Goal: Information Seeking & Learning: Learn about a topic

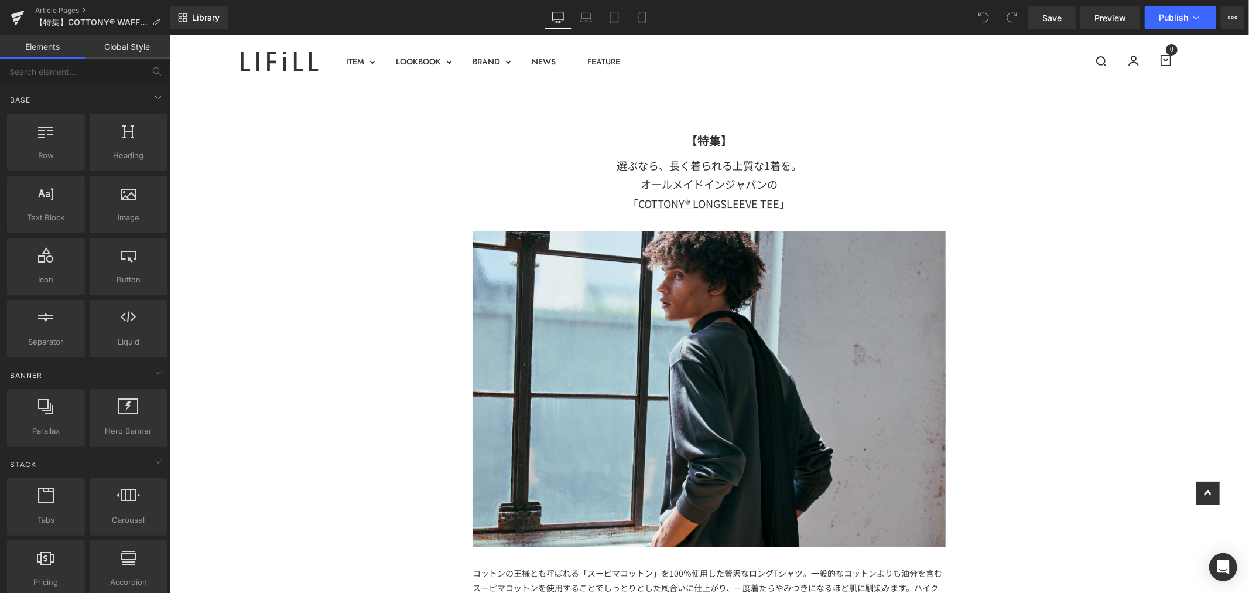
click at [810, 137] on p "【特集】" at bounding box center [708, 139] width 473 height 21
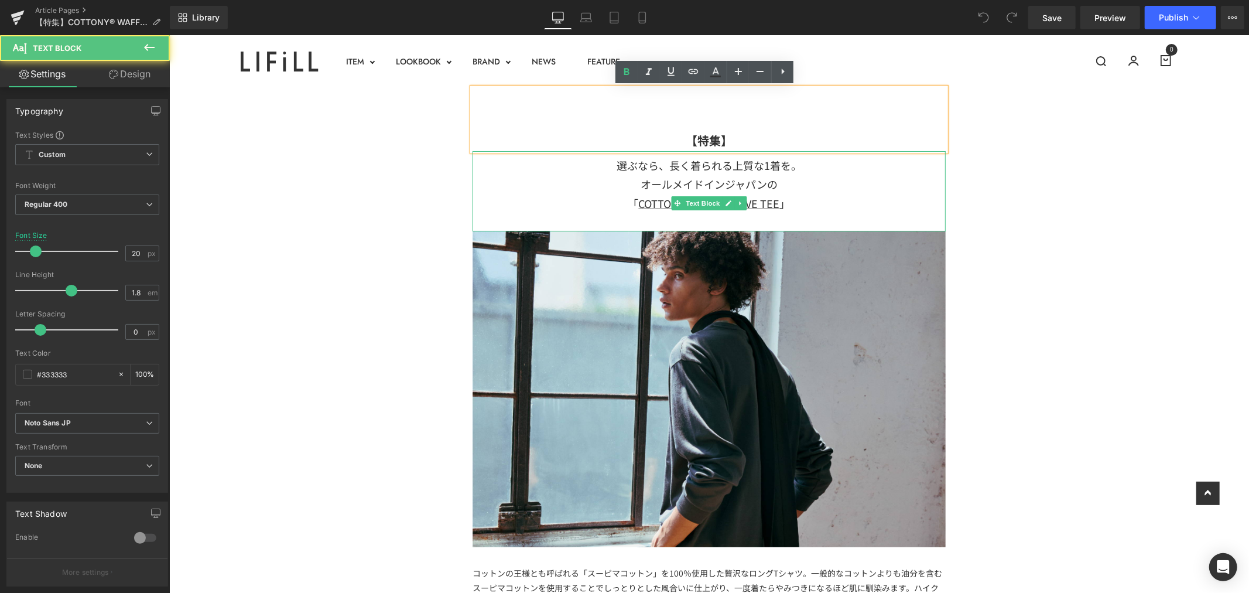
click at [802, 161] on div "選ぶなら、長く着られる上質な1着を。 オールメイドインジャパンの" at bounding box center [708, 174] width 473 height 38
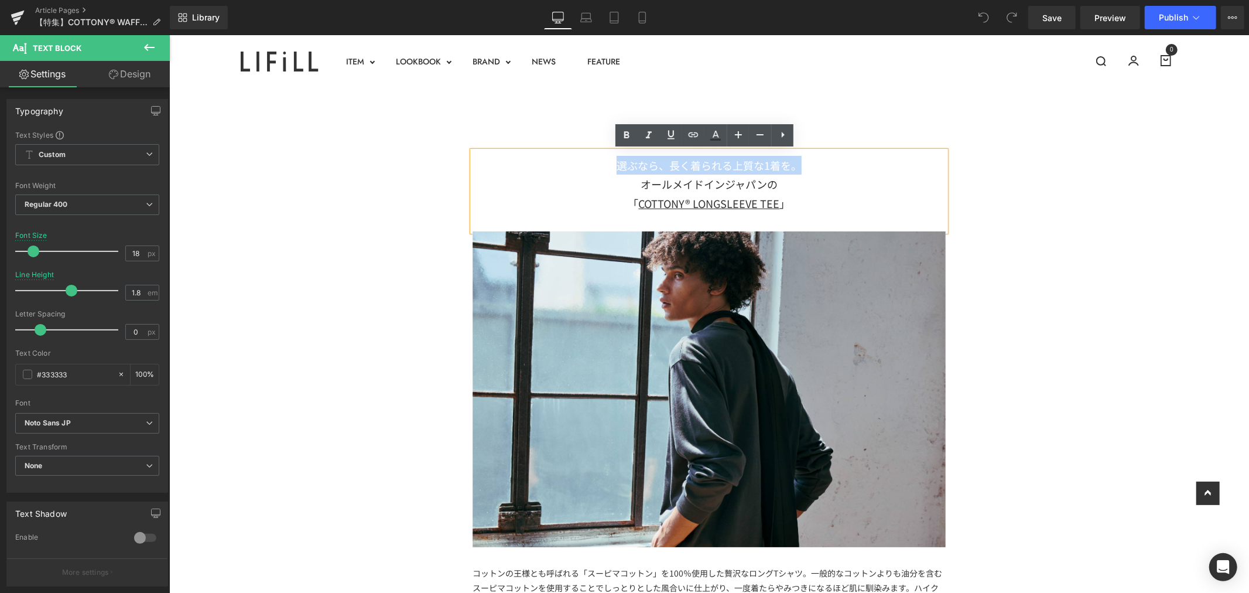
drag, startPoint x: 805, startPoint y: 166, endPoint x: 572, endPoint y: 158, distance: 233.8
click at [573, 164] on div "選ぶなら、長く着られる上質な1着を。 オールメイドインジャパンの" at bounding box center [708, 174] width 473 height 38
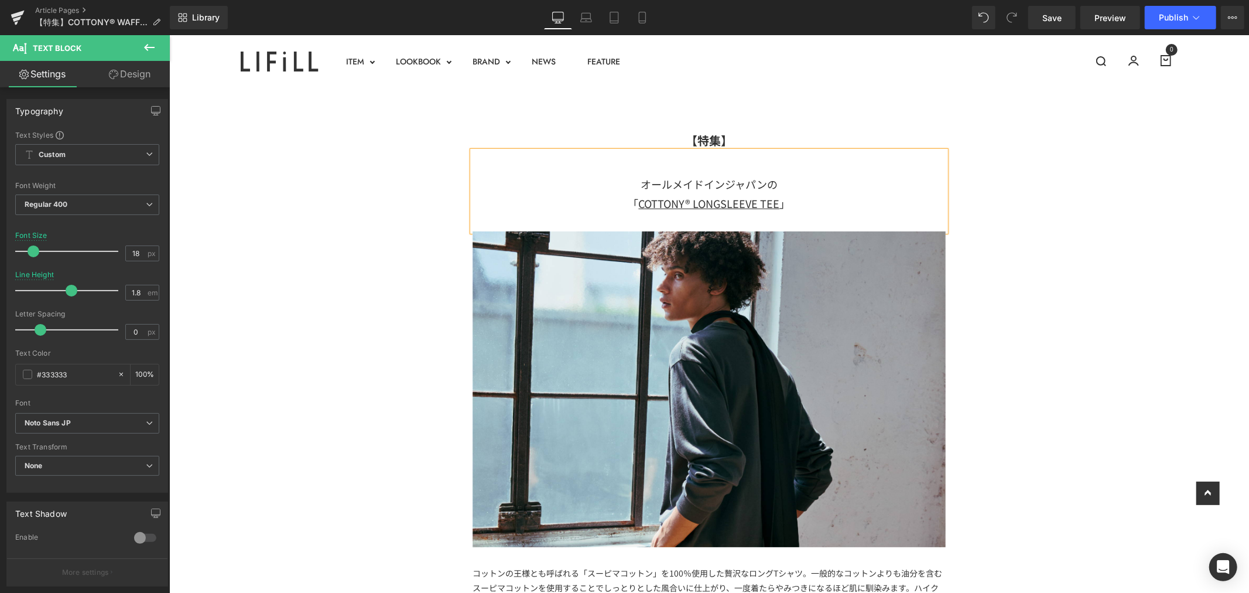
click at [742, 162] on div "オールメイドインジャパンの" at bounding box center [708, 174] width 473 height 38
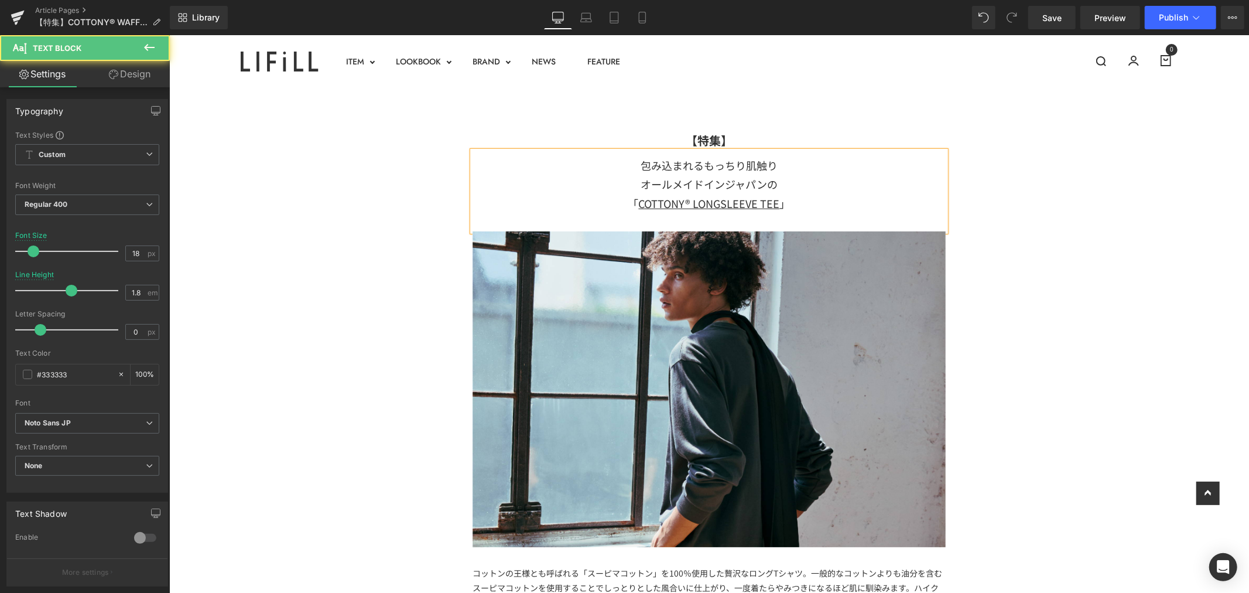
click at [738, 166] on div "包み込まれるもっちり肌触り オールメイドインジャパンの" at bounding box center [708, 174] width 473 height 38
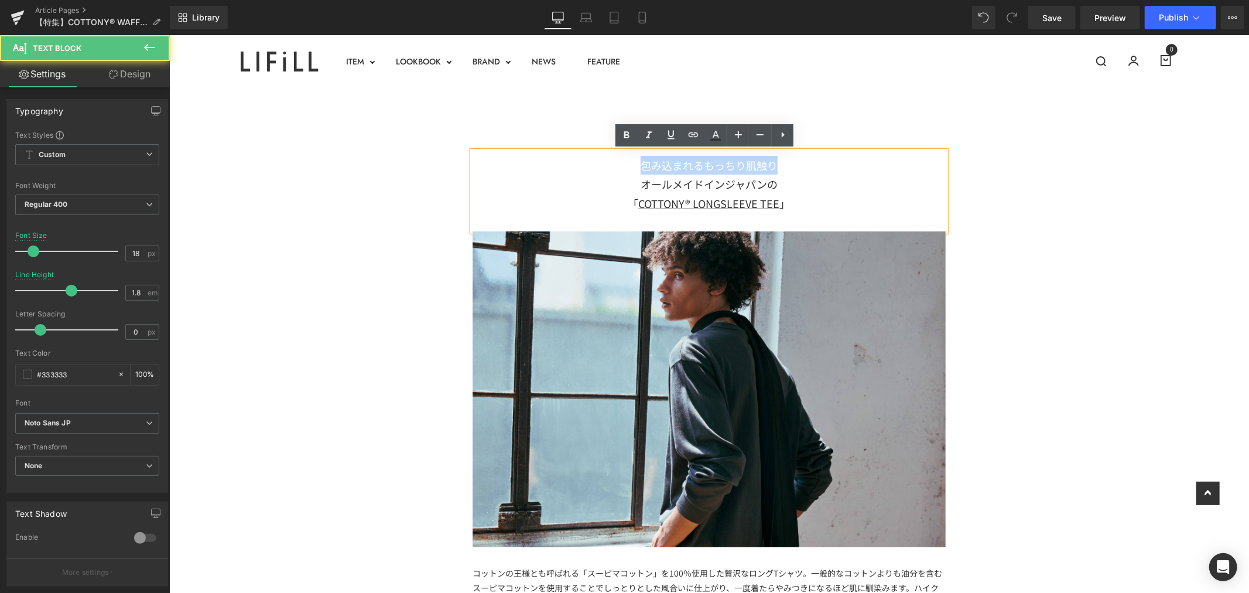
drag, startPoint x: 631, startPoint y: 168, endPoint x: 829, endPoint y: 168, distance: 198.0
click at [829, 168] on div "包み込まれるもっちり肌触り オールメイドインジャパンの" at bounding box center [708, 174] width 473 height 38
copy div "包み込まれるもっちり肌触り"
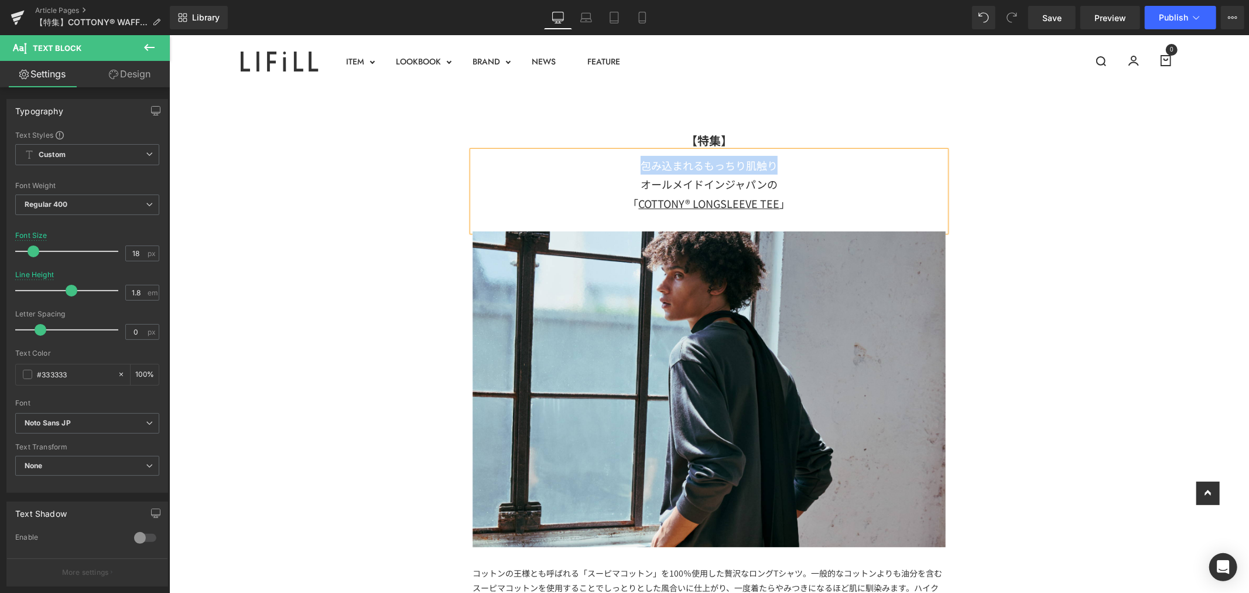
click at [777, 172] on div "包み込まれるもっちり肌触り オールメイドインジャパンの" at bounding box center [708, 174] width 473 height 38
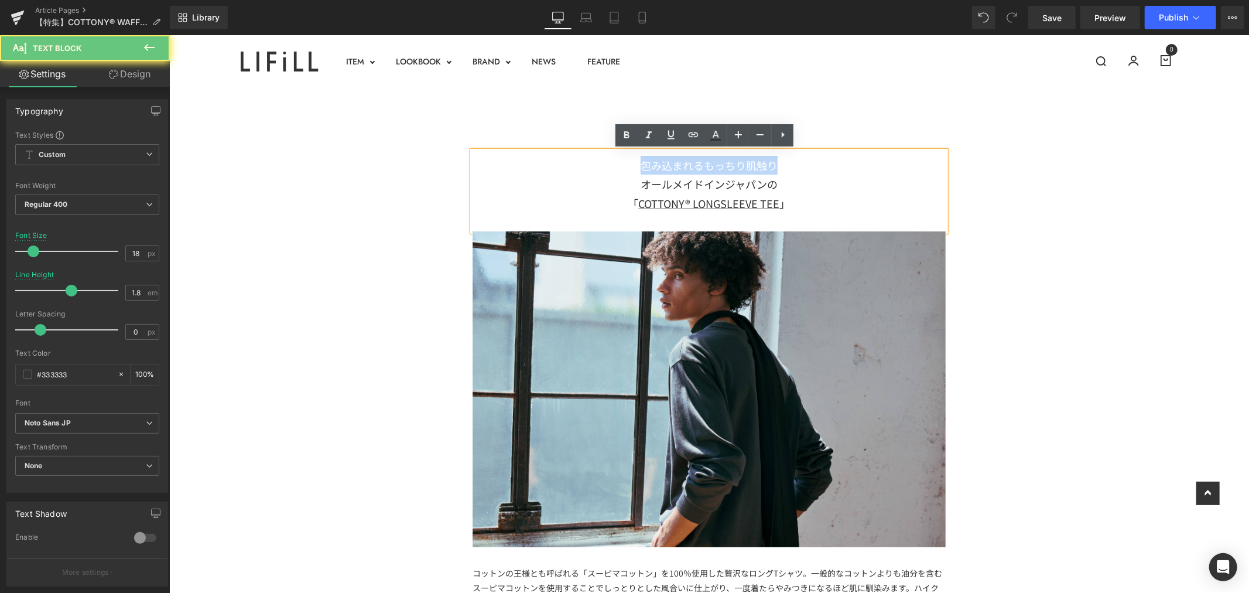
drag, startPoint x: 794, startPoint y: 162, endPoint x: 589, endPoint y: 160, distance: 205.0
click at [590, 164] on div "包み込まれるもっちり肌触り オールメイドインジャパンの" at bounding box center [708, 174] width 473 height 38
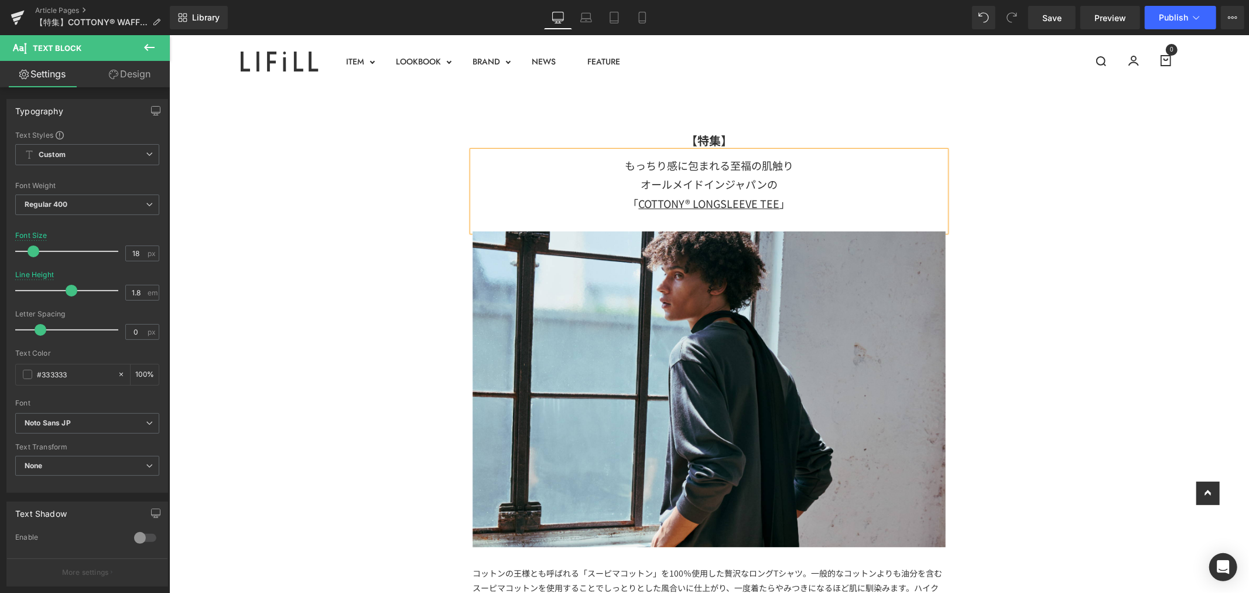
click at [725, 165] on div "もっちり感に包まれる至福の肌触り オールメイドインジャパンの" at bounding box center [708, 174] width 473 height 38
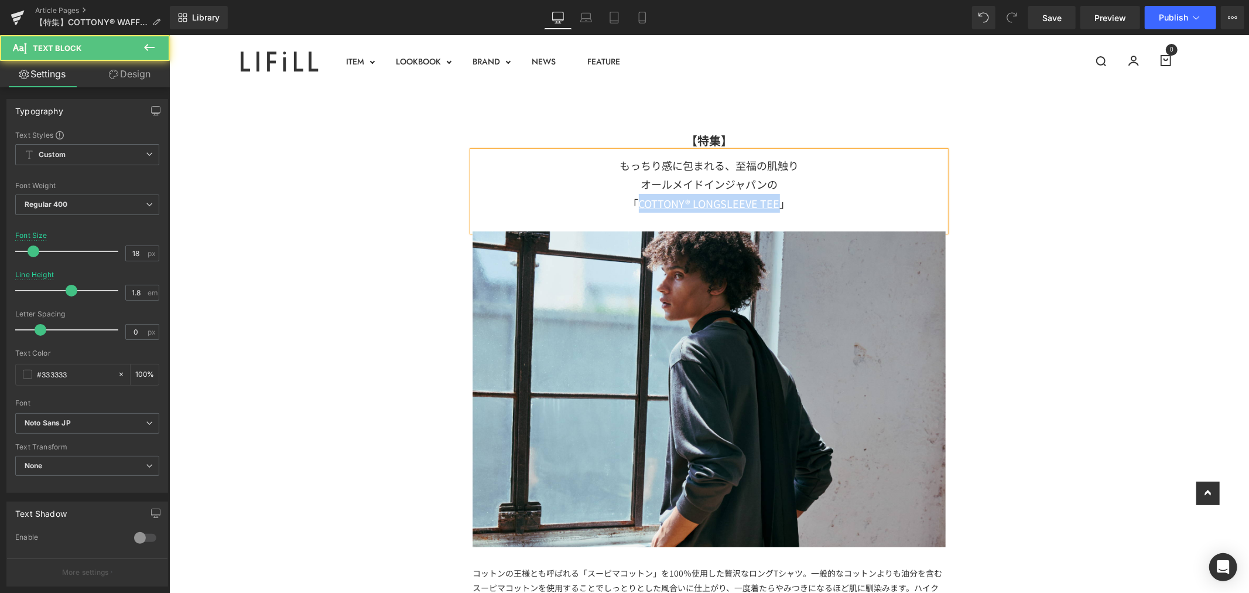
drag, startPoint x: 774, startPoint y: 203, endPoint x: 633, endPoint y: 211, distance: 141.4
click at [633, 211] on div "「 COTTONY® LONGSLEEVE TEE 」" at bounding box center [708, 202] width 473 height 19
click at [617, 205] on u "COTTONY® WAFFLE LONGSLEEVE TEE" at bounding box center [708, 202] width 183 height 15
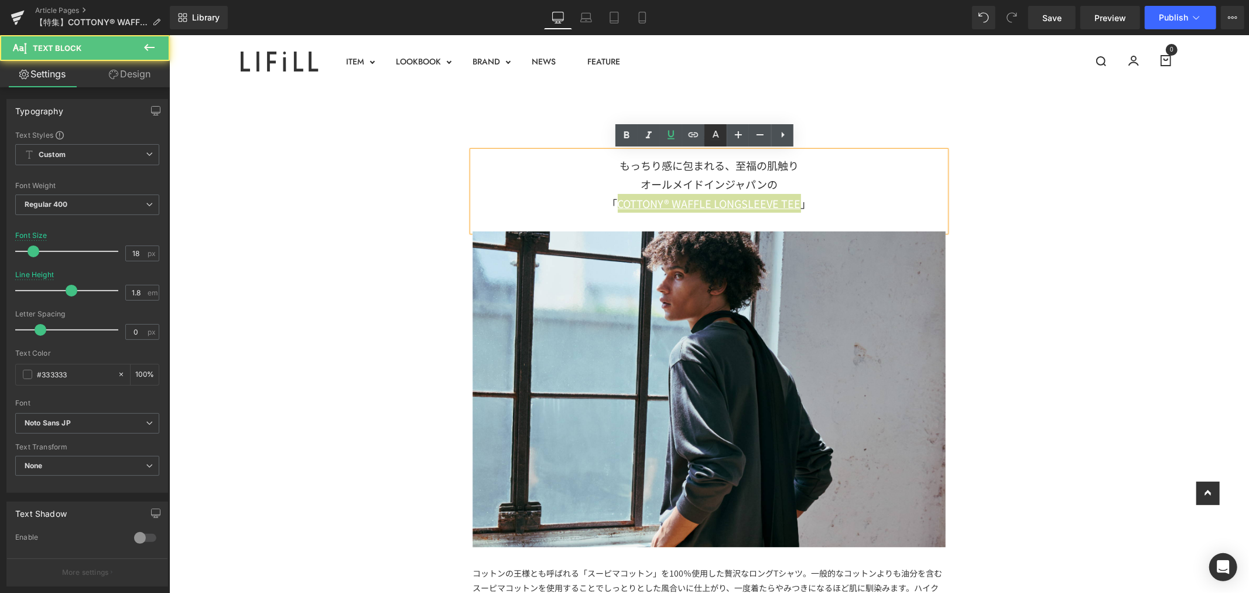
drag, startPoint x: 698, startPoint y: 139, endPoint x: 704, endPoint y: 145, distance: 8.7
click at [698, 139] on icon at bounding box center [694, 135] width 14 height 14
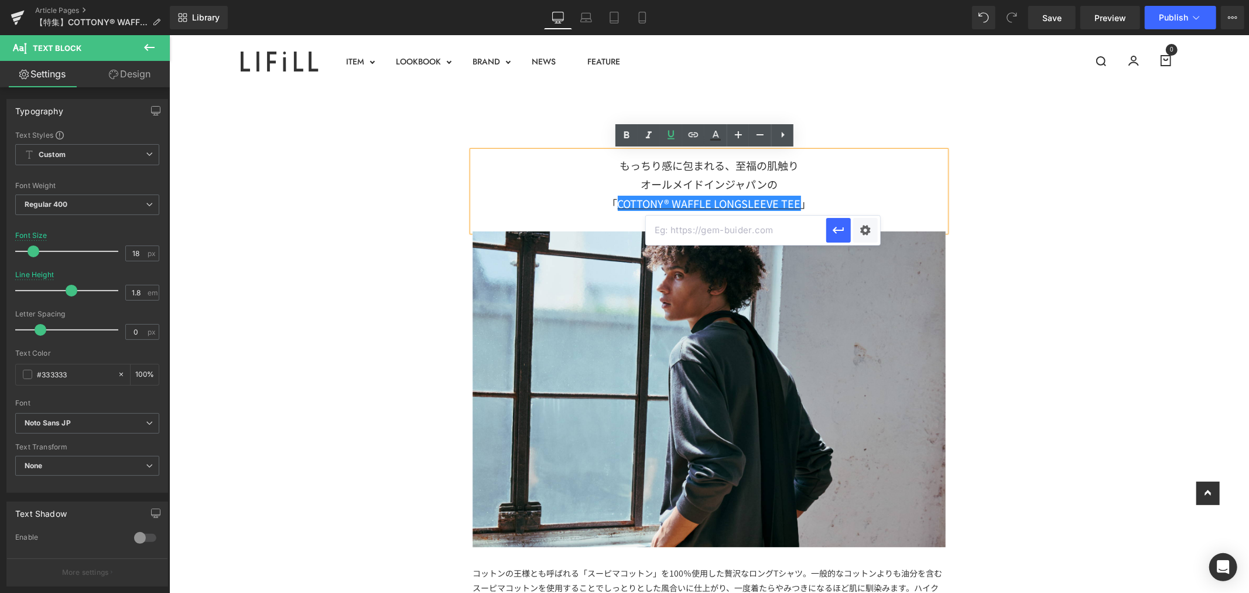
click at [726, 227] on input "text" at bounding box center [736, 230] width 180 height 29
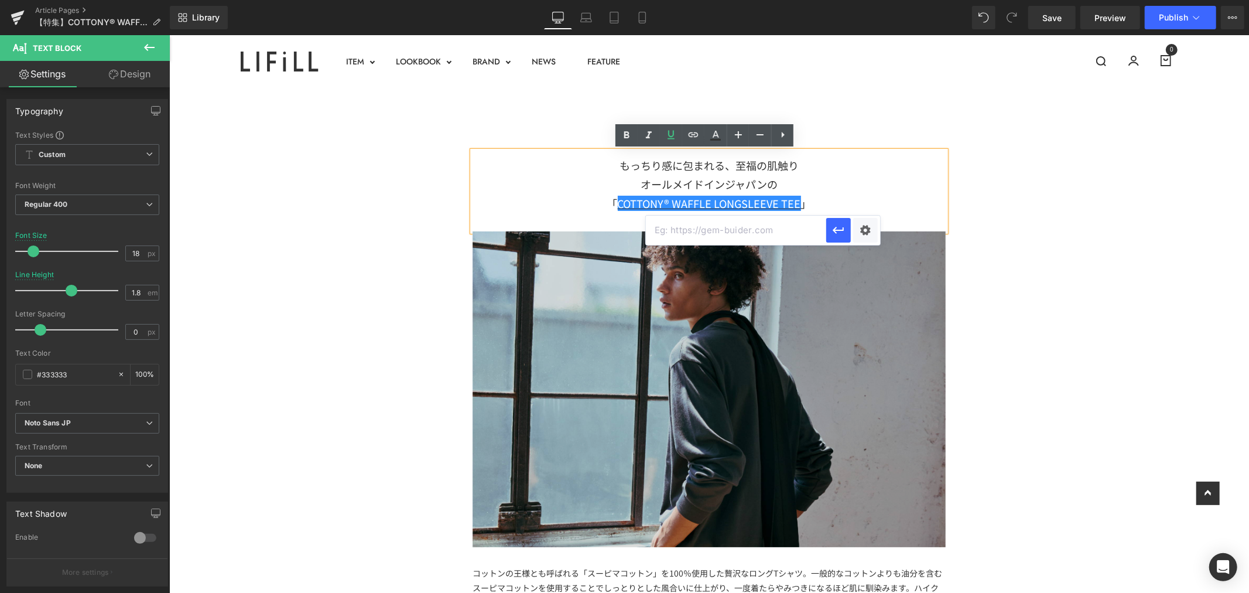
paste input "[URL][DOMAIN_NAME]"
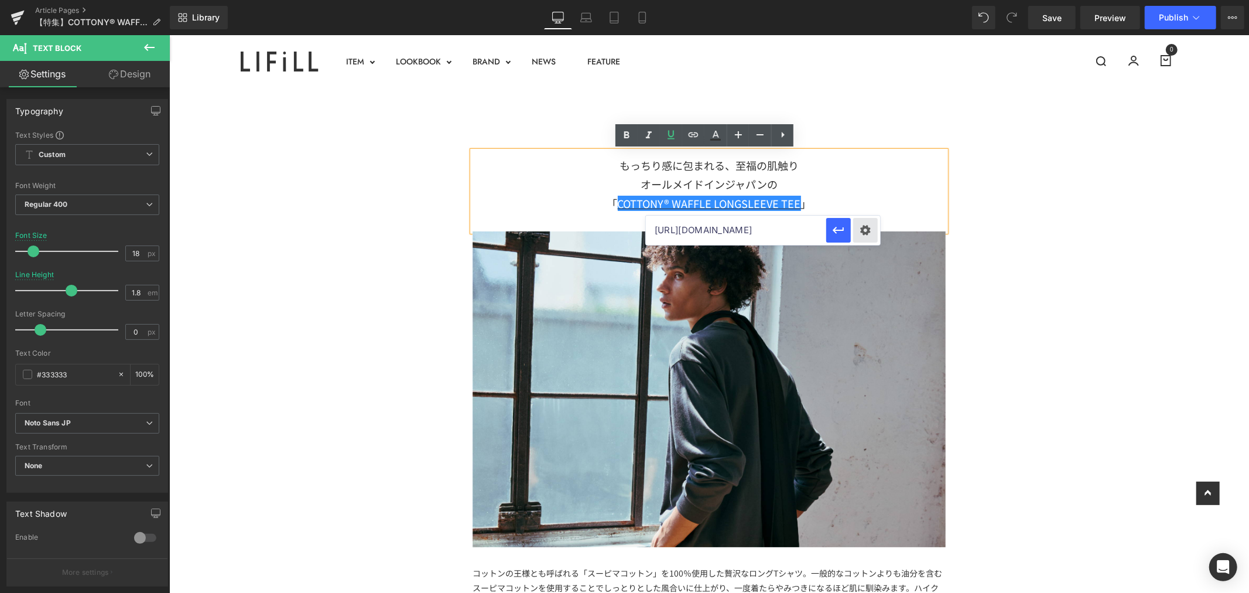
scroll to position [0, 109]
type input "[URL][DOMAIN_NAME]"
click at [842, 233] on icon "button" at bounding box center [839, 230] width 14 height 14
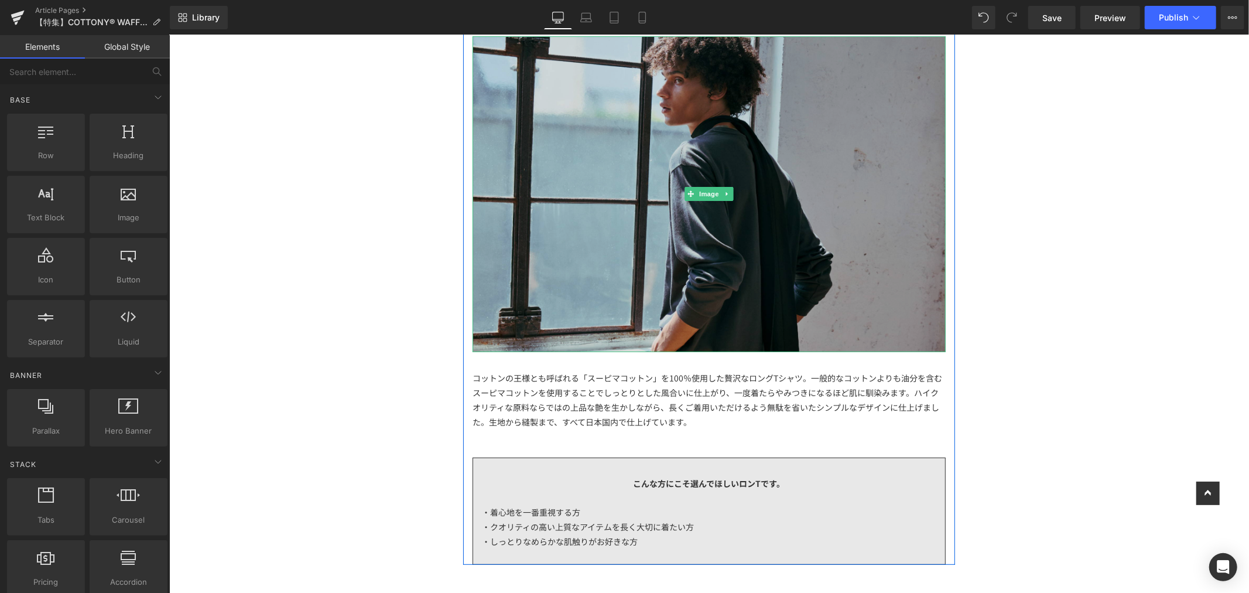
scroll to position [390, 0]
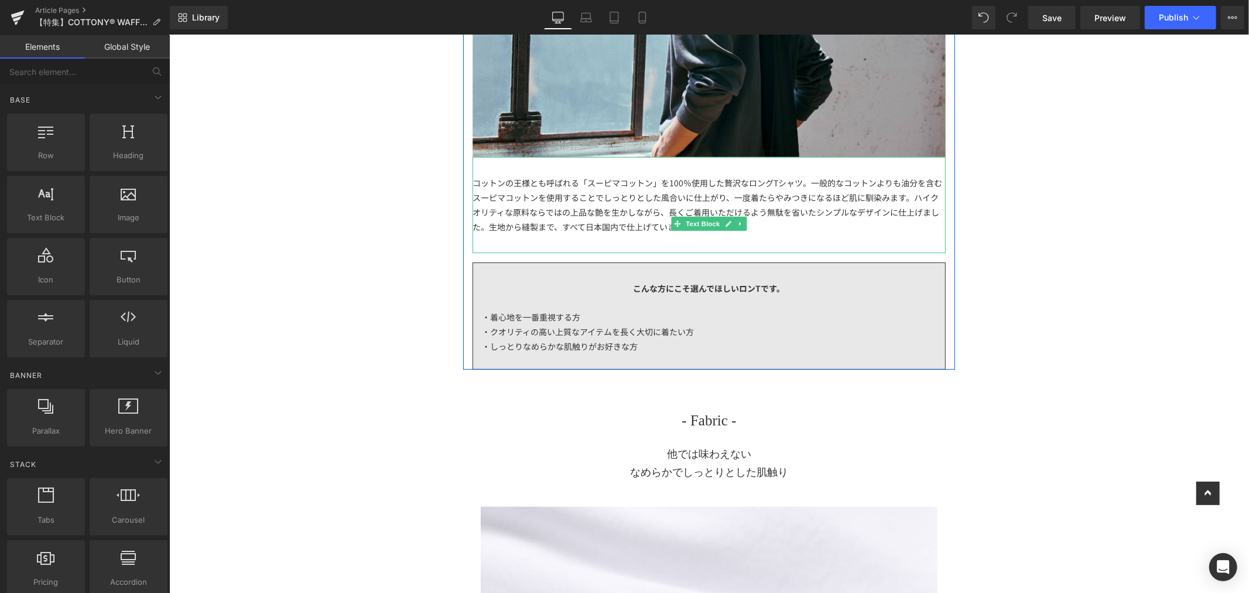
click at [782, 230] on div "コットンの王様とも呼ばれる「スーピマコットン」を100％使用した贅沢なロングTシャツ。一般的なコットンよりも油分を含むスーピマコットンを使用することでしっとり…" at bounding box center [708, 204] width 473 height 59
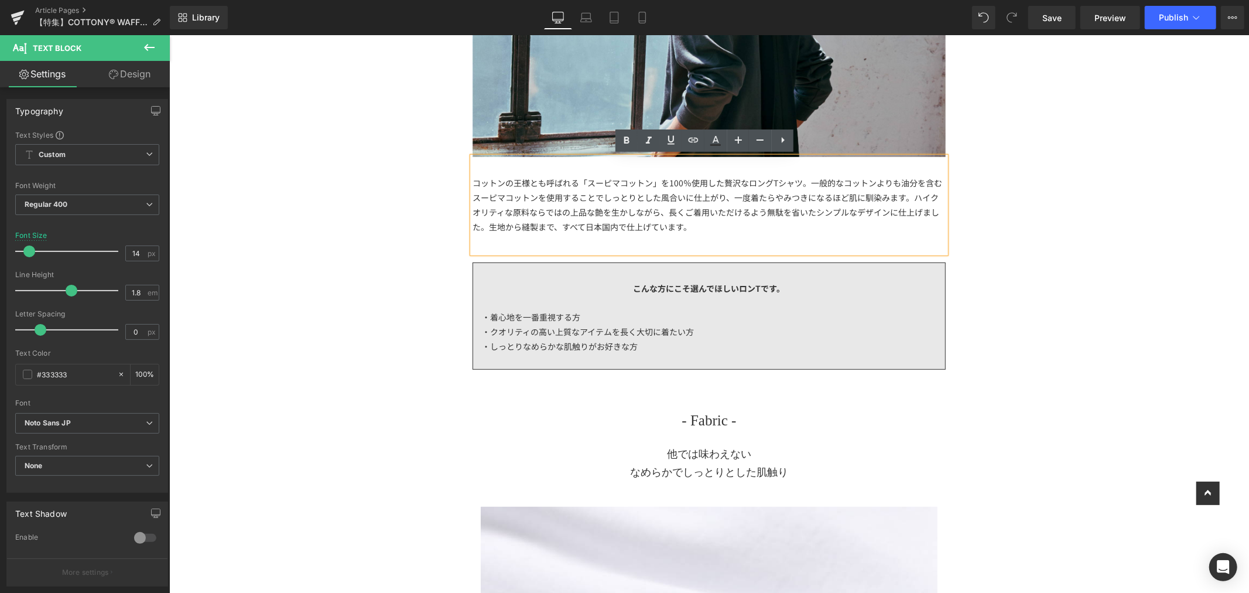
click at [706, 238] on div "コットンの王様とも呼ばれる「スーピマコットン」を100％使用した贅沢なロングTシャツ。一般的なコットンよりも油分を含むスーピマコットンを使用することでしっとり…" at bounding box center [708, 204] width 473 height 97
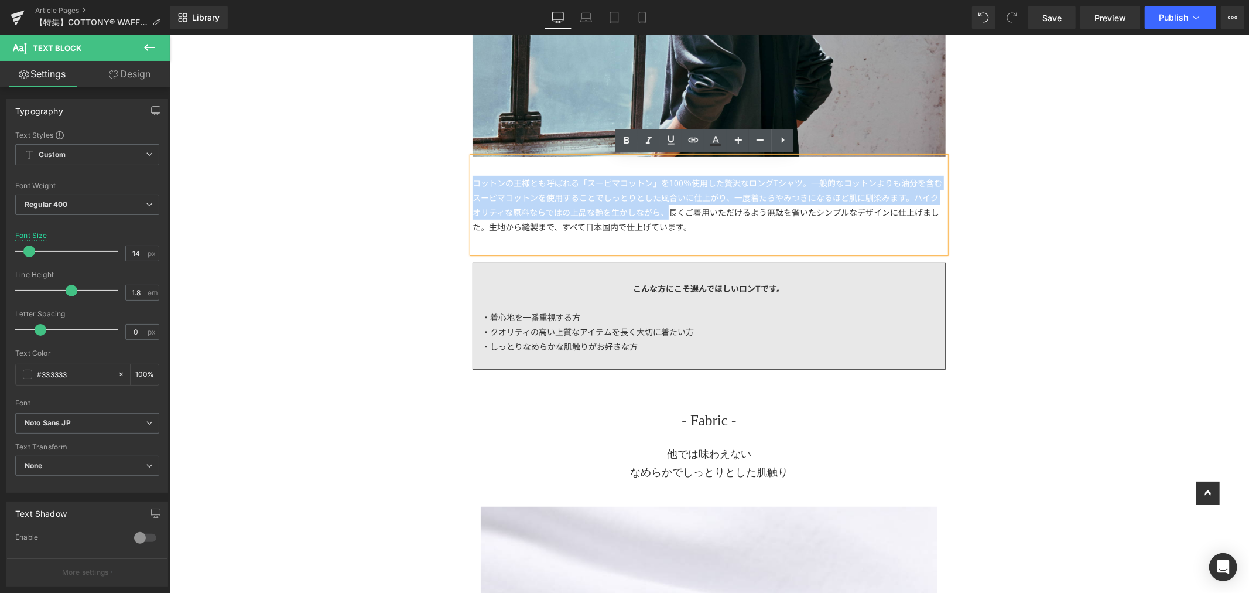
drag, startPoint x: 660, startPoint y: 213, endPoint x: 456, endPoint y: 175, distance: 207.4
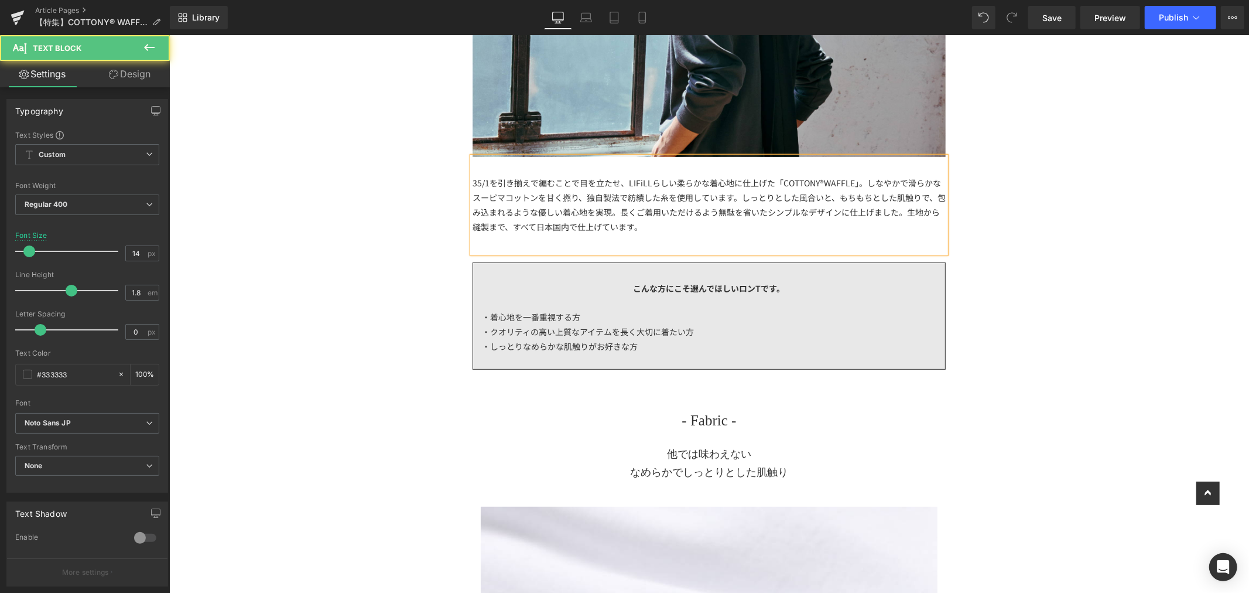
click at [771, 183] on div "35/1を引き揃えで編むことで目を立たせ、LIFiLLらしい柔らかな着心地に仕上げた「COTTONY®WAFFLE」。しなやかで滑らかなスーピマコットンを甘く…" at bounding box center [708, 204] width 473 height 59
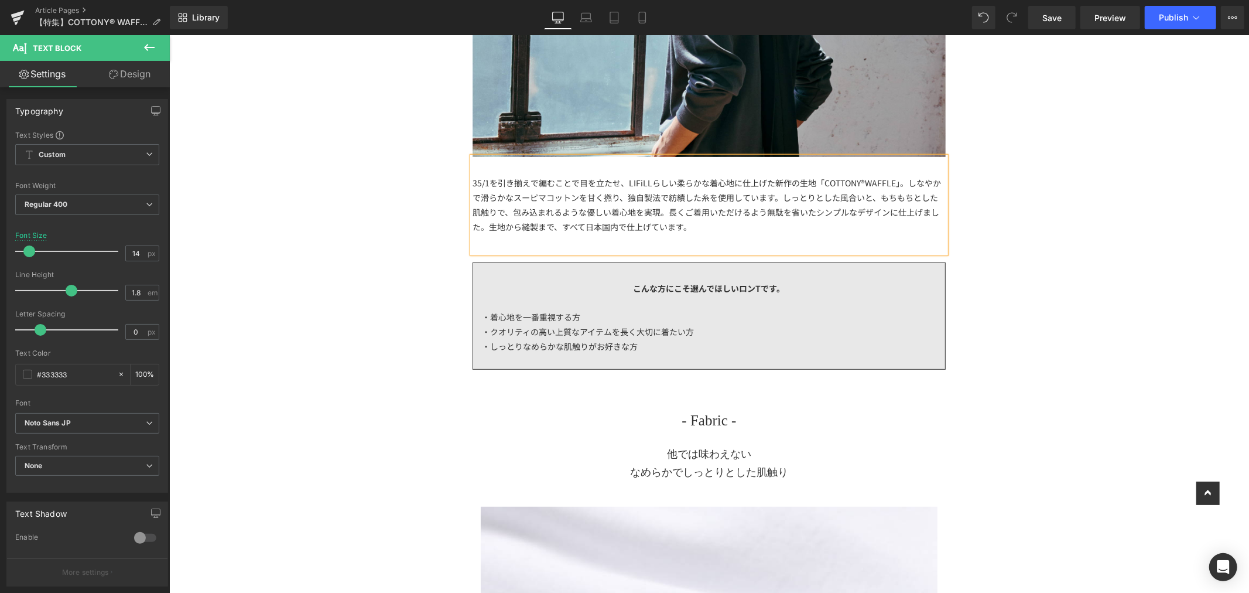
click at [661, 213] on div "35/1を引き揃えで編むことで目を立たせ、LIFiLLらしい柔らかな着心地に仕上げた新作の生地「COTTONY®WAFFLE」。しなやかで滑らかなスーピマコッ…" at bounding box center [708, 204] width 473 height 59
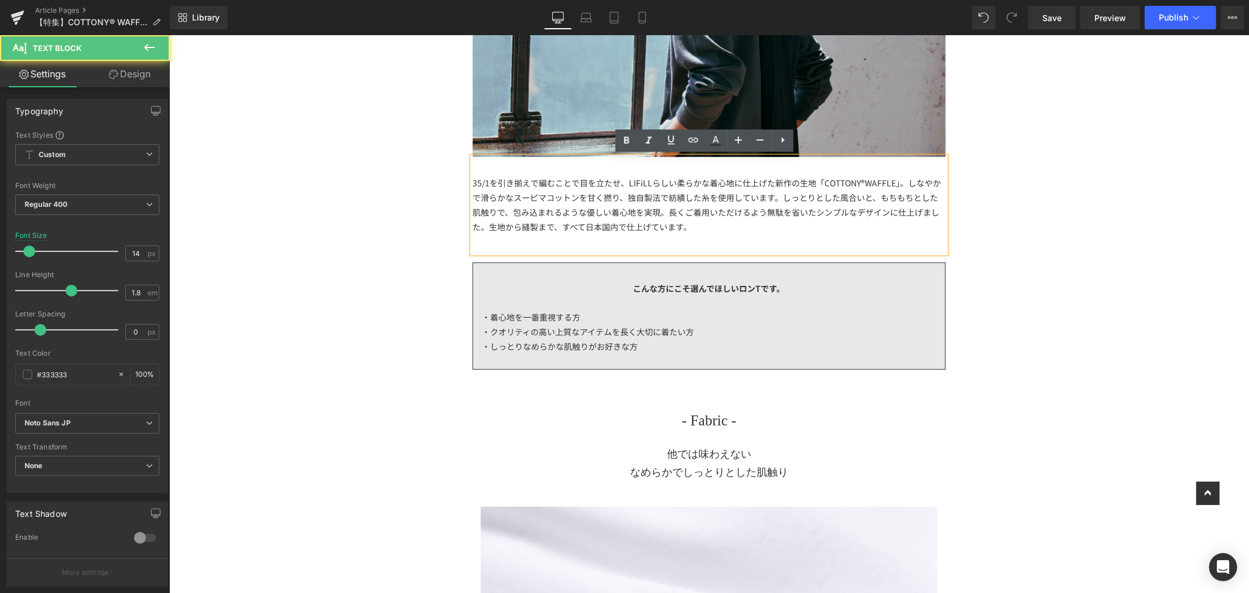
click at [761, 231] on div "35/1を引き揃えで編むことで目を立たせ、LIFiLLらしい柔らかな着心地に仕上げた新作の生地「COTTONY®WAFFLE」。しなやかで滑らかなスーピマコッ…" at bounding box center [708, 204] width 473 height 59
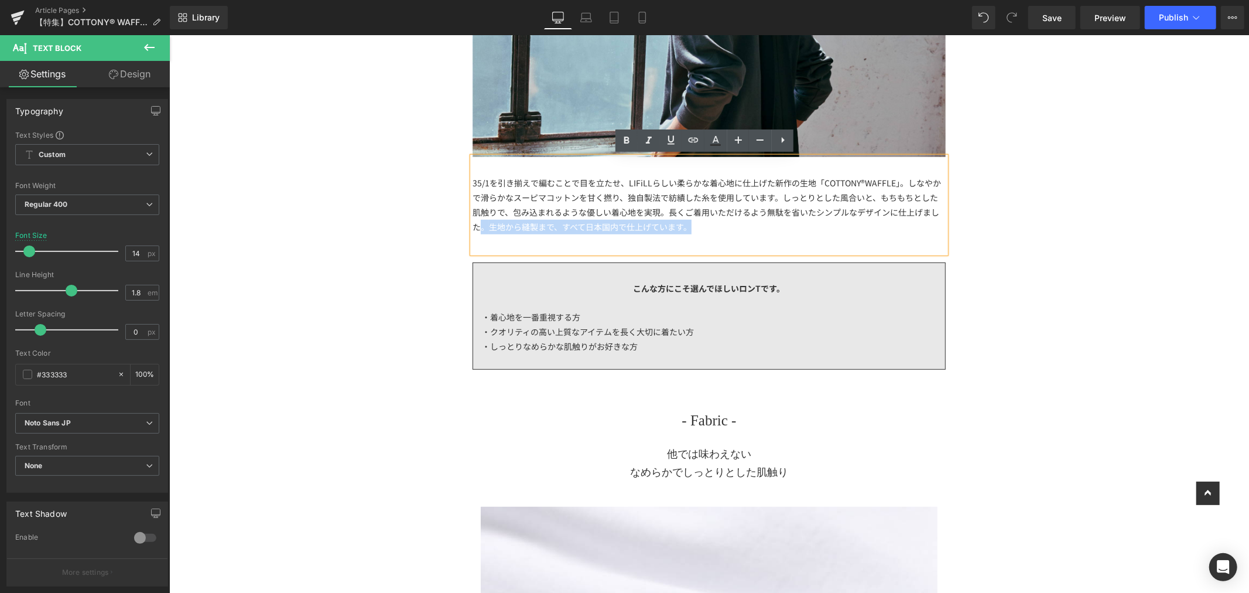
drag, startPoint x: 478, startPoint y: 227, endPoint x: 466, endPoint y: 226, distance: 12.4
click at [472, 226] on div "35/1を引き揃えで編むことで目を立たせ、LIFiLLらしい柔らかな着心地に仕上げた新作の生地「COTTONY®WAFFLE」。しなやかで滑らかなスーピマコッ…" at bounding box center [708, 204] width 473 height 97
click at [755, 225] on div "35/1を引き揃えで編むことで目を立たせ、LIFiLLらしい柔らかな着心地に仕上げた新作の生地「COTTONY®WAFFLE」。しなやかで滑らかなスーピマコッ…" at bounding box center [708, 204] width 473 height 59
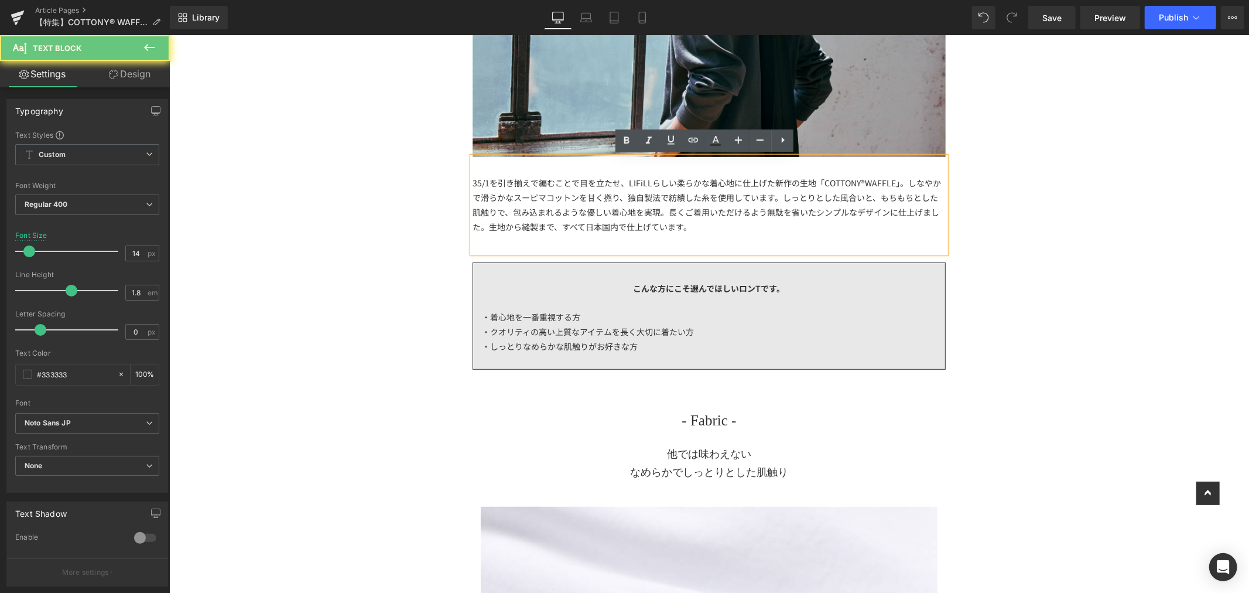
click at [762, 209] on div "35/1を引き揃えで編むことで目を立たせ、LIFiLLらしい柔らかな着心地に仕上げた新作の生地「COTTONY®WAFFLE」。しなやかで滑らかなスーピマコッ…" at bounding box center [708, 204] width 473 height 59
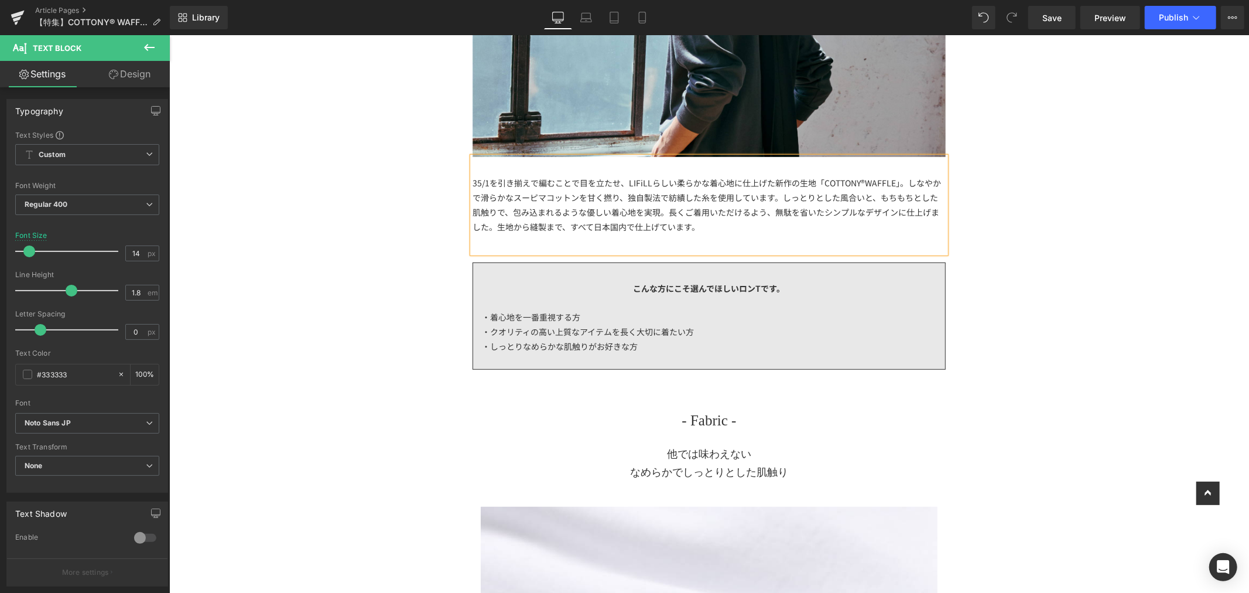
click at [491, 228] on div "35/1を引き揃えで編むことで目を立たせ、LIFiLLらしい柔らかな着心地に仕上げた新作の生地「COTTONY®WAFFLE」。しなやかで滑らかなスーピマコッ…" at bounding box center [708, 204] width 473 height 59
click at [793, 233] on div "35/1を引き揃えで編むことで目を立たせ、LIFiLLらしい柔らかな着心地に仕上げた新作の生地「COTTONY®WAFFLE」。しなやかで滑らかなスーピマコッ…" at bounding box center [708, 204] width 473 height 59
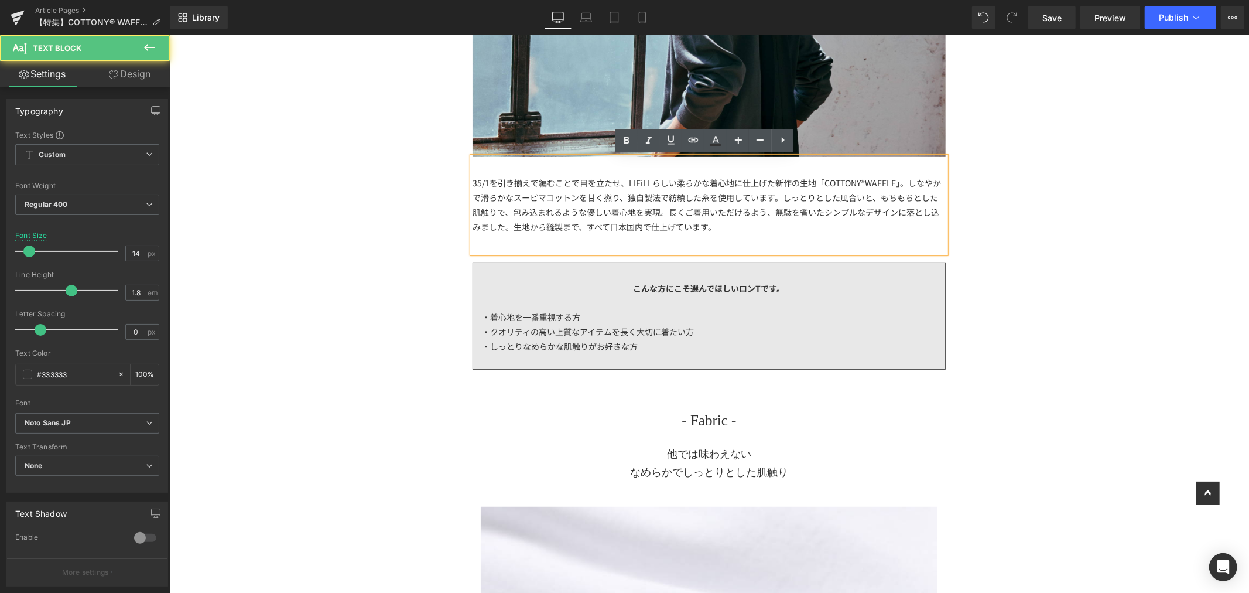
scroll to position [325, 0]
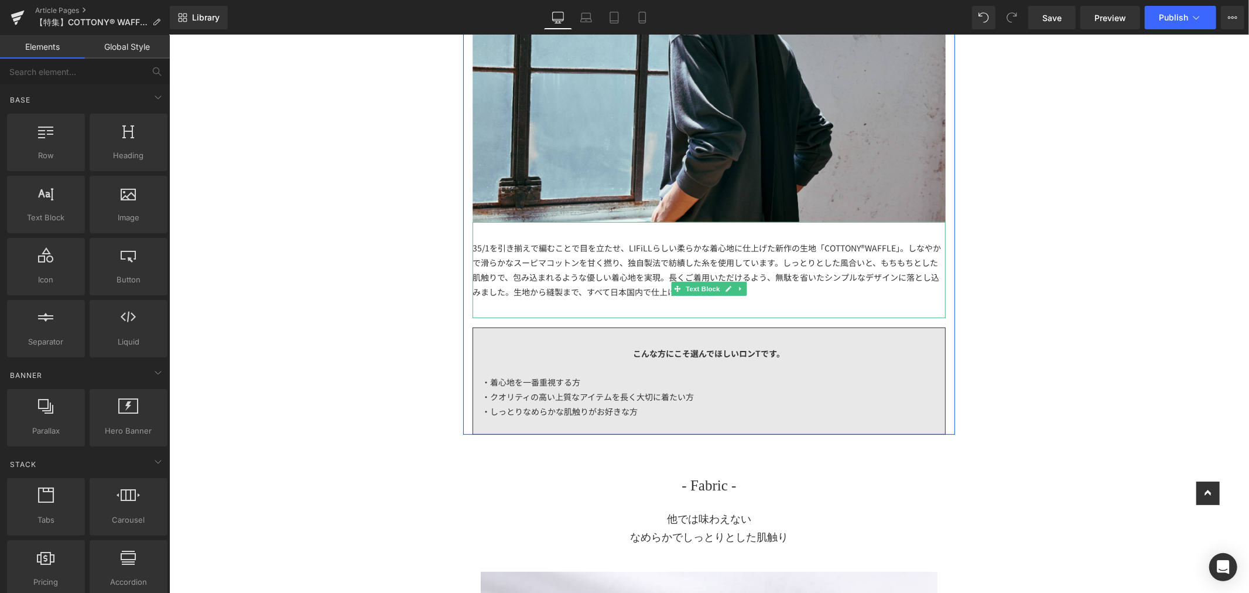
click at [661, 275] on div "35/1を引き揃えで編むことで目を立たせ、LIFiLLらしい柔らかな着心地に仕上げた新作の生地「COTTONY®WAFFLE」。しなやかで滑らかなスーピマコッ…" at bounding box center [708, 269] width 473 height 59
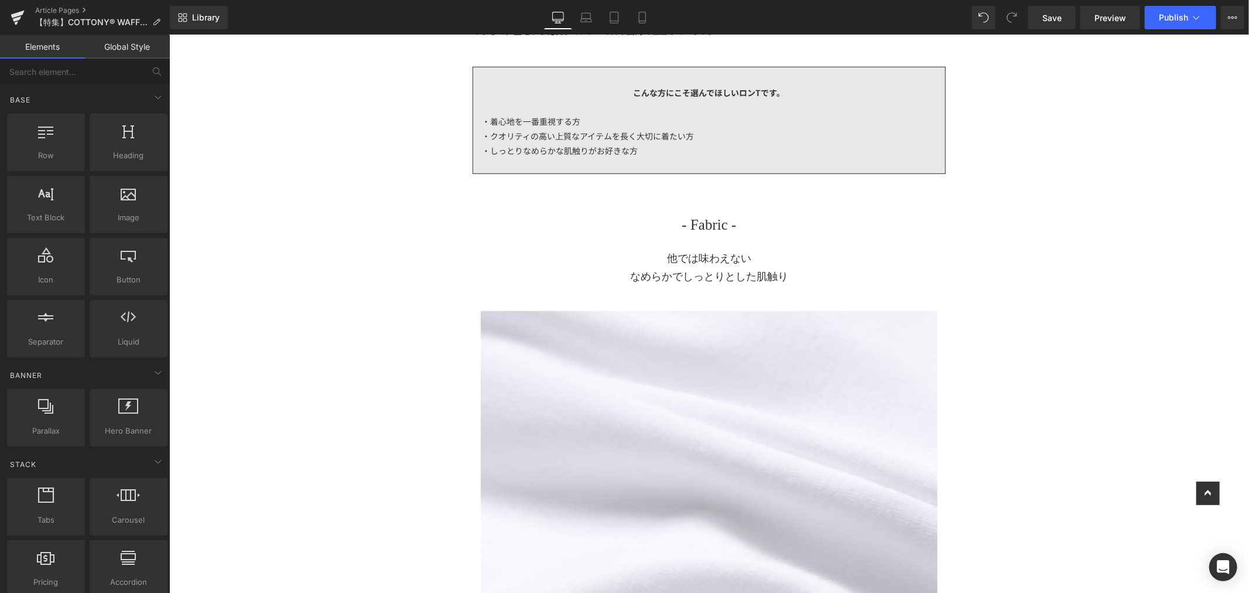
scroll to position [455, 0]
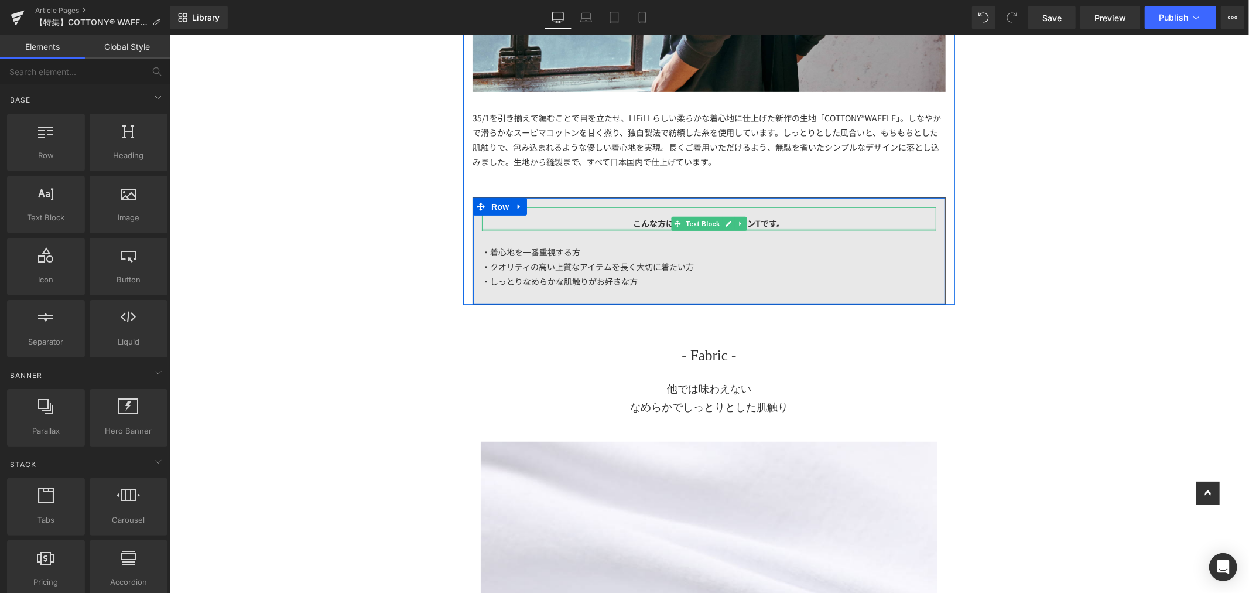
click at [769, 225] on strong "こんな方にこそ選んでほしいロンTです。" at bounding box center [709, 223] width 152 height 12
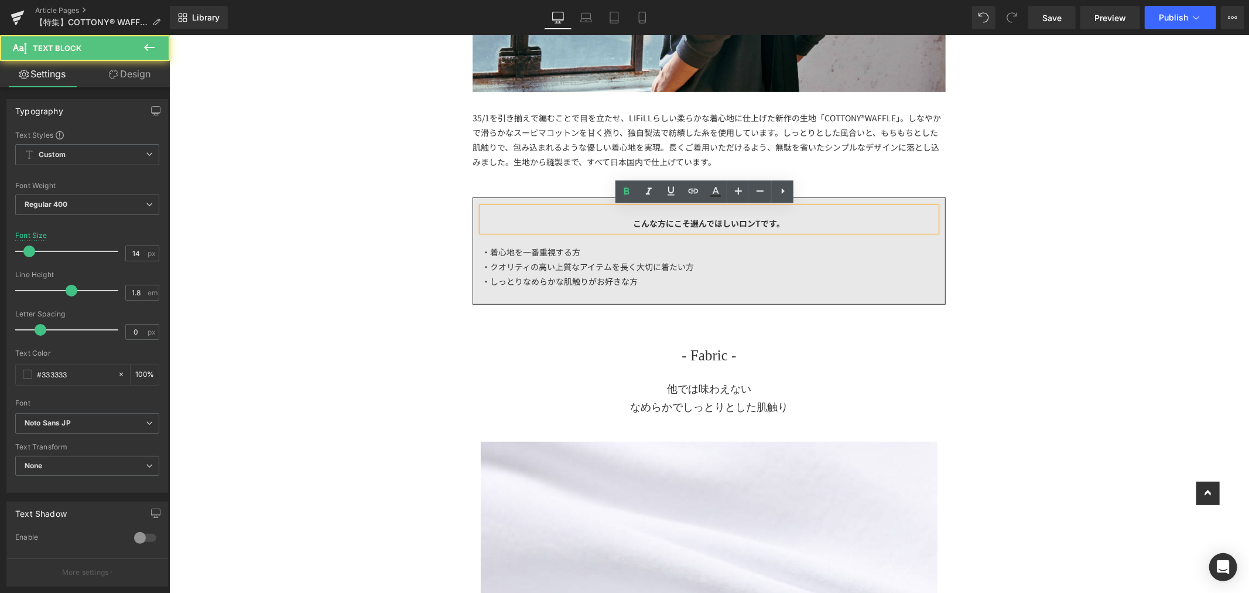
click at [759, 227] on strong "こんな方にこそ選んでほしいロンTです。" at bounding box center [709, 223] width 152 height 12
drag, startPoint x: 756, startPoint y: 225, endPoint x: 739, endPoint y: 226, distance: 17.0
click at [739, 226] on strong "こんな方にこそ選んでほしいロンTです。" at bounding box center [709, 223] width 152 height 12
click at [602, 250] on div "・着心地を一番重視する方" at bounding box center [709, 251] width 455 height 15
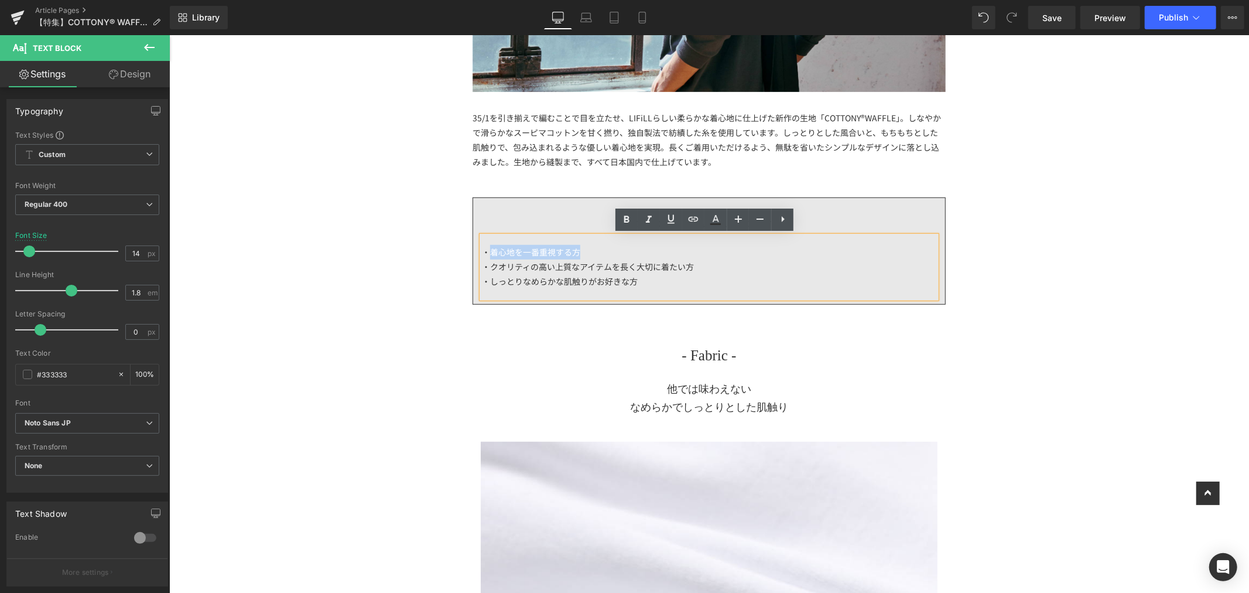
drag, startPoint x: 486, startPoint y: 250, endPoint x: 647, endPoint y: 254, distance: 161.2
click at [647, 254] on div "・着心地を一番重視する方" at bounding box center [709, 251] width 455 height 15
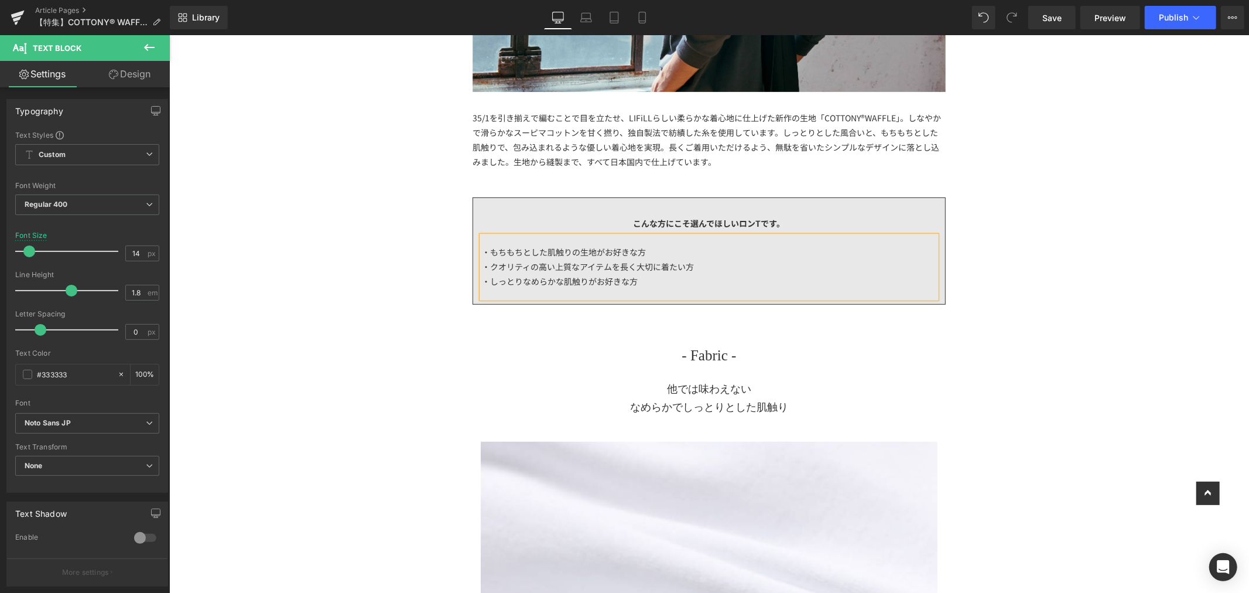
click at [719, 281] on div "・しっとりなめらかな肌触りがお好きな方" at bounding box center [709, 281] width 455 height 15
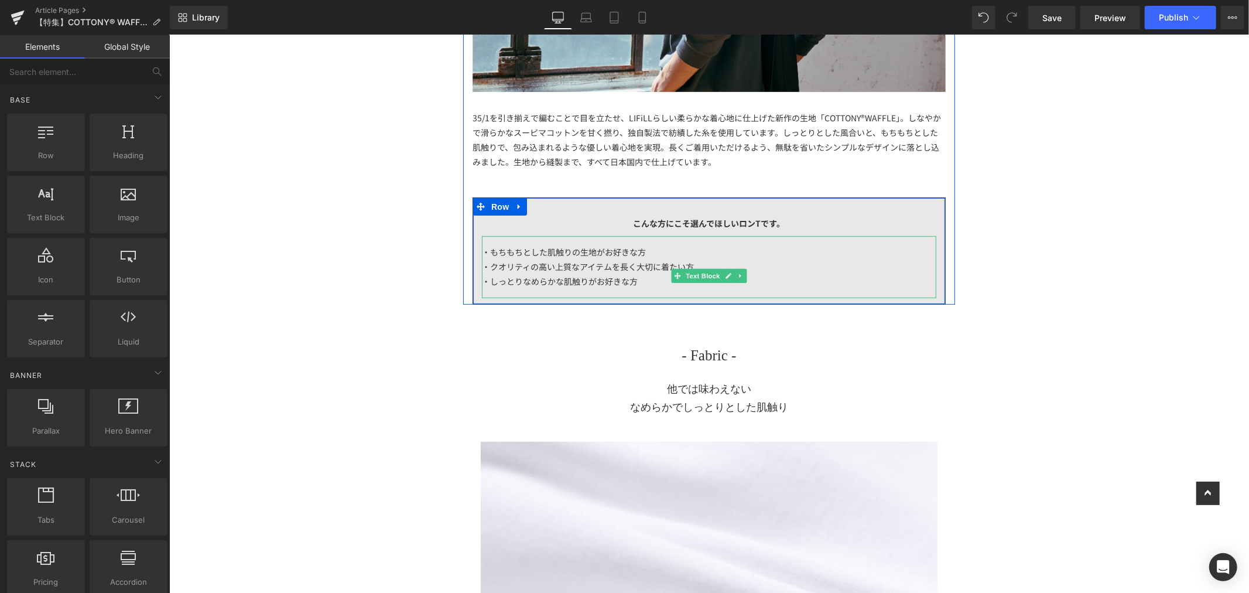
click at [646, 252] on div "・もちもちとした肌触りの生地がお好きな方" at bounding box center [709, 251] width 455 height 15
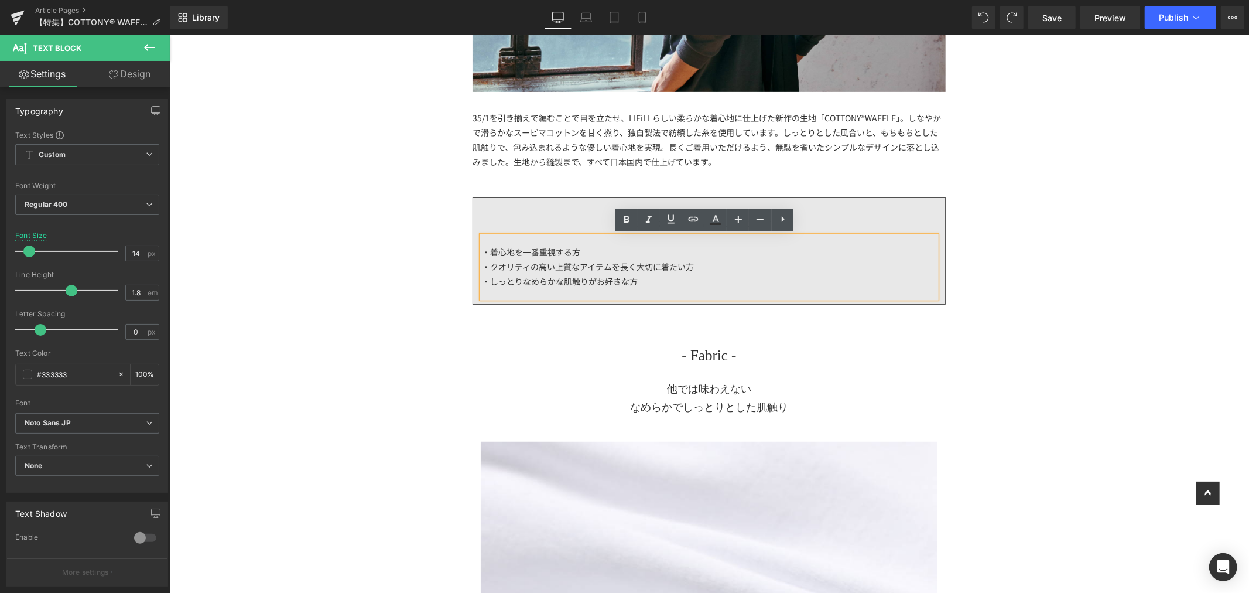
click at [591, 254] on div "・着心地を一番重視する方" at bounding box center [709, 251] width 455 height 15
drag, startPoint x: 486, startPoint y: 284, endPoint x: 554, endPoint y: 282, distance: 68.5
click at [554, 282] on div "・しっとりなめらかな肌触りがお好きな方" at bounding box center [709, 281] width 455 height 15
click at [694, 282] on div "・しっとり、もちもちとした肌触りがお好きな方" at bounding box center [709, 281] width 455 height 15
click at [745, 271] on div "・クオリティの高い上質なアイテムを長く大切に着たい方" at bounding box center [709, 266] width 455 height 15
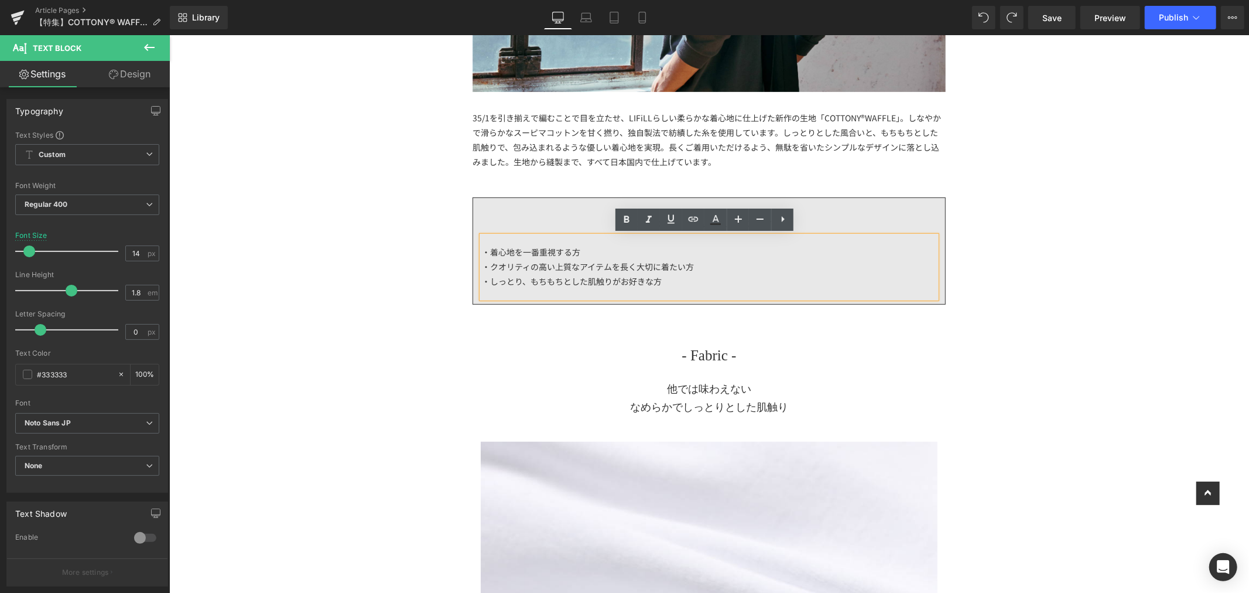
click at [576, 255] on div "・着心地を一番重視する方" at bounding box center [709, 251] width 455 height 15
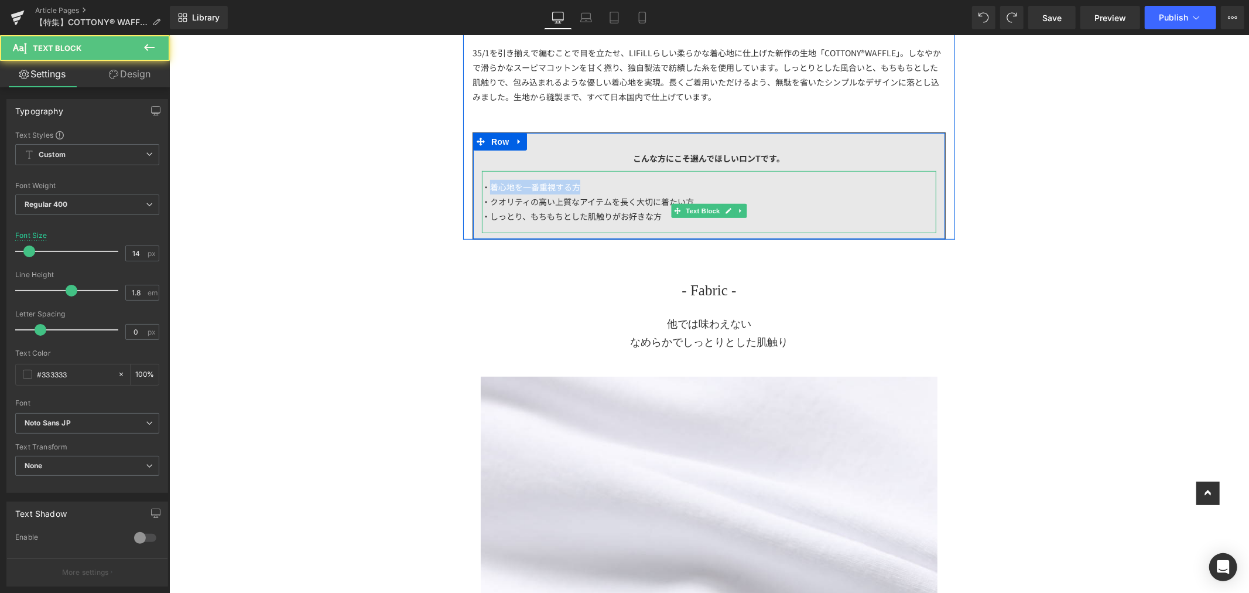
drag, startPoint x: 497, startPoint y: 187, endPoint x: 585, endPoint y: 185, distance: 87.9
click at [585, 185] on div "・着心地を一番重視する方" at bounding box center [709, 186] width 455 height 15
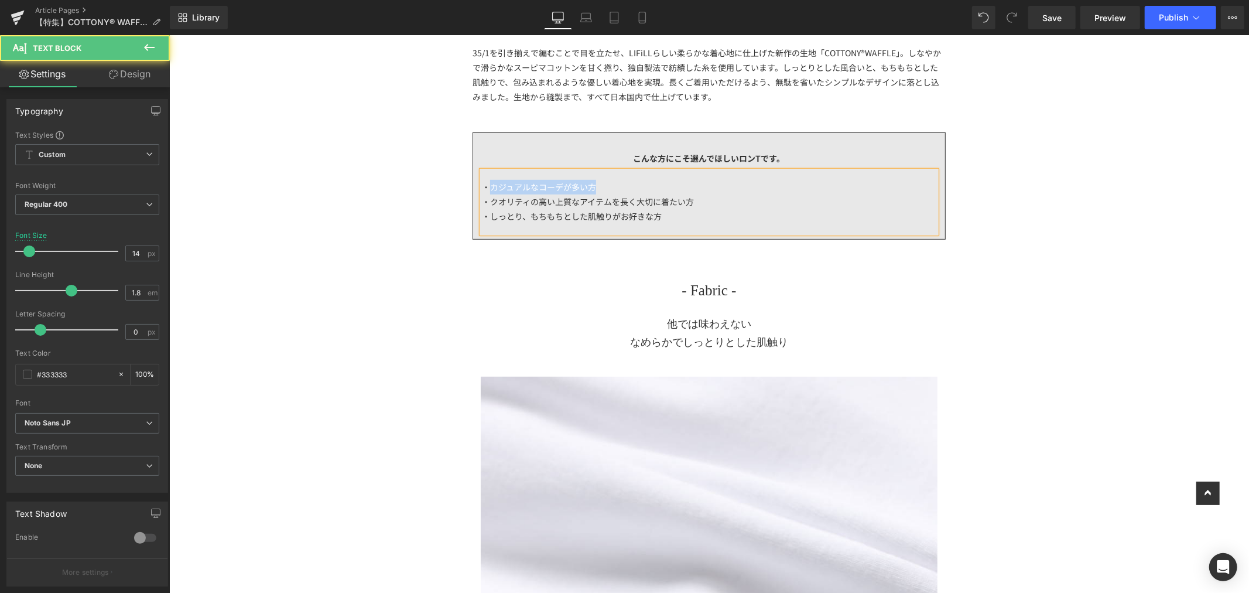
drag, startPoint x: 616, startPoint y: 188, endPoint x: 483, endPoint y: 178, distance: 133.3
click at [483, 179] on div "・カジュアルなコーデが多い方" at bounding box center [709, 186] width 455 height 15
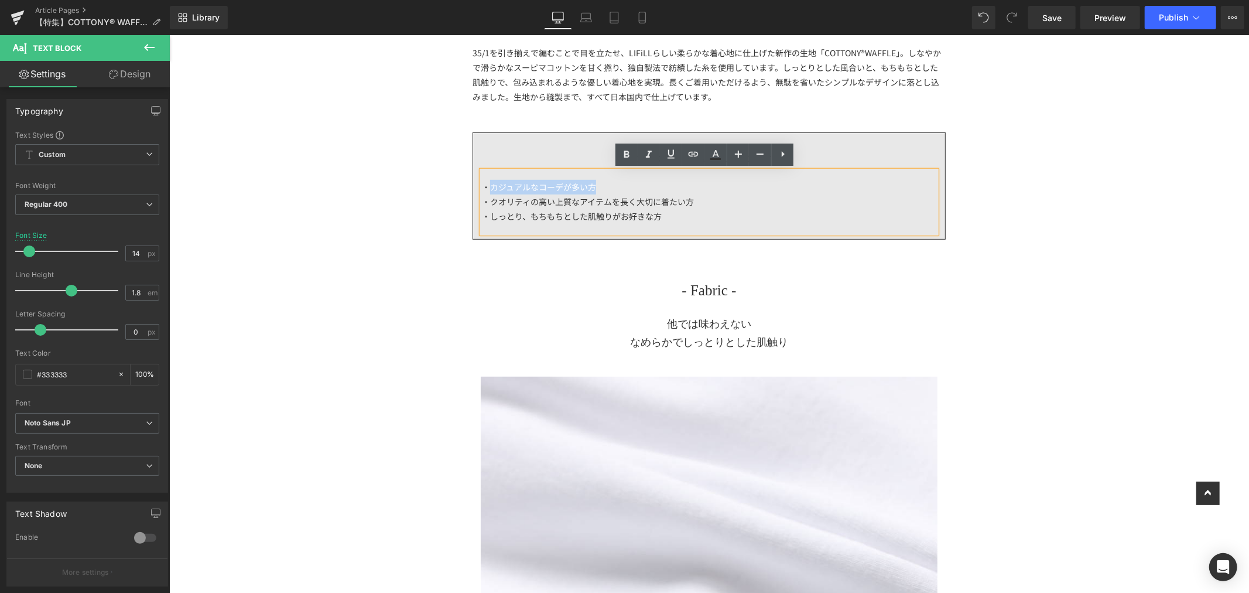
click at [482, 182] on span "・カジュアルなコーデが多い方" at bounding box center [539, 186] width 114 height 12
click at [577, 180] on span "・カジュアルなコーデが多い方" at bounding box center [539, 186] width 114 height 12
click at [607, 182] on div "・カジュアルなコーデが多い方" at bounding box center [709, 186] width 455 height 15
drag, startPoint x: 595, startPoint y: 179, endPoint x: 478, endPoint y: 179, distance: 117.2
click at [482, 179] on div "・カジュアルなコーデが多い方" at bounding box center [709, 186] width 455 height 15
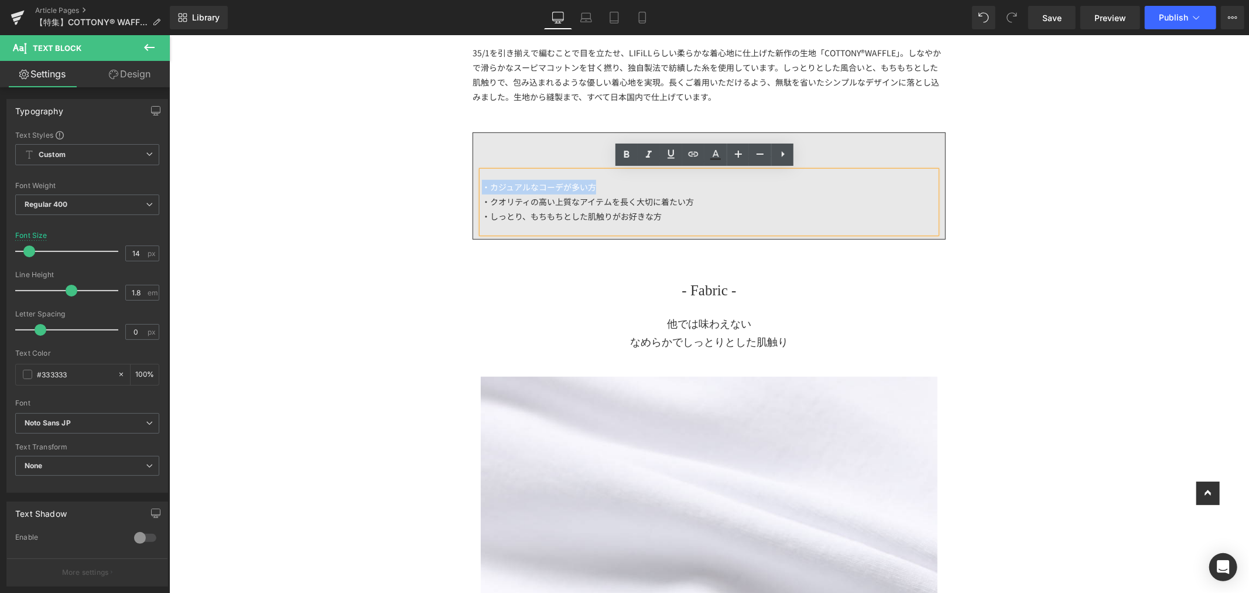
copy span "・カジュアルなコーデが多い方"
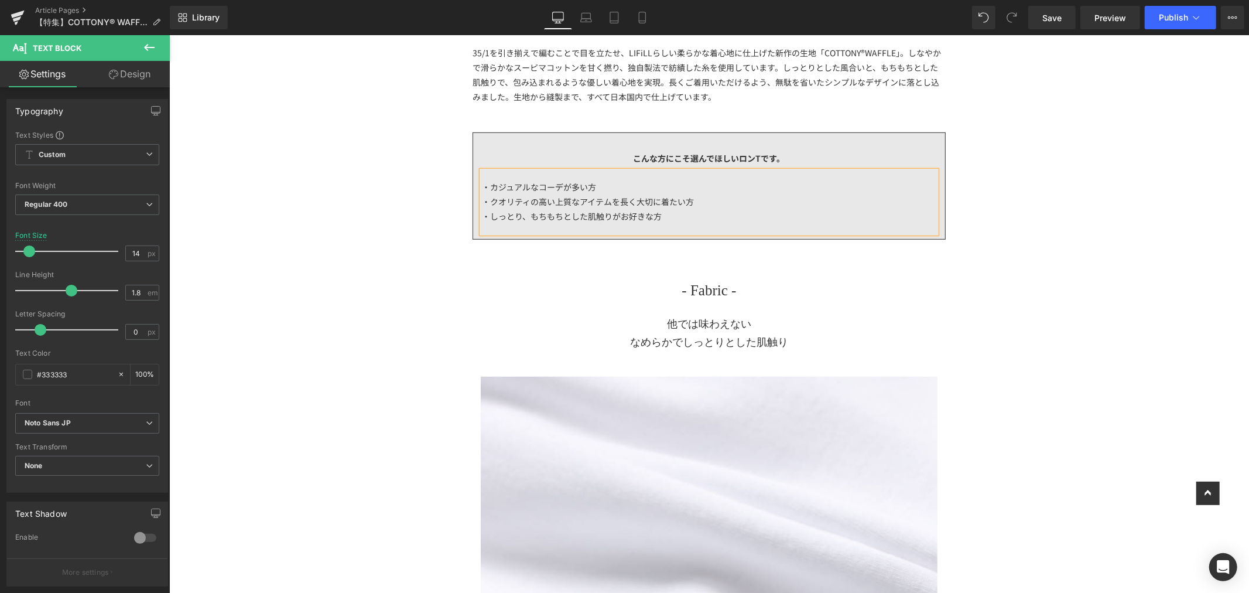
click at [682, 218] on div "・しっとり、もちもちとした肌触りがお好きな方" at bounding box center [709, 216] width 455 height 15
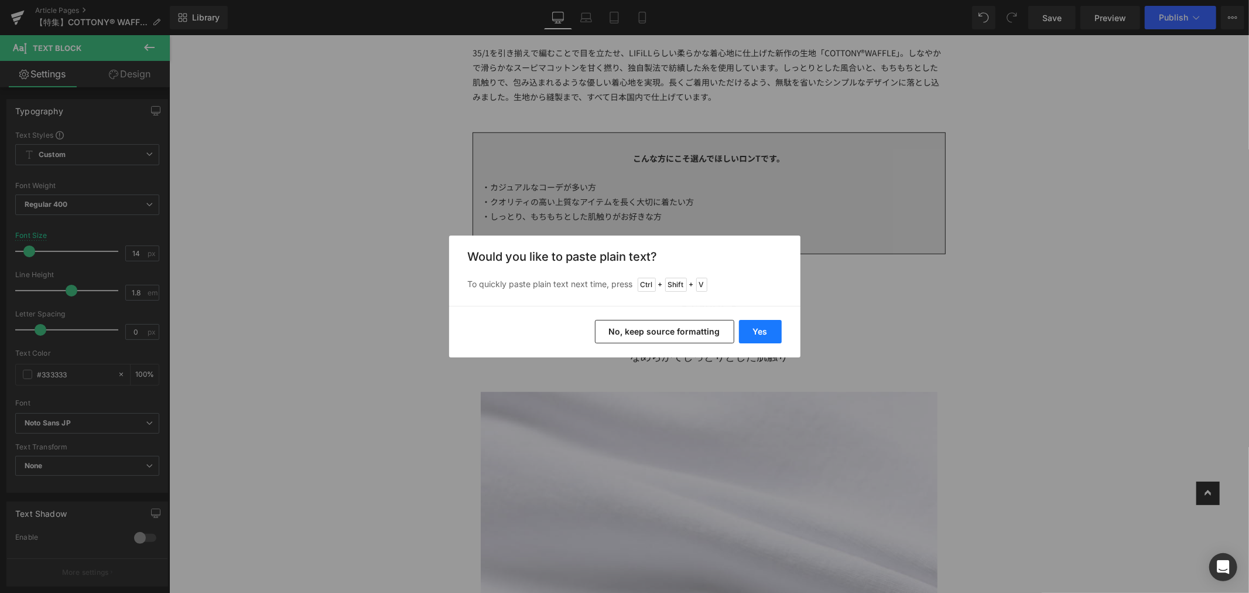
click at [759, 330] on button "Yes" at bounding box center [760, 331] width 43 height 23
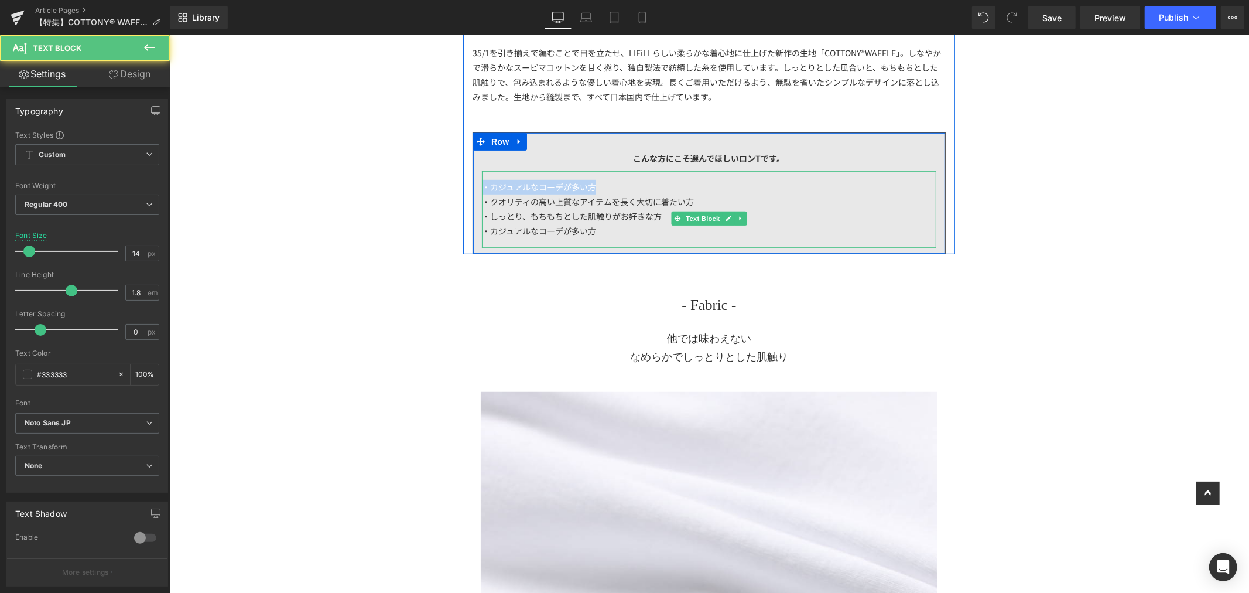
drag, startPoint x: 600, startPoint y: 180, endPoint x: 467, endPoint y: 189, distance: 133.3
click at [472, 188] on div "こんな方にこそ選んでほしいロンTです。 Text Block ・カジュアルなコーデが多い方 ・クオリティの高い上質なアイテムを長く大切に着たい方 ・しっとり、…" at bounding box center [708, 193] width 473 height 122
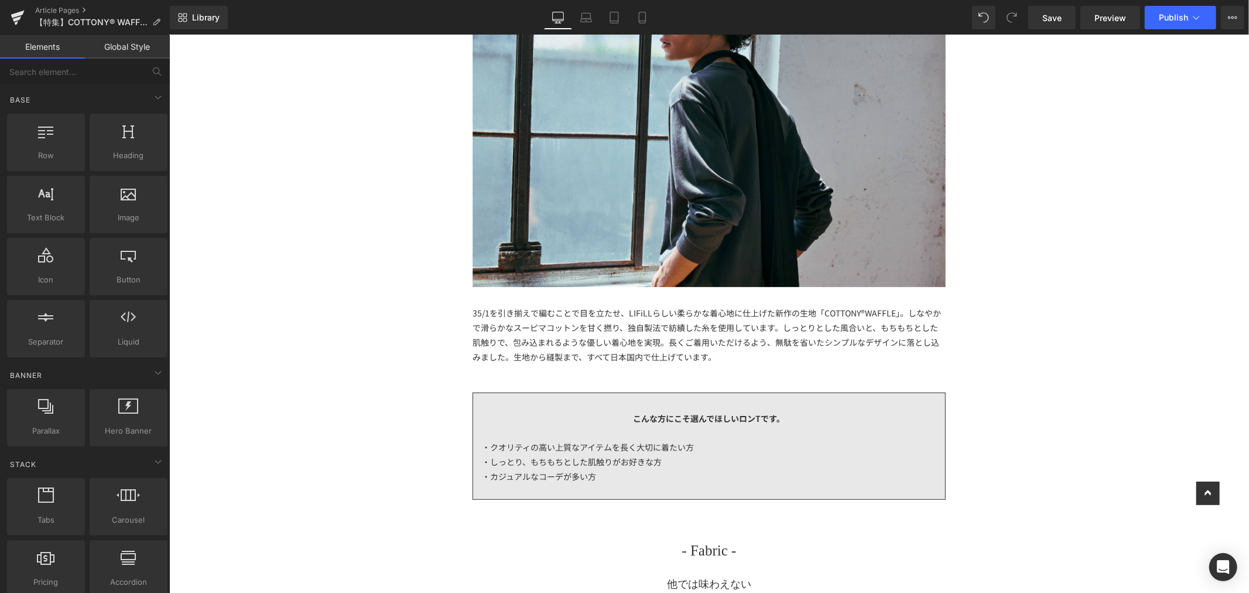
scroll to position [455, 0]
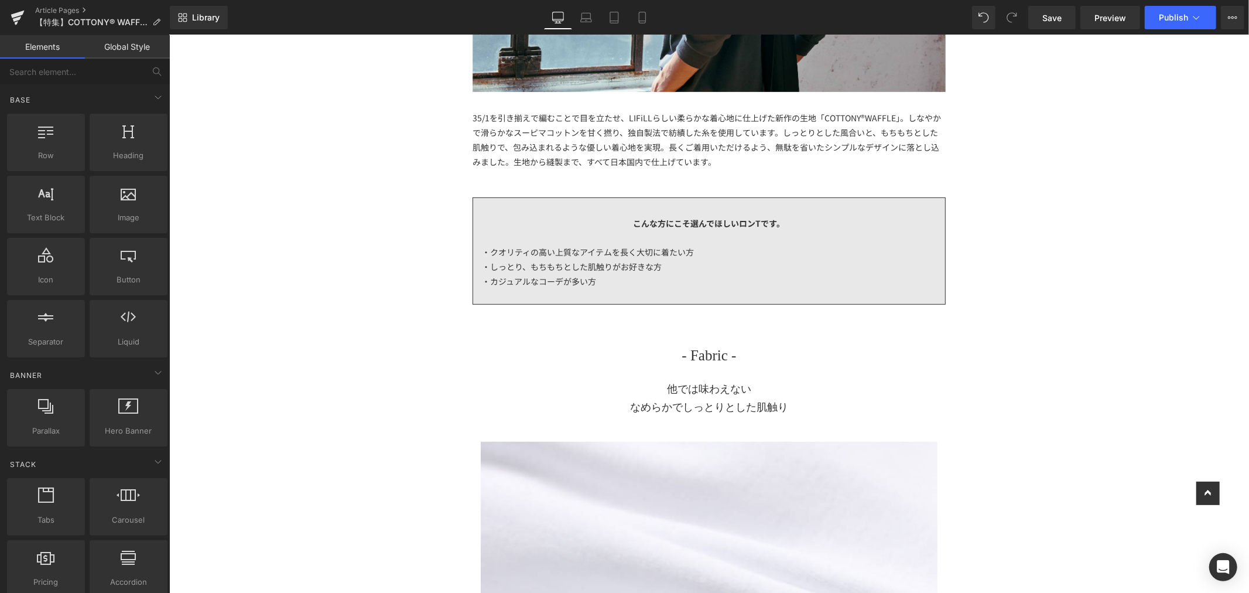
click at [541, 276] on div "・カジュアルなコーデが多い方" at bounding box center [709, 281] width 455 height 15
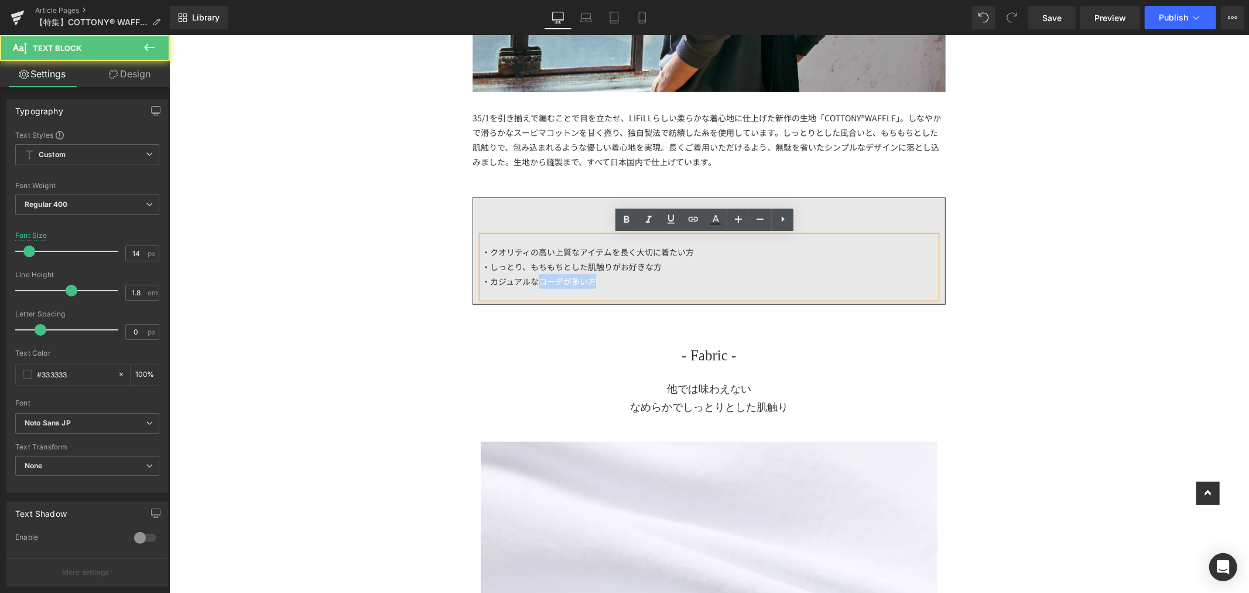
drag, startPoint x: 530, startPoint y: 283, endPoint x: 589, endPoint y: 279, distance: 59.3
click at [589, 279] on div "・カジュアルなコーデが多い方" at bounding box center [709, 281] width 455 height 15
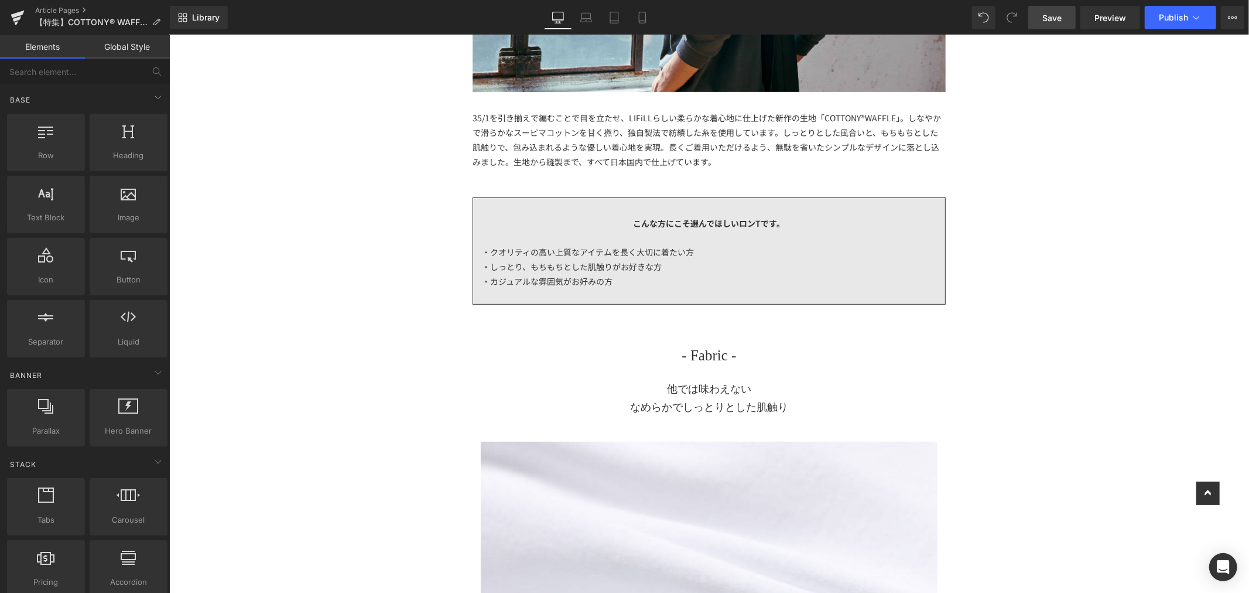
click at [1062, 20] on span "Save" at bounding box center [1052, 18] width 19 height 12
click at [70, 13] on link "Article Pages" at bounding box center [102, 10] width 135 height 9
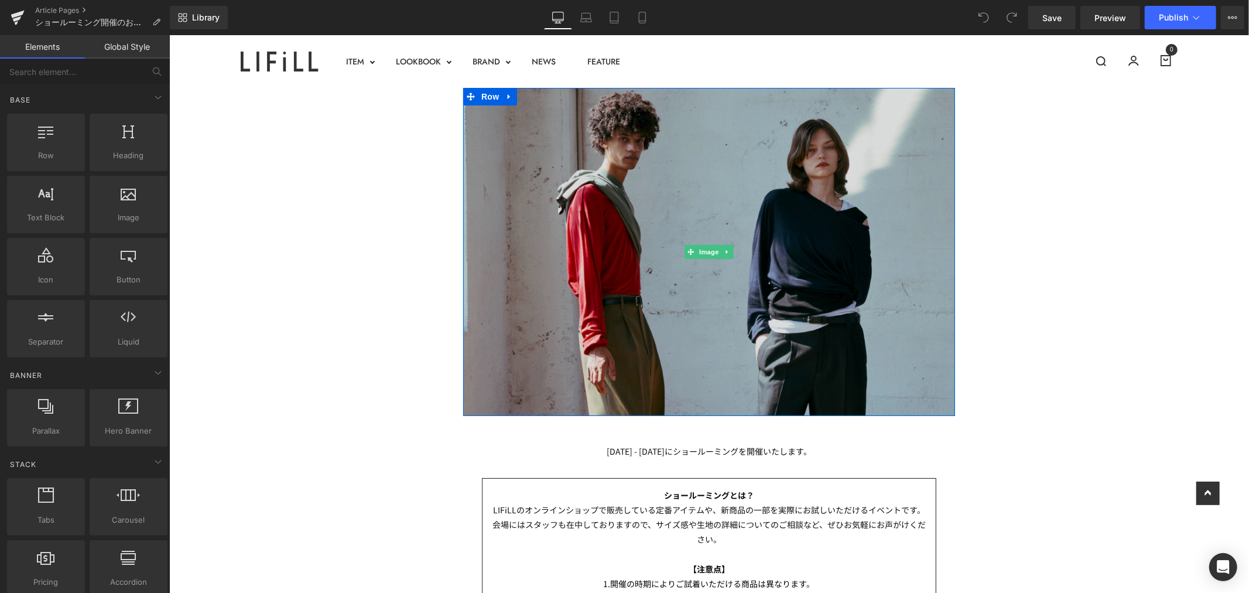
scroll to position [325, 0]
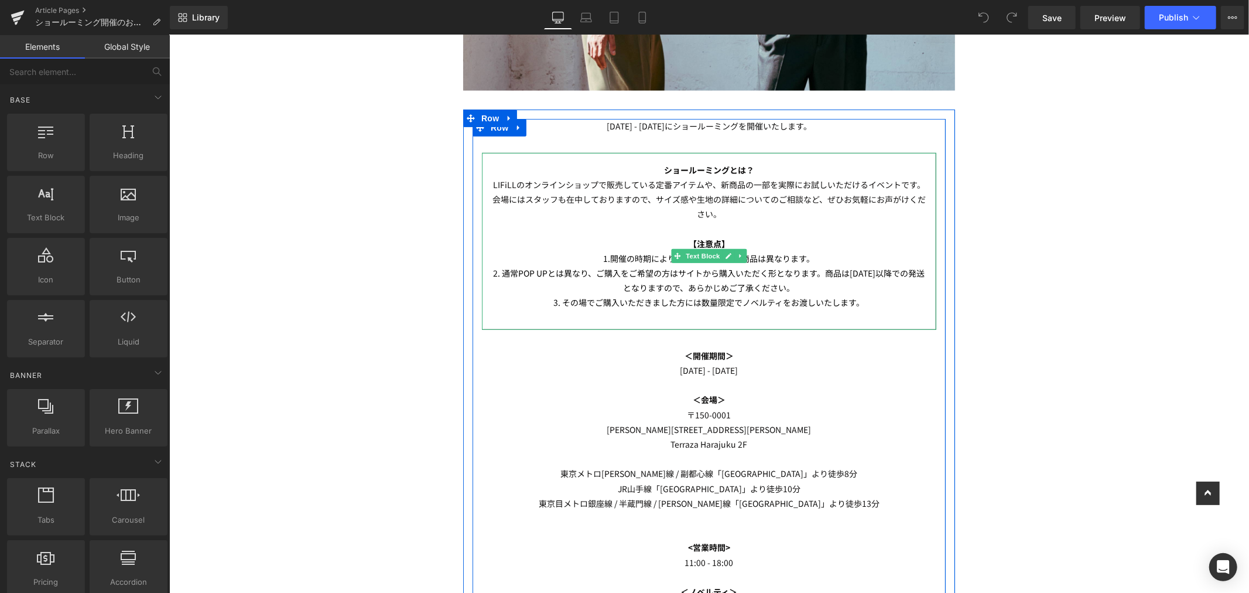
click at [832, 217] on p "会場にはスタッフも在中しておりますので、サイズ感や生地の詳細についてのご相談など、ぜひお気軽にお声がけください。" at bounding box center [708, 206] width 435 height 29
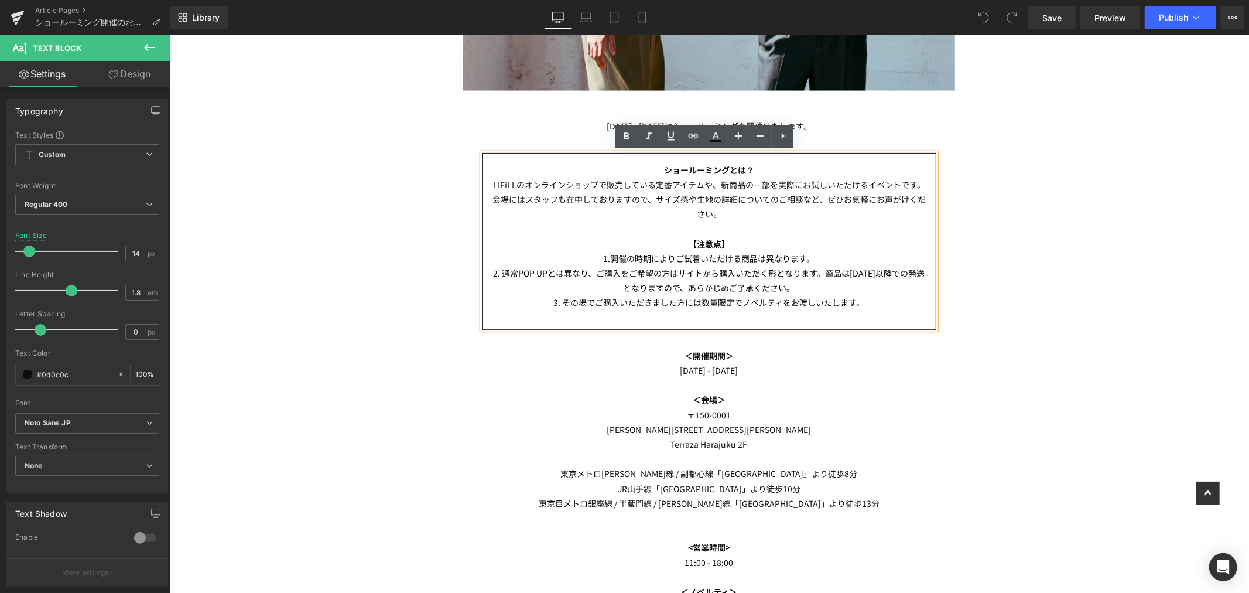
click at [552, 278] on p "2. 通常POP UPとは異なり、ご購入をご希望の方はサイトから購入いただく形となります。商品は10/20(月)以降での発送となりますので、あらかじめご了承く…" at bounding box center [708, 279] width 435 height 29
click at [801, 287] on p "2. 通常POP UPとは異なり、ご購入をご希望の方はサイトから購入いただく形となります。商品は10/20(月)以降での発送となりますので、あらかじめご了承く…" at bounding box center [708, 279] width 435 height 29
click at [672, 272] on span "2. 通常POP UPとは異なり、ご購入をご希望の方はサイトから購入いただく形となります。商品は10/20(月)以降での発送となりますので、あらかじめご了承く…" at bounding box center [709, 280] width 432 height 26
click at [822, 283] on p "2. 通常POP UPとは異なり、ご購入をご希望の方はオンラインサイトから購入いただく形となります。商品は10/20(月)以降での発送となりますので、あらかじ…" at bounding box center [708, 279] width 435 height 29
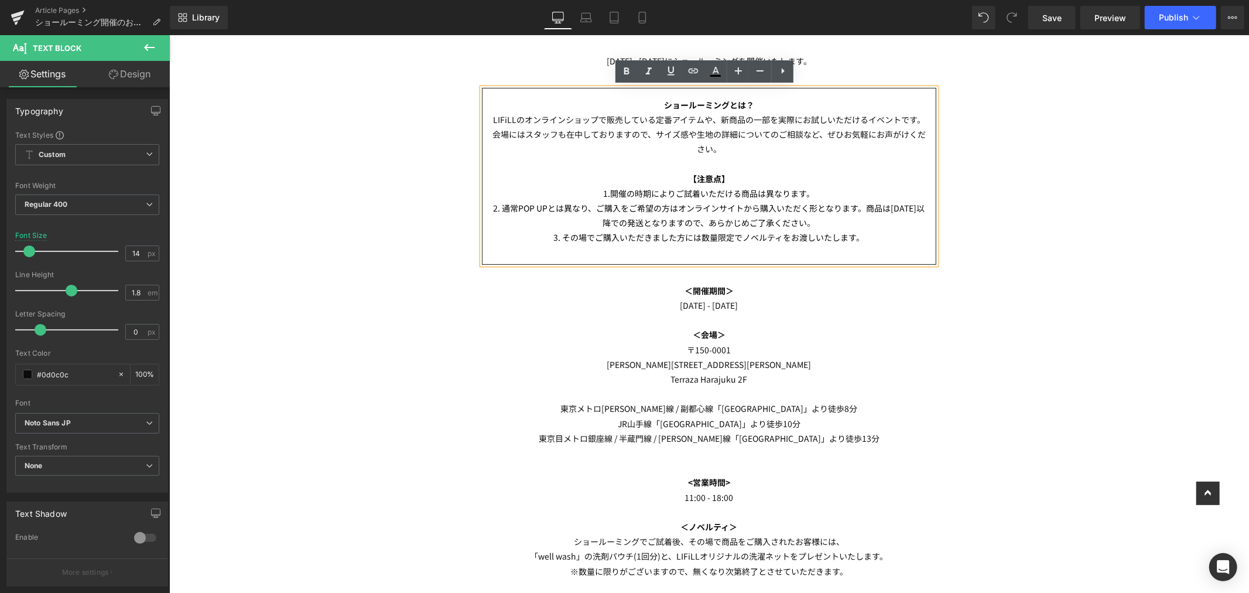
click at [899, 223] on p "2. 通常POP UPとは異なり、ご購入をご希望の方はオンラインサイトから購入いただく形となります。商品は10/20(月)以降での発送となりますので、あらかじ…" at bounding box center [708, 214] width 435 height 29
click at [832, 226] on p "2. 通常POP UPとは異なり、ご購入をご希望の方はオンラインサイトから購入いただく形となります。商品は10/20(月)以降での発送となりますので、あらかじ…" at bounding box center [708, 214] width 435 height 29
click at [864, 240] on p "3. その場でご購入いただきました方には数量限定でノベルティをお渡しいたします。" at bounding box center [708, 237] width 435 height 15
click at [978, 294] on div "Image Row 10/18(土) - 10/19(日)にショールーミングを開催いたします。 Text Block ショールーミングとは？ LIFiLLのオ…" at bounding box center [709, 588] width 1080 height 1782
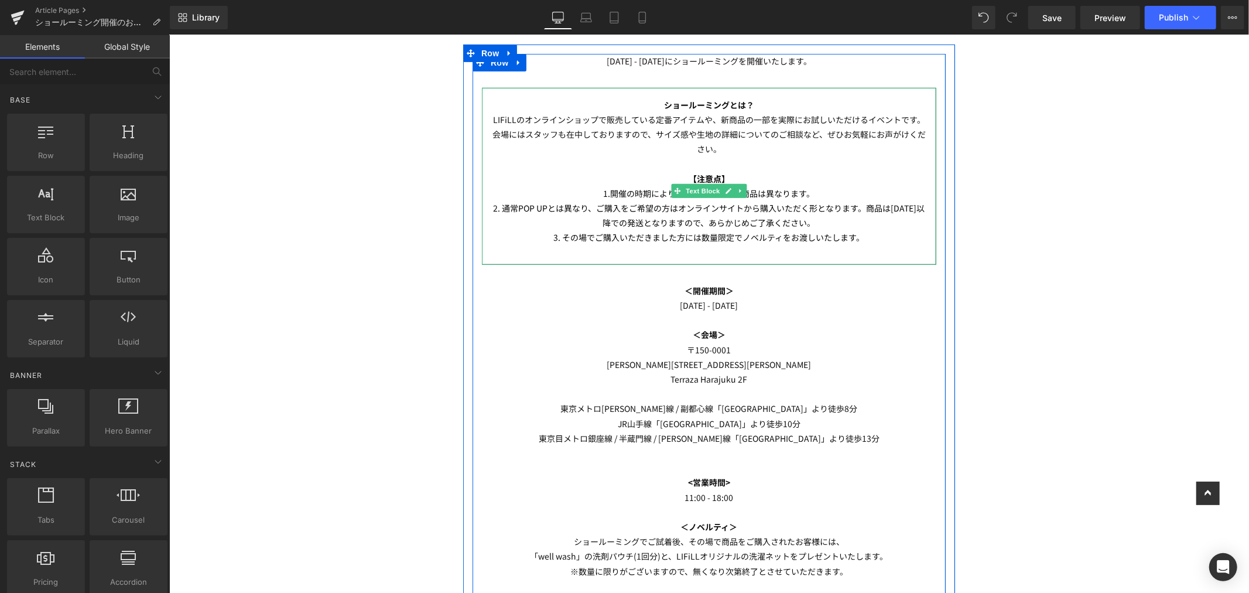
click at [683, 234] on span "3. その場でご購入いただきました方には数量限定でノベルティをお渡しいたします。" at bounding box center [709, 237] width 311 height 12
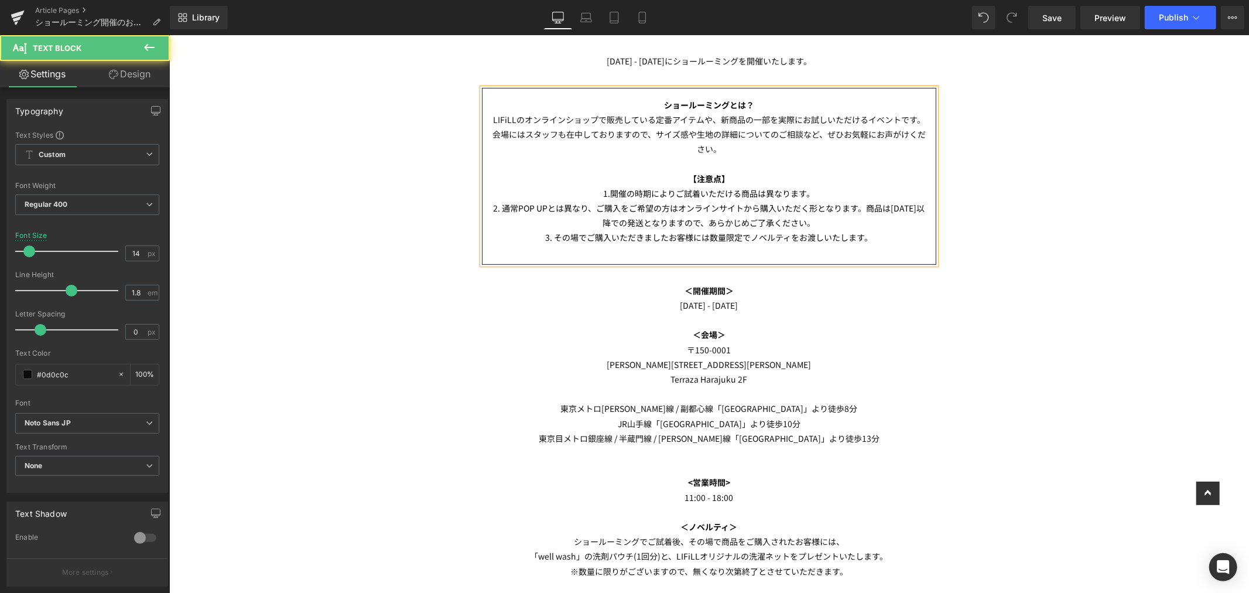
click at [704, 241] on span "3. その場でご購入いただきましたお客様には数量限定でノベルティをお渡しいたします。" at bounding box center [708, 237] width 327 height 12
click at [877, 234] on p "3. その場でご購入いただきましたお客様には、数量限定でノベルティをお渡しいたします。" at bounding box center [708, 237] width 435 height 15
click at [1023, 250] on div "Image Row 10/18(土) - 10/19(日)にショールーミングを開催いたします。 Text Block ショールーミングとは？ LIFiLLのオ…" at bounding box center [709, 588] width 1080 height 1782
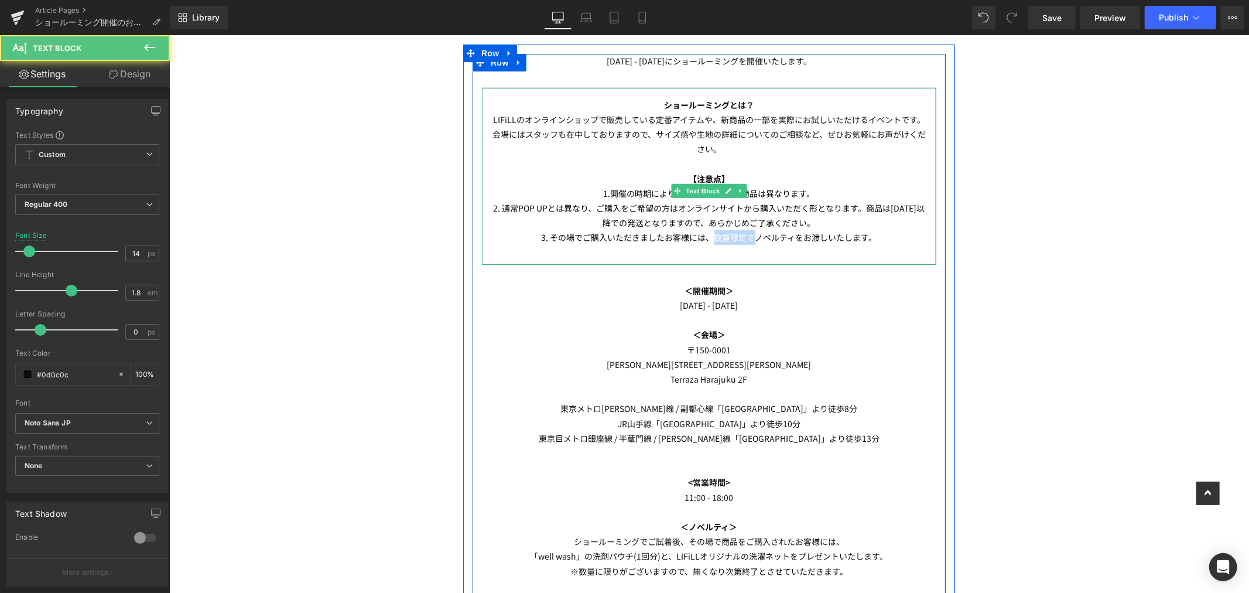
drag, startPoint x: 706, startPoint y: 240, endPoint x: 753, endPoint y: 238, distance: 46.3
click at [753, 238] on span "3. その場でご購入いただきましたお客様には、数量限定でノベルティをお渡しいたします。" at bounding box center [709, 237] width 336 height 12
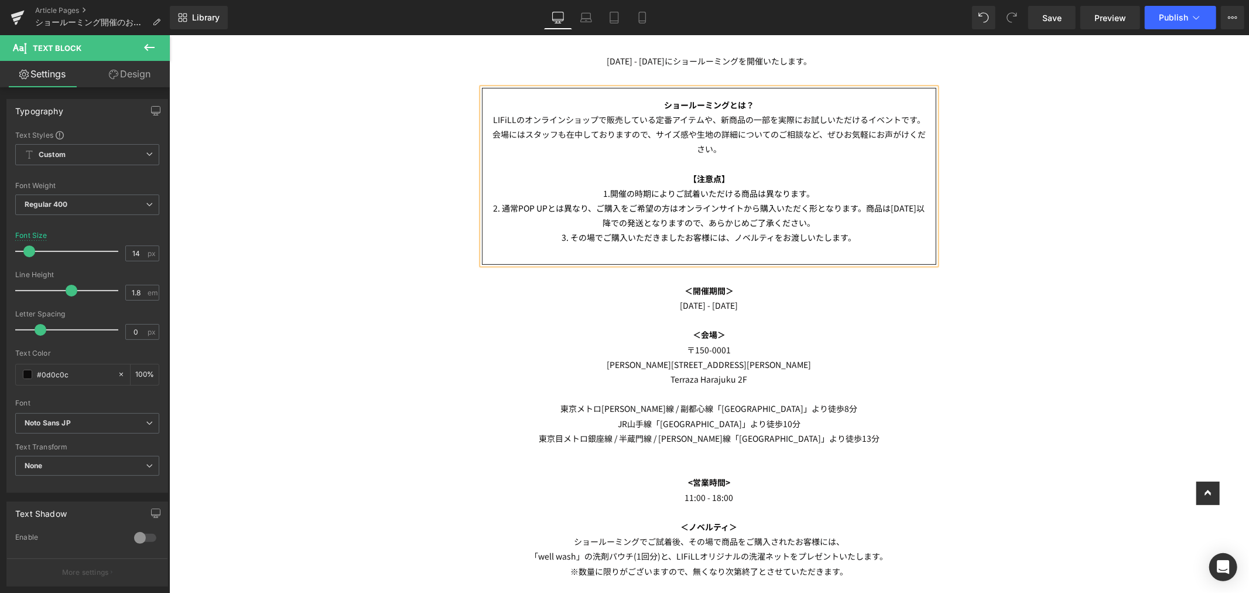
click at [866, 243] on p "3. その場でご購入いただきましたお客様には、ノベルティをお渡しいたします。" at bounding box center [708, 237] width 435 height 15
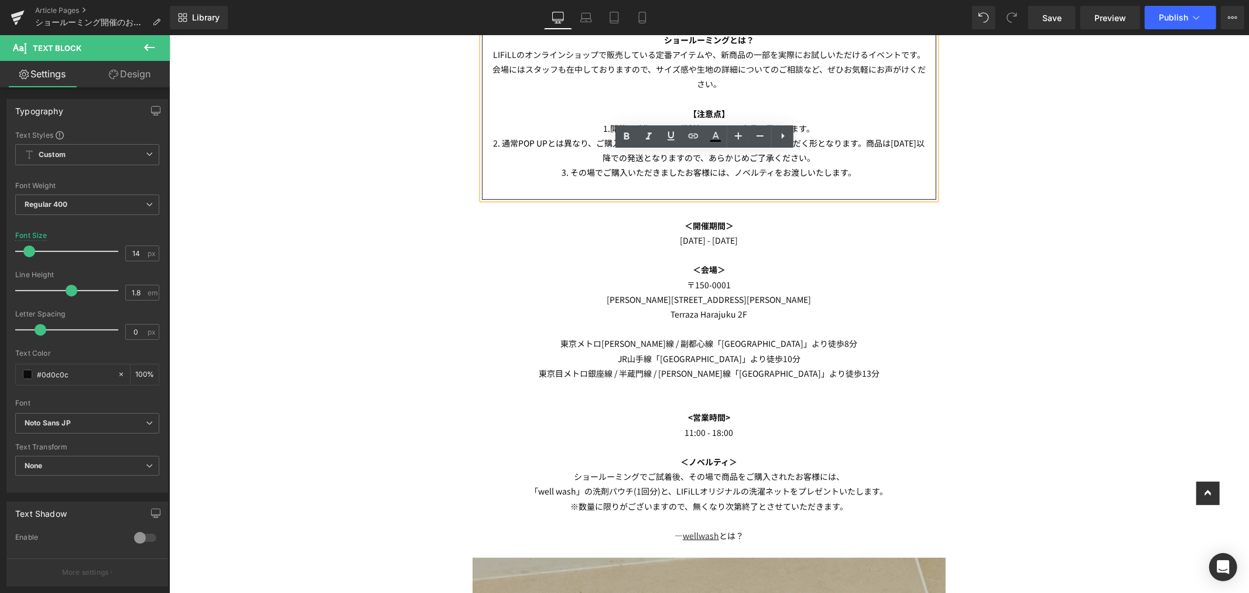
scroll to position [325, 0]
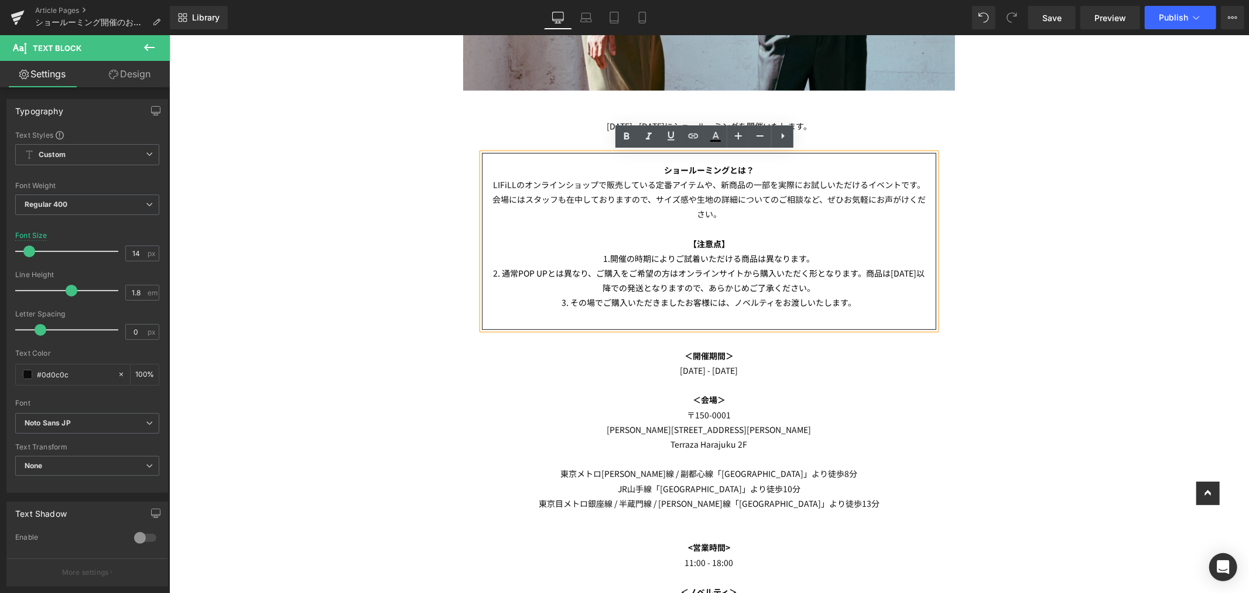
click at [883, 308] on p "3. その場でご購入いただきましたお客様には、ノベルティをお渡しいたします。" at bounding box center [708, 302] width 435 height 15
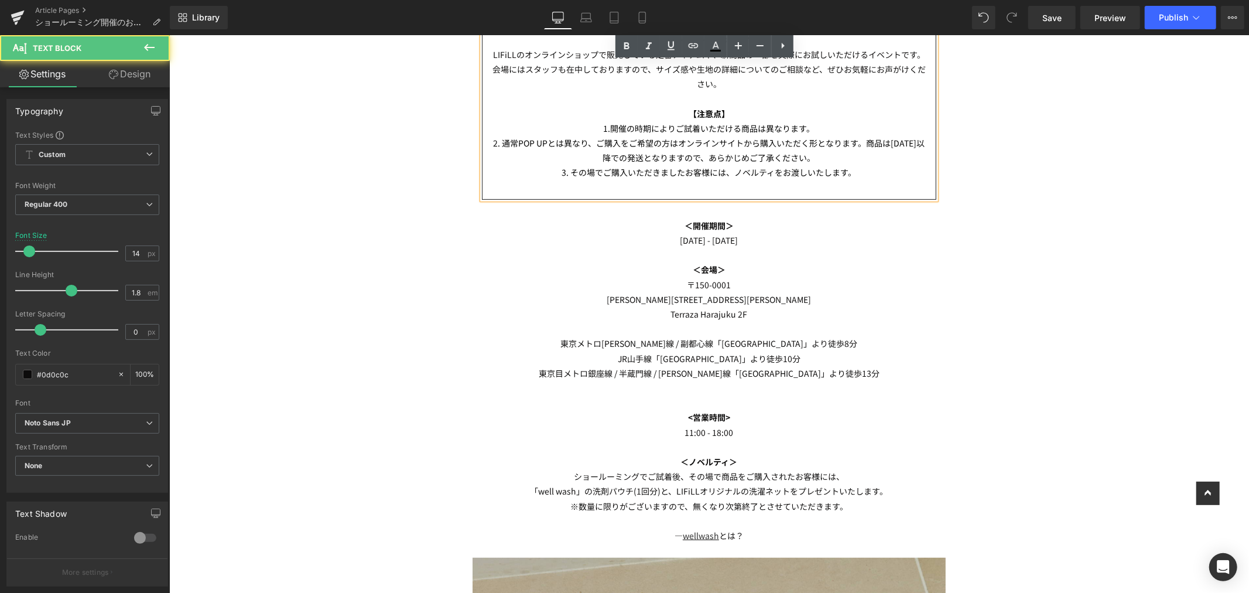
click at [1080, 291] on div "Image Row 10/18(土) - 10/19(日)にショールーミングを開催いたします。 Text Block ショールーミングとは？ LIFiLLのオ…" at bounding box center [709, 523] width 1080 height 1782
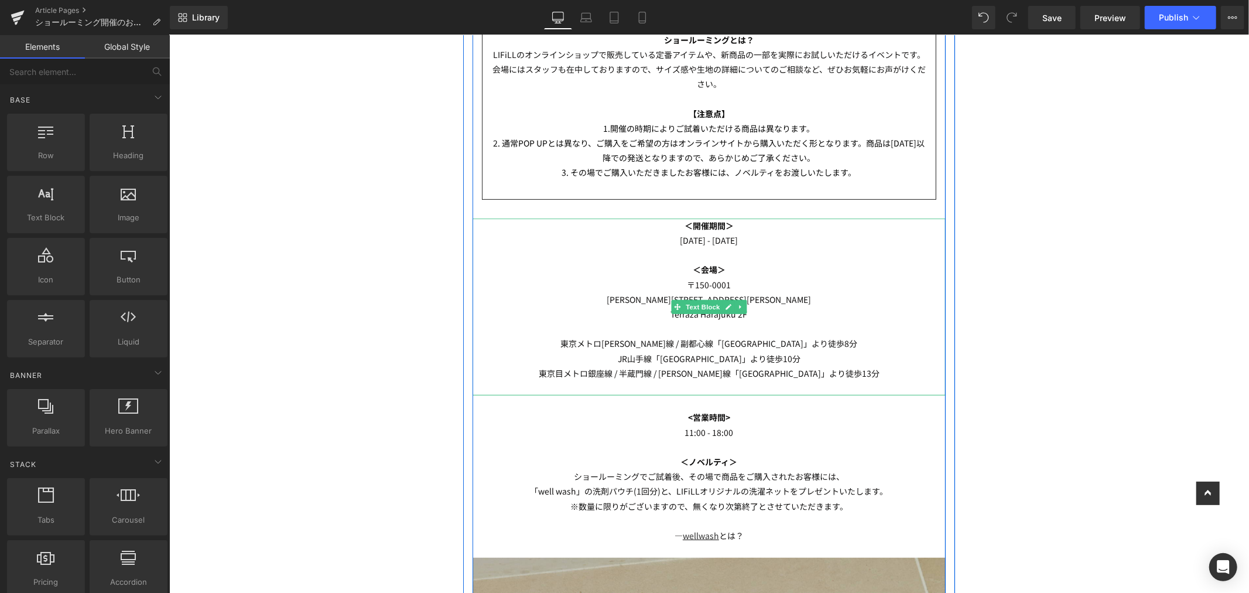
click at [763, 313] on p "Terraza Harajuku 2F" at bounding box center [708, 313] width 473 height 15
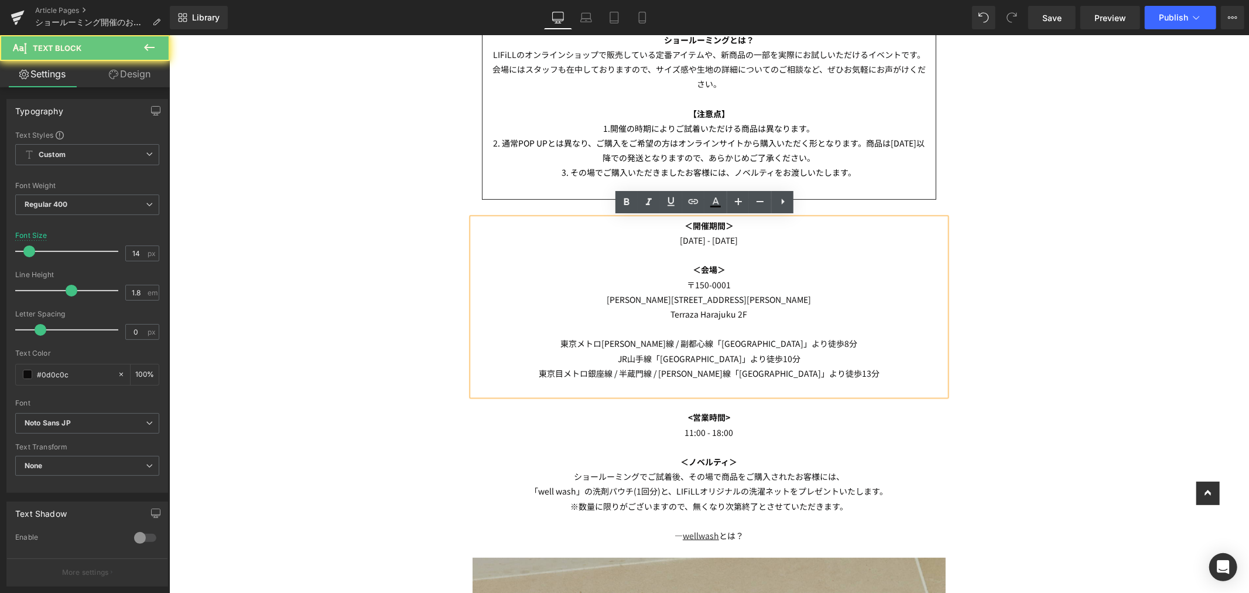
click at [769, 309] on p "Terraza Harajuku 2F" at bounding box center [708, 313] width 473 height 15
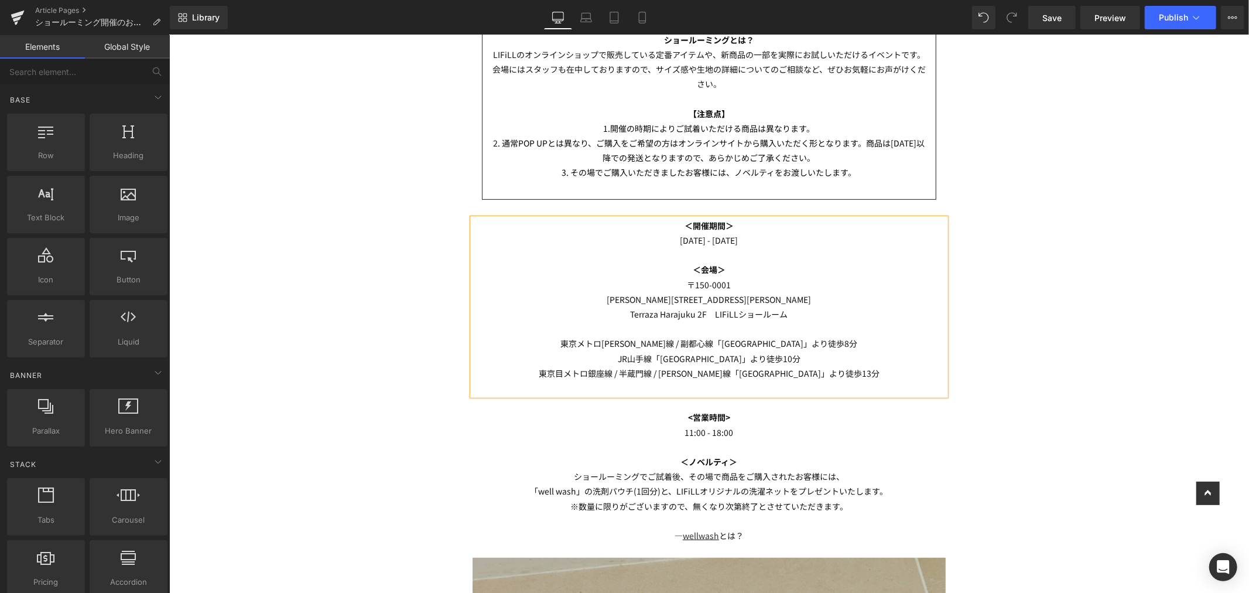
click at [963, 289] on div "Image Row 10/18(土) - 10/19(日)にショールーミングを開催いたします。 Text Block ショールーミングとは？ LIFiLLのオ…" at bounding box center [709, 523] width 1080 height 1782
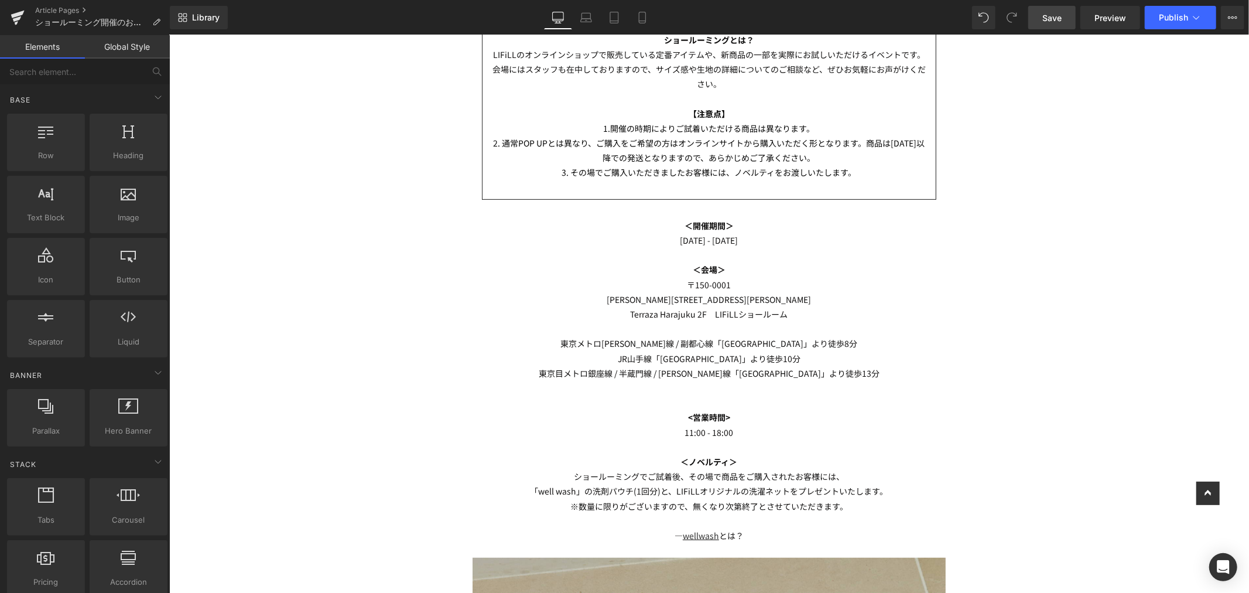
drag, startPoint x: 1056, startPoint y: 15, endPoint x: 885, endPoint y: 45, distance: 173.7
click at [1056, 15] on span "Save" at bounding box center [1052, 18] width 19 height 12
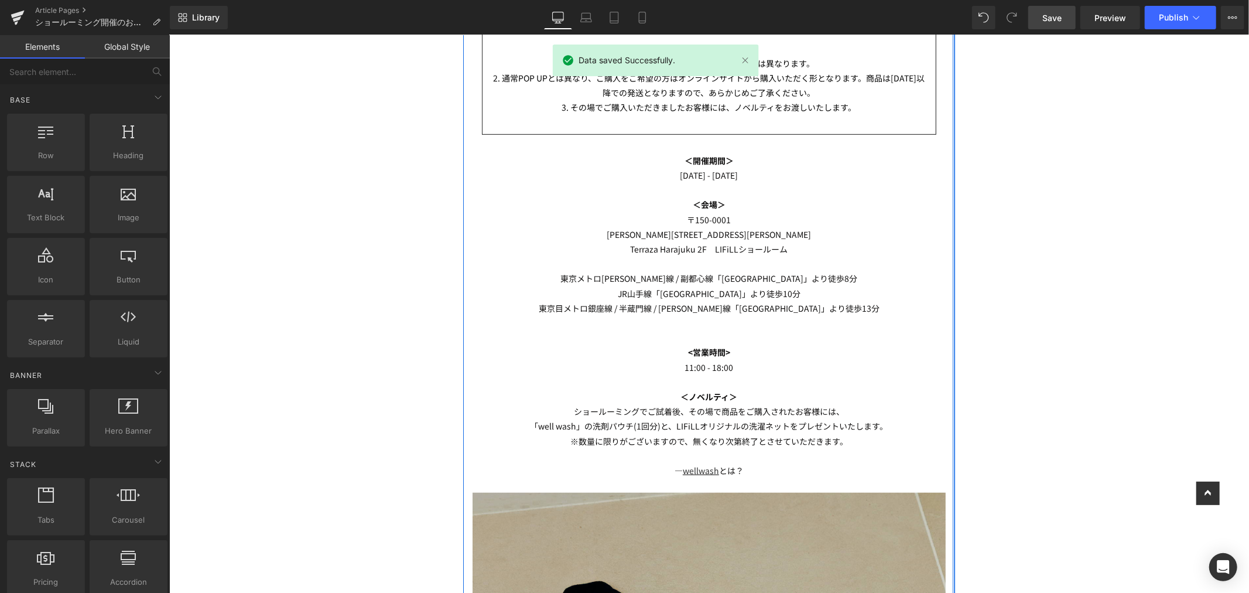
scroll to position [651, 0]
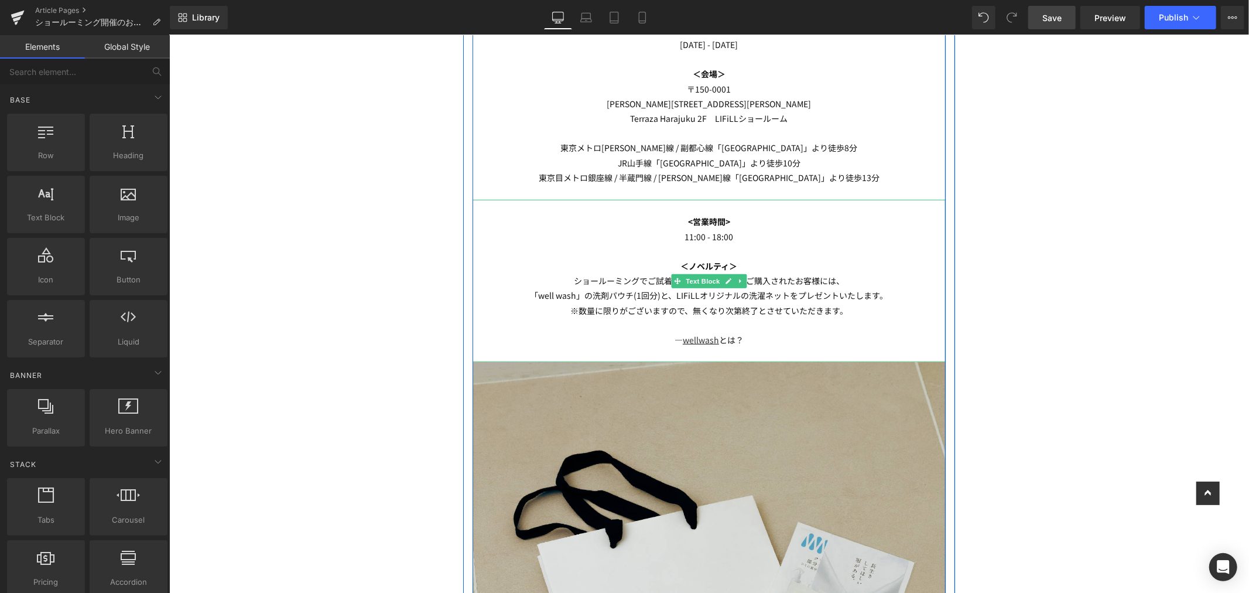
click at [846, 306] on p "※数量に限りがございますので、無くなり次第終了とさせていただきます。" at bounding box center [708, 310] width 473 height 15
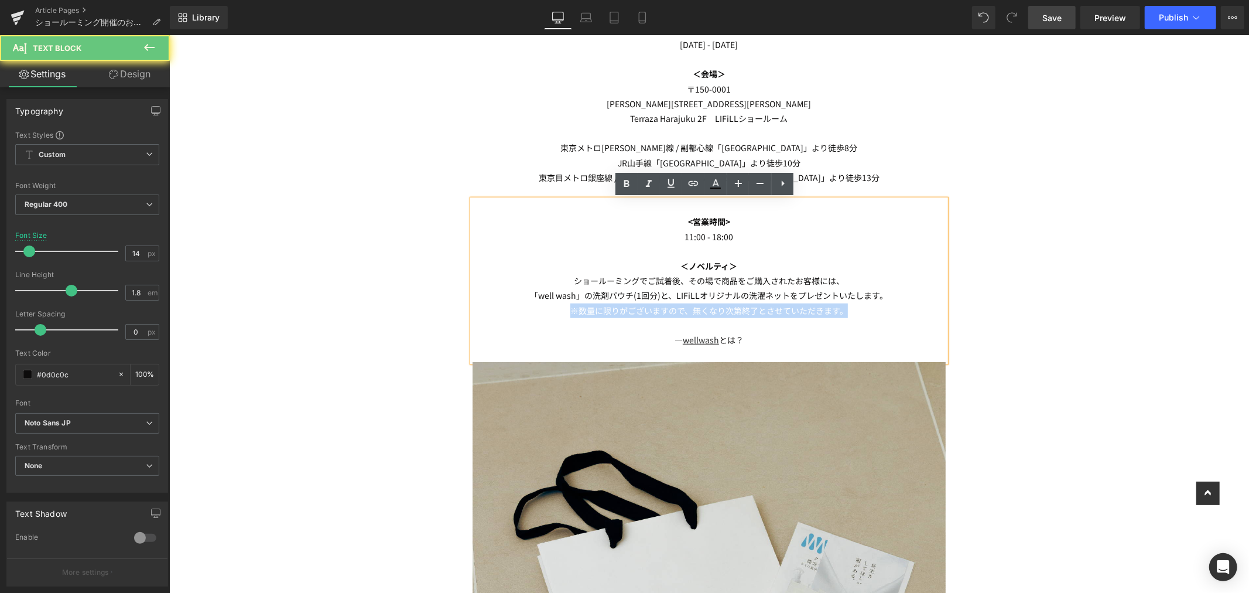
drag, startPoint x: 856, startPoint y: 311, endPoint x: 493, endPoint y: 307, distance: 363.2
click at [493, 307] on p "※数量に限りがございますので、無くなり次第終了とさせていただきます。" at bounding box center [708, 310] width 473 height 15
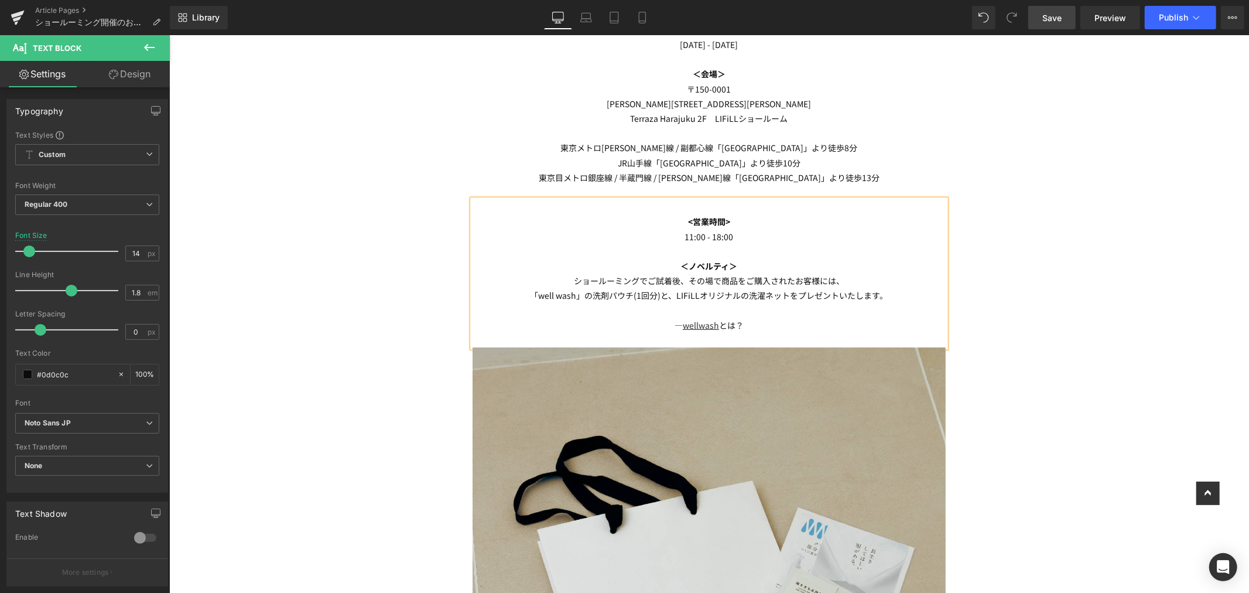
click at [1050, 12] on span "Save" at bounding box center [1052, 18] width 19 height 12
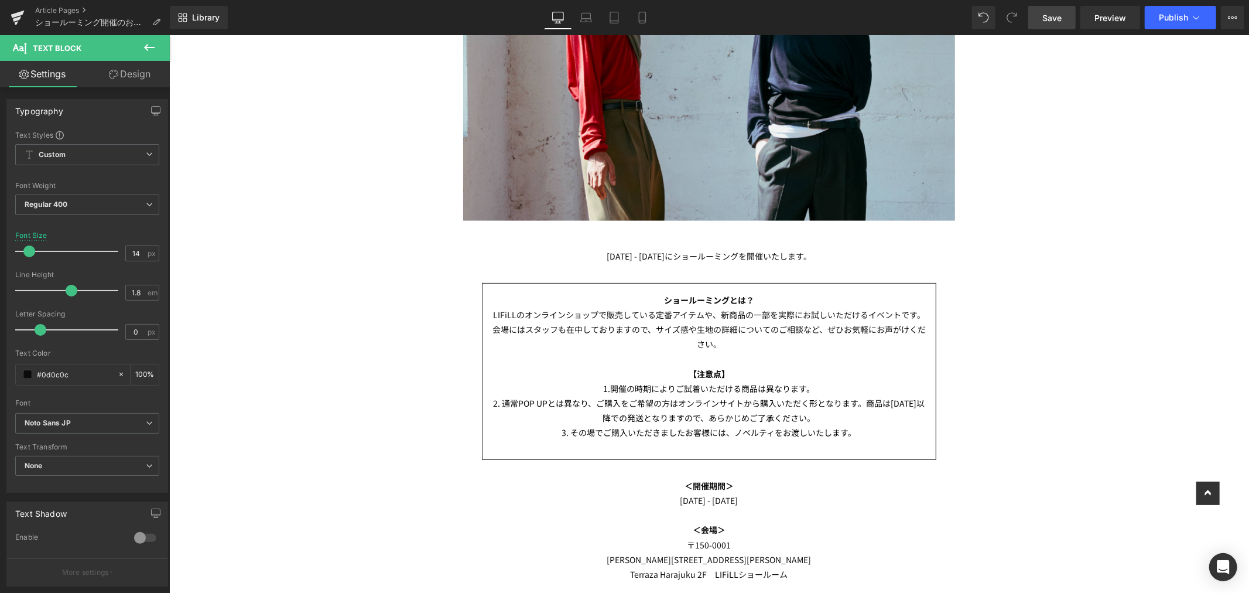
scroll to position [260, 0]
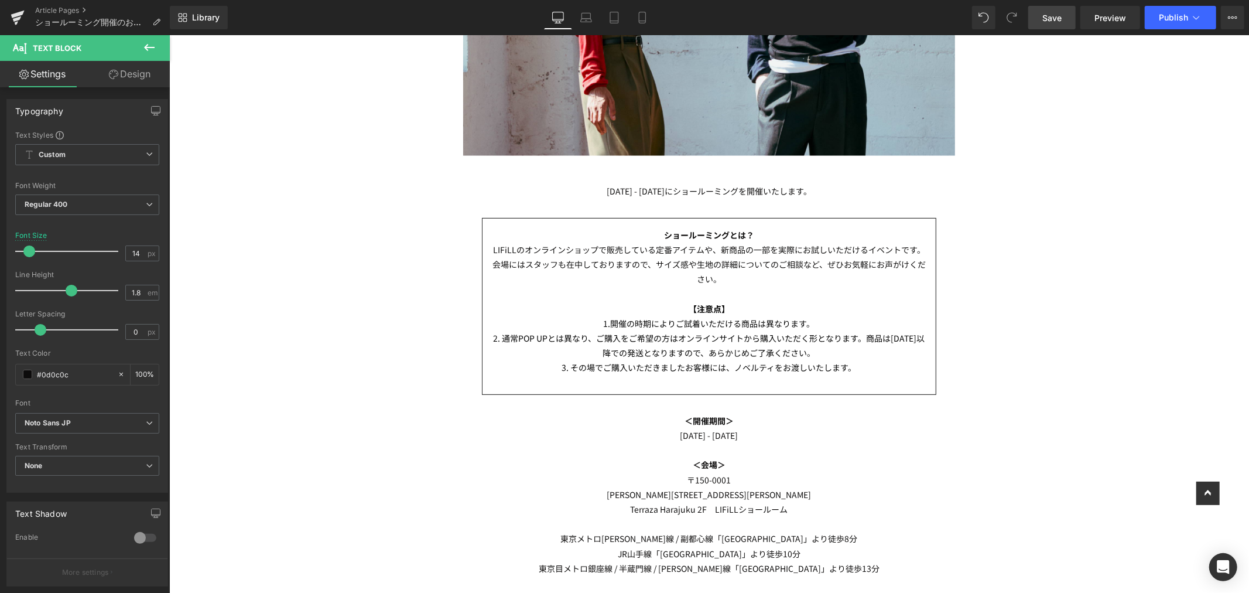
click at [1060, 15] on span "Save" at bounding box center [1052, 18] width 19 height 12
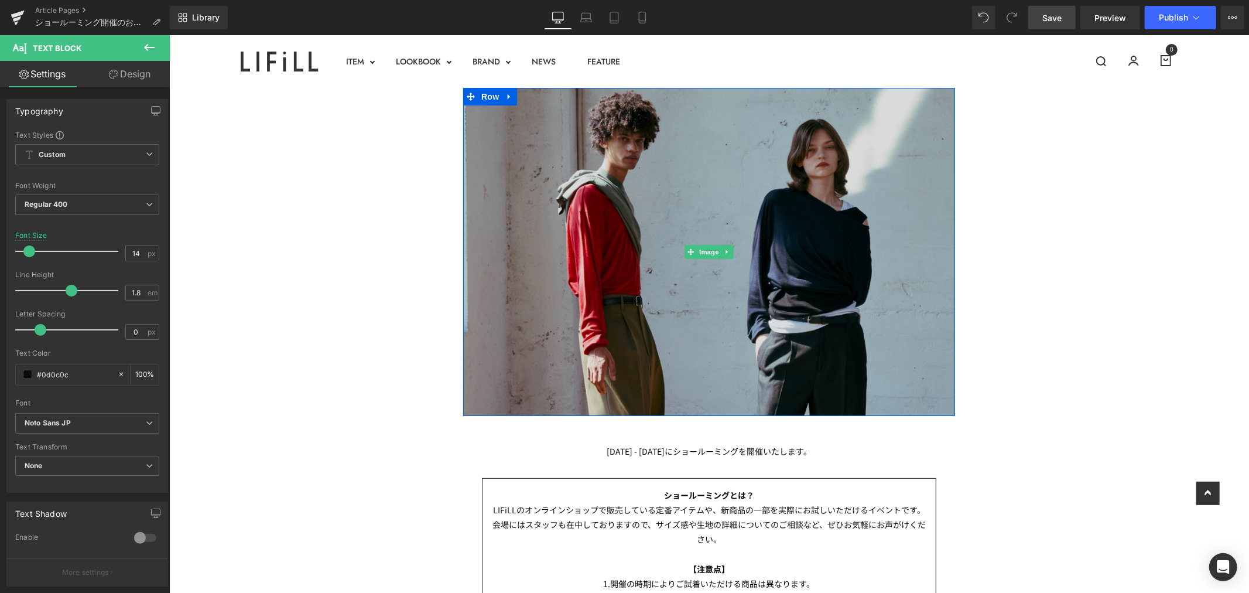
click at [819, 238] on img at bounding box center [709, 251] width 492 height 328
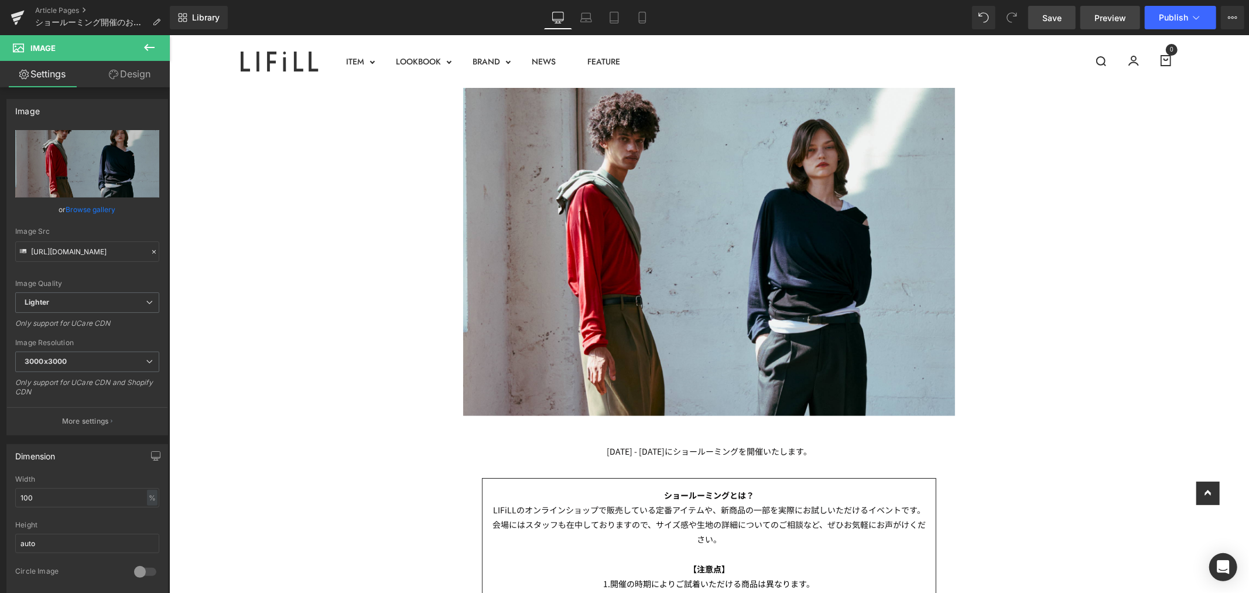
click at [1122, 13] on span "Preview" at bounding box center [1111, 18] width 32 height 12
click at [53, 11] on link "Article Pages" at bounding box center [102, 10] width 135 height 9
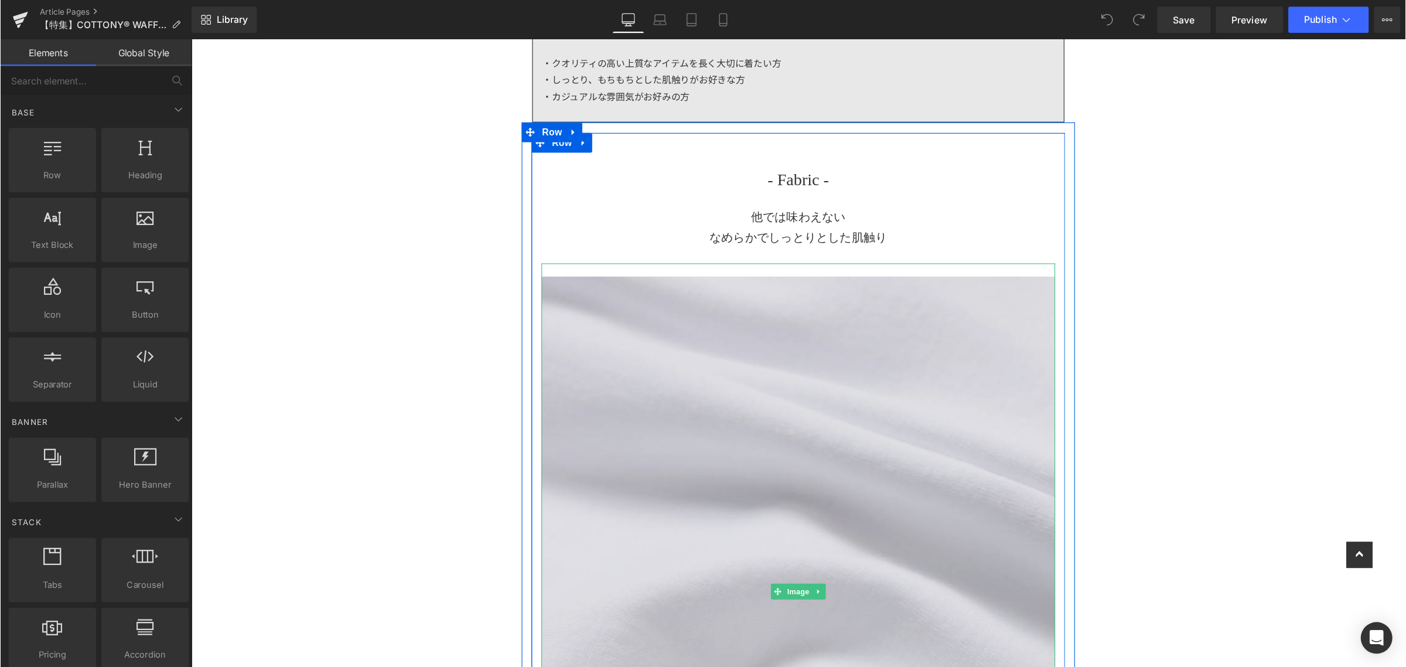
scroll to position [716, 0]
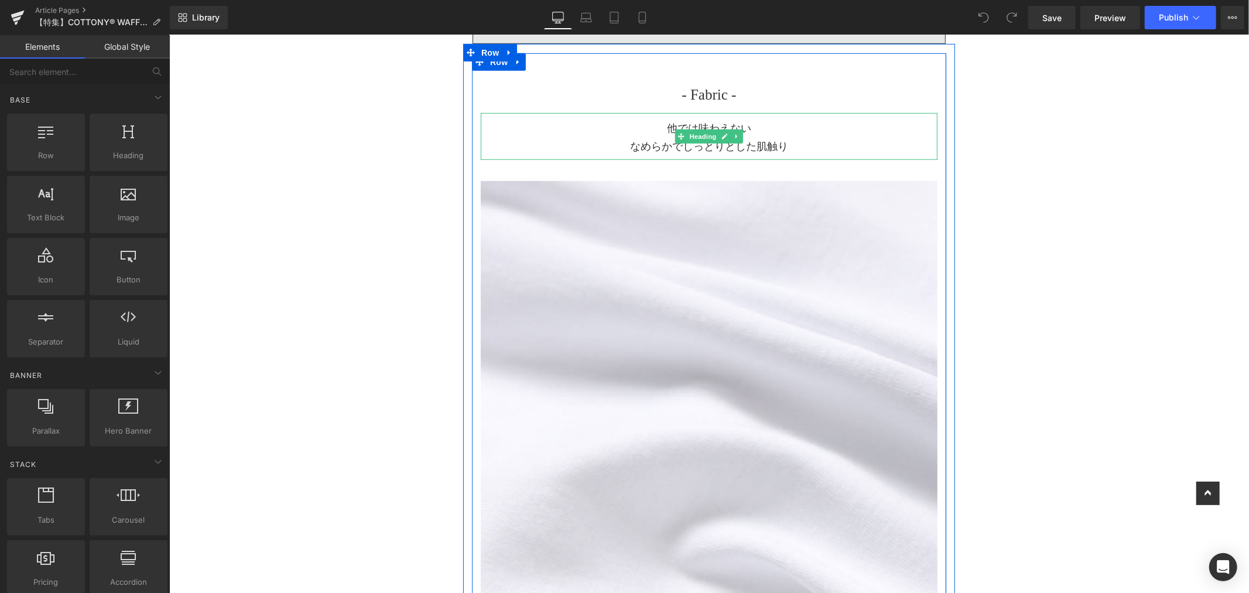
click at [778, 132] on h1 "他では味わえない なめらかでしっとりとした肌触り" at bounding box center [708, 137] width 457 height 36
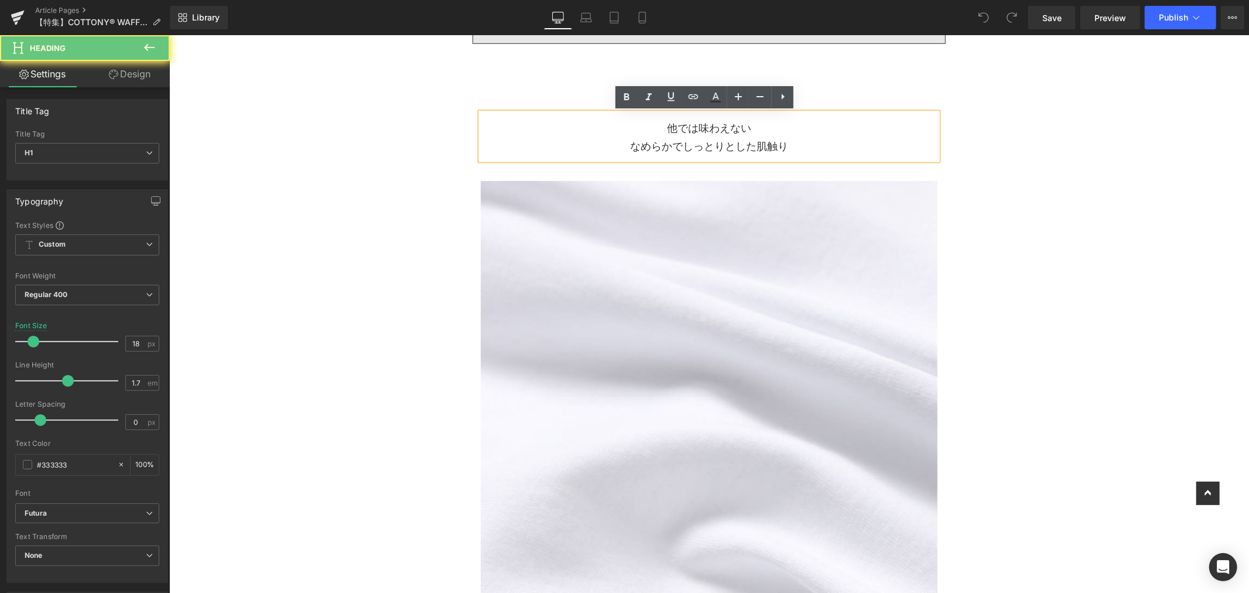
click at [799, 141] on h1 "他では味わえない なめらかでしっとりとした肌触り" at bounding box center [708, 137] width 457 height 36
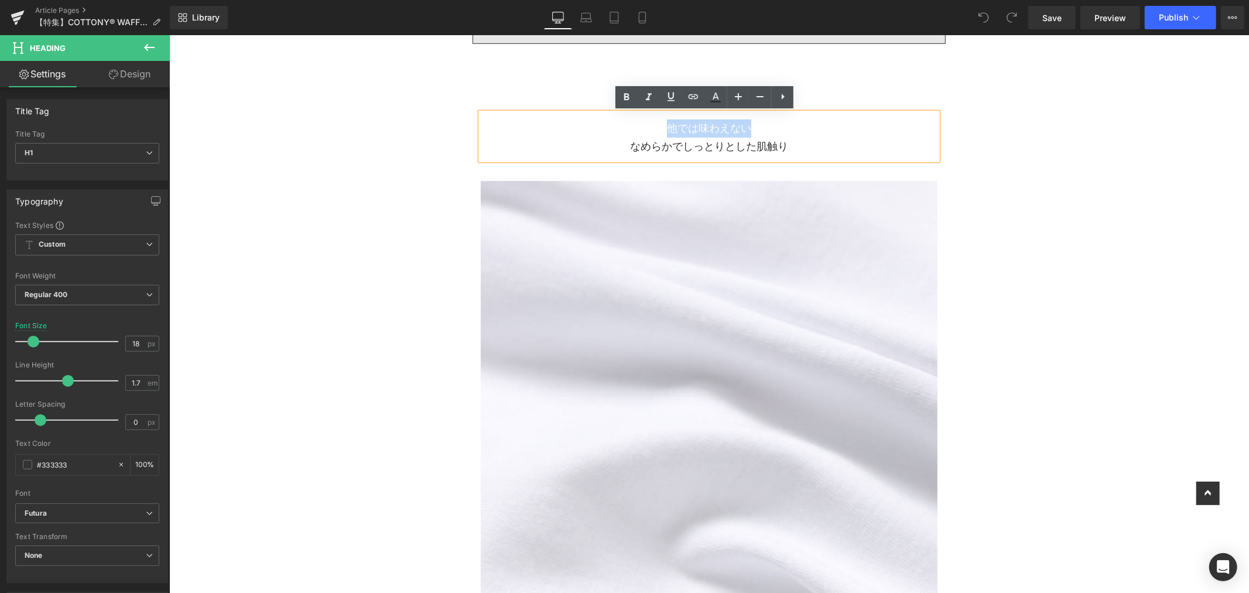
drag, startPoint x: 779, startPoint y: 125, endPoint x: 608, endPoint y: 124, distance: 171.0
click at [608, 124] on h1 "他では味わえない なめらかでしっとりとした肌触り" at bounding box center [708, 137] width 457 height 36
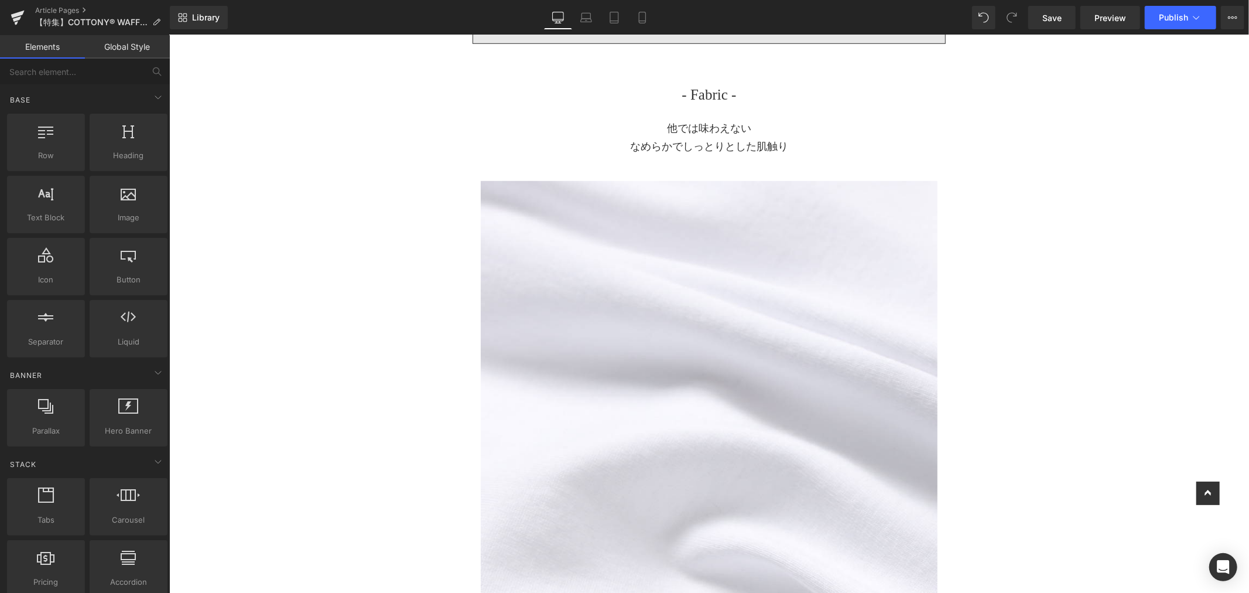
click at [749, 124] on h1 "他では味わえない なめらかでしっとりとした肌触り" at bounding box center [708, 137] width 457 height 36
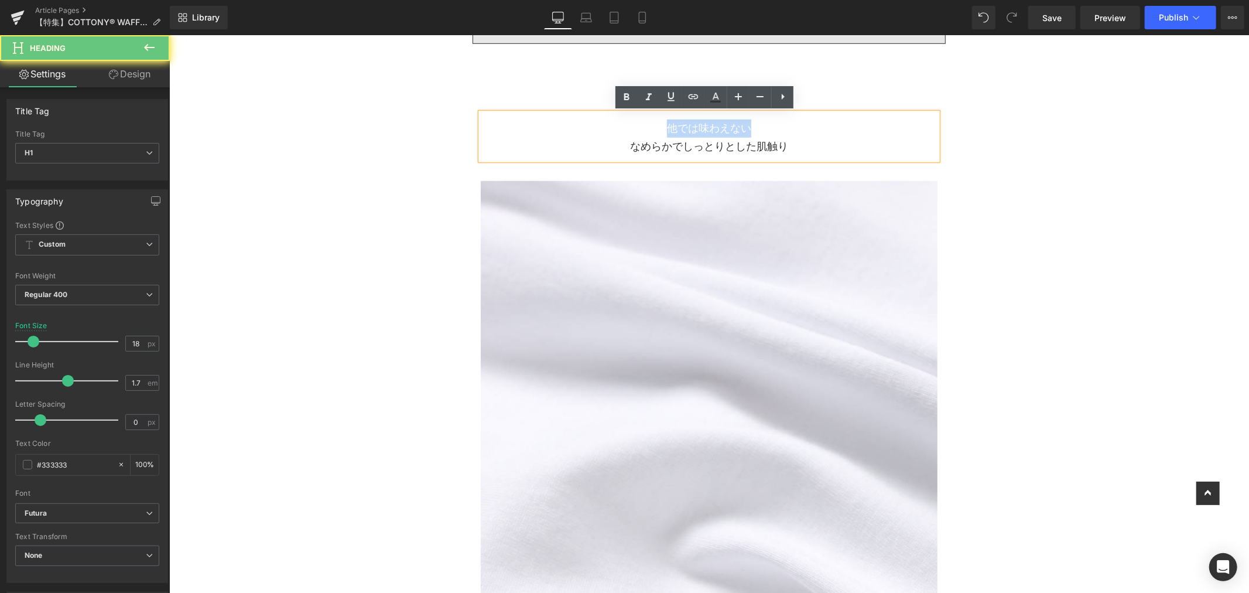
drag, startPoint x: 762, startPoint y: 134, endPoint x: 596, endPoint y: 115, distance: 166.2
click at [596, 115] on div "他では味わえない なめらかでしっとりとした肌触り" at bounding box center [708, 135] width 457 height 47
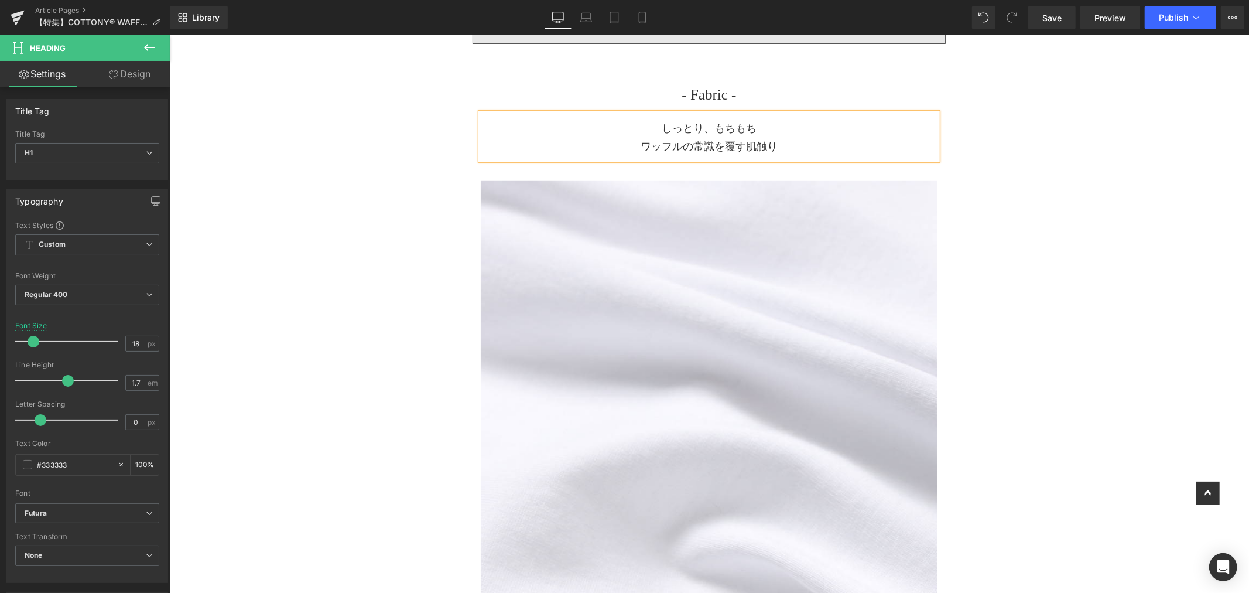
click at [780, 145] on h1 "しっとり、もちもち ワッフルの常識を覆す肌触り" at bounding box center [708, 137] width 457 height 36
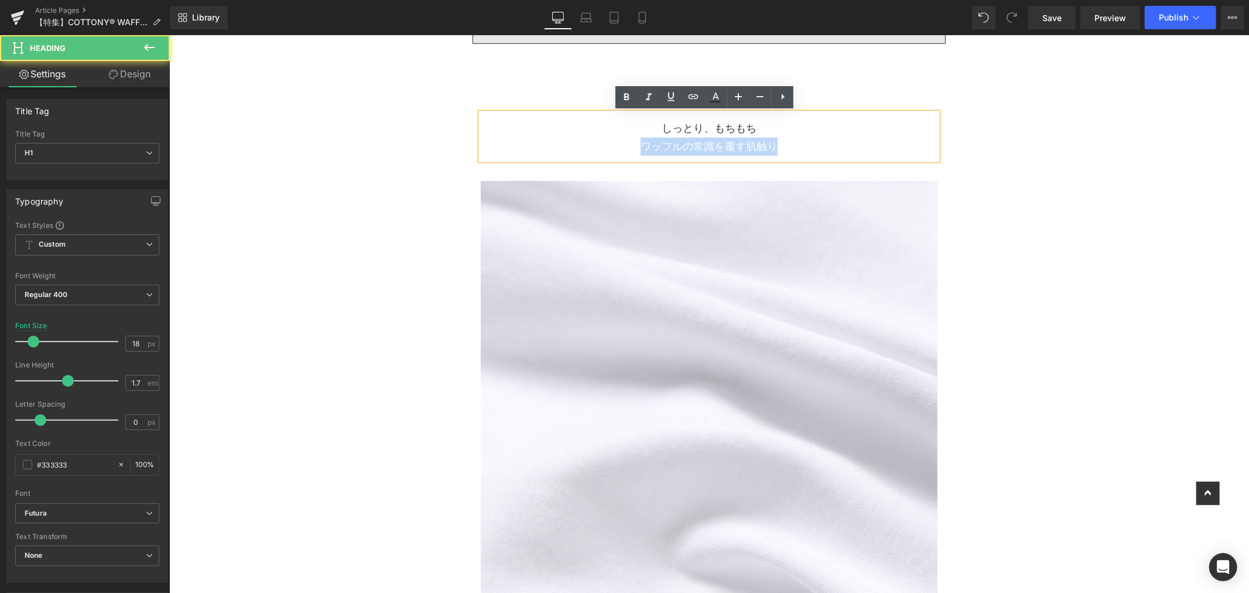
drag, startPoint x: 782, startPoint y: 142, endPoint x: 588, endPoint y: 144, distance: 193.9
click at [588, 144] on h1 "しっとり、もちもち ワッフルの常識を覆す肌触り" at bounding box center [708, 137] width 457 height 36
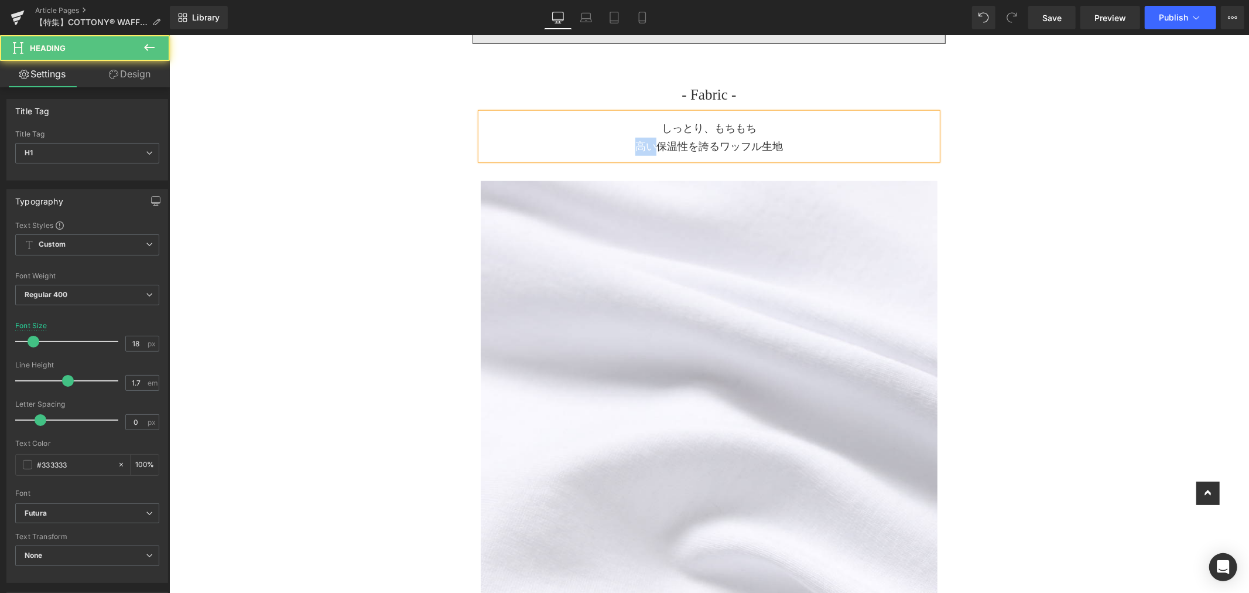
drag, startPoint x: 647, startPoint y: 149, endPoint x: 623, endPoint y: 149, distance: 24.0
click at [623, 149] on h1 "しっとり、もちもち 高い保温性を誇るワッフル生地" at bounding box center [708, 137] width 457 height 36
click at [713, 143] on h1 "しっとり、もちもち 高い保温性を誇るワッフル生地" at bounding box center [708, 137] width 457 height 36
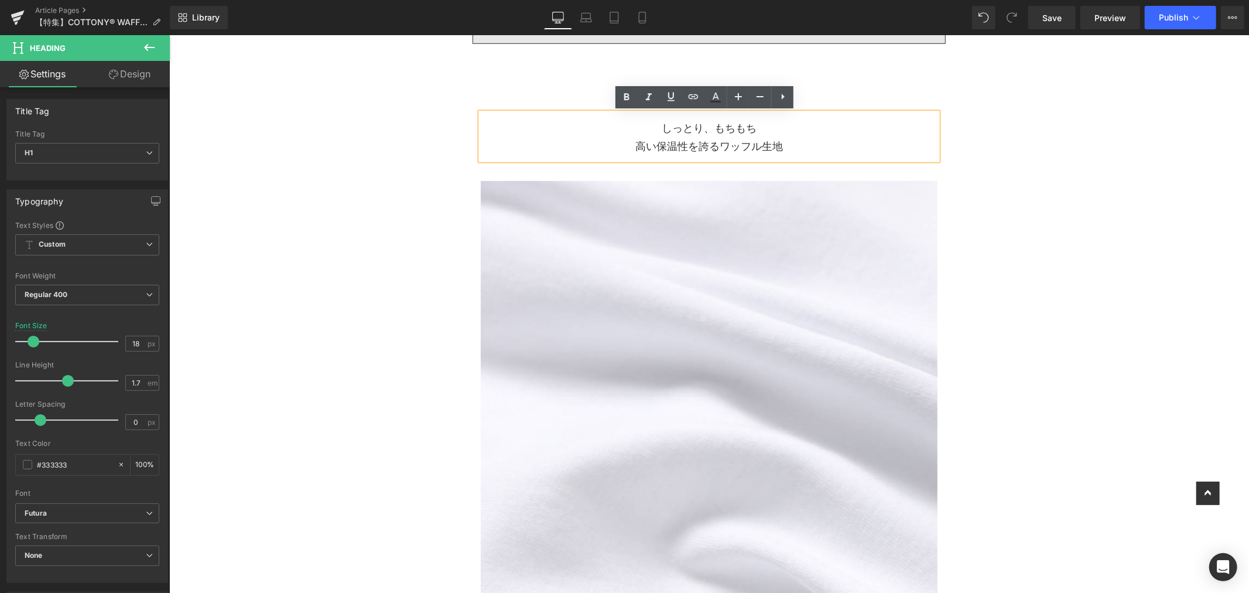
drag, startPoint x: 695, startPoint y: 144, endPoint x: 689, endPoint y: 146, distance: 6.7
click at [695, 143] on h1 "しっとり、もちもち 高い保温性を誇るワッフル生地" at bounding box center [708, 137] width 457 height 36
drag, startPoint x: 630, startPoint y: 145, endPoint x: 718, endPoint y: 145, distance: 87.3
click at [718, 145] on h1 "しっとり、もちもち 高い保温性を誇るワッフル生地" at bounding box center [708, 137] width 457 height 36
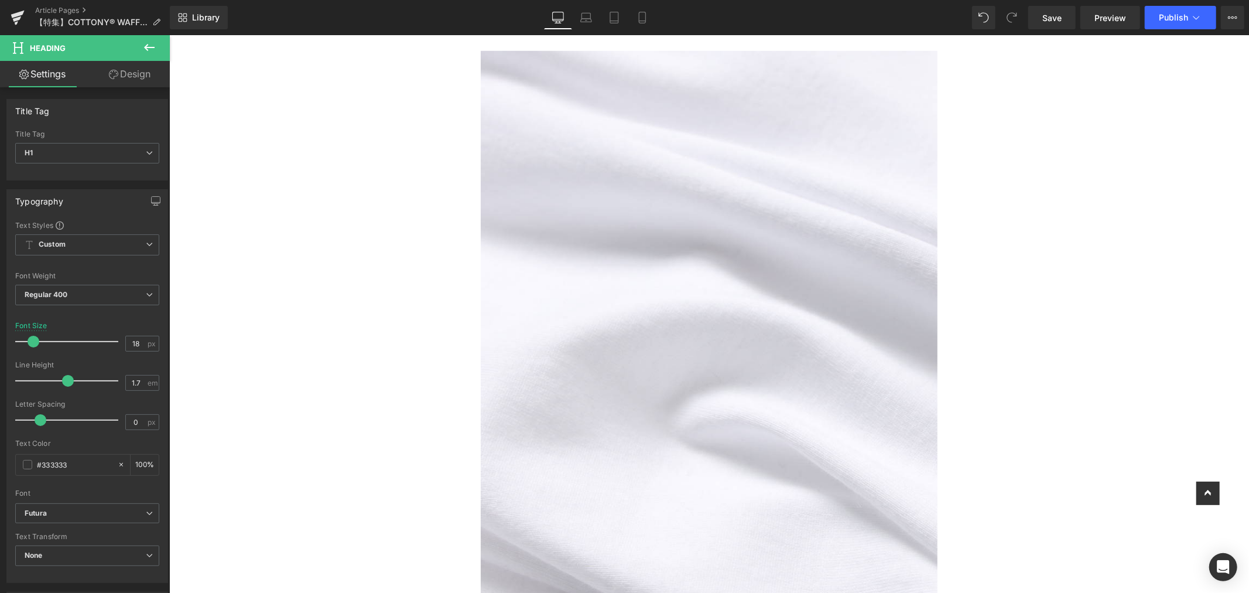
drag, startPoint x: 1108, startPoint y: 182, endPoint x: 1081, endPoint y: 199, distance: 32.2
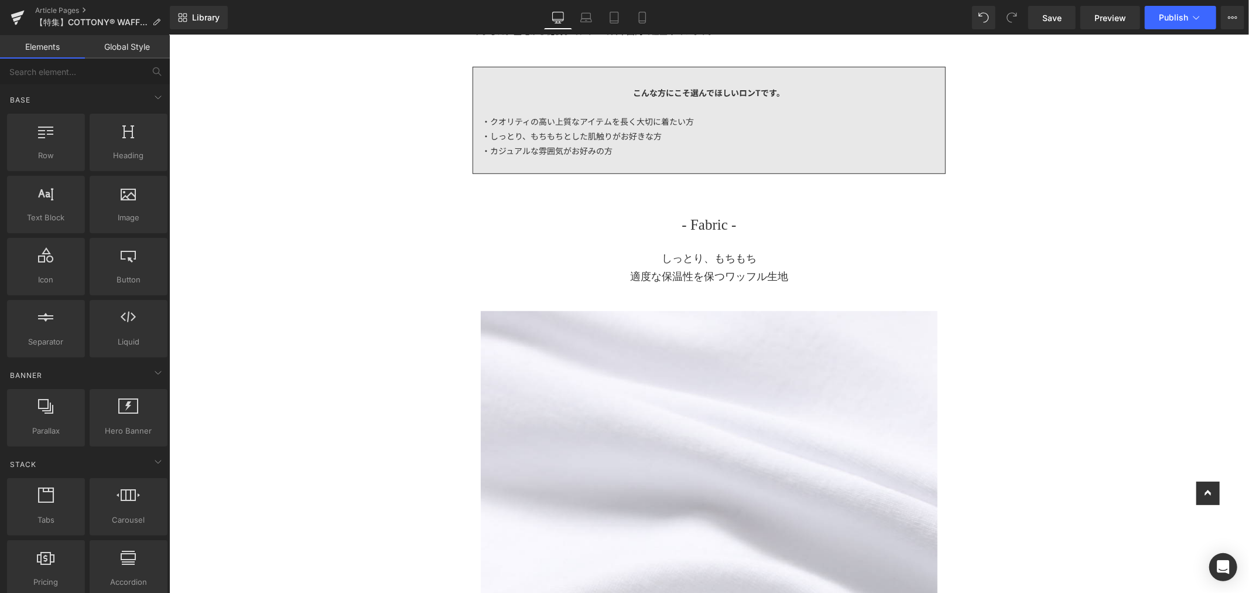
scroll to position [781, 0]
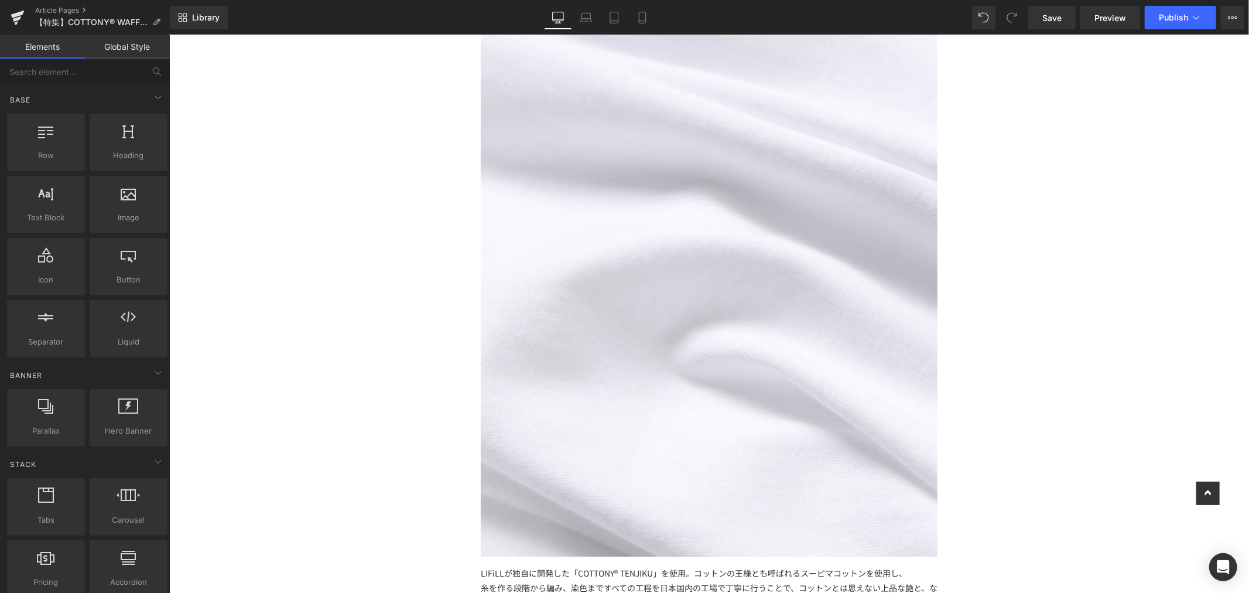
scroll to position [1172, 0]
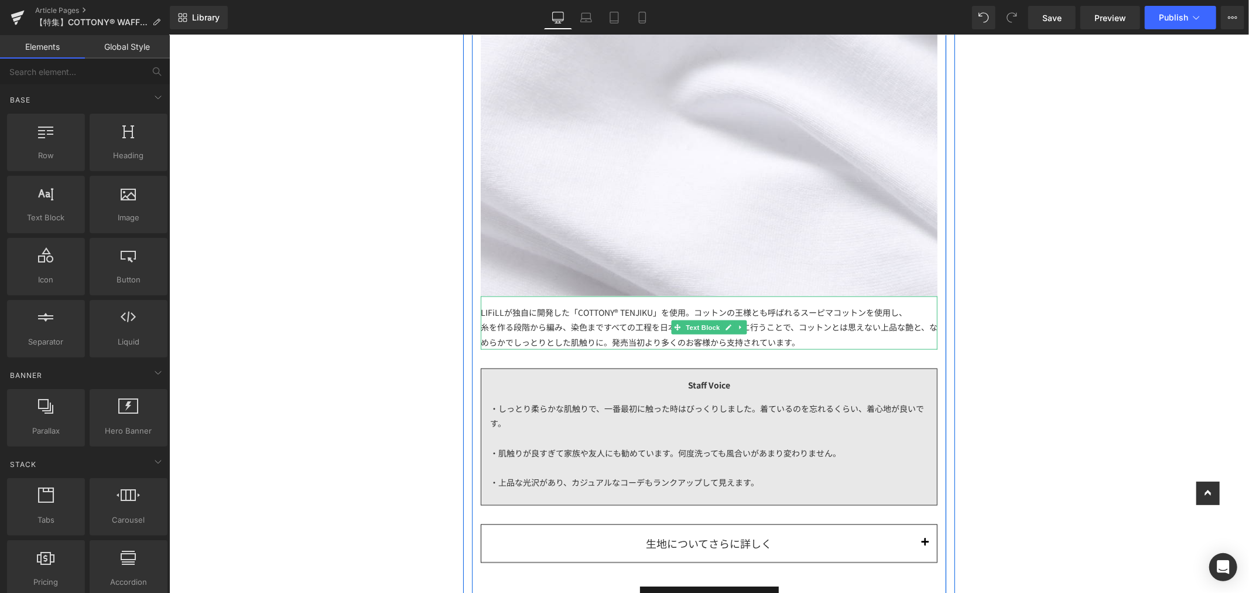
click at [789, 330] on div "糸を作る段階から編み、染色まですべての工程を日本国内の工場で丁寧に行うことで、コットンとは思えない上品な艶と、なめらかでしっとりとした肌触りに。発売当初より多…" at bounding box center [708, 333] width 457 height 29
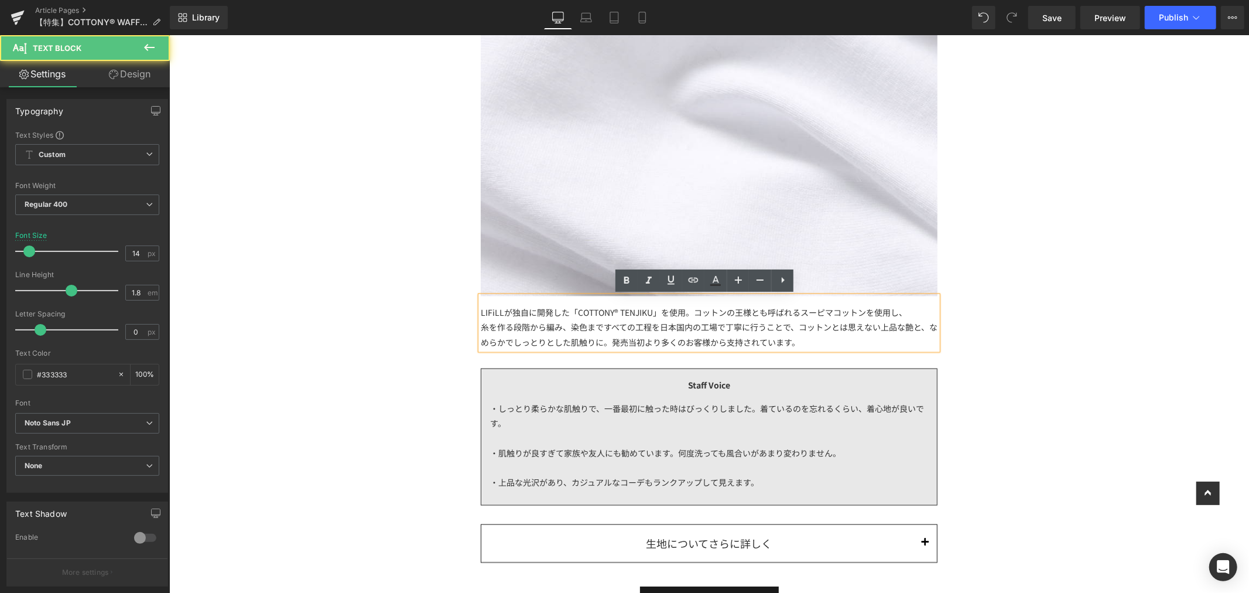
drag, startPoint x: 632, startPoint y: 326, endPoint x: 656, endPoint y: 318, distance: 25.4
click at [632, 326] on div "糸を作る段階から編み、染色まですべての工程を日本国内の工場で丁寧に行うことで、コットンとは思えない上品な艶と、なめらかでしっとりとした肌触りに。発売当初より多…" at bounding box center [708, 333] width 457 height 29
click at [686, 313] on div "LIFiLLが独自に開発した「COTTONY® TENJIKU」を使用。コットンの王様とも呼ばれるスーピマコットンを使用し、 糸を作る段階から編み、染色まです…" at bounding box center [708, 322] width 457 height 53
drag, startPoint x: 690, startPoint y: 310, endPoint x: 452, endPoint y: 310, distance: 238.4
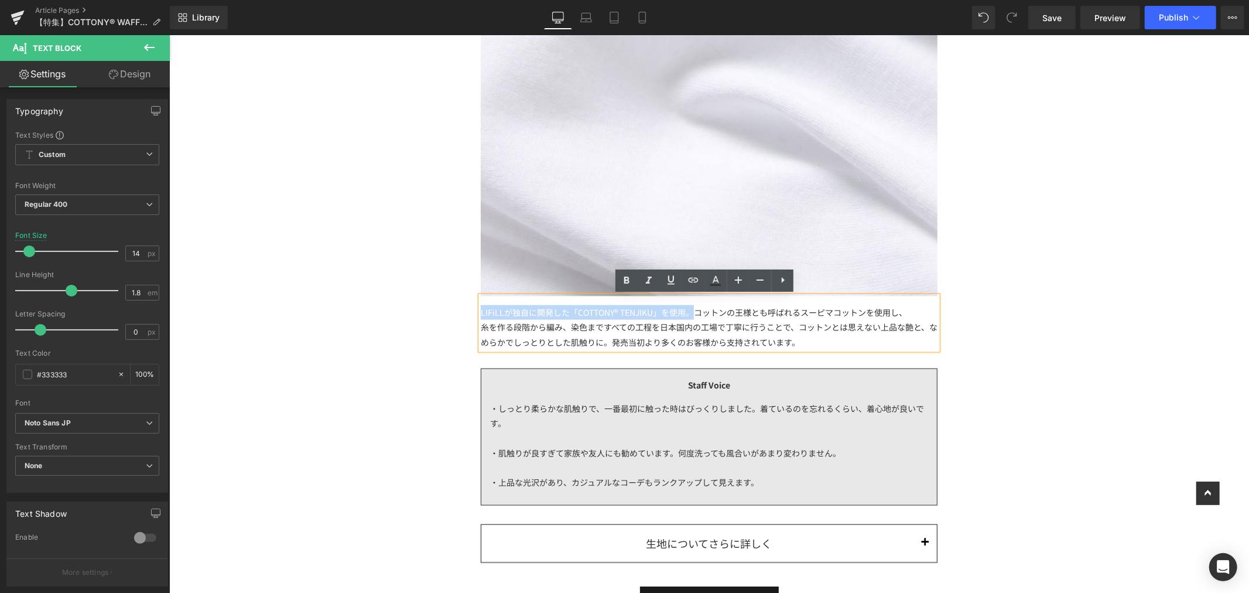
paste div
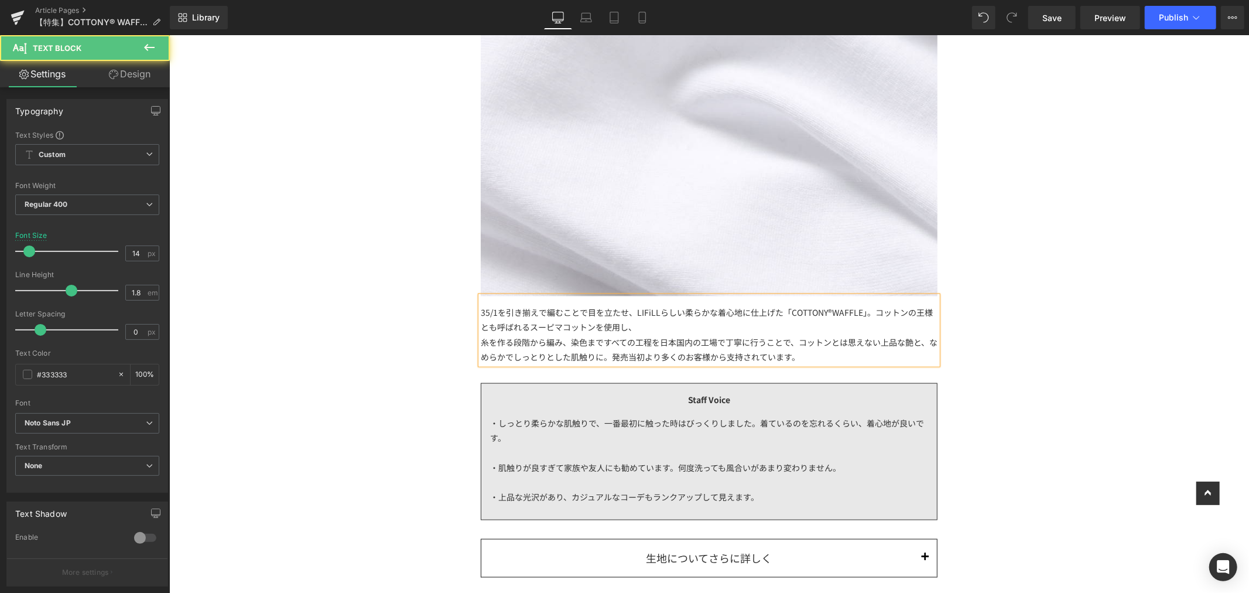
click at [708, 329] on div "35/1を引き揃えで編むことで目を立たせ、LIFiLLらしい柔らかな着心地に仕上げた「COTTONY®WAFFLE」。コットンの王様とも呼ばれるスーピマコット…" at bounding box center [708, 330] width 457 height 68
click at [480, 345] on div "糸を作る段階から編み、染色まですべての工程を日本国内の工場で丁寧に行うことで、コットンとは思えない上品な艶と、なめらかでしっとりとした肌触りに。発売当初より多…" at bounding box center [708, 348] width 457 height 29
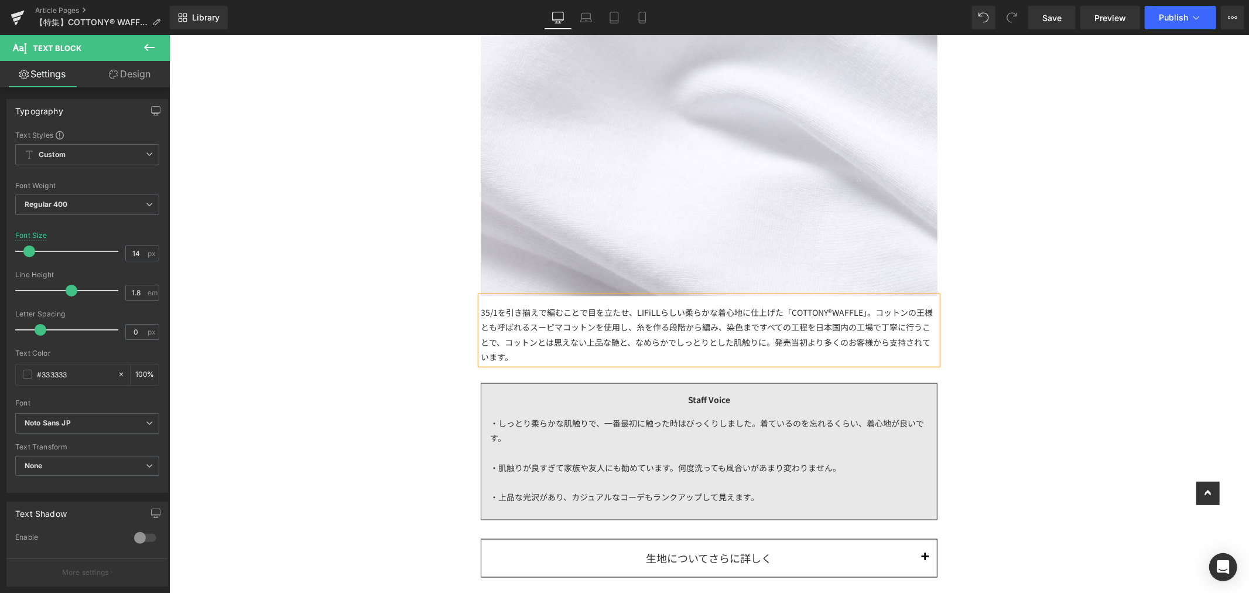
scroll to position [1237, 0]
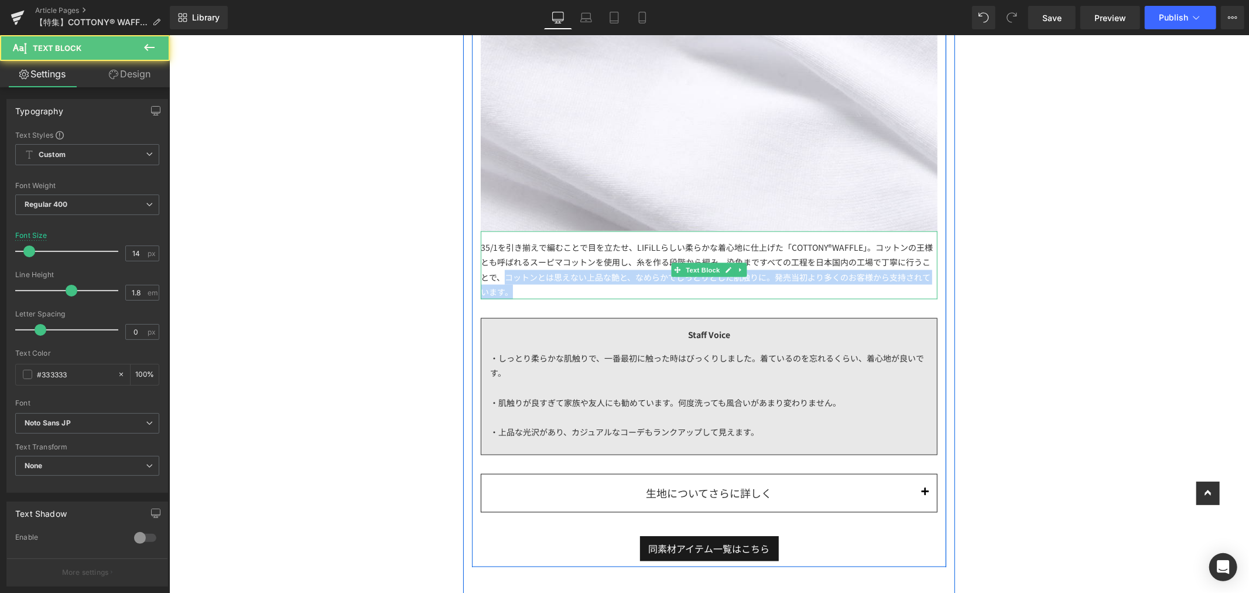
drag, startPoint x: 513, startPoint y: 289, endPoint x: 500, endPoint y: 281, distance: 15.3
click at [500, 281] on div "35/1を引き揃えで編むことで目を立たせ、LIFiLLらしい柔らかな着心地に仕上げた「COTTONY®WAFFLE」。コットンの王様とも呼ばれるスーピマコット…" at bounding box center [708, 265] width 457 height 68
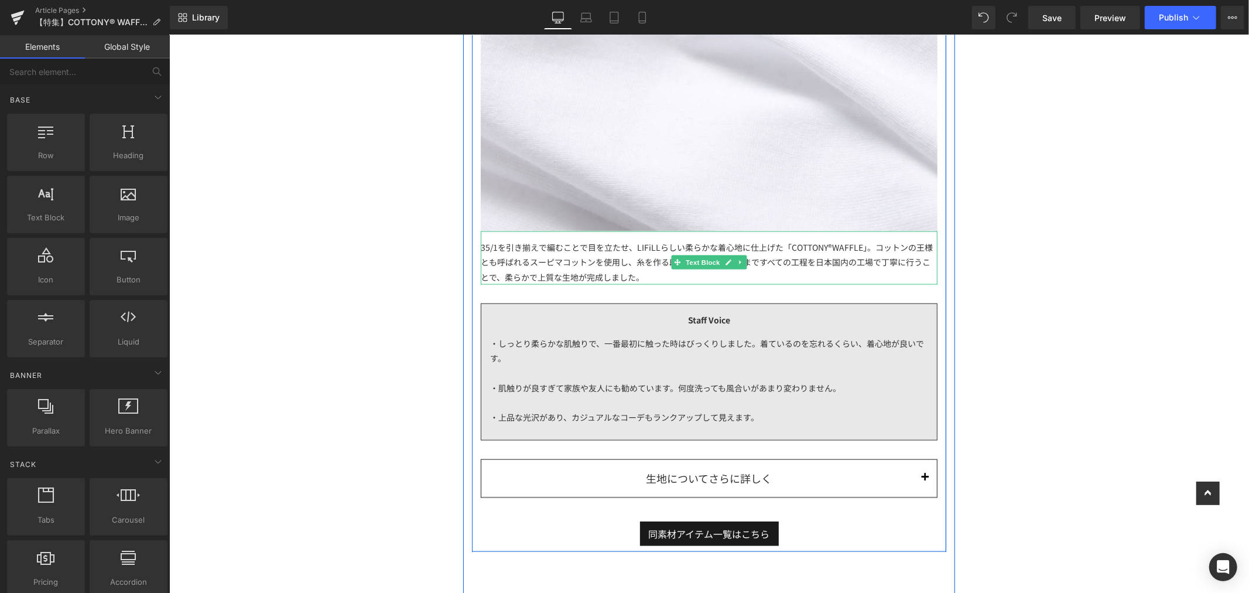
click at [501, 279] on span "糸を作る段階から編み、染色まですべての工程を日本国内の工場で丁寧に行うことで、柔らかで上質な生地が完成しました。" at bounding box center [705, 268] width 450 height 26
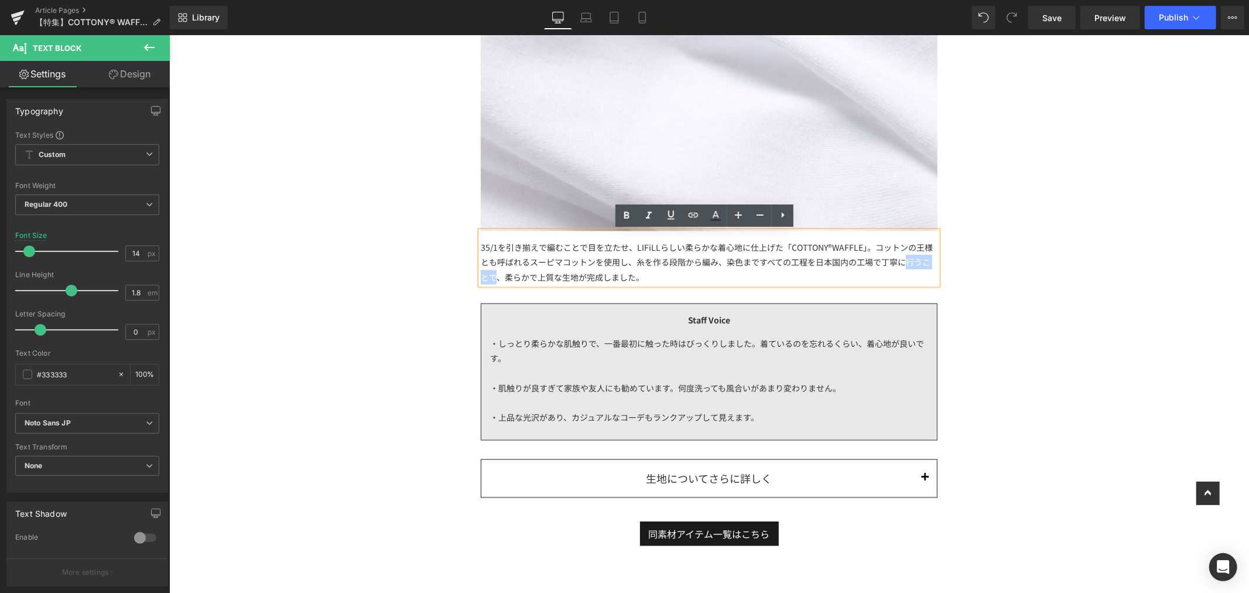
drag, startPoint x: 494, startPoint y: 276, endPoint x: 900, endPoint y: 269, distance: 406.0
click at [900, 269] on div "35/1を引き揃えで編むことで目を立たせ、LIFiLLらしい柔らかな着心地に仕上げた「COTTONY®WAFFLE」。コットンの王様とも呼ばれるスーピマコット…" at bounding box center [708, 257] width 457 height 53
click at [708, 274] on div "35/1を引き揃えで編むことで目を立たせ、LIFiLLらしい柔らかな着心地に仕上げた「COTTONY®WAFFLE」。コットンの王様とも呼ばれるスーピマコット…" at bounding box center [708, 257] width 457 height 53
click at [723, 257] on span "糸を作る段階から編み、染色まですべての工程を日本国内の工場で丁寧に行い、柔らかで上質な生地が完成しました。" at bounding box center [705, 268] width 450 height 26
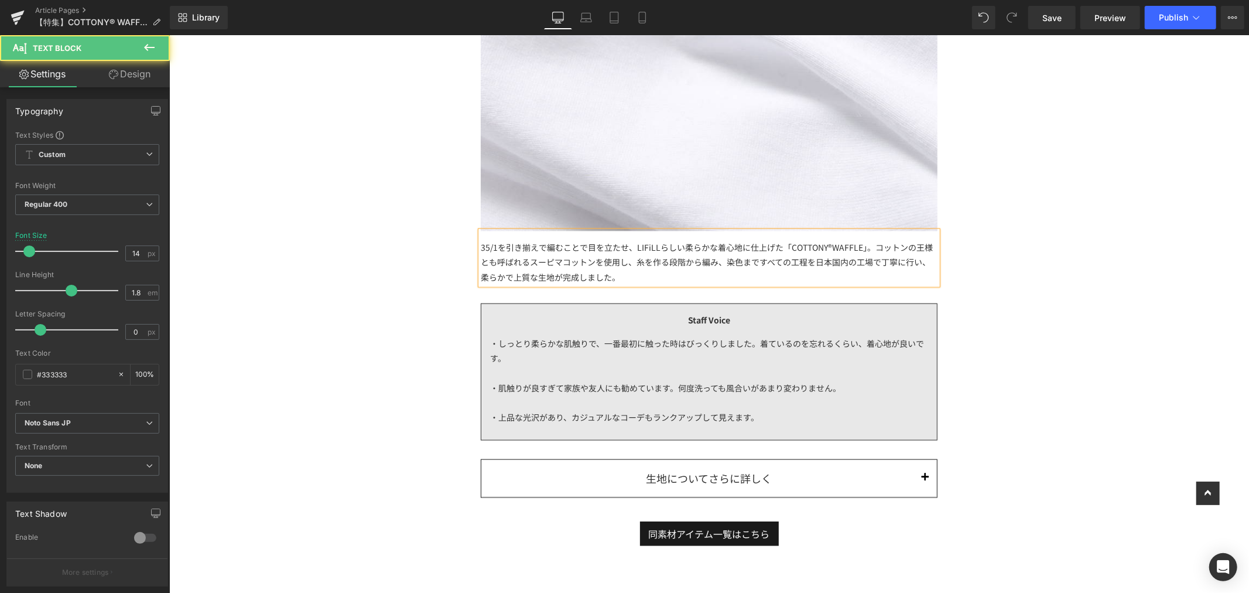
click at [637, 265] on span "糸を作る段階から編み、染色まですべての工程を日本国内の工場で丁寧に行い、柔らかで上質な生地が完成しました。" at bounding box center [705, 268] width 450 height 26
click at [627, 264] on div "35/1を引き揃えで編むことで目を立たせ、LIFiLLらしい柔らかな着心地に仕上げた「COTTONY®WAFFLE」。コットンの王様とも呼ばれるスーピマコット…" at bounding box center [708, 257] width 457 height 53
click at [709, 267] on span "糸を作る段階から編み、染色まですべての工程を日本国内の工場で丁寧に行い、柔らかで上質な生地が完成しました。" at bounding box center [705, 268] width 450 height 26
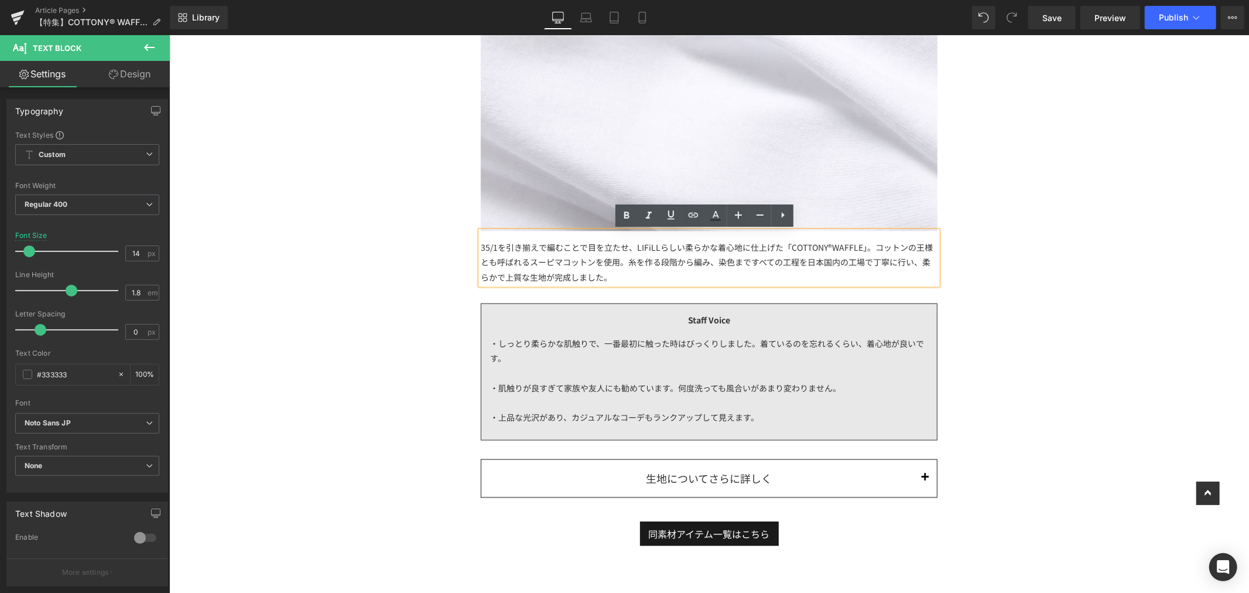
click at [748, 278] on div "35/1を引き揃えで編むことで目を立たせ、LIFiLLらしい柔らかな着心地に仕上げた「COTTONY®WAFFLE」。コットンの王様とも呼ばれるスーピマコット…" at bounding box center [708, 257] width 457 height 53
click at [711, 261] on span "糸を作る段階から編み、染色まですべての工程を日本国内の工場で丁寧に行い、柔らかで上質な生地が完成しました。" at bounding box center [705, 268] width 450 height 26
click at [818, 282] on div "35/1を引き揃えで編むことで目を立たせ、LIFiLLらしい柔らかな着心地に仕上げた「COTTONY®WAFFLE」。コットンの王様とも呼ばれるスーピマコット…" at bounding box center [708, 257] width 457 height 53
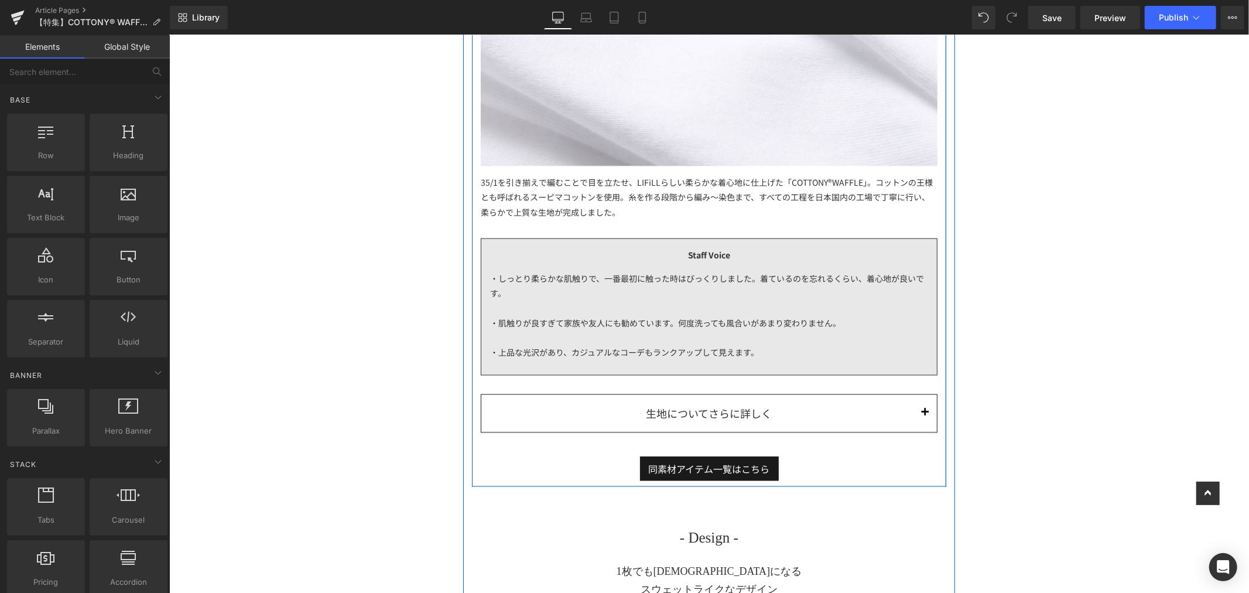
scroll to position [1497, 0]
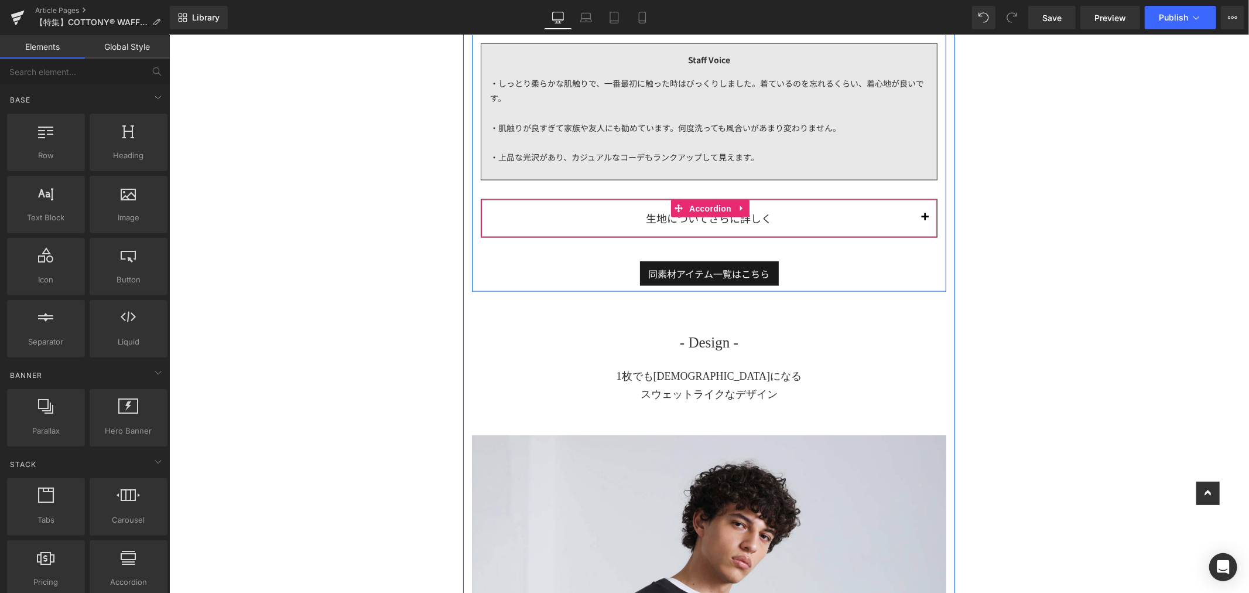
click at [913, 213] on button "button" at bounding box center [924, 217] width 23 height 36
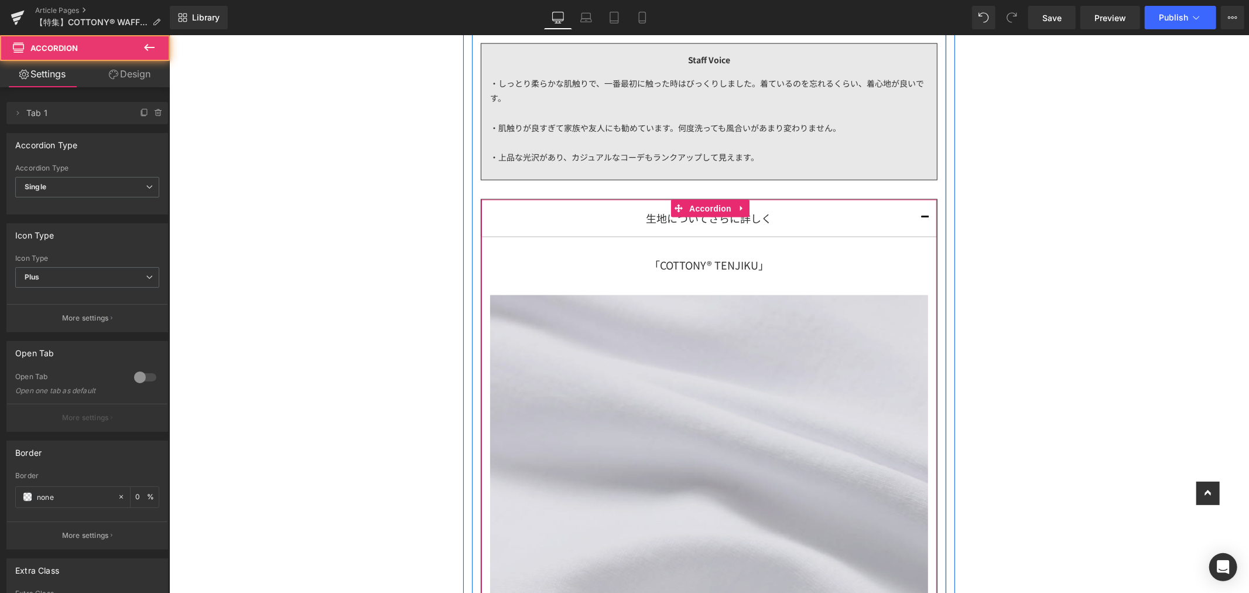
scroll to position [1627, 0]
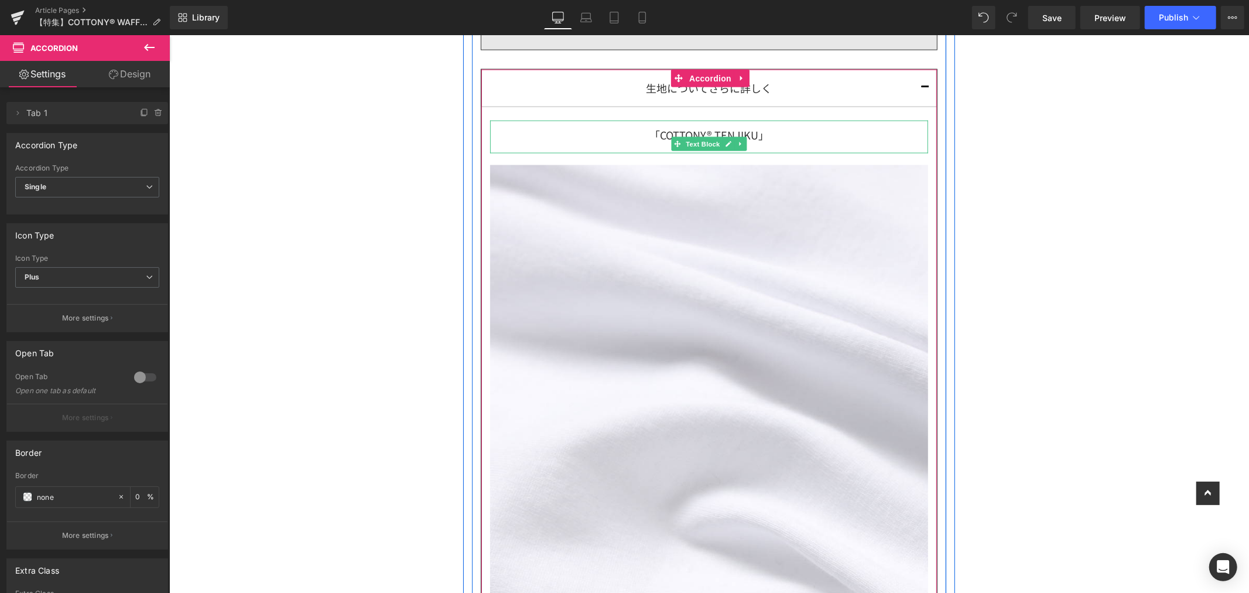
click at [747, 131] on div "「COTTONY® TENJIKU」" at bounding box center [709, 136] width 438 height 33
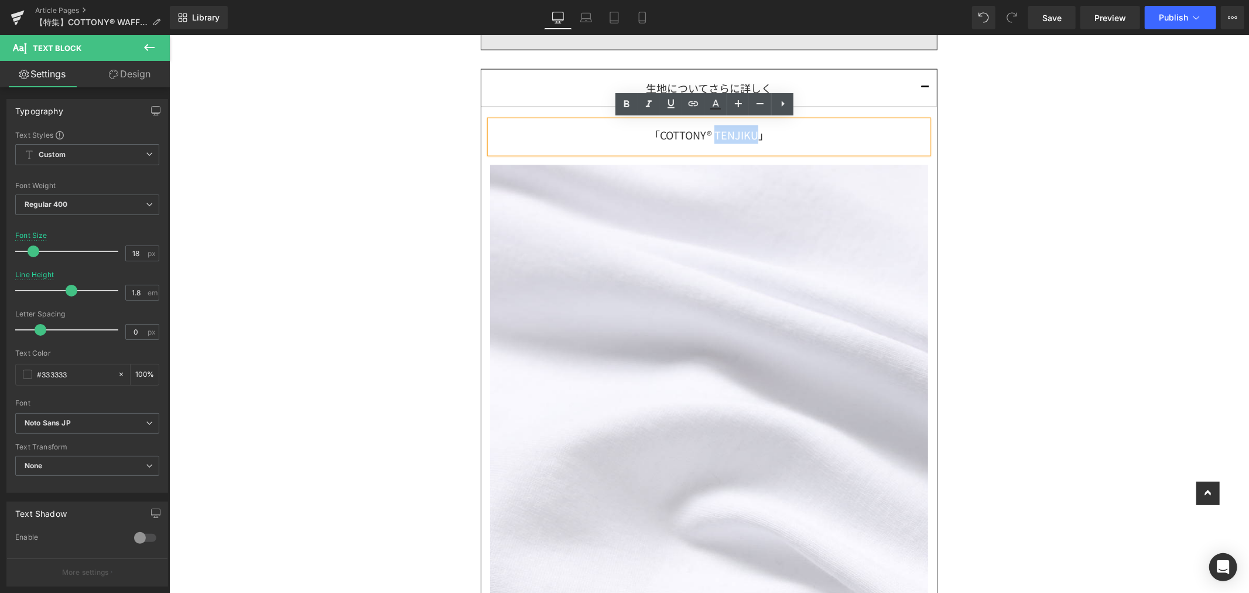
drag, startPoint x: 709, startPoint y: 140, endPoint x: 756, endPoint y: 135, distance: 47.2
click at [756, 135] on div "「COTTONY® TENJIKU」" at bounding box center [709, 136] width 438 height 33
click at [719, 133] on div "「COTTONY® TENJIKU」" at bounding box center [709, 136] width 438 height 33
click at [711, 135] on div "「COTTONY® TENJIKU」" at bounding box center [709, 136] width 438 height 33
drag, startPoint x: 711, startPoint y: 135, endPoint x: 735, endPoint y: 132, distance: 24.2
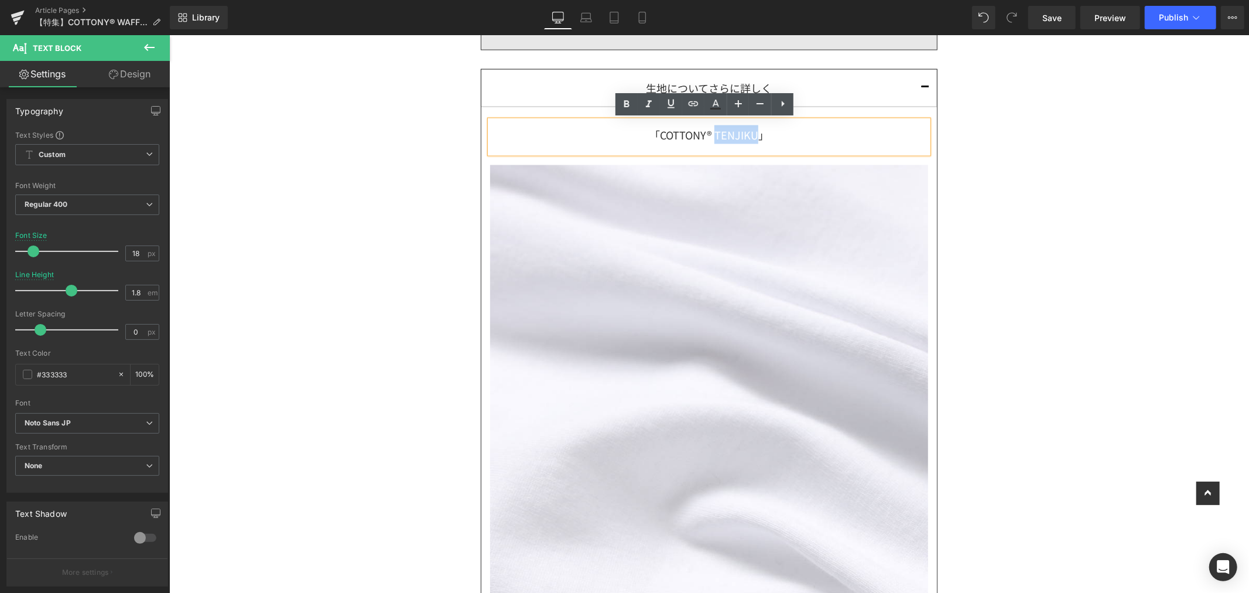
click at [735, 132] on div "「COTTONY® TENJIKU」" at bounding box center [709, 136] width 438 height 33
paste div
drag, startPoint x: 708, startPoint y: 139, endPoint x: 752, endPoint y: 131, distance: 44.6
click at [752, 131] on div "「COTTONY® TENJIKU」" at bounding box center [709, 136] width 438 height 33
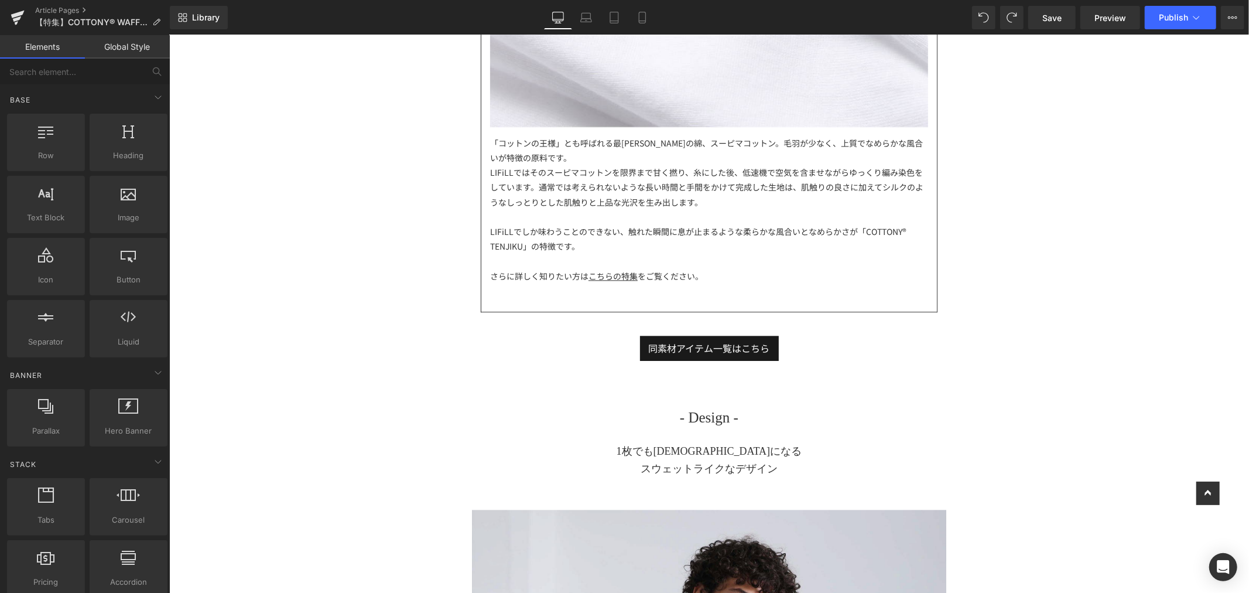
scroll to position [2082, 0]
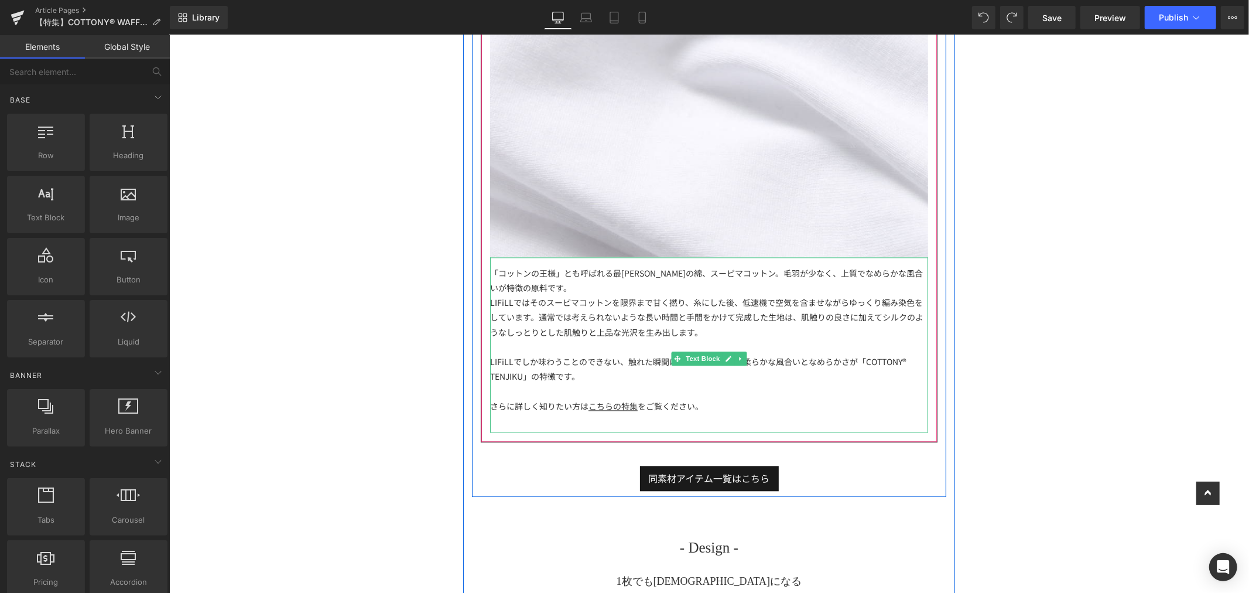
click at [728, 284] on div "「コットンの王様」とも呼ばれる最[PERSON_NAME]の綿、スーピマコットン。毛羽が少なく、上質でなめらかな風合いが特徴の原料です。" at bounding box center [709, 279] width 438 height 29
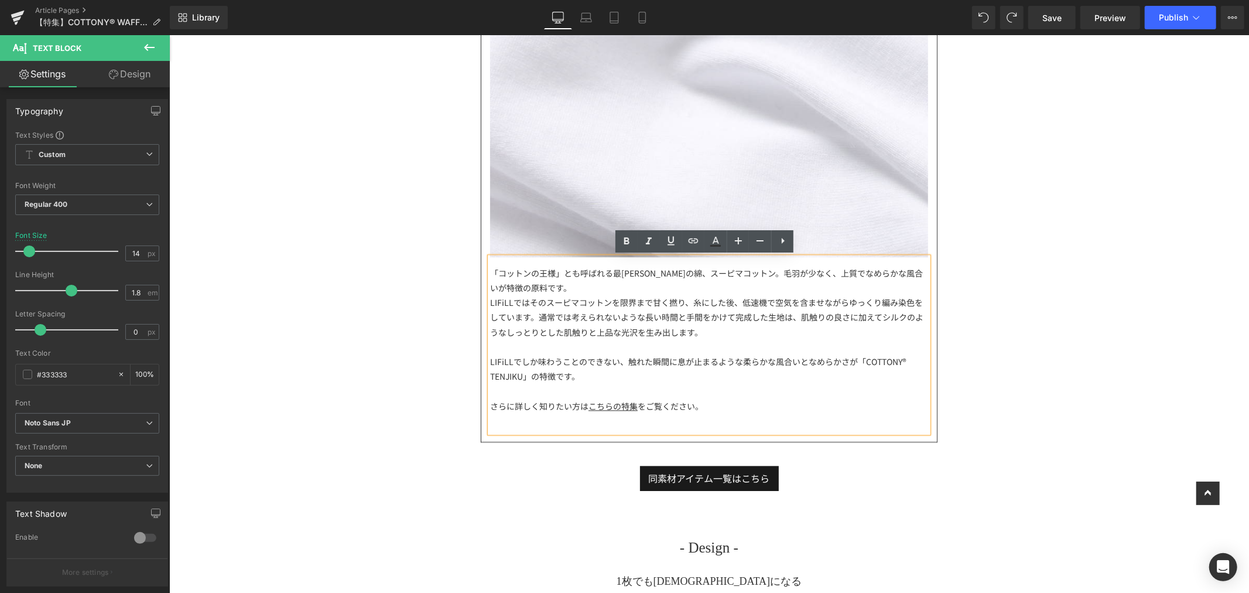
click at [686, 335] on div "LIFiLLではそのスーピマコットンを限界まで甘く撚り、糸にした後、低速機で空気を含ませながらゆっくり編み染色をしています。通常では考えられないような長い時間…" at bounding box center [709, 317] width 438 height 45
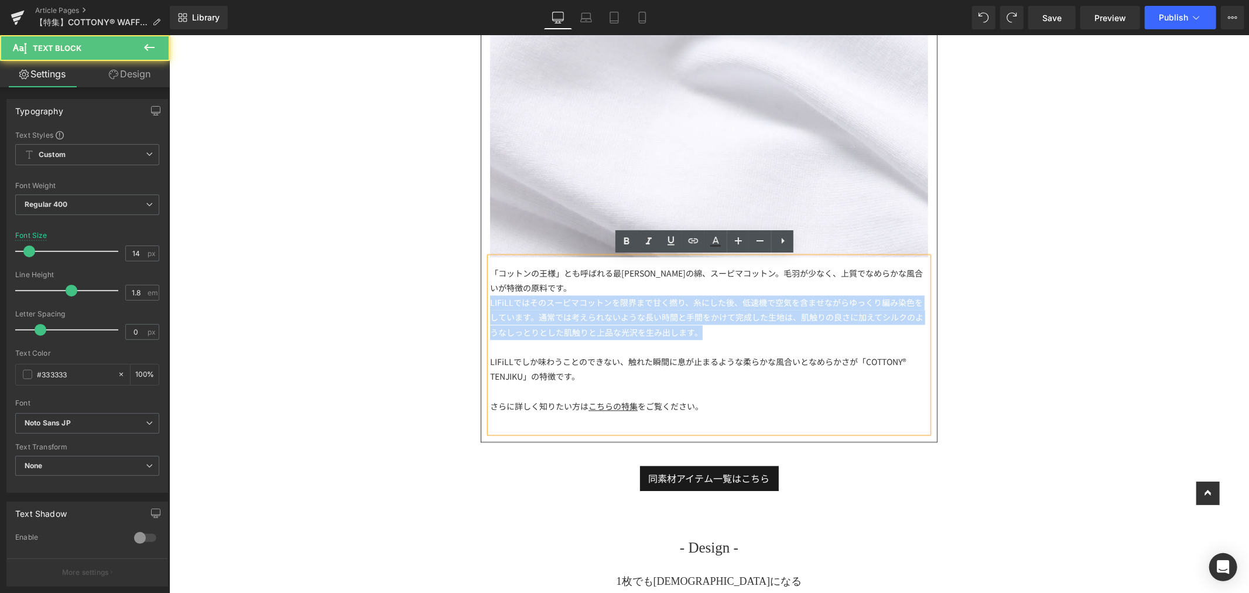
drag, startPoint x: 729, startPoint y: 334, endPoint x: 467, endPoint y: 301, distance: 263.3
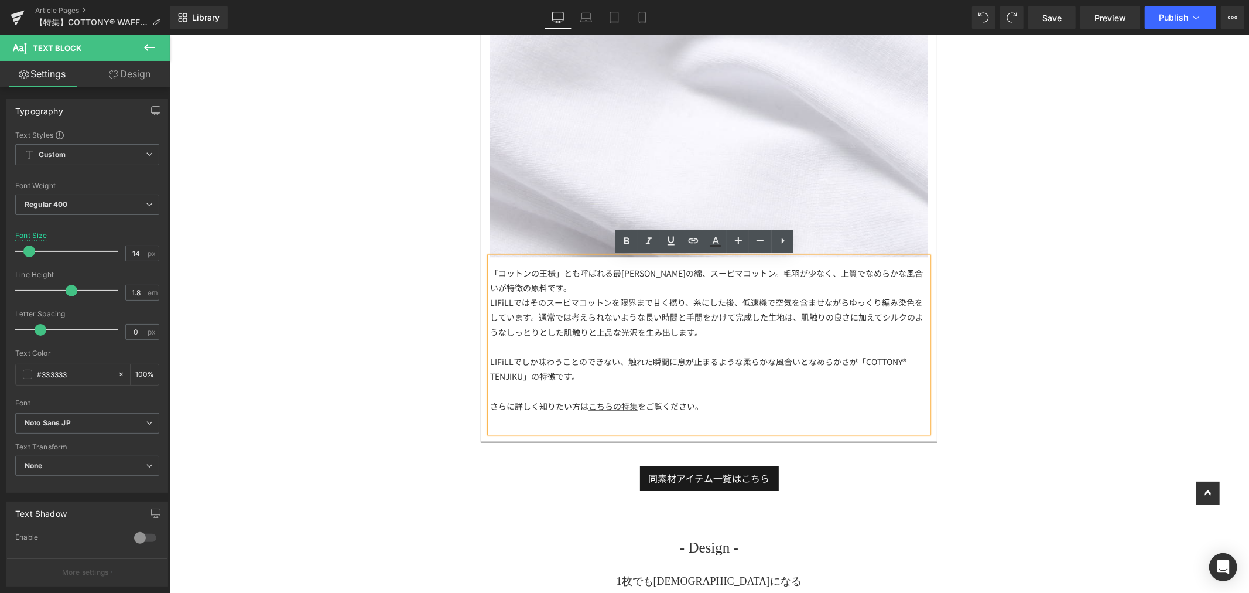
click at [743, 383] on div at bounding box center [709, 390] width 438 height 15
click at [720, 329] on div "LIFiLLではそのスーピマコットンを限界まで甘く撚り、糸にした後、低速機で空気を含ませながらゆっくり編み染色をしています。通常では考えられないような長い時間…" at bounding box center [709, 317] width 438 height 45
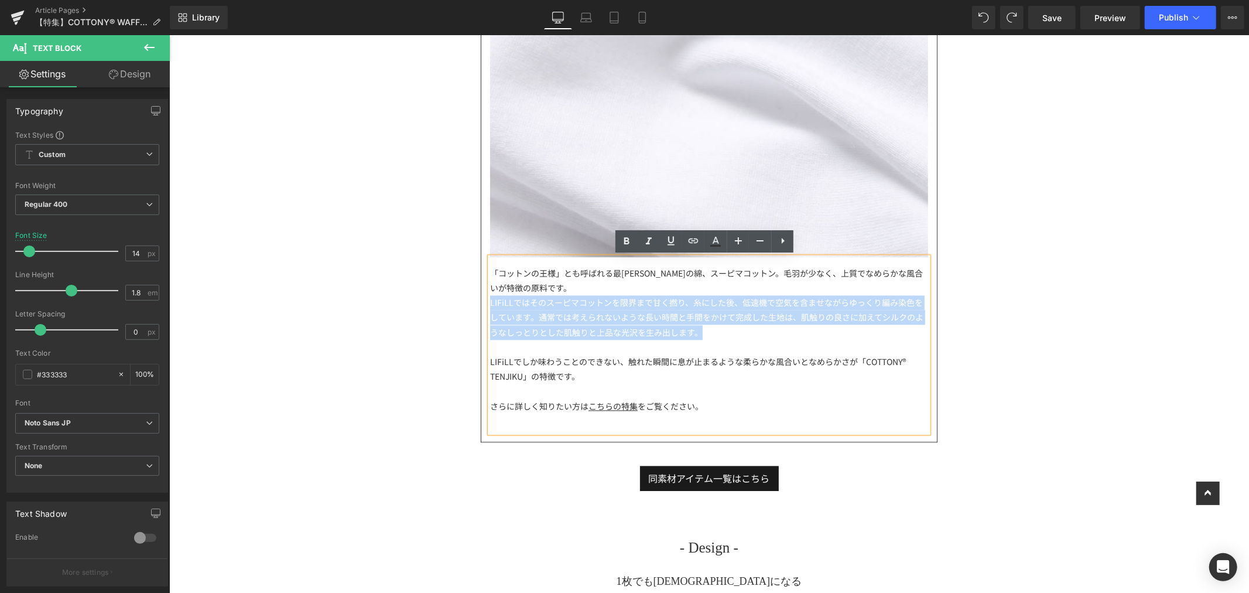
drag, startPoint x: 732, startPoint y: 331, endPoint x: 480, endPoint y: 295, distance: 254.5
click at [481, 295] on article "「COTTONY® WAFFLE」 Text Block Image 「コットンの王様」とも呼ばれる最高峰の綿、スーピマコットン。毛羽が少なく、上質でなめらか…" at bounding box center [709, 46] width 456 height 790
paste div
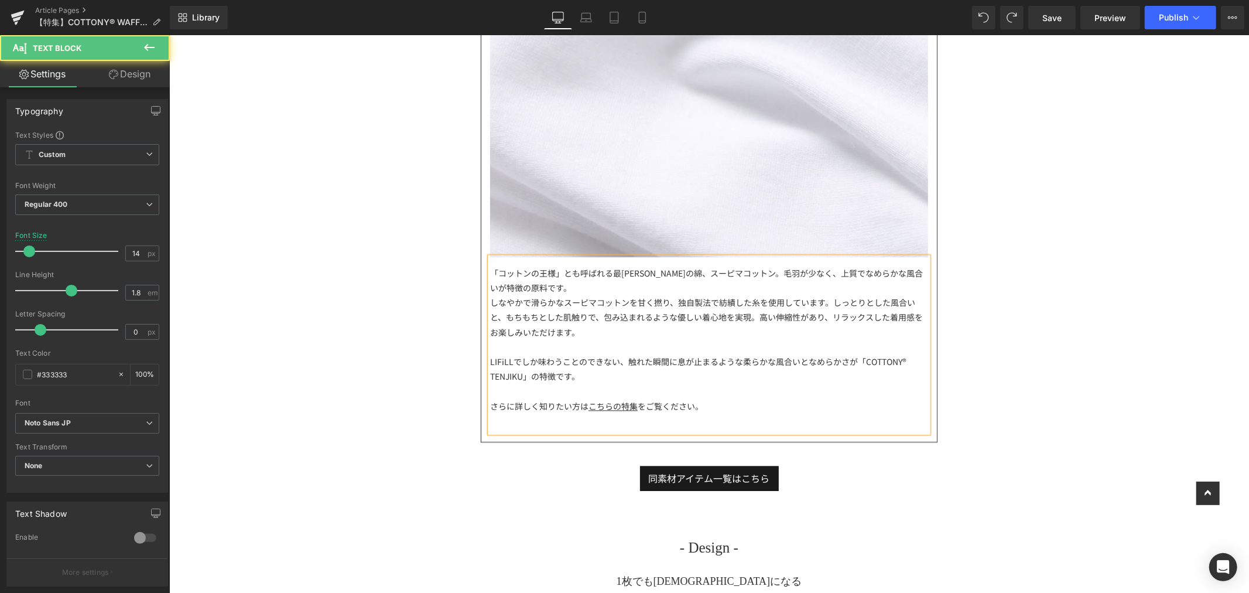
click at [644, 332] on div "しなやかで滑らかなスーピマコットンを甘く撚り、独自製法で紡績した糸を使用しています。しっとりとした風合いと、もちもちとした肌触りで、包み込まれるような優しい着…" at bounding box center [709, 317] width 438 height 45
click at [661, 343] on div at bounding box center [709, 346] width 438 height 15
click at [653, 379] on div "LIFiLLでしか味わうことのできない、触れた瞬間に息が止まるような柔らかな風合いとなめらかさが「COTTONY® TENJIKU」の特徴です。" at bounding box center [709, 368] width 438 height 29
click at [588, 375] on div "LIFiLLでしか味わうことのできない、触れた瞬間に息が止まるような柔らかな風合いとなめらかさが「COTTONY® TENJIKU」の特徴です。" at bounding box center [709, 368] width 438 height 29
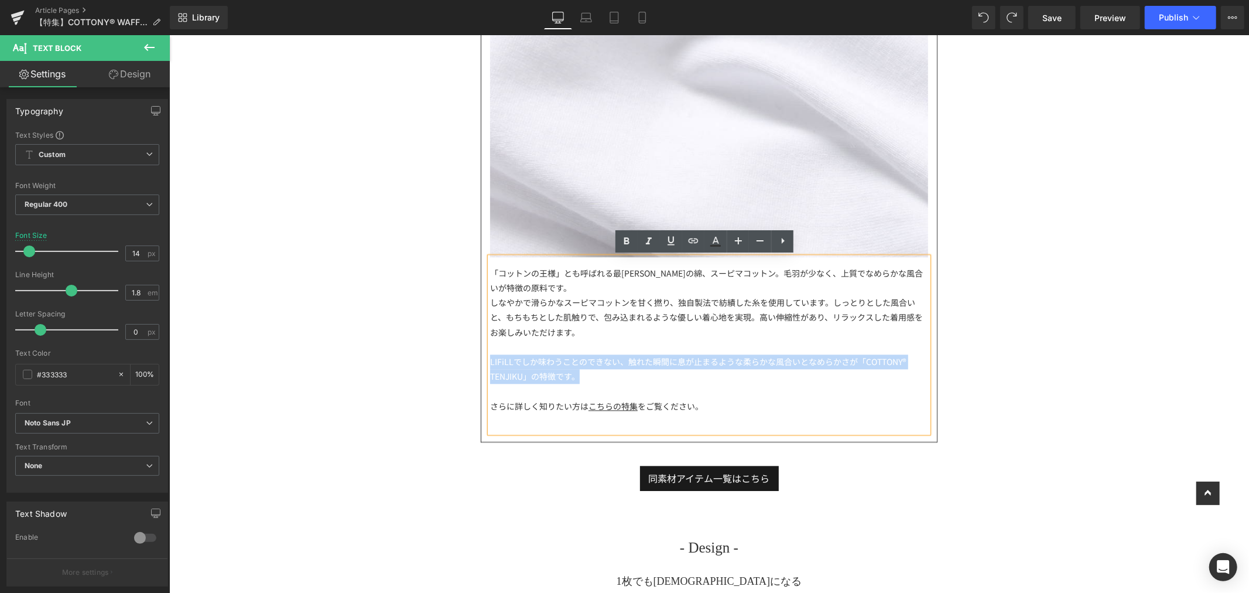
drag, startPoint x: 590, startPoint y: 373, endPoint x: 479, endPoint y: 358, distance: 112.3
click at [481, 358] on article "「COTTONY® WAFFLE」 Text Block Image 「コットンの王様」とも呼ばれる最高峰の綿、スーピマコットン。毛羽が少なく、上質でなめらか…" at bounding box center [709, 46] width 456 height 790
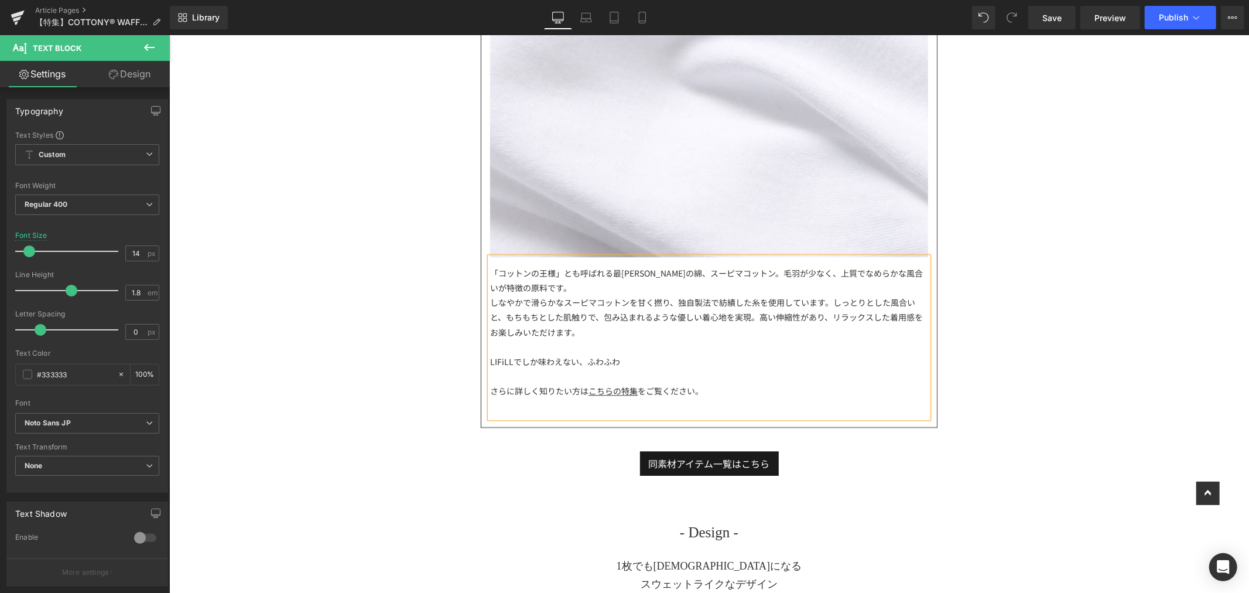
click at [490, 271] on div "「コットンの王様」とも呼ばれる最[PERSON_NAME]の綿、スーピマコットン。毛羽が少なく、上質でなめらかな風合いが特徴の原料です。" at bounding box center [709, 279] width 438 height 29
click at [667, 335] on div "しなやかで滑らかなスーピマコットンを甘く撚り、独自製法で紡績した糸を使用しています。しっとりとした風合いと、もちもちとした肌触りで、包み込まれるような優しい着…" at bounding box center [709, 317] width 438 height 45
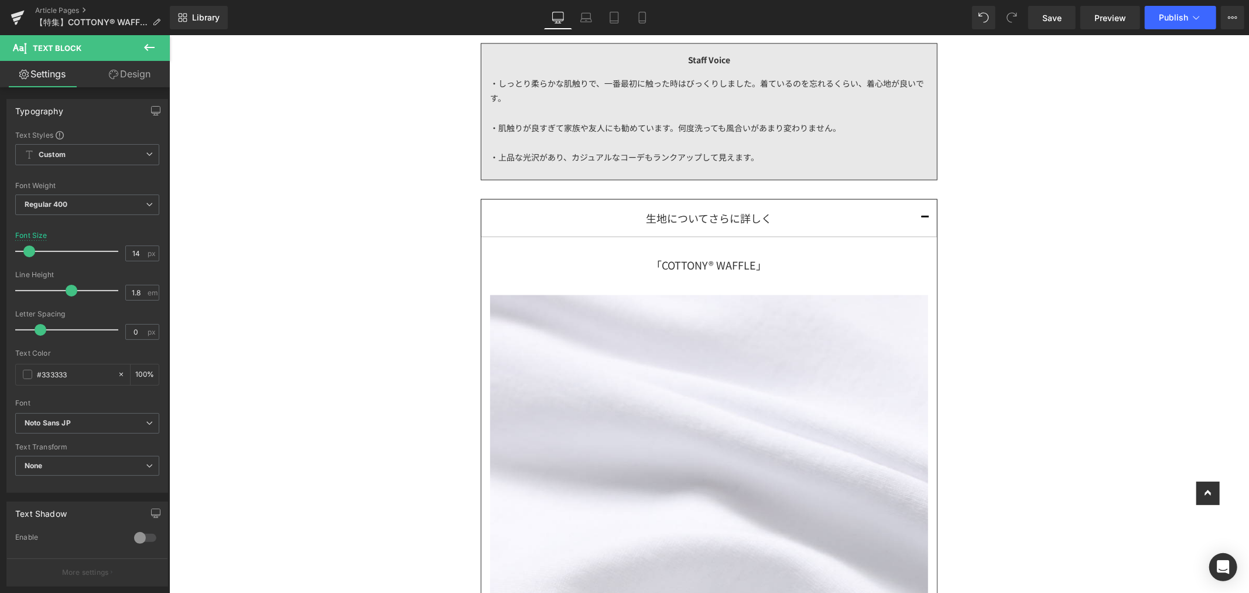
scroll to position [1237, 0]
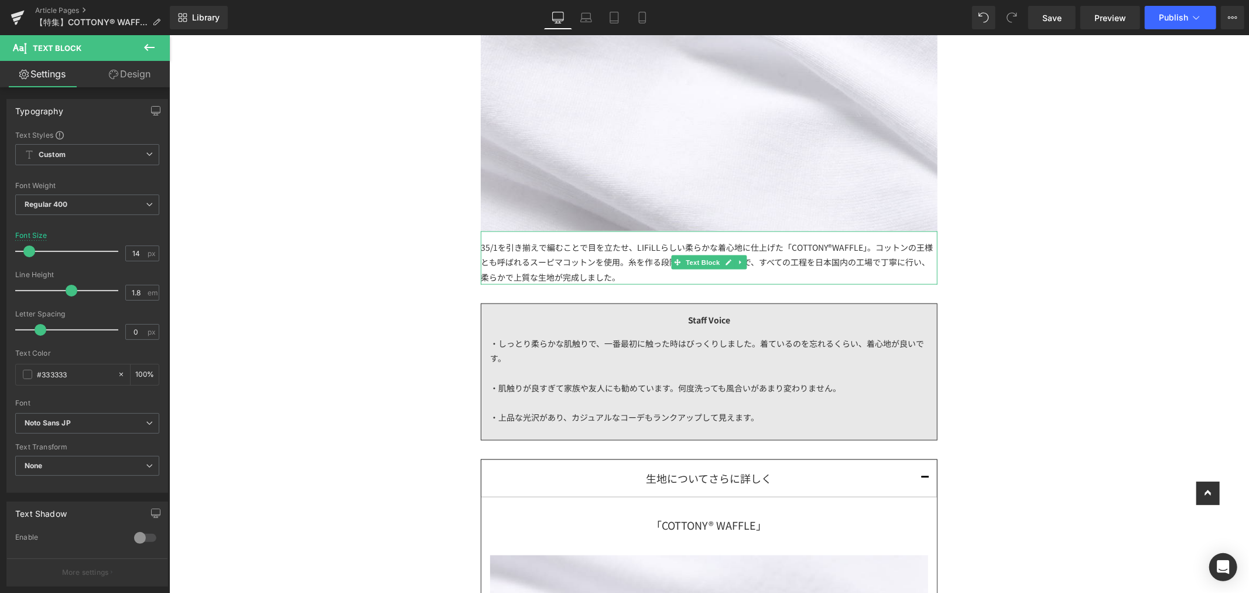
click at [525, 250] on div "35/1を引き揃えで編むことで目を立たせ、LIFiLLらしい柔らかな着心地に仕上げた「COTTONY®WAFFLE」。コットンの王様とも呼ばれるスーピマコット…" at bounding box center [708, 257] width 457 height 53
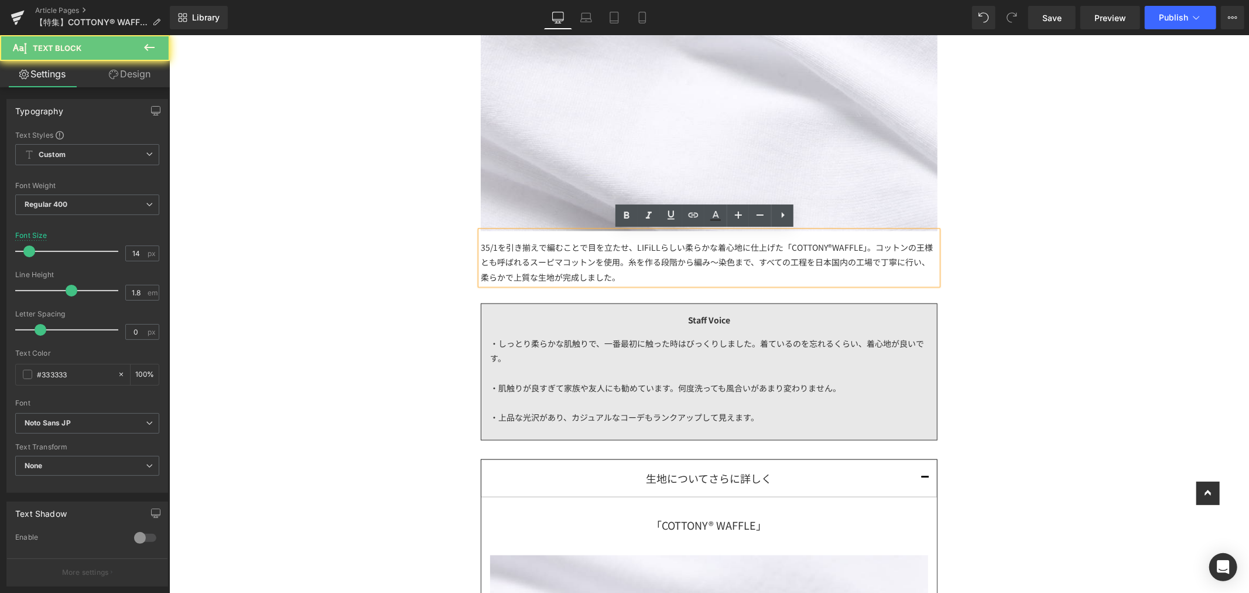
click at [634, 247] on div "35/1を引き揃えで編むことで目を立たせ、LIFiLLらしい柔らかな着心地に仕上げた「COTTONY®WAFFLE」。コットンの王様とも呼ばれるスーピマコット…" at bounding box center [708, 257] width 457 height 53
click at [865, 249] on div "35/1を引き揃えで編むことで目を立たせ、LIFiLLらしい柔らかな着心地に仕上げた「COTTONY®WAFFLE」。コットンの王様とも呼ばれるスーピマコット…" at bounding box center [708, 257] width 457 height 53
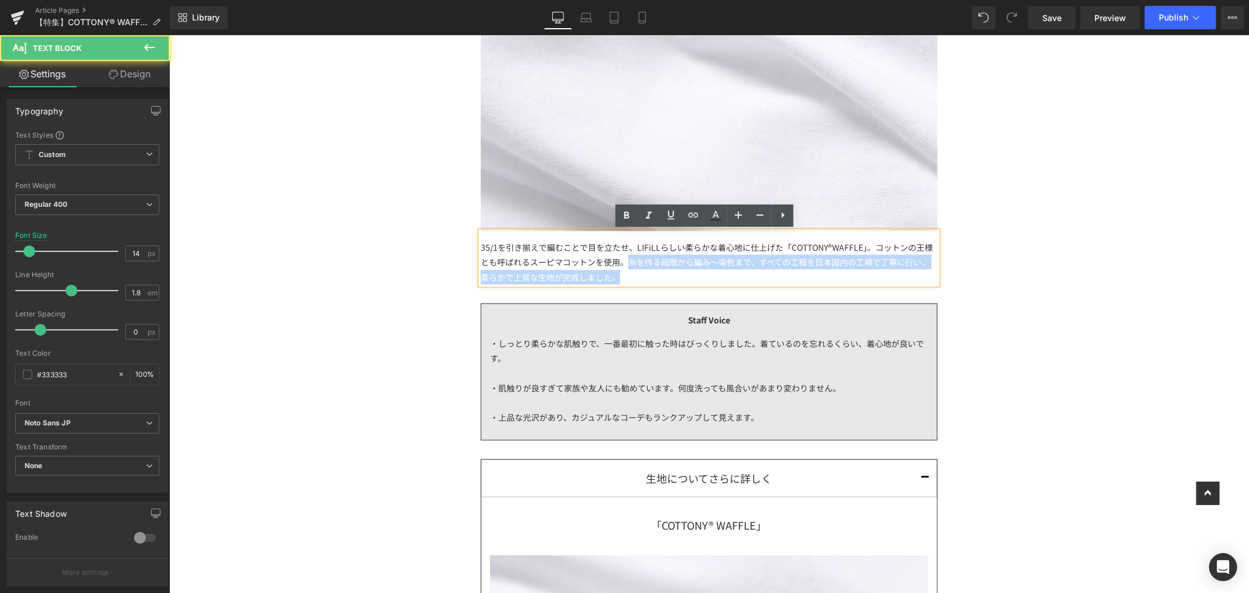
drag, startPoint x: 624, startPoint y: 262, endPoint x: 678, endPoint y: 279, distance: 57.1
click at [678, 279] on div "35/1を引き揃えで編むことで目を立たせ、LIFiLLらしい柔らかな着心地に仕上げた「COTTONY®WAFFLE」。コットンの王様とも呼ばれるスーピマコット…" at bounding box center [708, 257] width 457 height 53
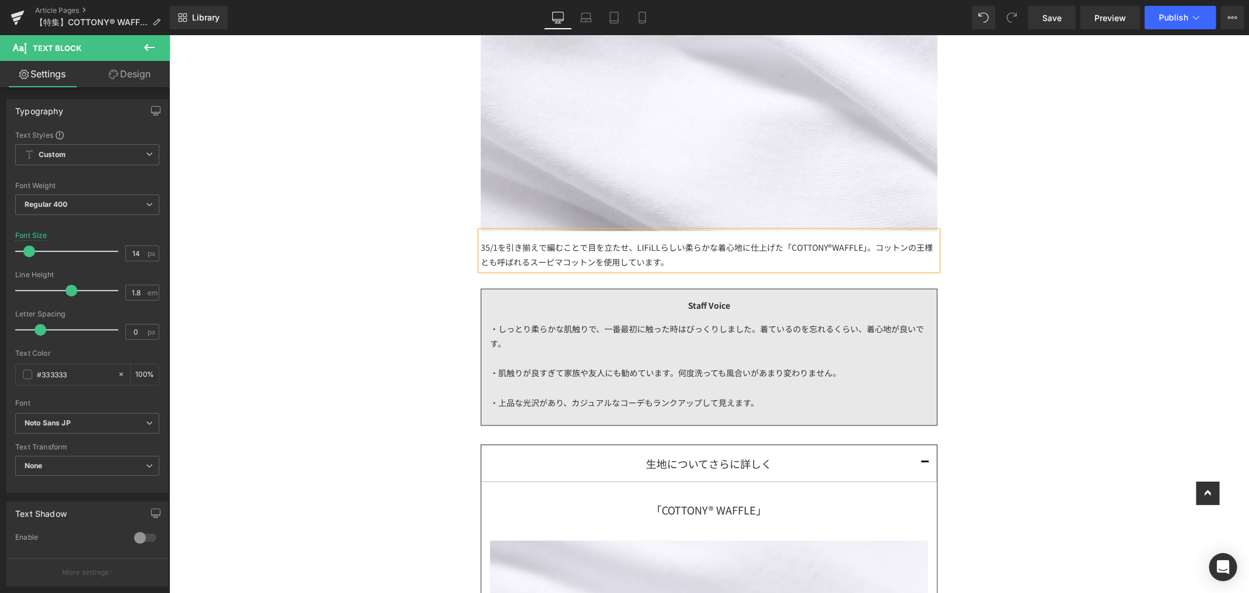
click at [870, 248] on div "35/1を引き揃えで編むことで目を立たせ、LIFiLLらしい柔らかな着心地に仕上げた「COTTONY®WAFFLE」。コットンの王様とも呼ばれるスーピマコット…" at bounding box center [708, 250] width 457 height 38
drag, startPoint x: 603, startPoint y: 264, endPoint x: 870, endPoint y: 254, distance: 266.7
click at [870, 254] on div "35/1を引き揃えで編むことで目を立たせ、LIFiLLらしい柔らかな着心地に仕上げた「COTTONY®WAFFLE」。生地面の凹凸が生地と体の間に空気の層を作…" at bounding box center [708, 250] width 457 height 38
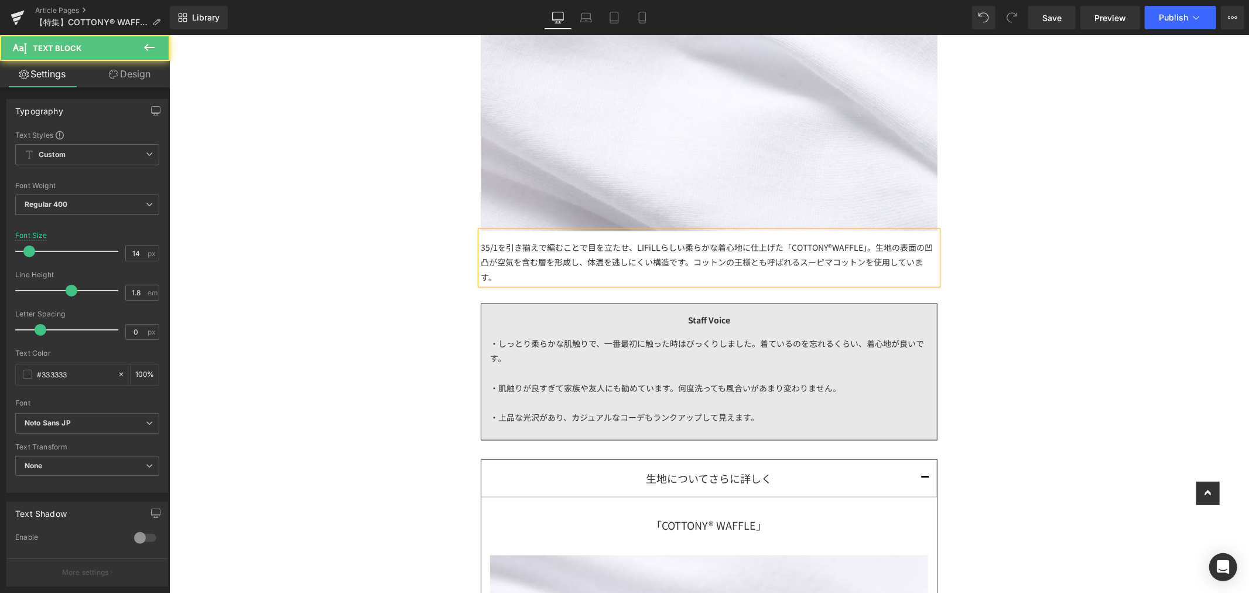
click at [687, 264] on div "35/1を引き揃えで編むことで目を立たせ、LIFiLLらしい柔らかな着心地に仕上げた「COTTONY®WAFFLE」。生地の表面の凹凸が空気を含む層を形成し、…" at bounding box center [708, 257] width 457 height 53
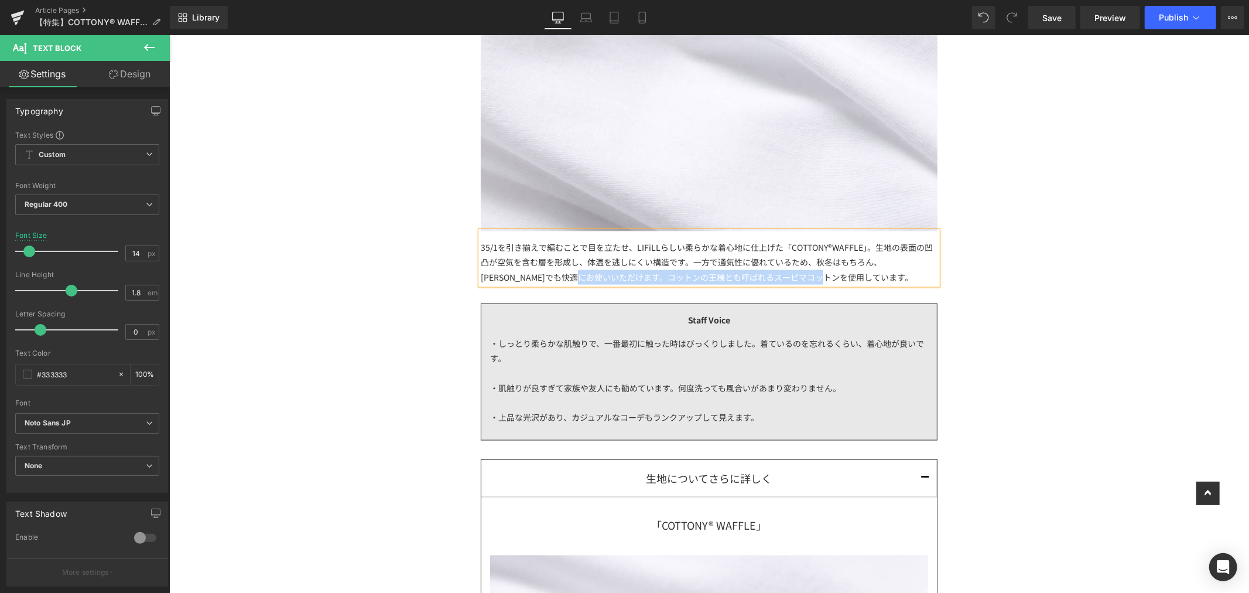
drag, startPoint x: 831, startPoint y: 278, endPoint x: 563, endPoint y: 284, distance: 268.3
click at [563, 284] on div "35/1を引き揃えで編むことで目を立たせ、LIFiLLらしい柔らかな着心地に仕上げた「COTTONY®WAFFLE」。生地の表面の凹凸が空気を含む層を形成し、…" at bounding box center [708, 257] width 457 height 53
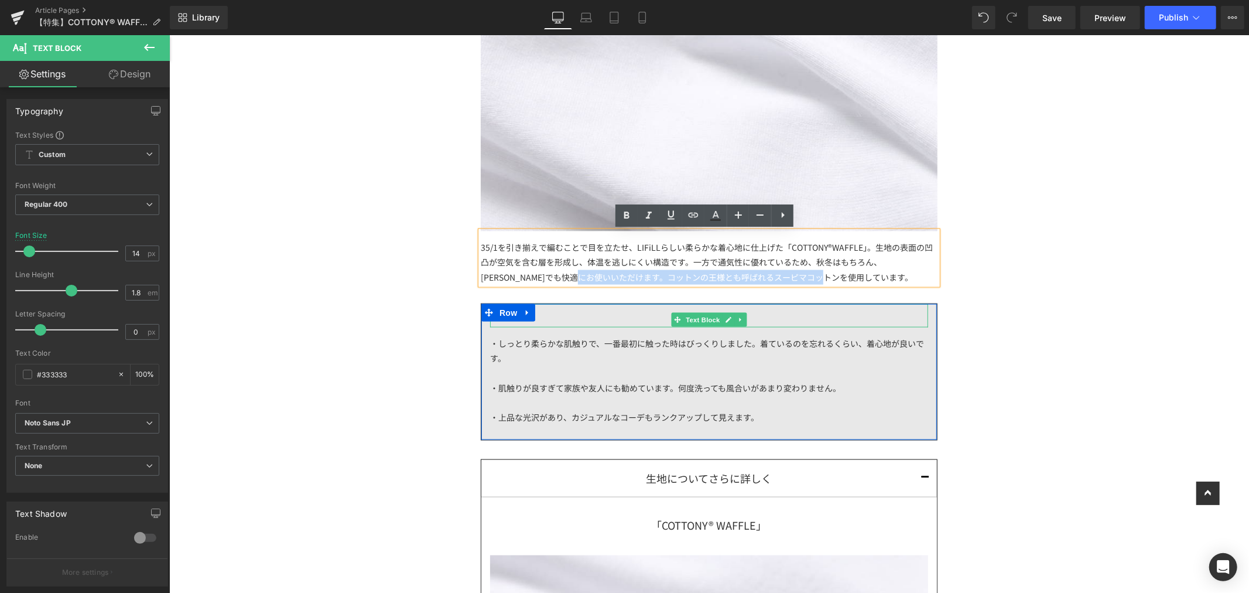
copy div "コットンの王様とも呼ばれるスーピマコットンを使用しています。"
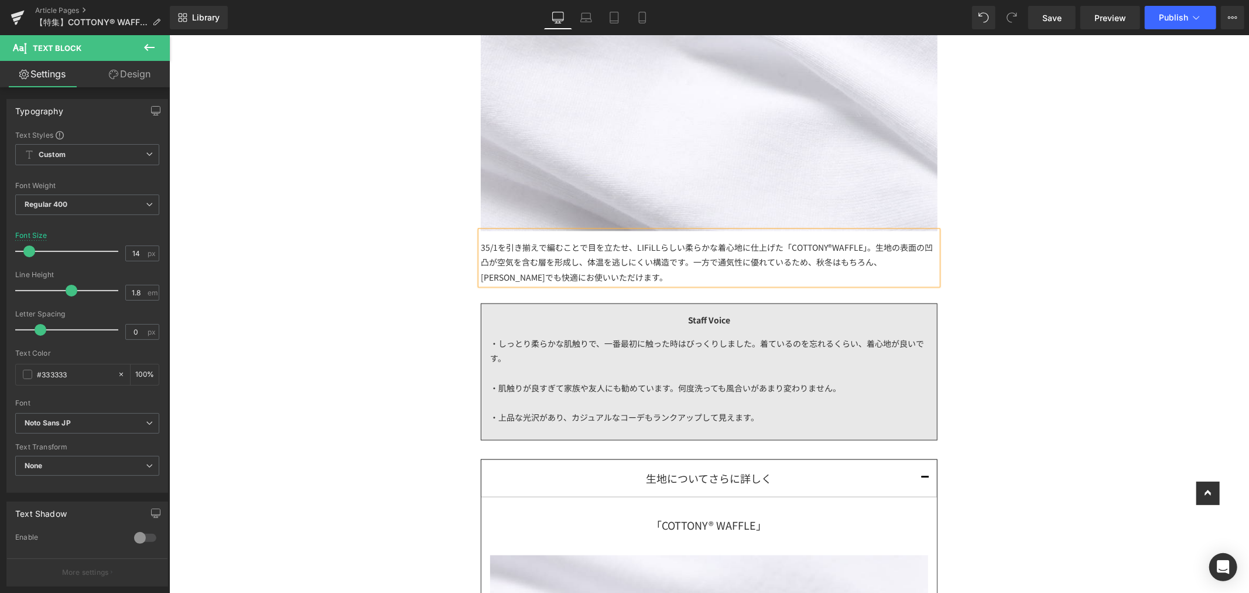
click at [869, 244] on div "35/1を引き揃えで編むことで目を立たせ、LIFiLLらしい柔らかな着心地に仕上げた「COTTONY®WAFFLE」。生地の表面の凹凸が空気を含む層を形成し、…" at bounding box center [708, 257] width 457 height 53
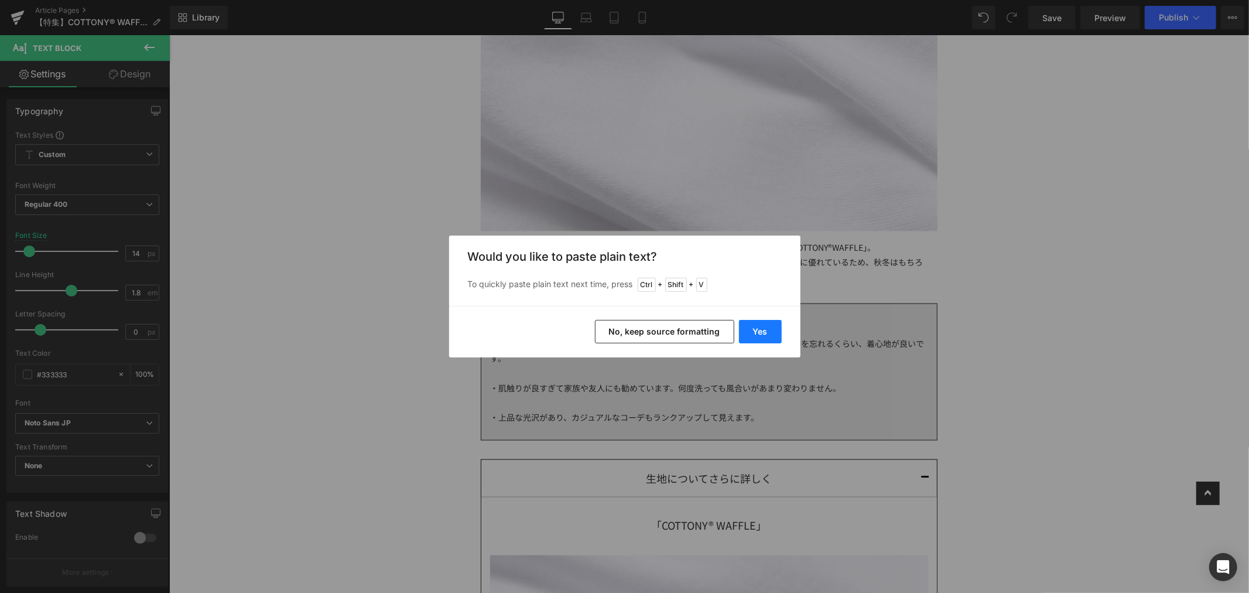
click at [769, 322] on button "Yes" at bounding box center [760, 331] width 43 height 23
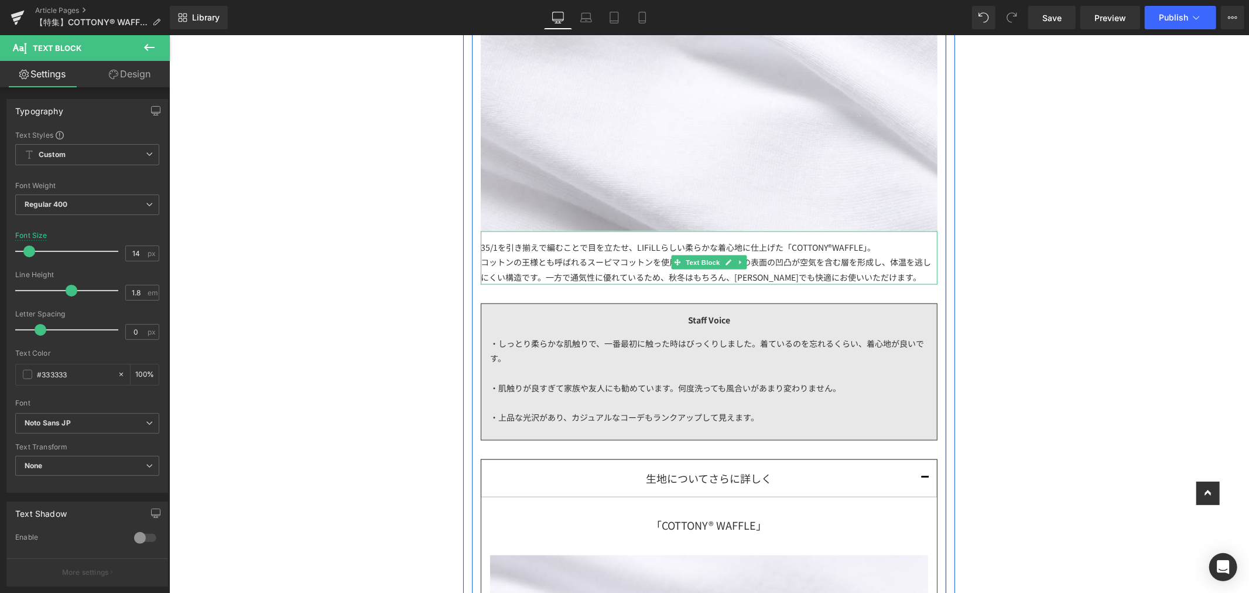
click at [821, 256] on div "コットンの王様とも呼ばれるスーピマコットンを使用しています。生地の表面の凹凸が空気を含む層を形成し、体温を逃しにくい構造です。一方で通気性に優れているため、秋…" at bounding box center [708, 268] width 457 height 29
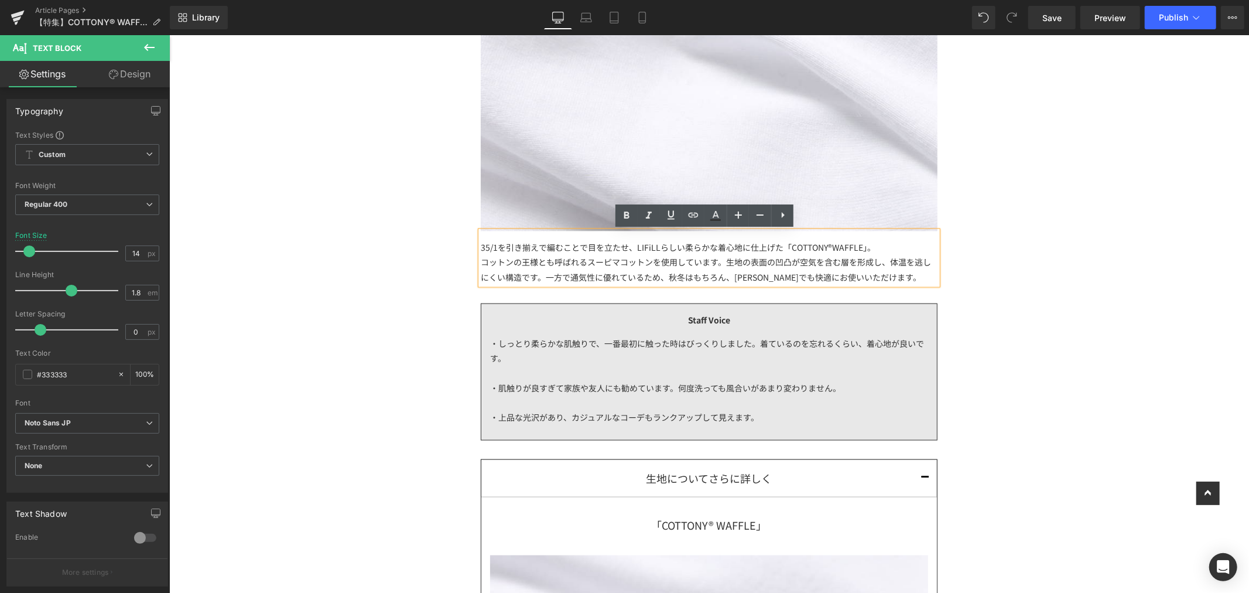
click at [480, 264] on div "コットンの王様とも呼ばれるスーピマコットンを使用しています。生地の表面の凹凸が空気を含む層を形成し、体温を逃しにくい構造です。一方で通気性に優れているため、秋…" at bounding box center [708, 268] width 457 height 29
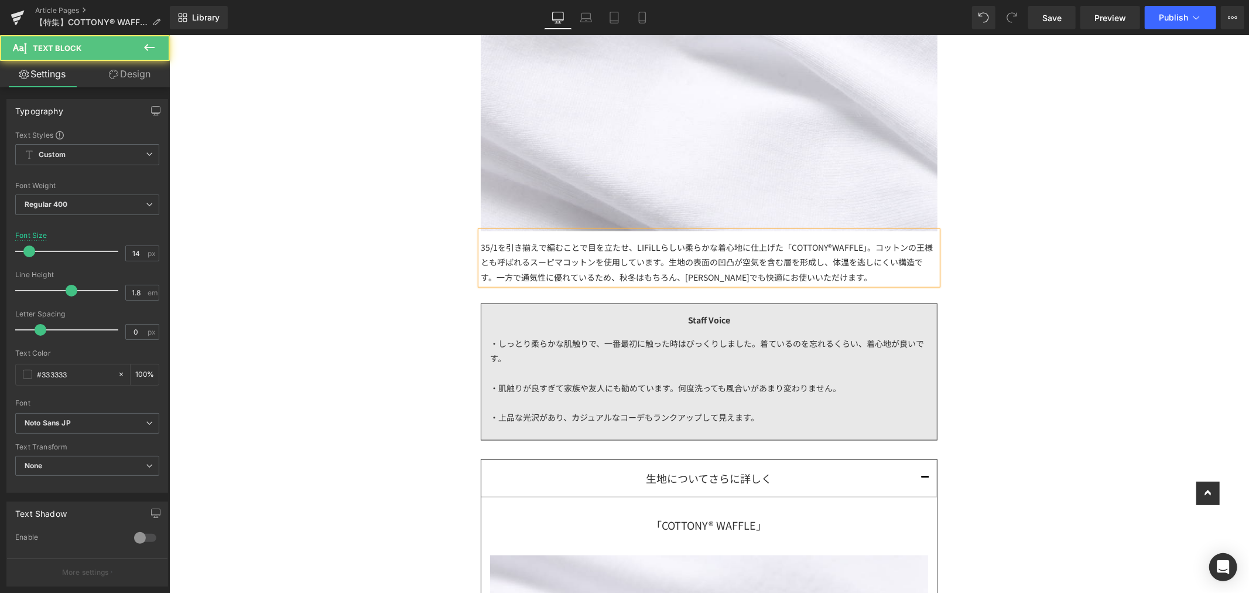
click at [663, 265] on span "コットンの王様とも呼ばれるスーピマコットンを使用しています。生地の表面の凹凸が空気を含む層を形成し、体温を逃しにくい構造です。一方で通気性に優れているため、秋…" at bounding box center [706, 261] width 452 height 41
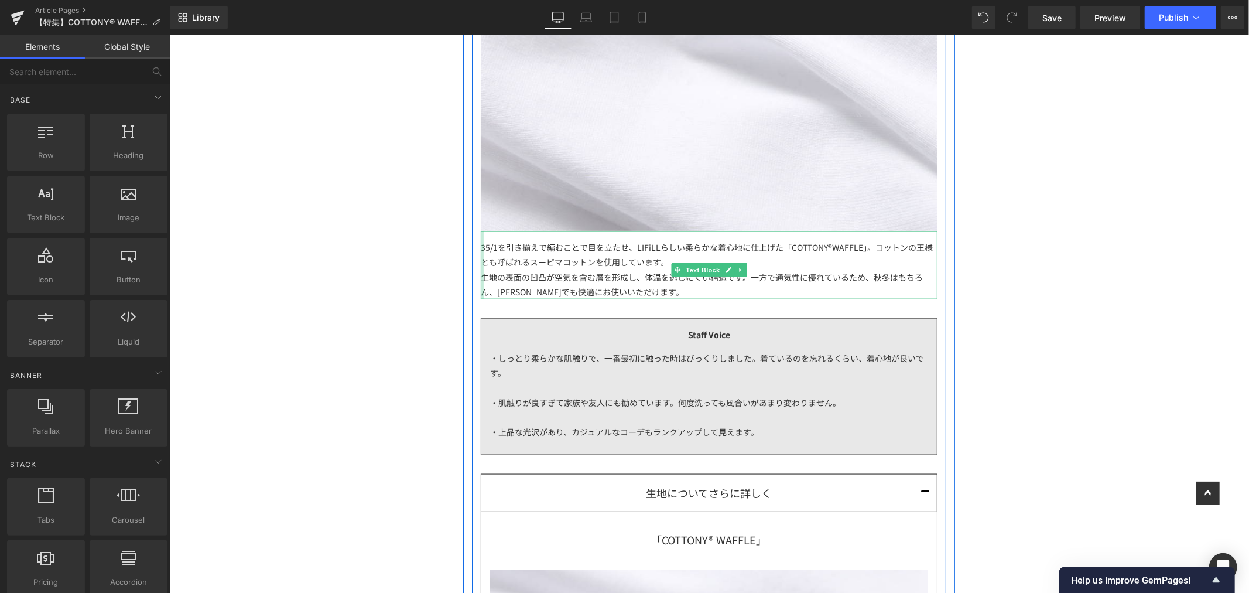
click at [480, 277] on div at bounding box center [481, 265] width 3 height 68
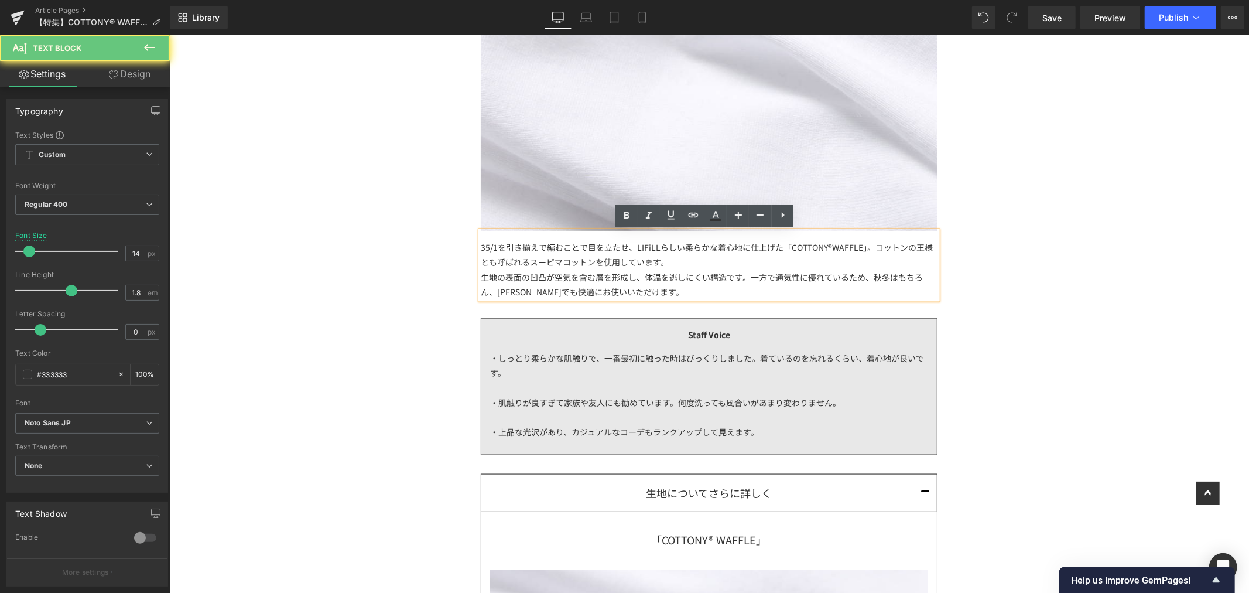
click at [484, 277] on span "生地の表面の凹凸が空気を含む層を形成し、体温を逃しにくい構造です。一方で通気性に優れているため、秋冬はもちろん、春夏でも快適にお使いいただけます。" at bounding box center [701, 284] width 442 height 26
click at [671, 285] on div "生地の表面の凹凸が空気を含む層を形成し、体温を逃しにくい構造です。一方で通気性に優れているため、秋冬はもちろん、春夏でも快適にお使いいただけます。" at bounding box center [708, 283] width 457 height 29
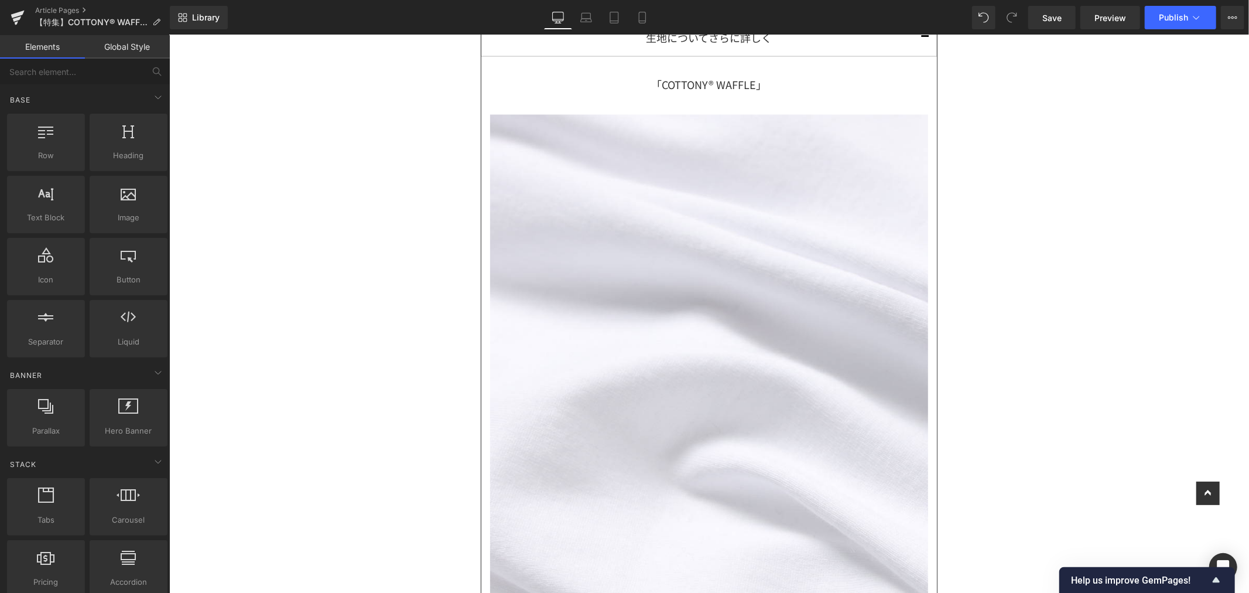
scroll to position [2017, 0]
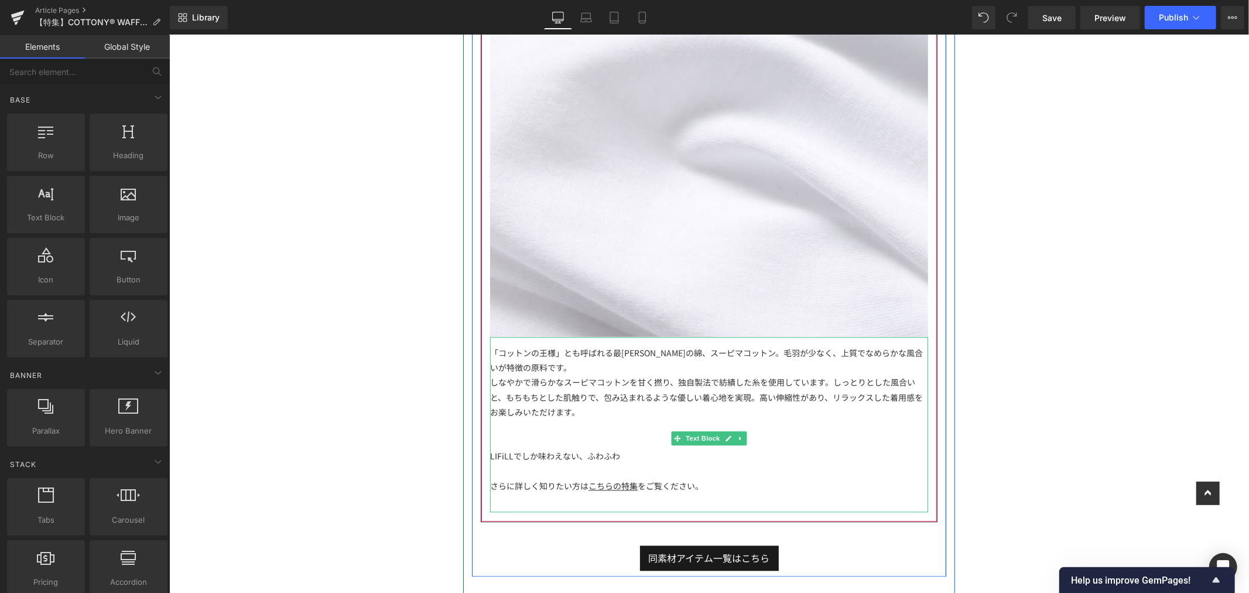
click at [670, 427] on div at bounding box center [709, 426] width 438 height 15
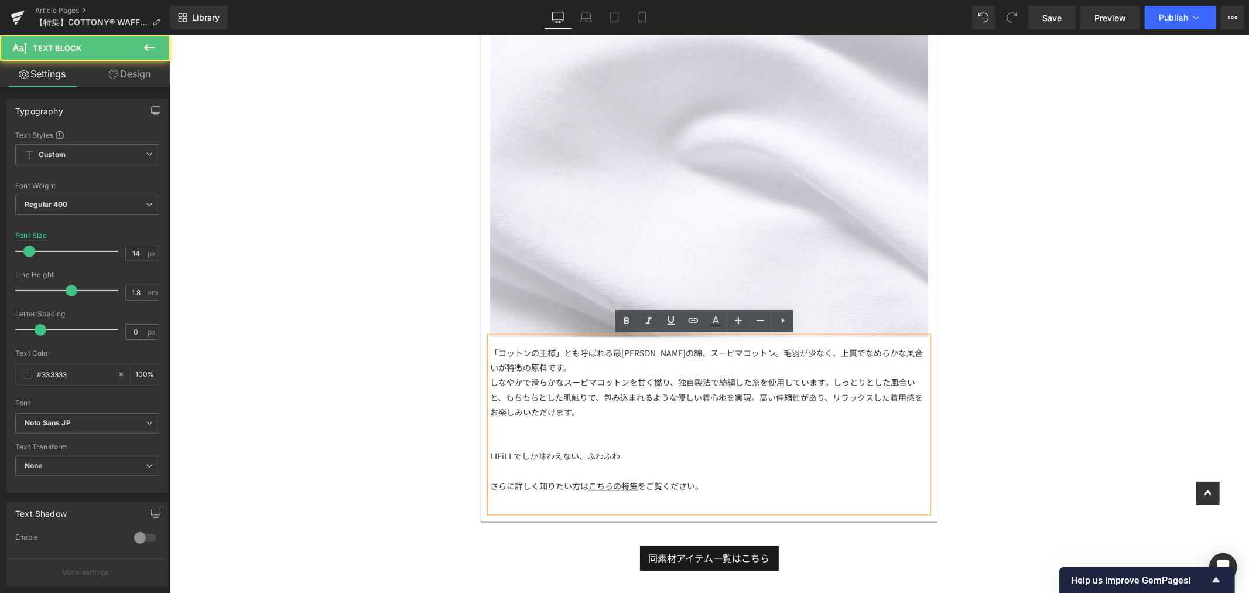
click at [600, 415] on div "しなやかで滑らかなスーピマコットンを甘く撚り、独自製法で紡績した糸を使用しています。しっとりとした風合いと、もちもちとした肌触りで、包み込まれるような優しい着…" at bounding box center [709, 396] width 438 height 45
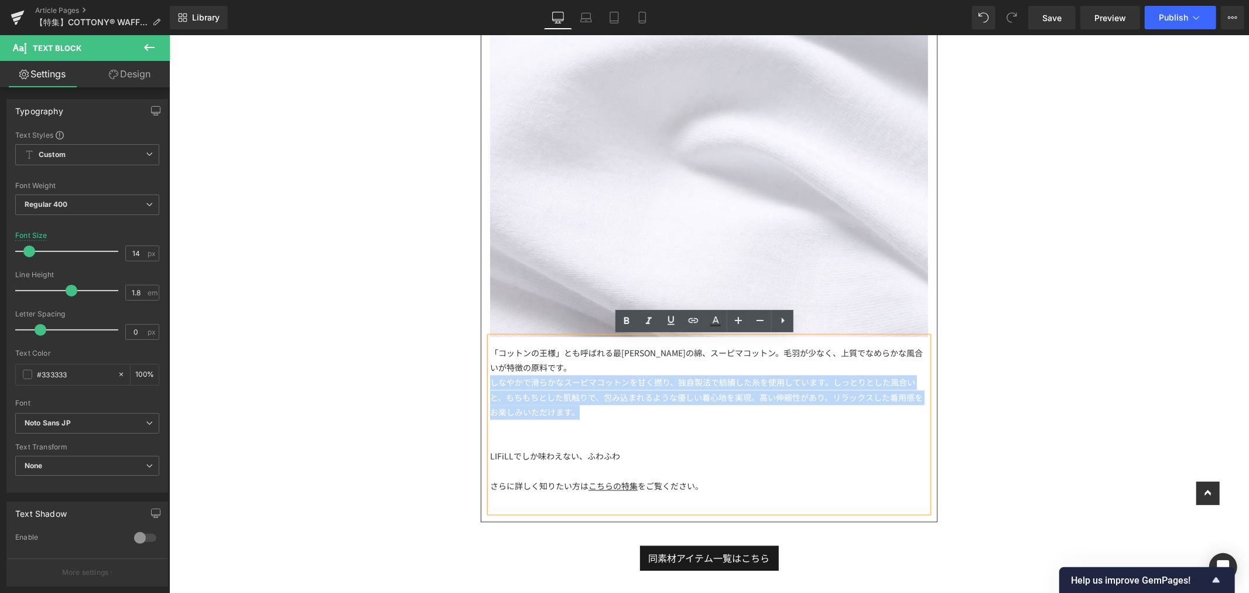
drag, startPoint x: 606, startPoint y: 411, endPoint x: 474, endPoint y: 384, distance: 133.8
click at [480, 384] on div "生地についてさらに詳しく Text Block 「COTTONY® WAFFLE」 Text Block Image 「コットンの王様」とも呼ばれる最高峰の綿…" at bounding box center [708, 106] width 457 height 829
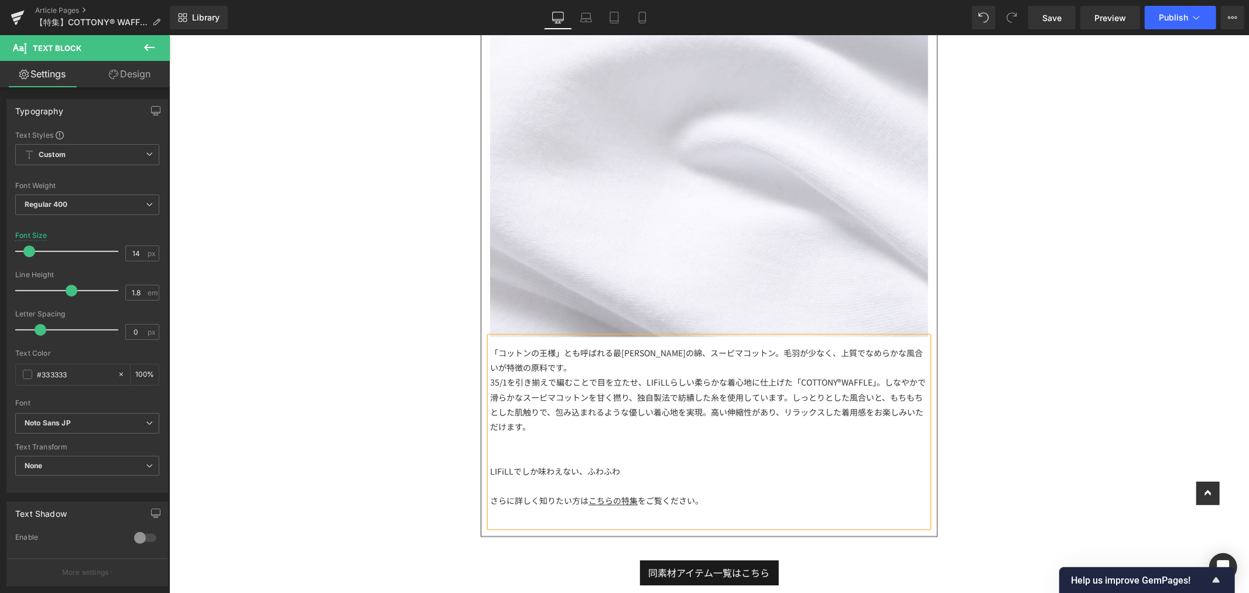
click at [652, 433] on div at bounding box center [709, 440] width 438 height 15
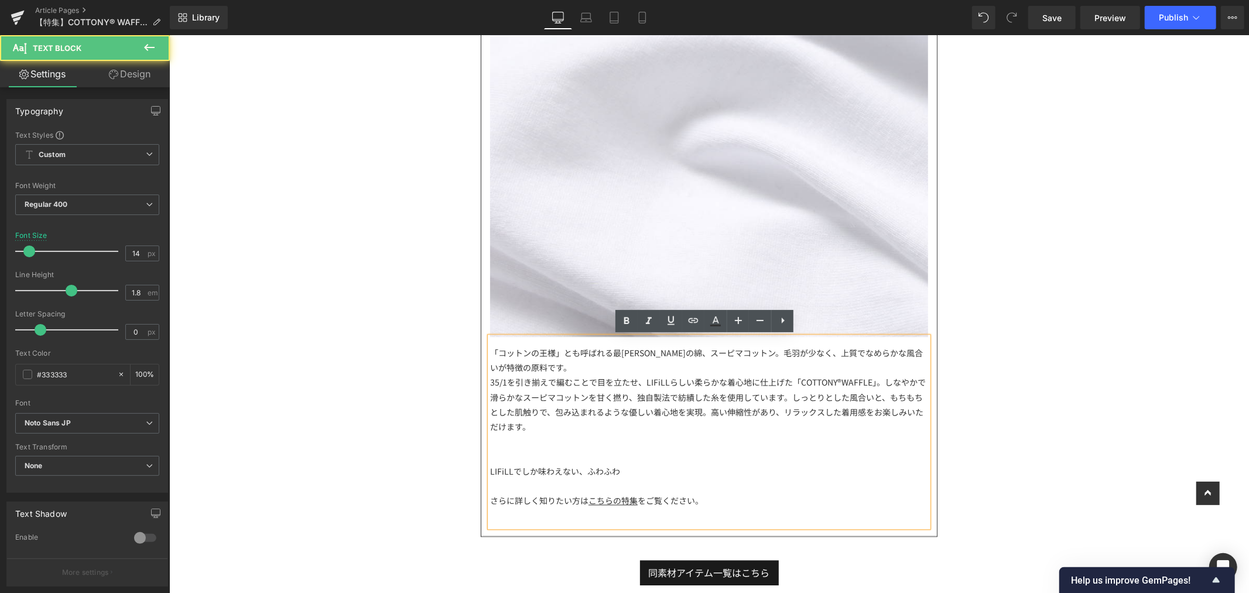
click at [870, 382] on div "35/1を引き揃えで編むことで目を立たせ、LIFiLLらしい柔らかな着心地に仕上げた「COTTONY®WAFFLE」。しなやかで滑らかなスーピマコットンを甘く…" at bounding box center [709, 403] width 438 height 59
drag, startPoint x: 515, startPoint y: 367, endPoint x: 463, endPoint y: 358, distance: 52.9
click at [463, 358] on div "- Fabric - Heading しっとり、もちもち 適度な保温性を保つワッフル生地 Heading Image 35/1を引き揃えで編むことで目を立たせ…" at bounding box center [709, 411] width 492 height 3338
copy span "「コットンの王様」とも呼ばれる最[PERSON_NAME]の綿、スーピマコットン。毛羽が少なく、上質でなめらかな風合いが特徴の原料です。"
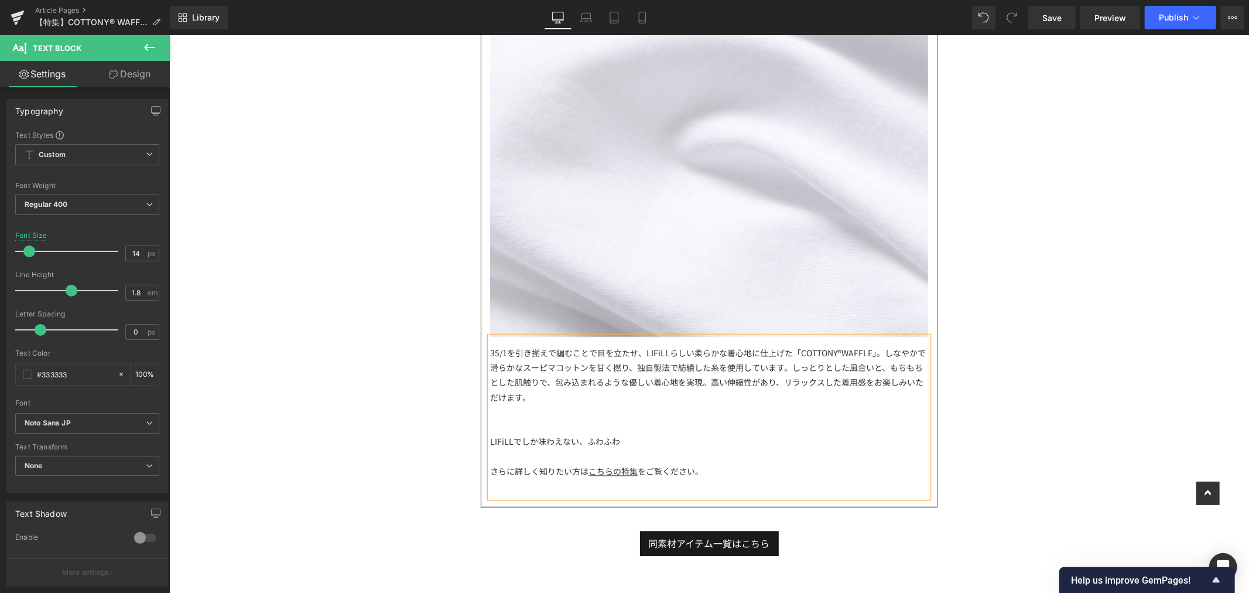
click at [878, 353] on span "35/1を引き揃えで編むことで目を立たせ、LIFiLLらしい柔らかな着心地に仕上げた「COTTONY®WAFFLE」。しなやかで滑らかなスーピマコットンを甘く…" at bounding box center [708, 374] width 436 height 56
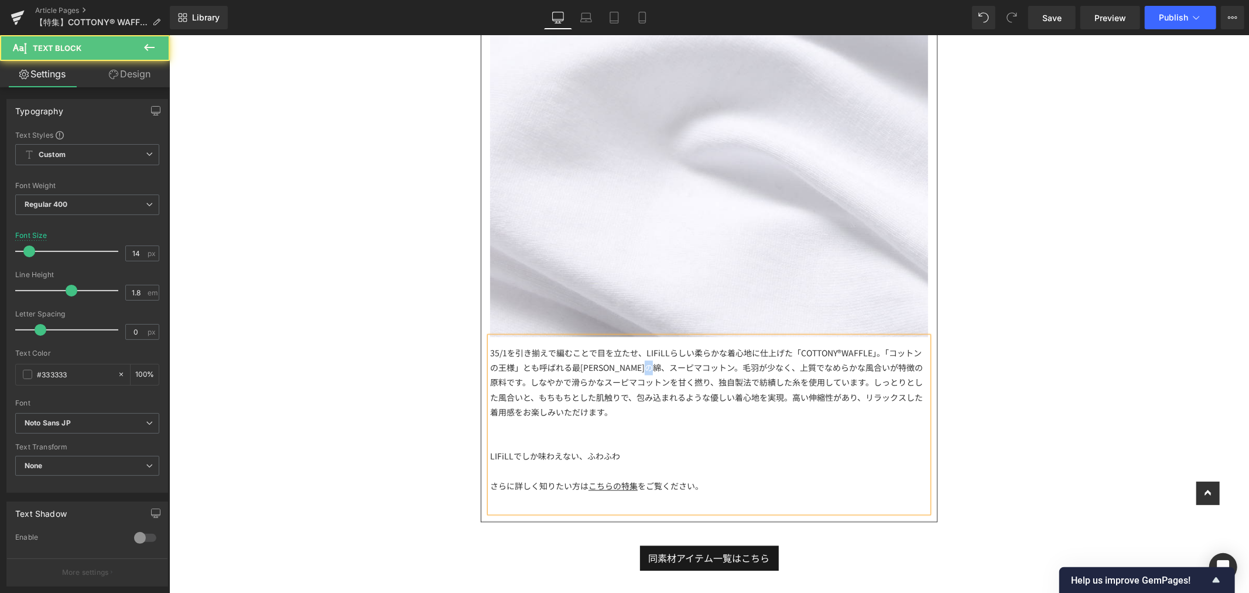
click at [680, 371] on span "35/1を引き揃えで編むことで目を立たせ、LIFiLLらしい柔らかな着心地に仕上げた「COTTONY®WAFFLE」。「コットンの王様」とも呼ばれる最高峰の綿…" at bounding box center [706, 381] width 433 height 71
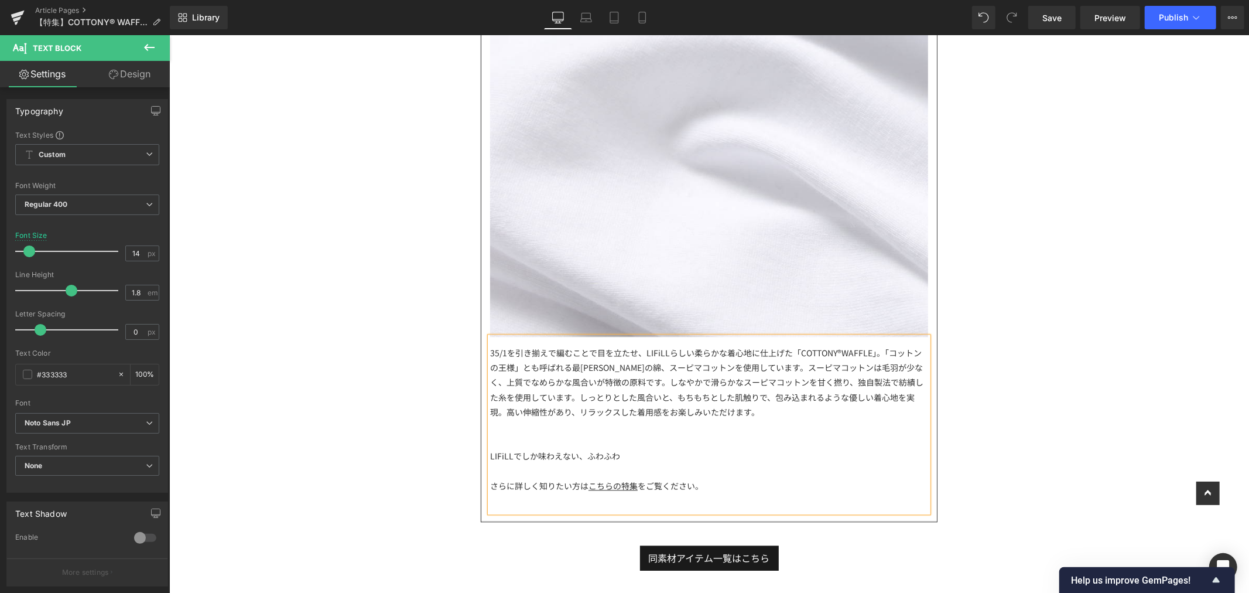
click at [620, 383] on span "35/1を引き揃えで編むことで目を立たせ、LIFiLLらしい柔らかな着心地に仕上げた「COTTONY®WAFFLE」。「コットンの王様」とも呼ばれる最高峰の綿…" at bounding box center [706, 381] width 433 height 71
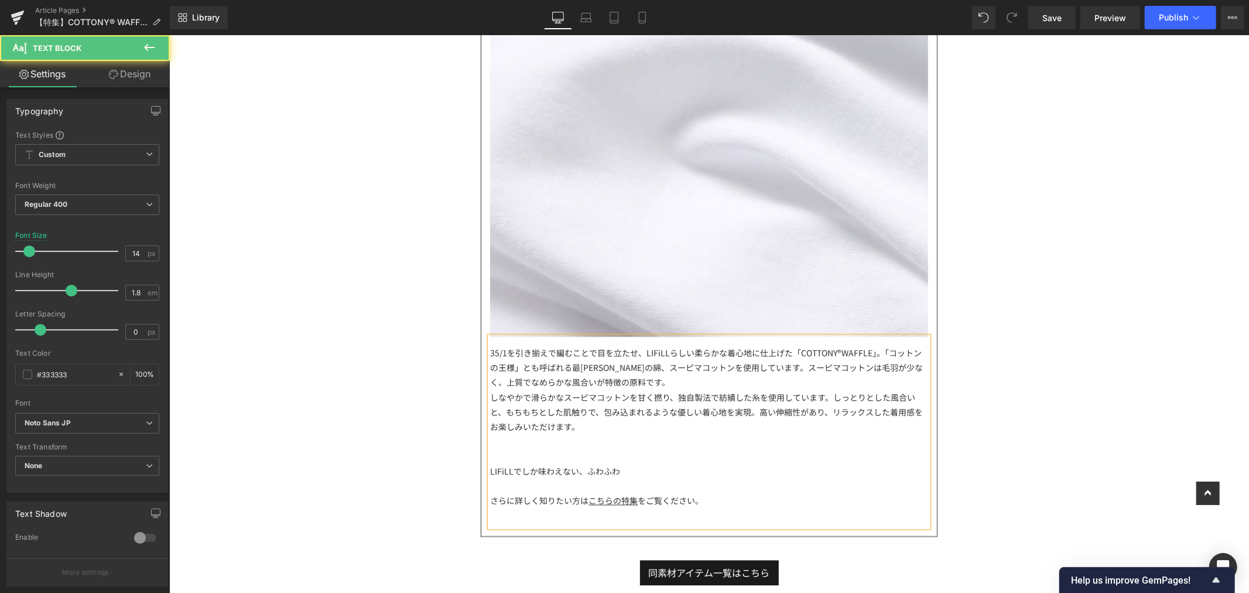
click at [879, 351] on span "35/1を引き揃えで編むことで目を立たせ、LIFiLLらしい柔らかな着心地に仕上げた「COTTONY®WAFFLE」。「コットンの王様」とも呼ばれる最高峰の綿…" at bounding box center [706, 366] width 433 height 41
click at [504, 372] on span "35/1を引き揃えで編むことで目を立たせ、LIFiLLらしい柔らかな着心地に仕上げた「COTTONY®WAFFLE」。コットンの王様」とも呼ばれる最高峰の綿、…" at bounding box center [708, 366] width 436 height 41
click at [610, 384] on div "35/1を引き揃えで編むことで目を立たせ、LIFiLLらしい柔らかな着心地に仕上げた「COTTONY®WAFFLE」。コットンの王様とも呼ばれる最高峰の綿、ス…" at bounding box center [709, 367] width 438 height 45
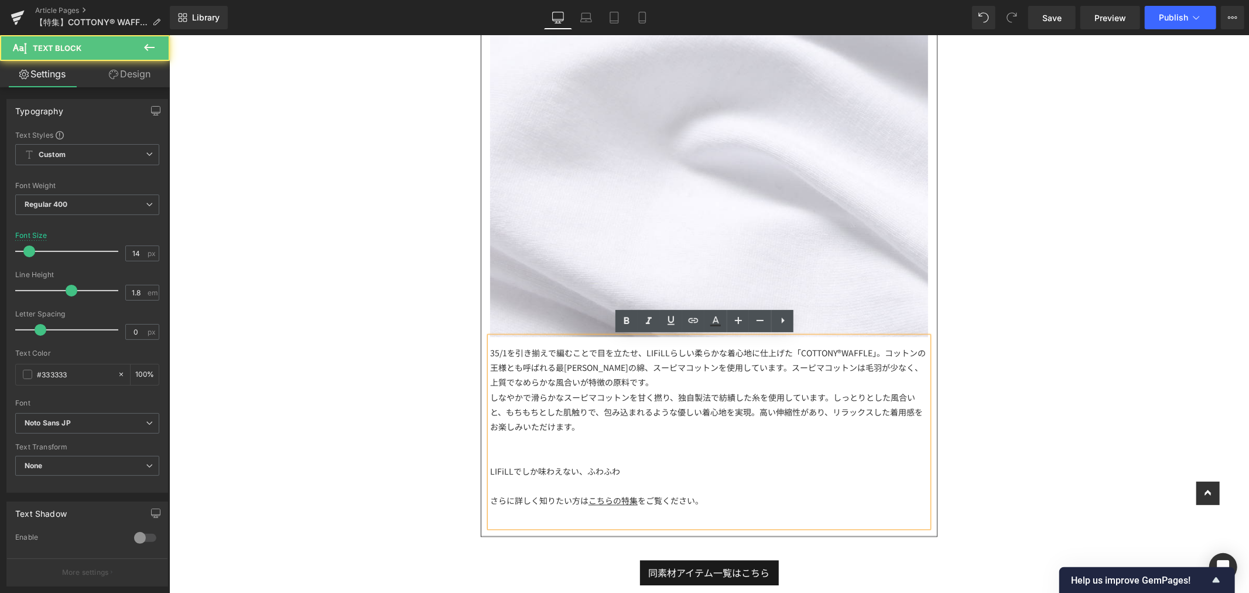
click at [637, 384] on div "35/1を引き揃えで編むことで目を立たせ、LIFiLLらしい柔らかな着心地に仕上げた「COTTONY®WAFFLE」。コットンの王様とも呼ばれる最高峰の綿、ス…" at bounding box center [709, 367] width 438 height 45
click at [808, 442] on div at bounding box center [709, 440] width 438 height 15
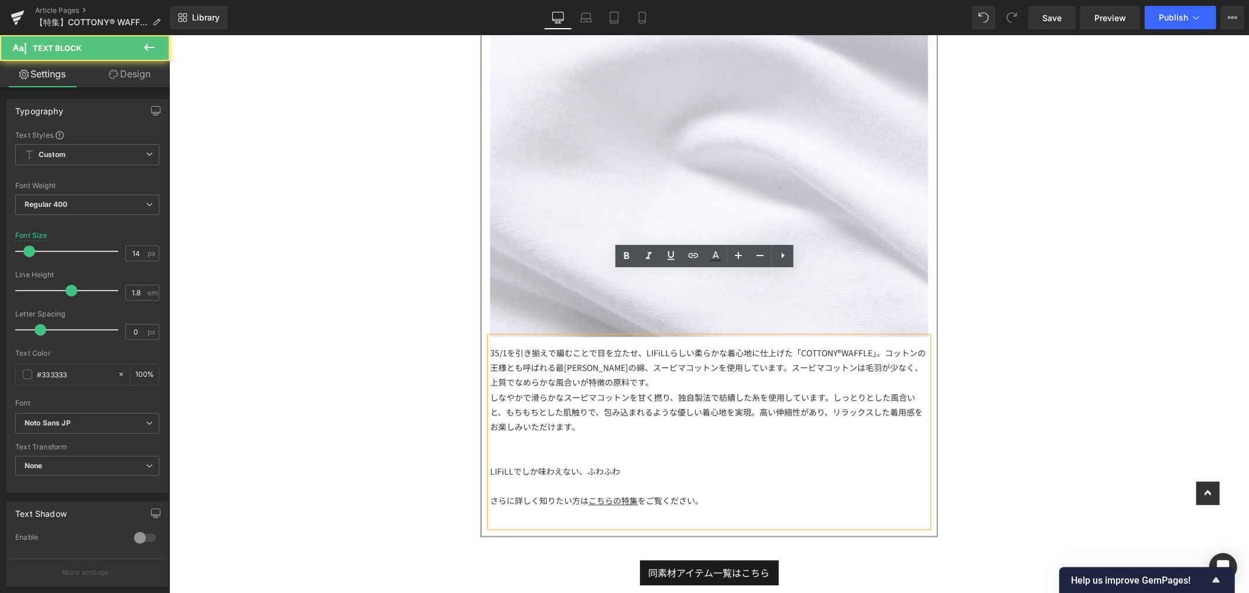
scroll to position [2082, 0]
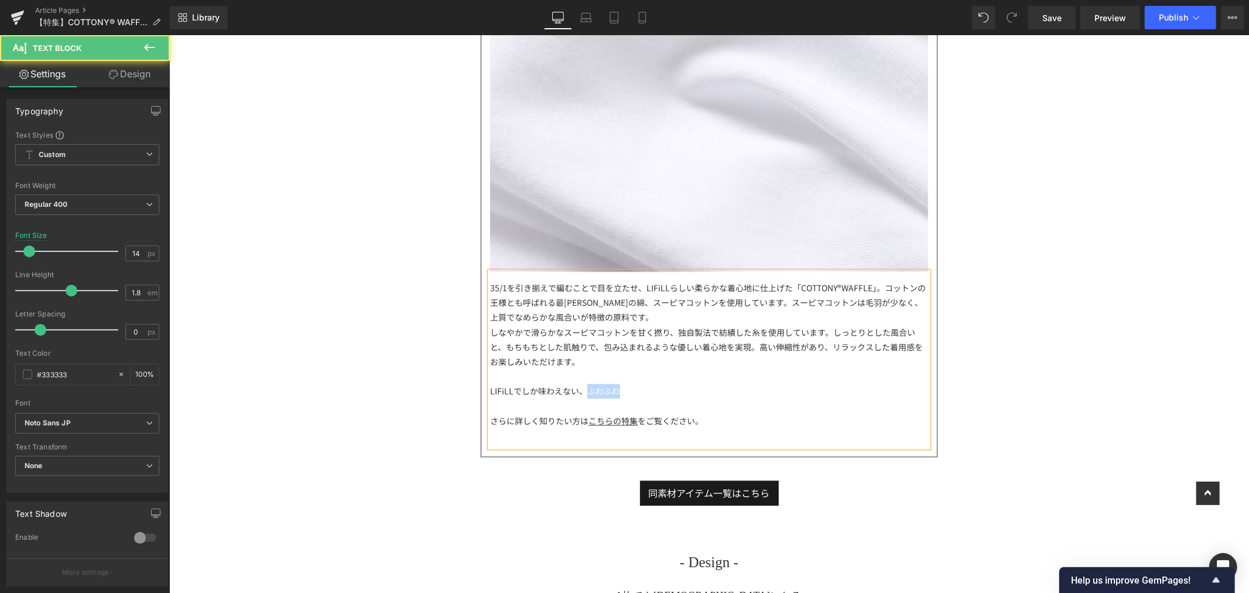
drag, startPoint x: 580, startPoint y: 389, endPoint x: 624, endPoint y: 387, distance: 44.0
click at [624, 387] on div "LIFiLLでしか味わえない、ふわふわ" at bounding box center [709, 390] width 438 height 15
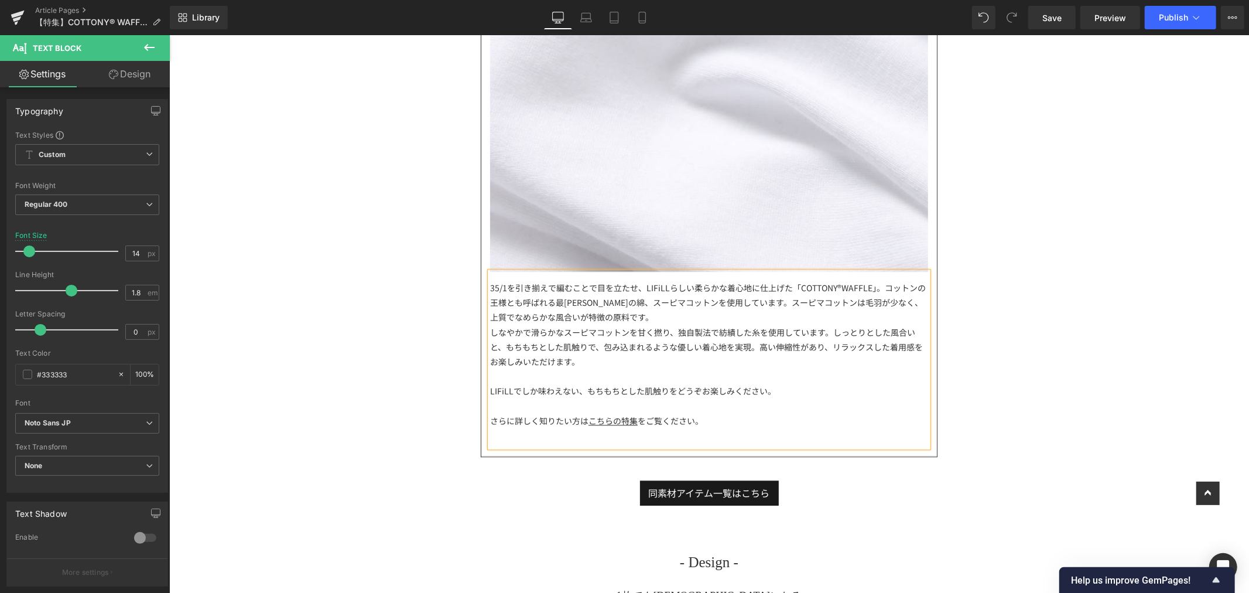
click at [626, 365] on div "しなやかで滑らかなスーピマコットンを甘く撚り、独自製法で紡績した糸を使用しています。しっとりとした風合いと、もちもちとした肌触りで、包み込まれるような優しい着…" at bounding box center [709, 347] width 438 height 45
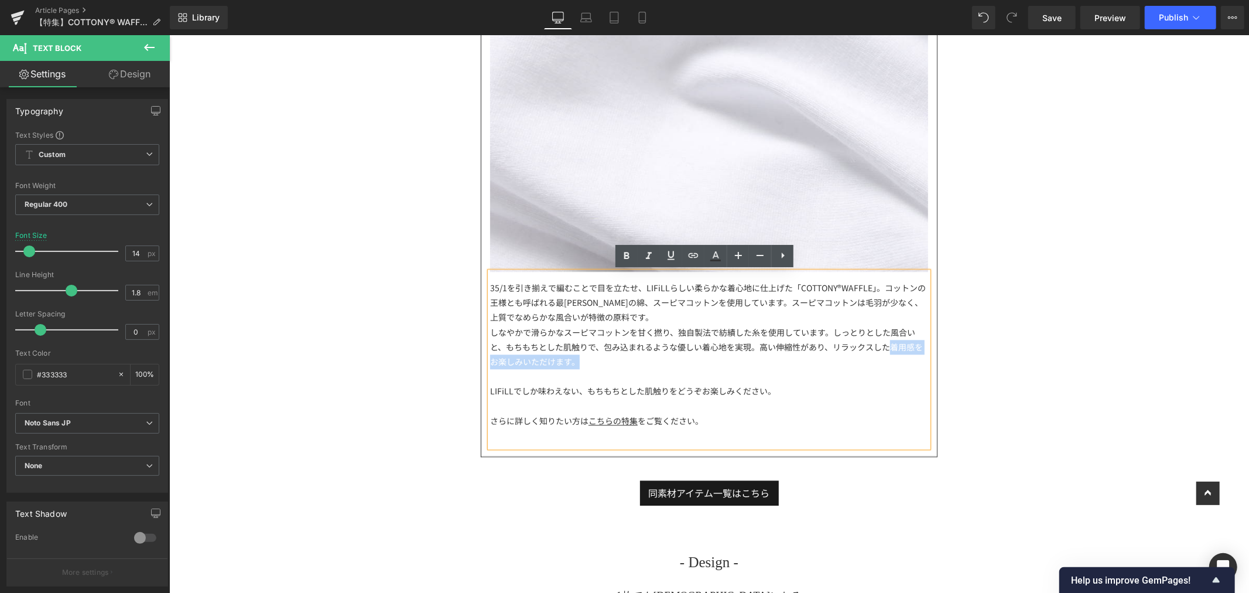
drag, startPoint x: 708, startPoint y: 363, endPoint x: 883, endPoint y: 350, distance: 176.2
click at [883, 350] on div "しなやかで滑らかなスーピマコットンを甘く撚り、独自製法で紡績した糸を使用しています。しっとりとした風合いと、もちもちとした肌触りで、包み込まれるような優しい着…" at bounding box center [709, 347] width 438 height 45
click at [893, 364] on div "しなやかで滑らかなスーピマコットンを甘く撚り、独自製法で紡績した糸を使用しています。しっとりとした風合いと、もちもちとした肌触りで、包み込まれるような優しい着…" at bounding box center [709, 347] width 438 height 45
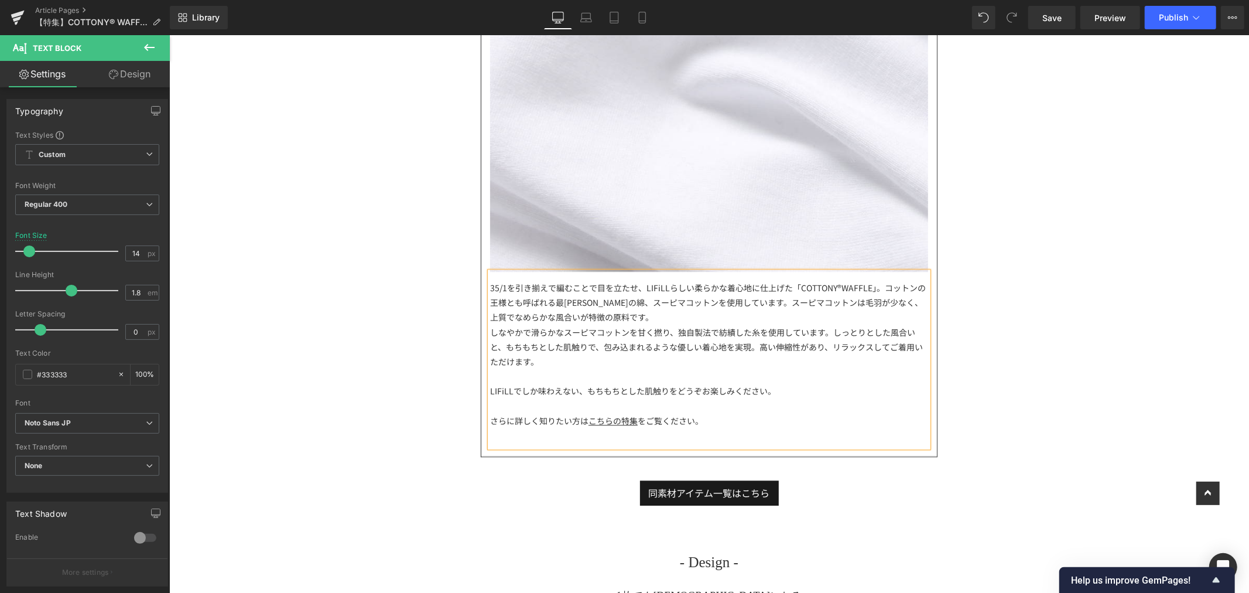
click at [882, 342] on span "しなやかで滑らかなスーピマコットンを甘く撚り、独自製法で紡績した糸を使用しています。しっとりとした風合いと、もちもちとした肌触りで、包み込まれるような優しい着…" at bounding box center [706, 346] width 433 height 41
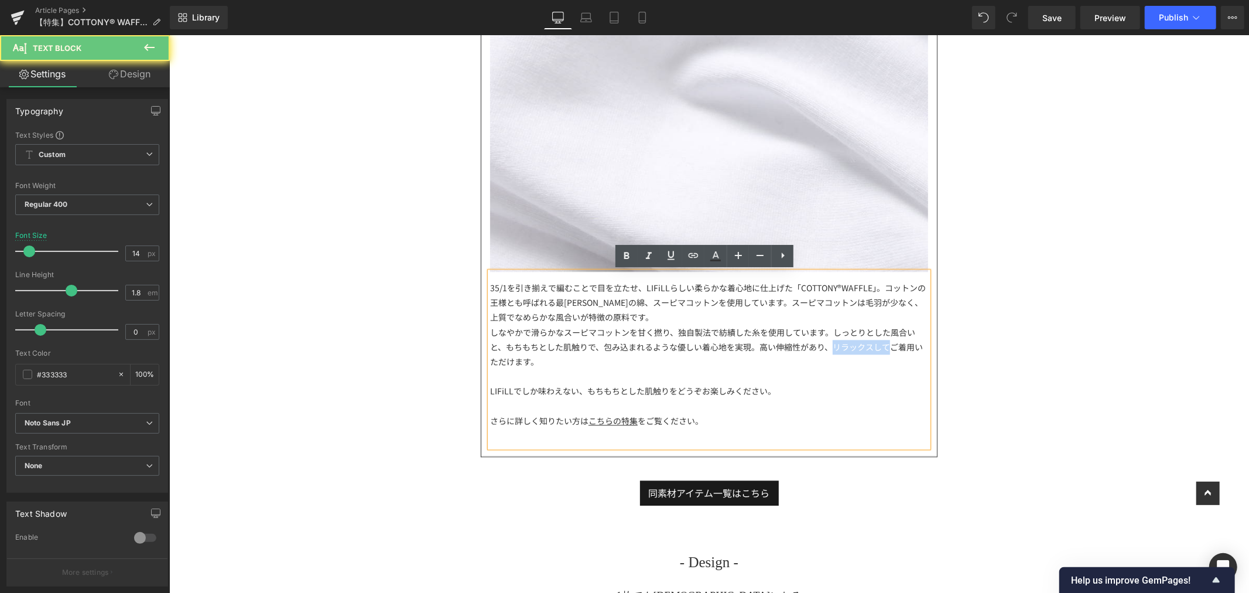
drag, startPoint x: 885, startPoint y: 342, endPoint x: 829, endPoint y: 350, distance: 55.6
click at [829, 350] on span "しなやかで滑らかなスーピマコットンを甘く撚り、独自製法で紡績した糸を使用しています。しっとりとした風合いと、もちもちとした肌触りで、包み込まれるような優しい着…" at bounding box center [706, 346] width 433 height 41
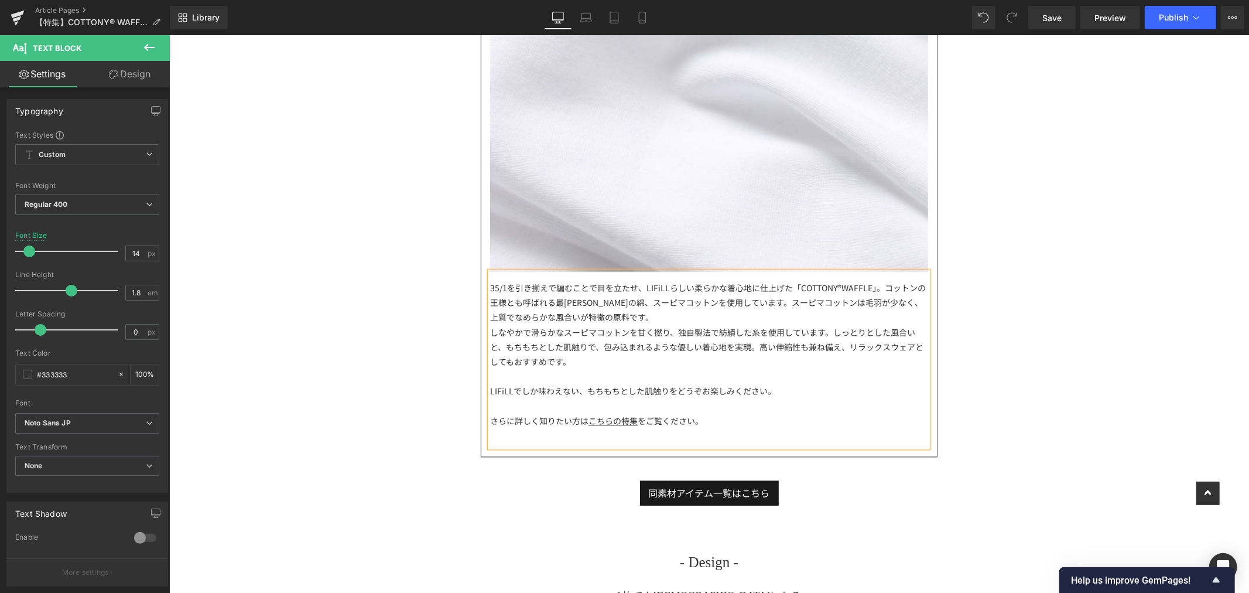
click at [619, 370] on div at bounding box center [709, 375] width 438 height 15
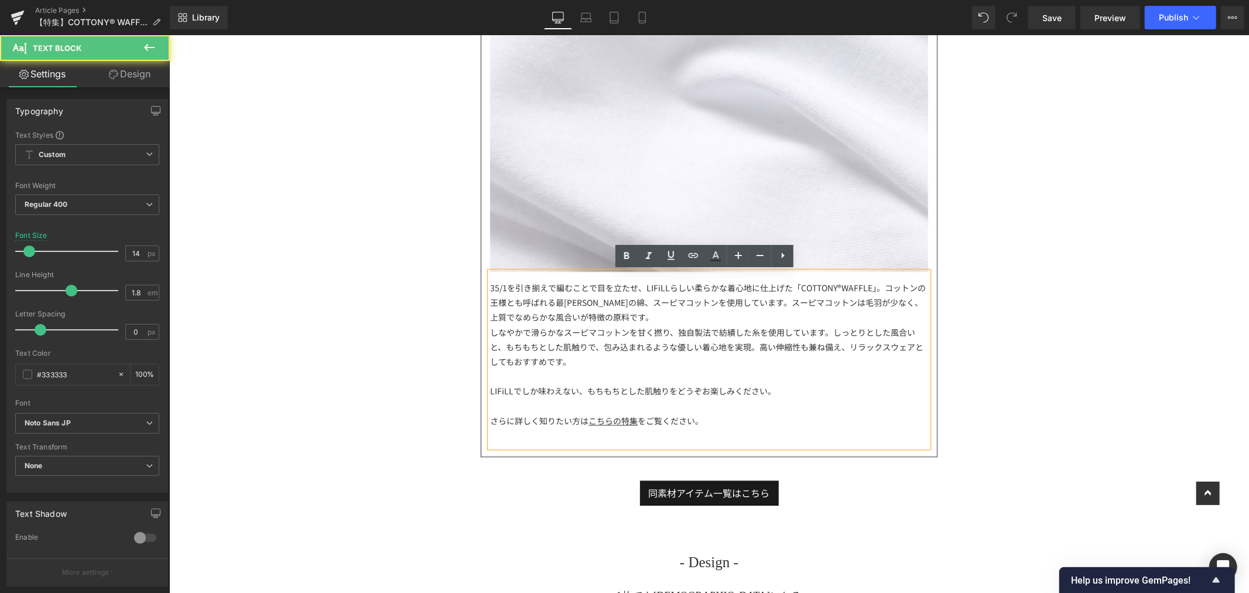
click at [791, 390] on div "LIFiLLでしか味わえない、もちもちとした肌触りをどうぞお楽しみください。" at bounding box center [709, 390] width 438 height 15
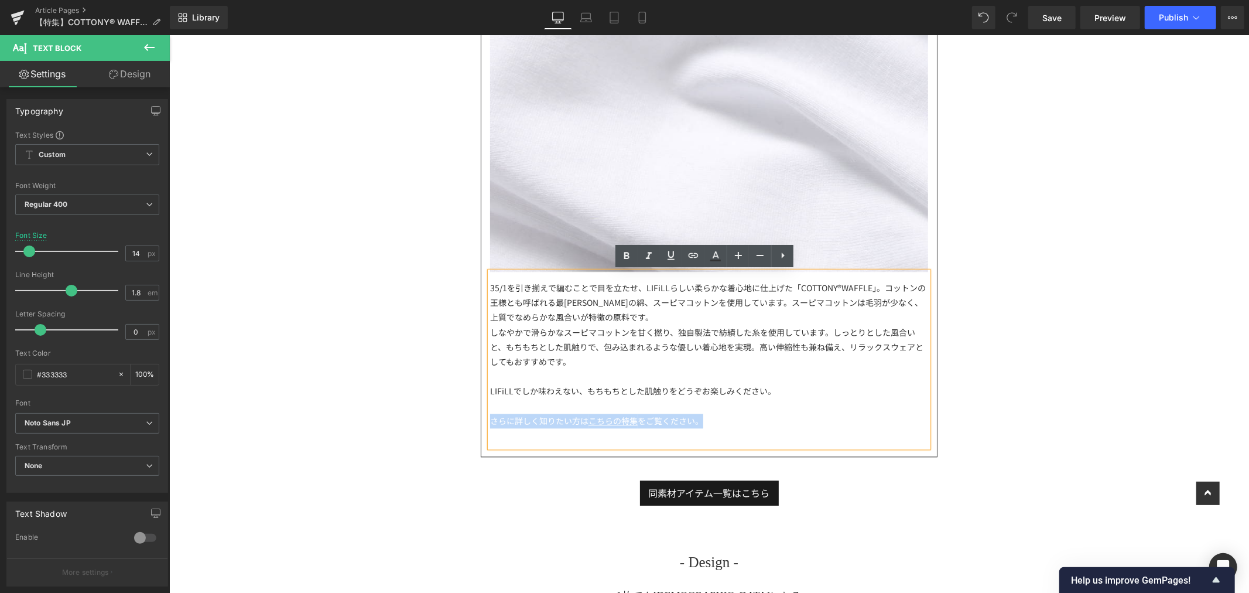
drag, startPoint x: 720, startPoint y: 419, endPoint x: 442, endPoint y: 429, distance: 277.8
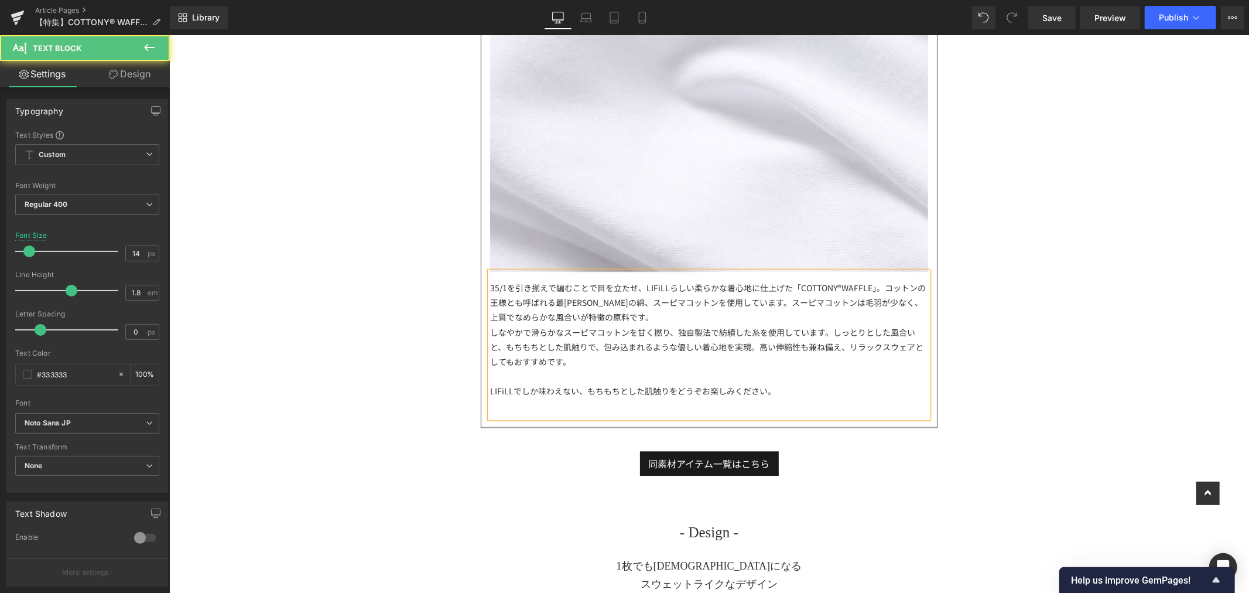
click at [602, 370] on div at bounding box center [709, 375] width 438 height 15
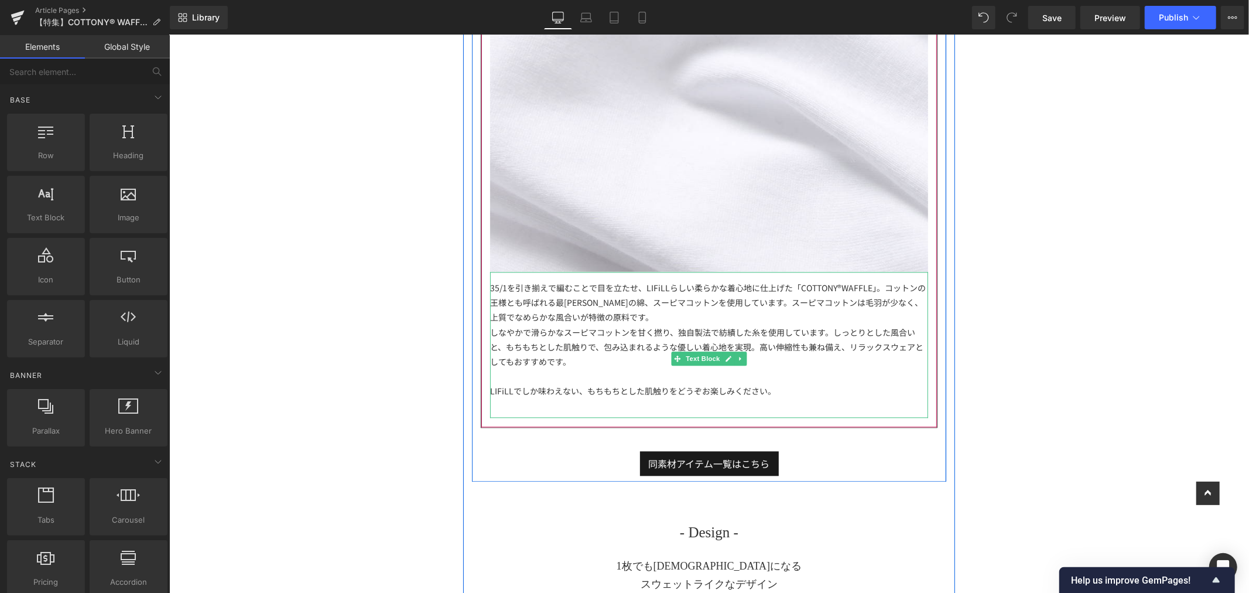
drag, startPoint x: 637, startPoint y: 389, endPoint x: 701, endPoint y: 394, distance: 64.0
click at [637, 390] on div "LIFiLLでしか味わえない、もちもちとした肌触りをどうぞお楽しみください。" at bounding box center [709, 390] width 438 height 15
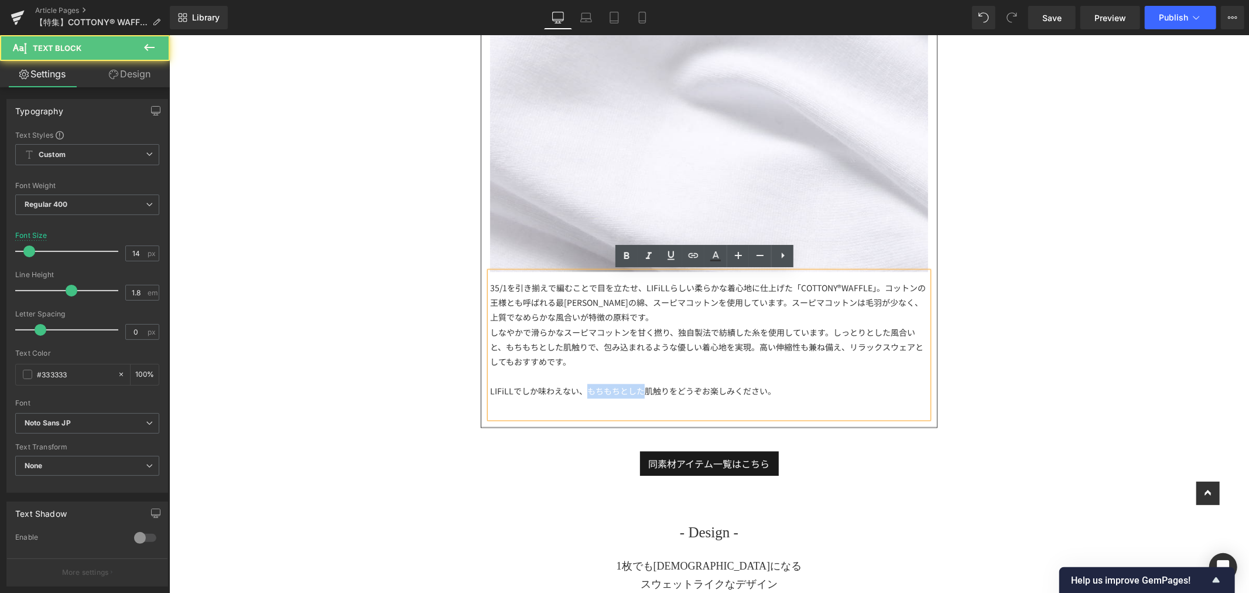
drag, startPoint x: 580, startPoint y: 395, endPoint x: 638, endPoint y: 386, distance: 58.1
click at [638, 386] on div "LIFiLLでしか味わえない、もちもちとした肌触りをどうぞお楽しみください。" at bounding box center [709, 390] width 438 height 15
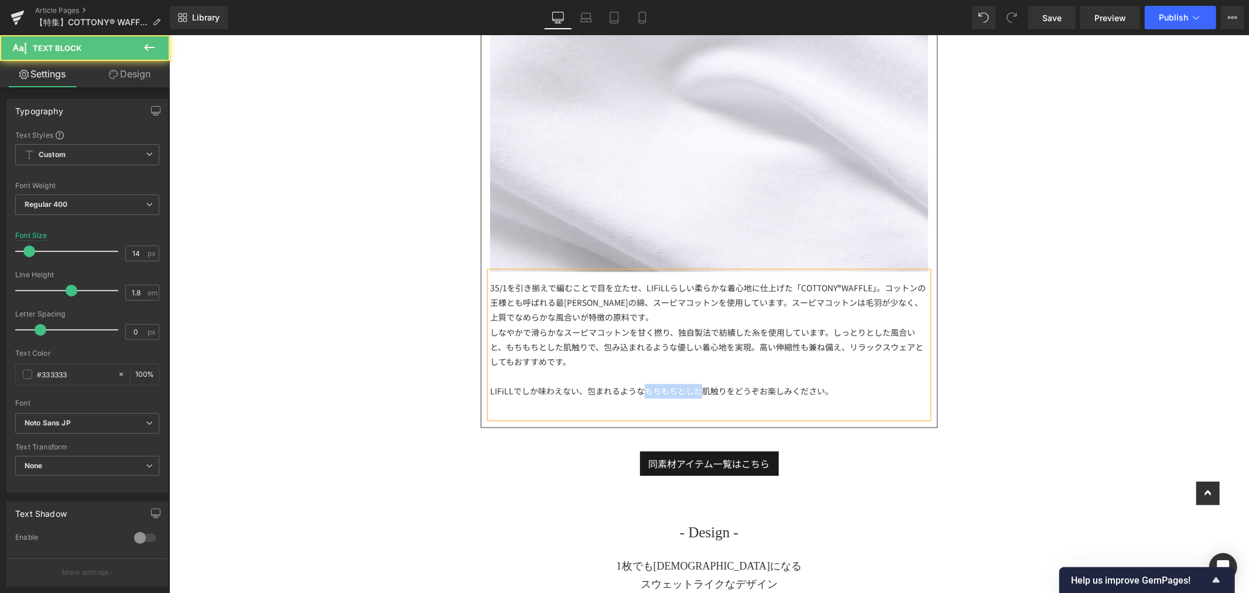
drag, startPoint x: 640, startPoint y: 392, endPoint x: 696, endPoint y: 390, distance: 55.7
click at [696, 390] on div "LIFiLLでしか味わえない、包まれるようなもちもちとした肌触りをどうぞお楽しみください。" at bounding box center [709, 390] width 438 height 15
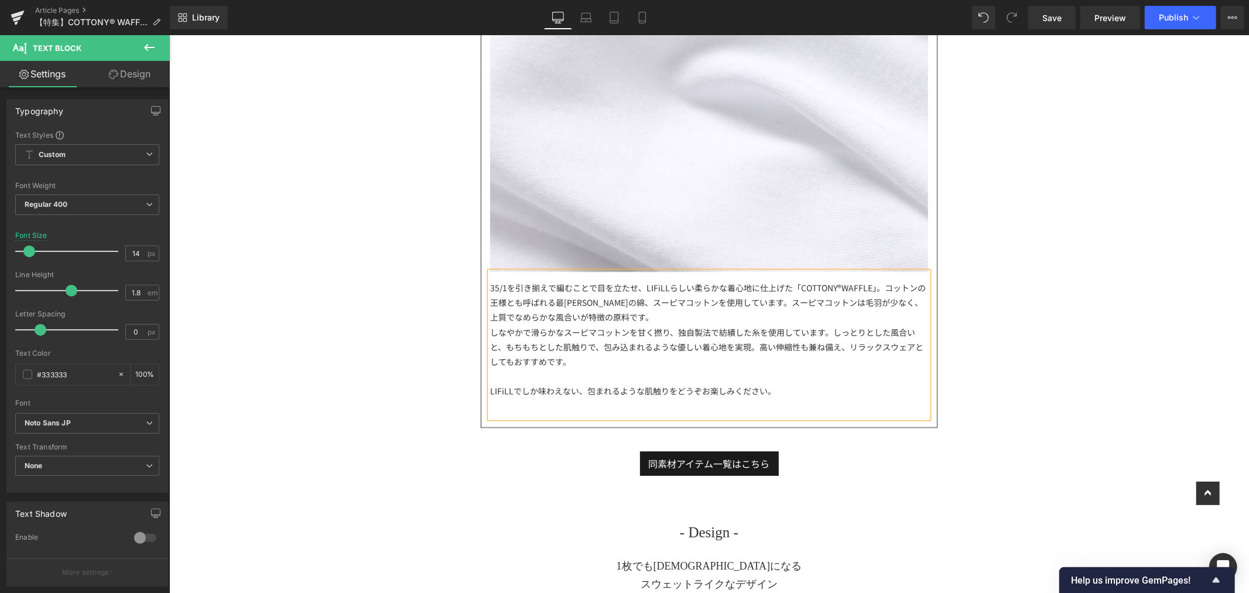
click at [796, 390] on div "LIFiLLでしか味わえない、包まれるような肌触りをどうぞお楽しみください。" at bounding box center [709, 390] width 438 height 15
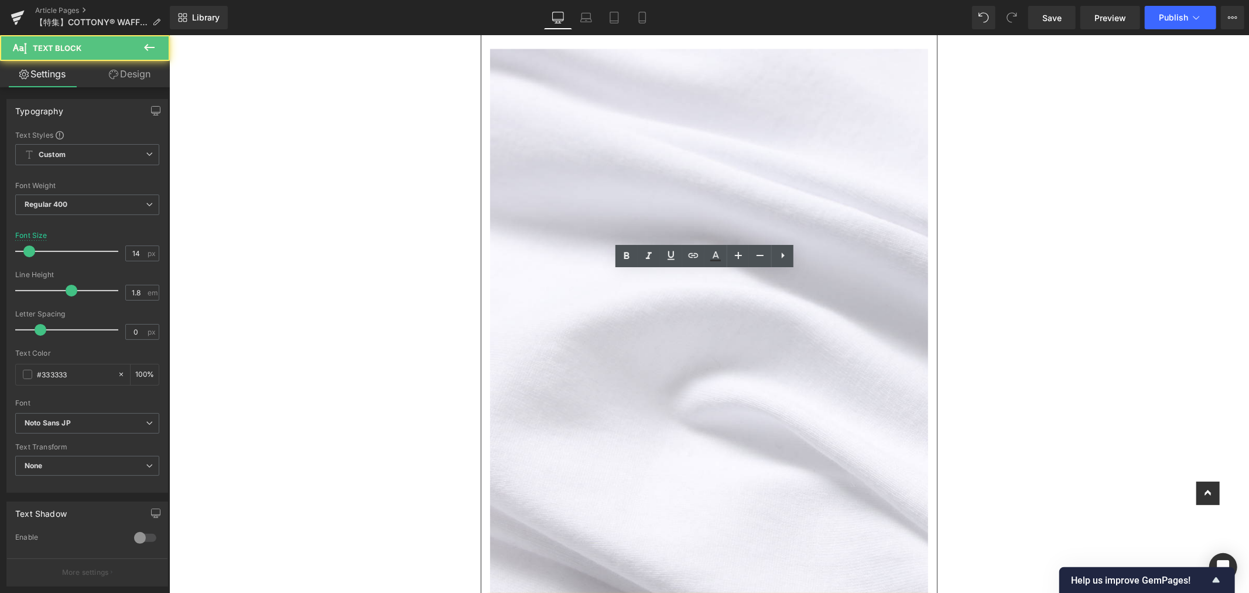
scroll to position [1627, 0]
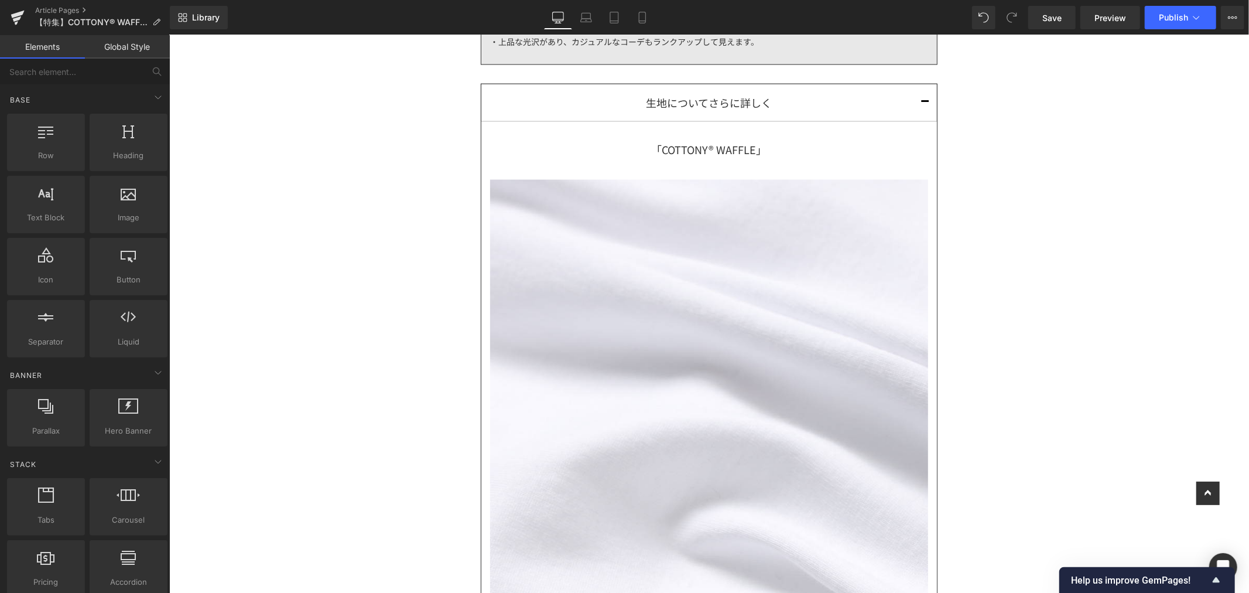
scroll to position [1302, 0]
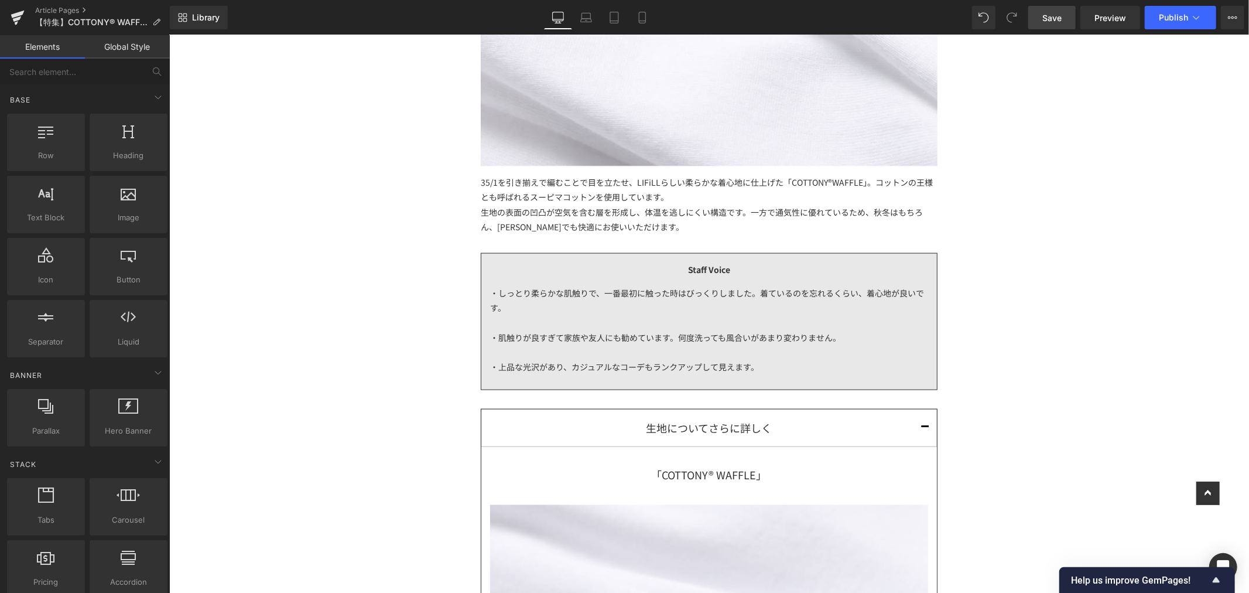
click at [1060, 12] on span "Save" at bounding box center [1052, 18] width 19 height 12
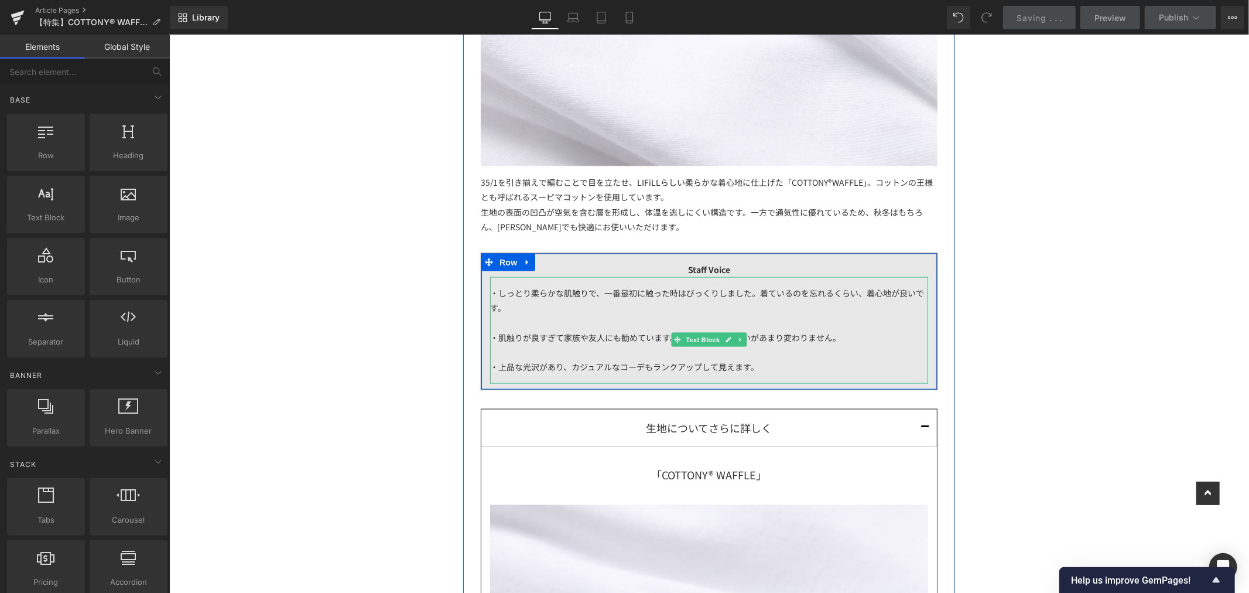
click at [718, 309] on div "・しっとり柔らかな肌触りで、一番最初に触った時はびっくりしました。着ているのを忘れるくらい、着心地が良いです。 ・肌触りが良すぎて家族や友人にも勧めています。…" at bounding box center [709, 329] width 438 height 107
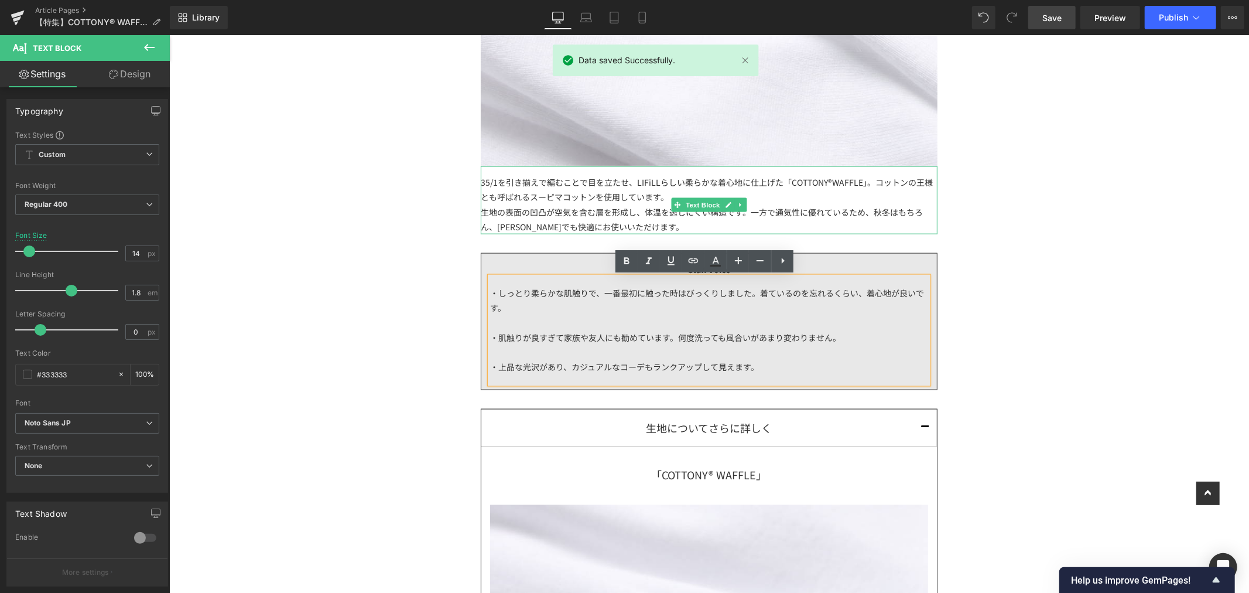
click at [762, 185] on div "35/1を引き揃えで編むことで目を立たせ、LIFiLLらしい柔らかな着心地に仕上げた「COTTONY®WAFFLE」。 コットンの王様とも呼ばれるスーピマコッ…" at bounding box center [708, 200] width 457 height 68
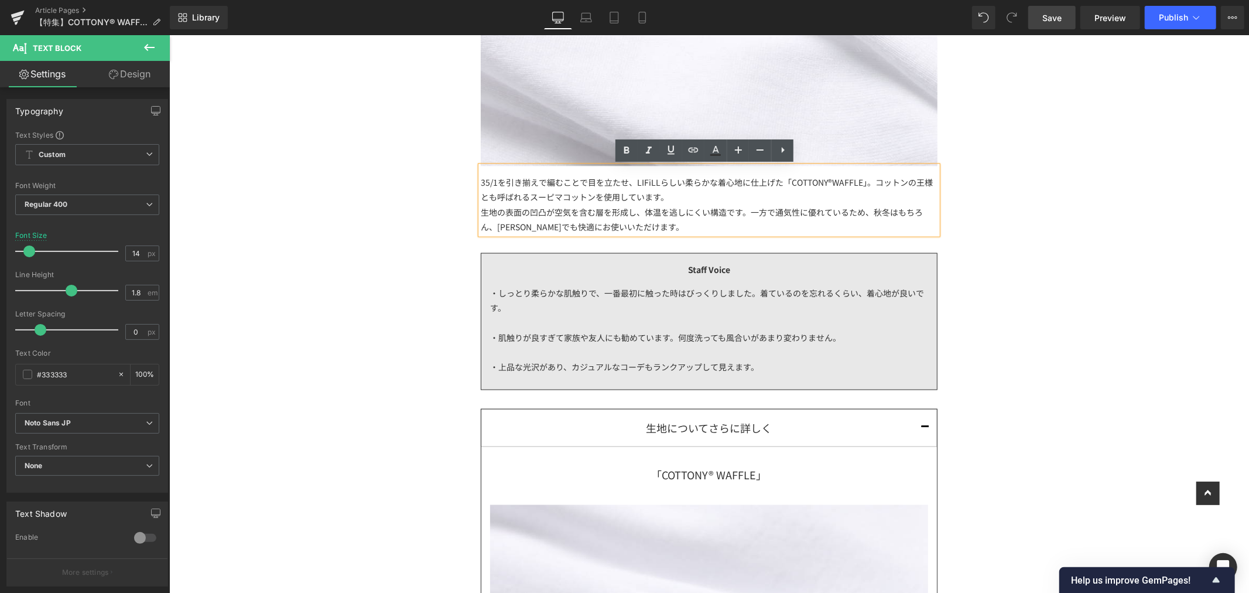
click at [693, 221] on div "生地の表面の凹凸が空気を含む層を形成し、体温を逃しにくい構造です。一方で通気性に優れているため、秋冬はもちろん、春夏でも快適にお使いいただけます。" at bounding box center [708, 218] width 457 height 29
drag, startPoint x: 737, startPoint y: 211, endPoint x: 722, endPoint y: 217, distance: 16.1
click at [722, 217] on span "生地の表面の凹凸が空気を含む層を形成し、体温を逃しにくい構造です。一方で通気性に優れているため、秋冬はもちろん、春夏でも快適にお使いいただけます。" at bounding box center [701, 219] width 442 height 26
click at [480, 213] on span "生地の表面の凹凸が空気を含む層を形成し、体温を逃しにくい構造です。一方で通気性に優れているため、秋冬はもちろん、春夏でも快適にお使いいただけます。" at bounding box center [701, 219] width 442 height 26
click at [718, 226] on div "生地の表面の凹凸が空気を含む層を形成し、体温を逃しにくい構造です。一方で通気性に優れているため、秋冬はもちろん、春夏でも快適にお使いいただけます。" at bounding box center [708, 218] width 457 height 29
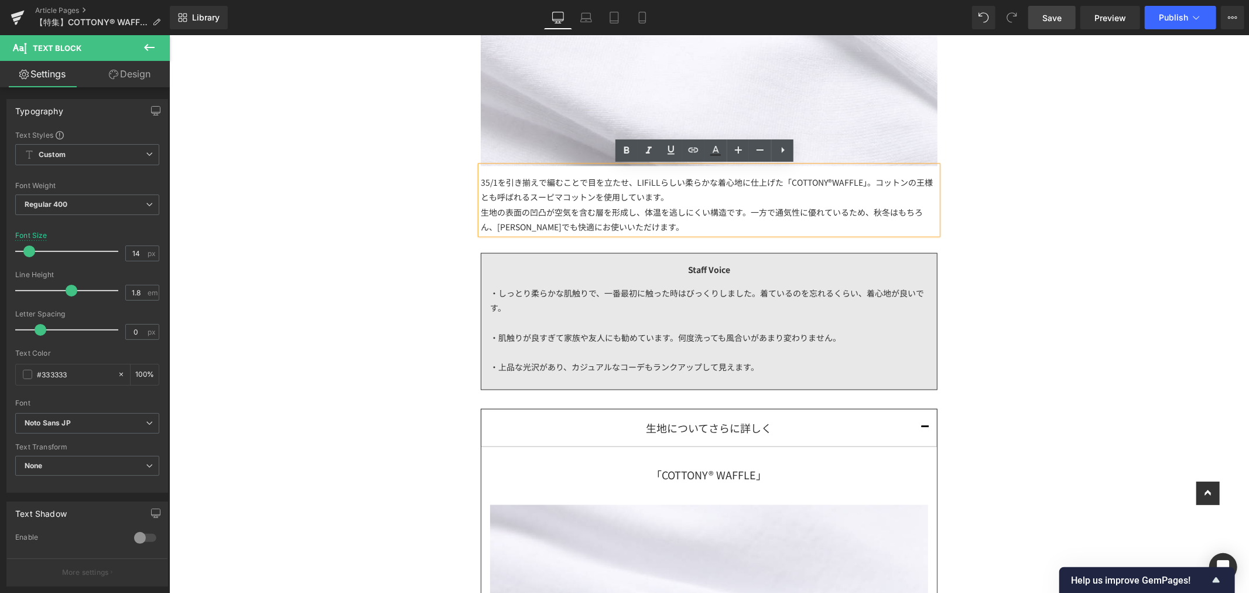
scroll to position [1237, 0]
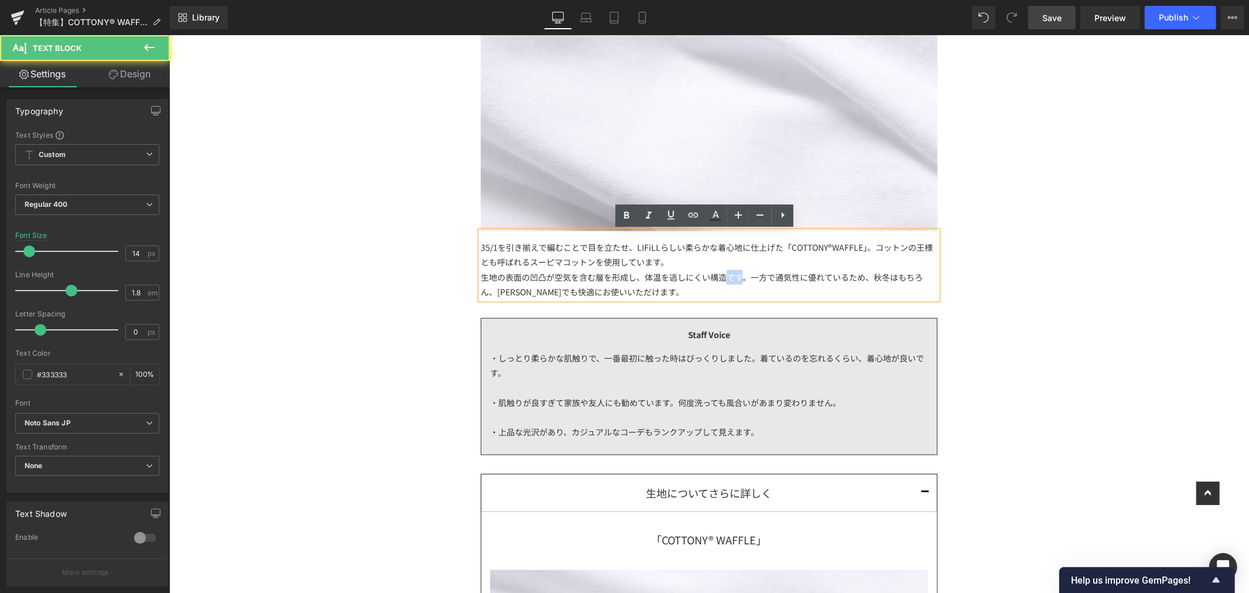
click at [722, 278] on span "生地の表面の凹凸が空気を含む層を形成し、体温を逃しにくい構造です。一方で通気性に優れているため、秋冬はもちろん、春夏でも快適にお使いいただけます。" at bounding box center [701, 284] width 442 height 26
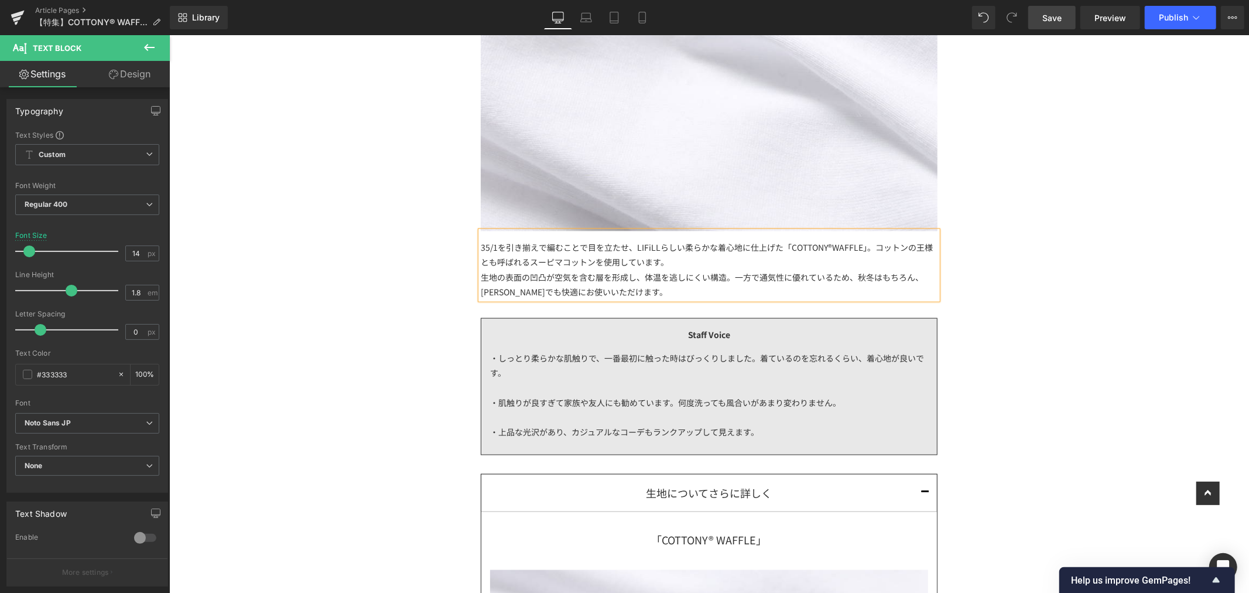
click at [632, 281] on span "生地の表面の凹凸が空気を含む層を形成し、体温を逃しにくい構造。一方で通気性に優れているため、秋冬はもちろん、春夏でも快適にお使いいただけます。" at bounding box center [701, 284] width 443 height 26
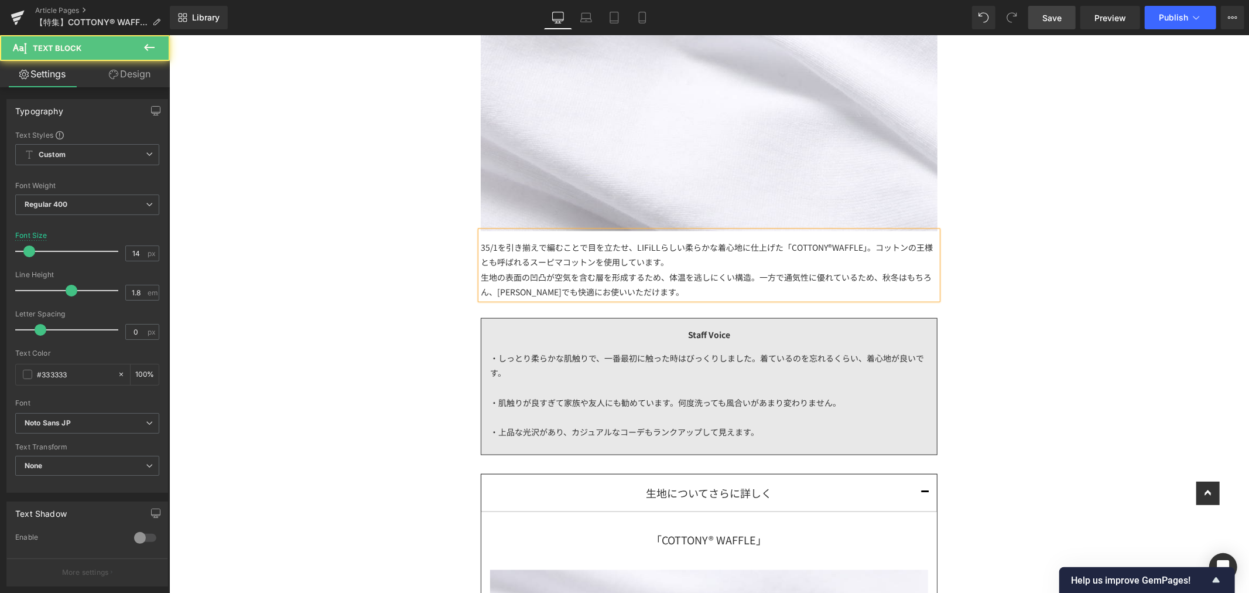
click at [747, 273] on span "生地の表面の凹凸が空気を含む層を形成するため、体温を逃しにくい構造。一方で通気性に優れているため、秋冬はもちろん、春夏でも快適にお使いいただけます。" at bounding box center [705, 284] width 451 height 26
drag, startPoint x: 603, startPoint y: 282, endPoint x: 586, endPoint y: 282, distance: 16.4
click at [602, 282] on span "生地の表面の凹凸が空気を含む層を形成するため、体温を逃しにくい構造に。一方で通気性に優れているため、秋冬はもちろん、春夏でも快適にお使いいただけます。" at bounding box center [705, 284] width 451 height 26
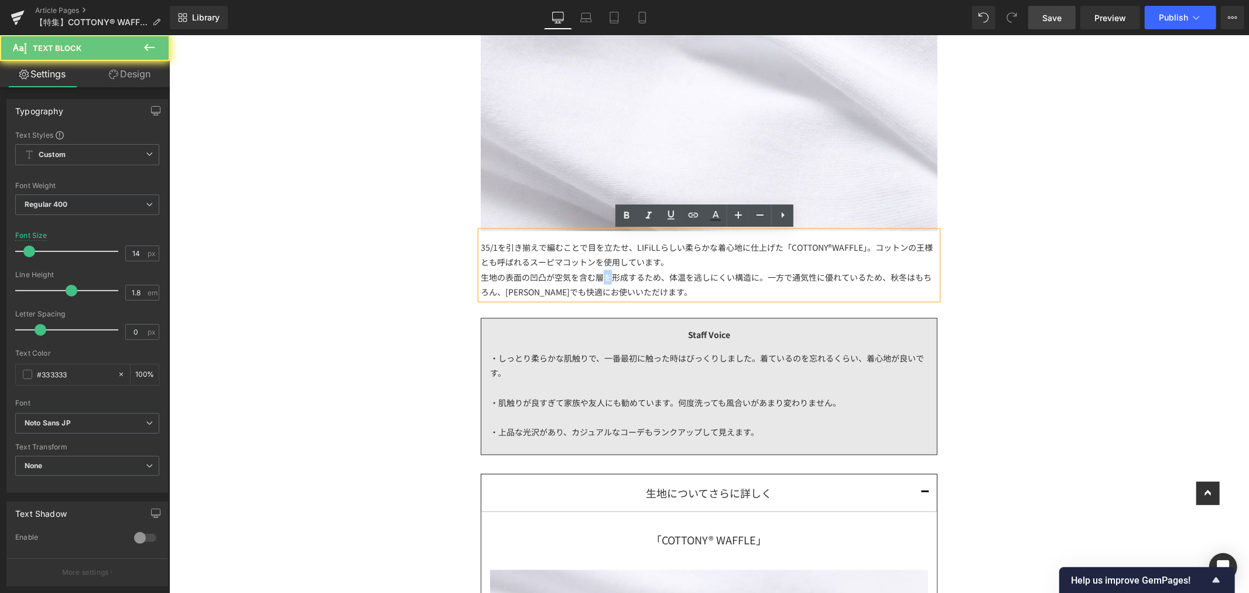
click at [596, 278] on span "生地の表面の凹凸が空気を含む層を形成するため、体温を逃しにくい構造に。一方で通気性に優れているため、秋冬はもちろん、春夏でも快適にお使いいただけます。" at bounding box center [705, 284] width 451 height 26
click at [721, 295] on div "生地の表面の凹凸が空気を含む層を形成するため、体温を逃しにくい構造に。一方で通気性に優れているため、秋冬はもちろん、春夏でも快適にお使いいただけます。" at bounding box center [708, 283] width 457 height 29
drag, startPoint x: 497, startPoint y: 275, endPoint x: 508, endPoint y: 278, distance: 11.4
click at [497, 276] on span "生地の表面の凹凸が空気を含む層を形成するため、体温を逃しにくい構造に。一方で通気性に優れているため、秋冬はもちろん、春夏でも快適にお使いいただけます。" at bounding box center [705, 284] width 451 height 26
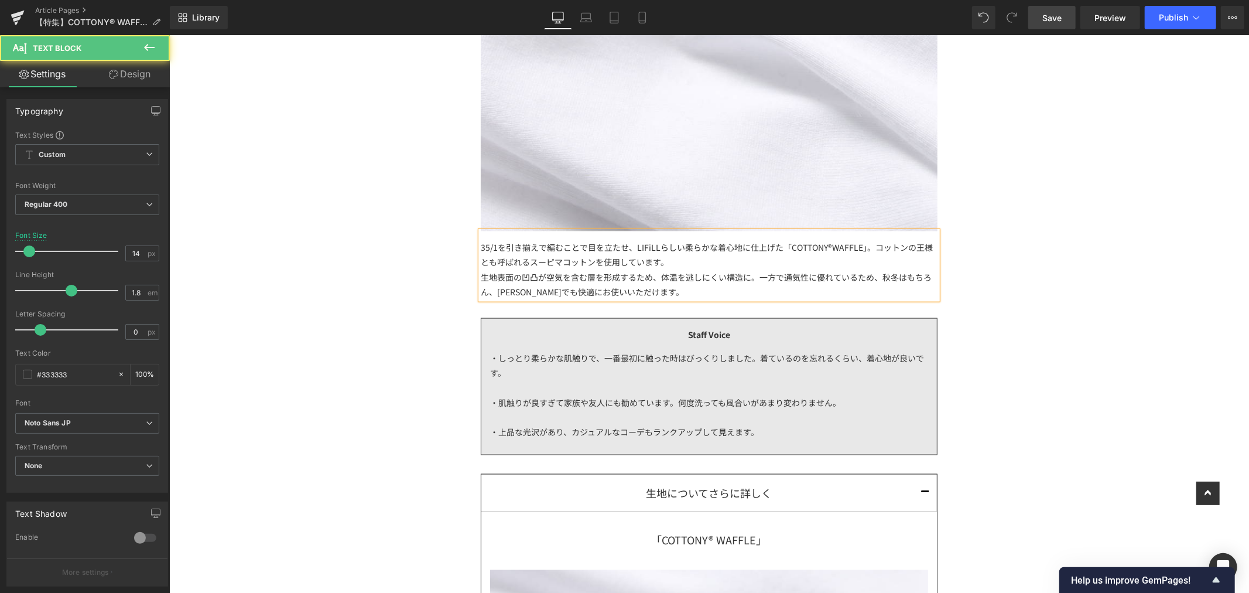
click at [736, 293] on div "生地表面の凹凸が空気を含む層を形成するため、体温を逃しにくい構造に。一方で通気性に優れているため、秋冬はもちろん、春夏でも快適にお使いいただけます。" at bounding box center [708, 283] width 457 height 29
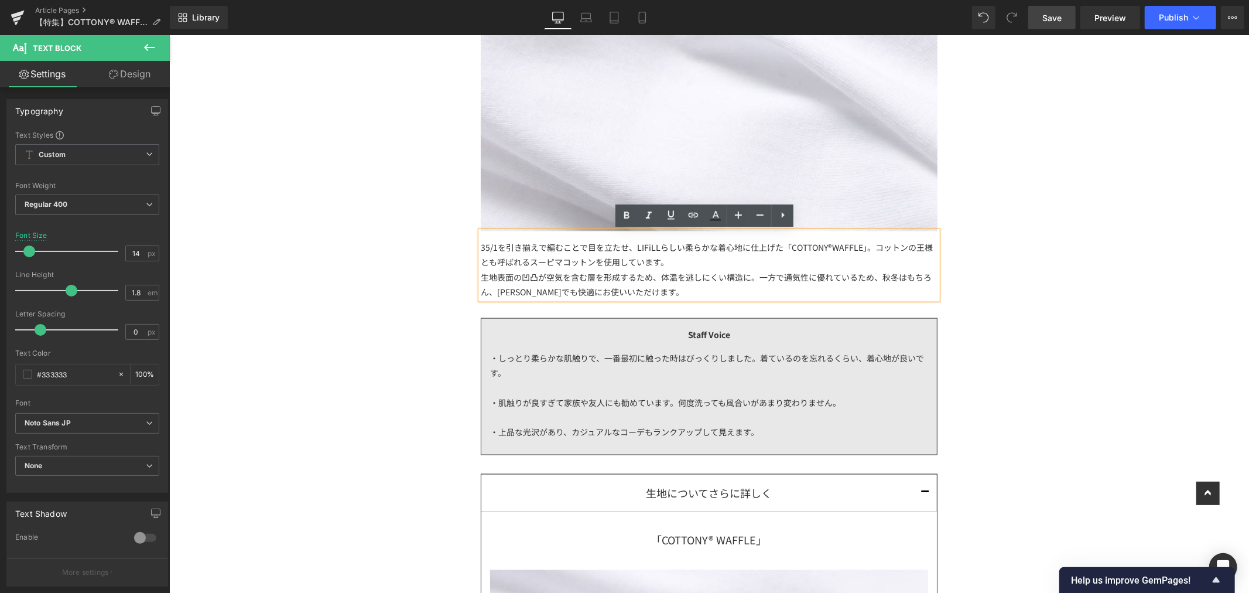
click at [753, 276] on span "生地表面の凹凸が空気を含む層を形成するため、体温を逃しにくい構造に。一方で通気性に優れているため、秋冬はもちろん、春夏でも快適にお使いいただけます。" at bounding box center [705, 284] width 451 height 26
click at [668, 259] on div "35/1を引き揃えで編むことで目を立たせ、LIFiLLらしい柔らかな着心地に仕上げた「COTTONY®WAFFLE」。 コットンの王様とも呼ばれるスーピマコッ…" at bounding box center [708, 265] width 457 height 68
click at [788, 256] on div "35/1を引き揃えで編むことで目を立たせ、LIFiLLらしい柔らかな着心地に仕上げた「COTTONY®WAFFLE」。 コットンの王様とも呼ばれるスーピマコッ…" at bounding box center [708, 265] width 457 height 68
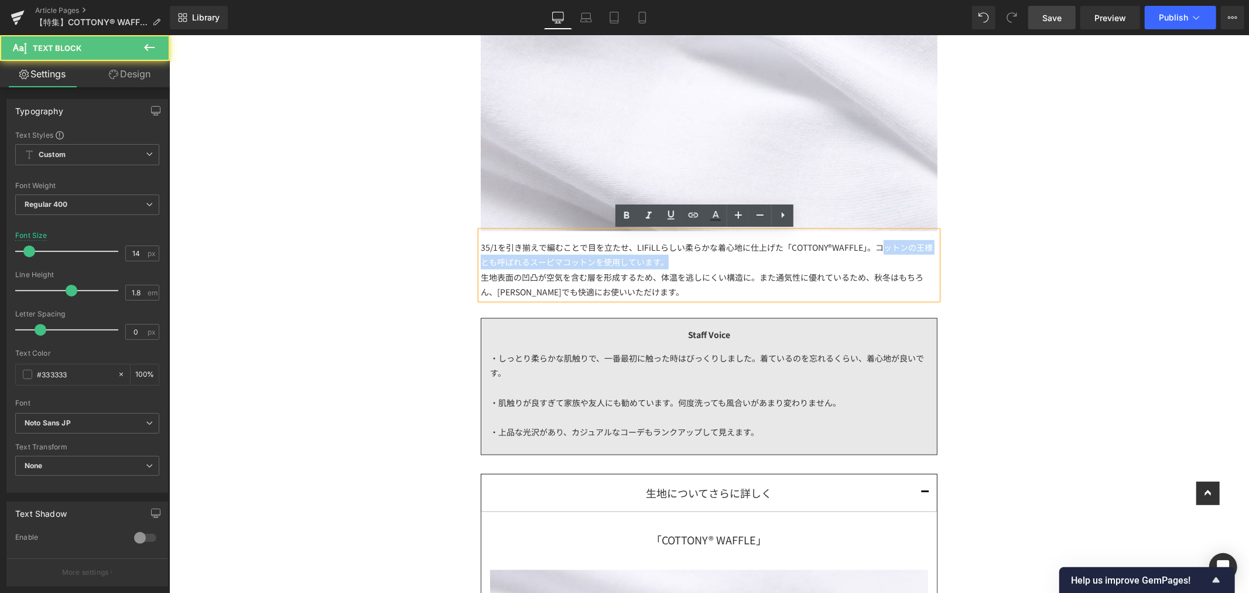
drag, startPoint x: 900, startPoint y: 264, endPoint x: 863, endPoint y: 255, distance: 37.9
click at [872, 247] on div "35/1を引き揃えで編むことで目を立たせ、LIFiLLらしい柔らかな着心地に仕上げた「COTTONY®WAFFLE」。 コットンの王様とも呼ばれるスーピマコッ…" at bounding box center [708, 265] width 457 height 68
click at [853, 261] on div "35/1を引き揃えで編むことで目を立たせ、LIFiLLらしい柔らかな着心地に仕上げた「COTTONY®WAFFLE」。 コットンの王様とも呼ばれるスーピマコッ…" at bounding box center [708, 265] width 457 height 68
click at [754, 271] on span "生地表面の凹凸が空気を含む層を形成するため、体温を逃しにくい構造に。また通気性に優れているため、秋冬はもちろん、春夏でも快適にお使いいただけます。" at bounding box center [701, 284] width 443 height 26
click at [770, 249] on div "35/1を引き揃えで編むことで目を立たせ、LIFiLLらしい柔らかな着心地に仕上げた「COTTONY®WAFFLE」。 コットンの王様とも呼ばれるスーピマコッ…" at bounding box center [708, 265] width 457 height 68
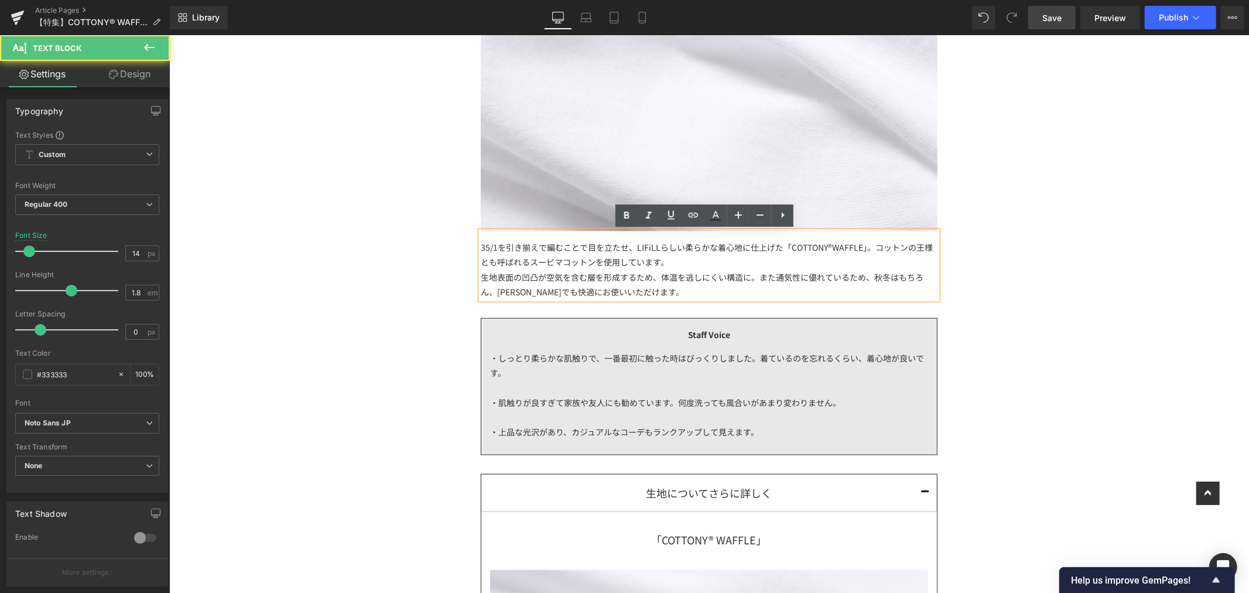
click at [693, 261] on div "35/1を引き揃えで編むことで目を立たせ、LIFiLLらしい柔らかな着心地に仕上げた「COTTONY®WAFFLE」。 コットンの王様とも呼ばれるスーピマコッ…" at bounding box center [708, 265] width 457 height 68
drag, startPoint x: 775, startPoint y: 247, endPoint x: 438, endPoint y: 223, distance: 337.7
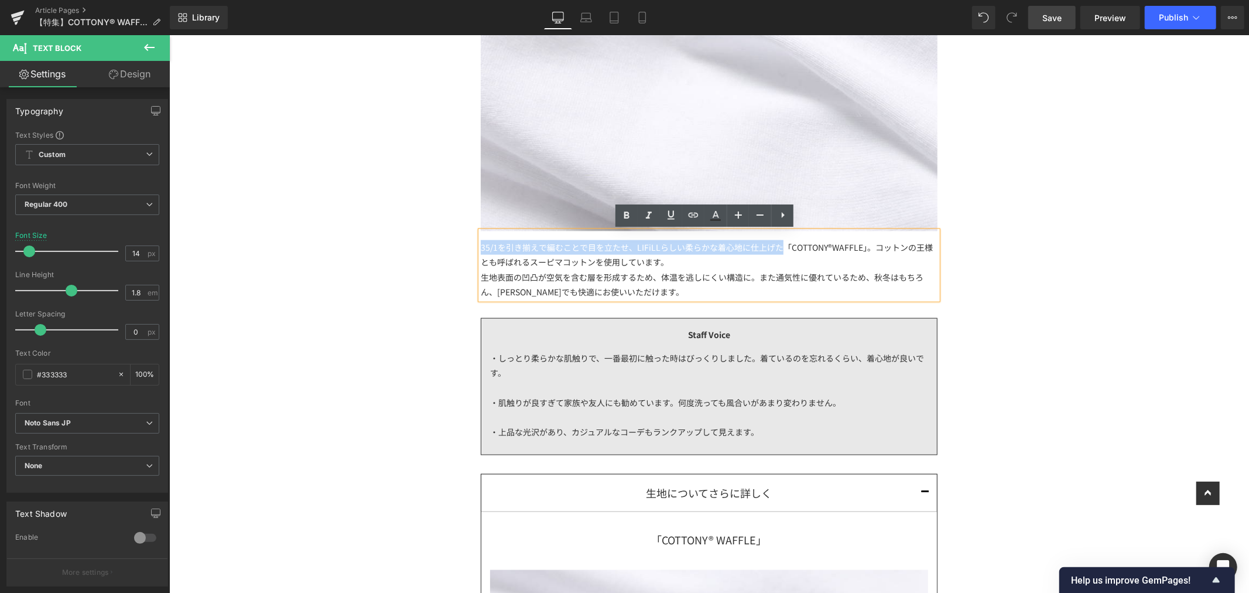
click at [774, 244] on div "35/1を引き揃えで編むことで目を立たせ、LIFiLLらしい柔らかな着心地に仕上げた「COTTONY®WAFFLE」。 コットンの王様とも呼ばれるスーピマコッ…" at bounding box center [708, 265] width 457 height 68
drag, startPoint x: 774, startPoint y: 247, endPoint x: 460, endPoint y: 251, distance: 314.0
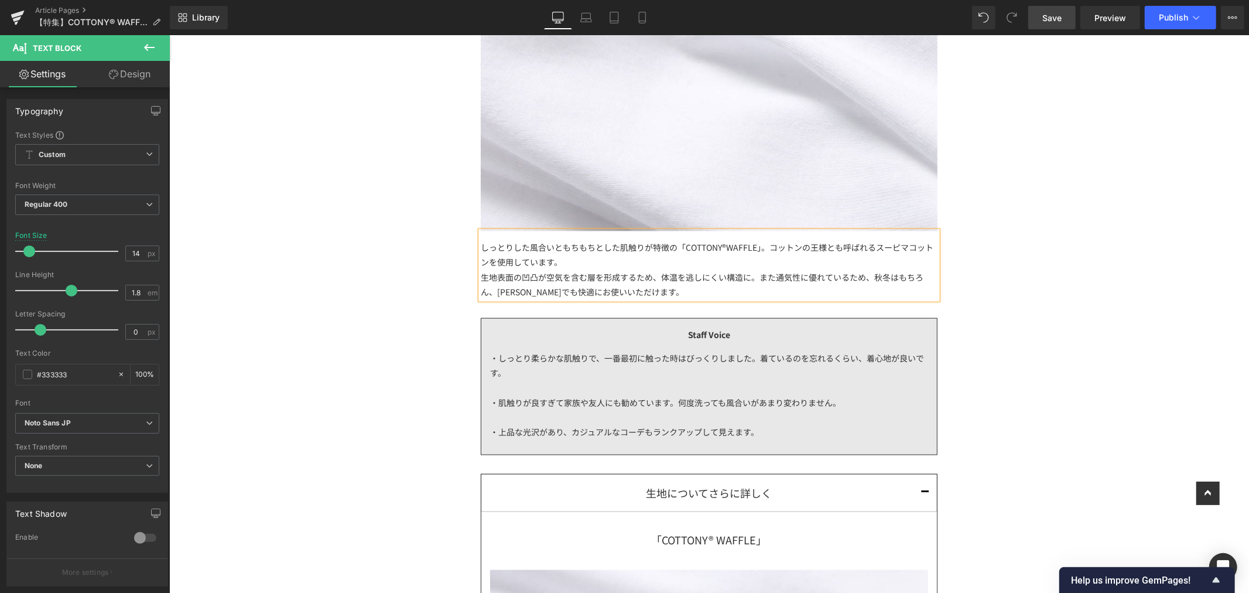
click at [559, 247] on div "しっとりした風合いともちもちとした肌触りが特徴の「COTTONY®WAFFLE」。 コットンの王様とも呼ばれるスーピマコットンを使用しています。 生地表面の凹…" at bounding box center [708, 265] width 457 height 68
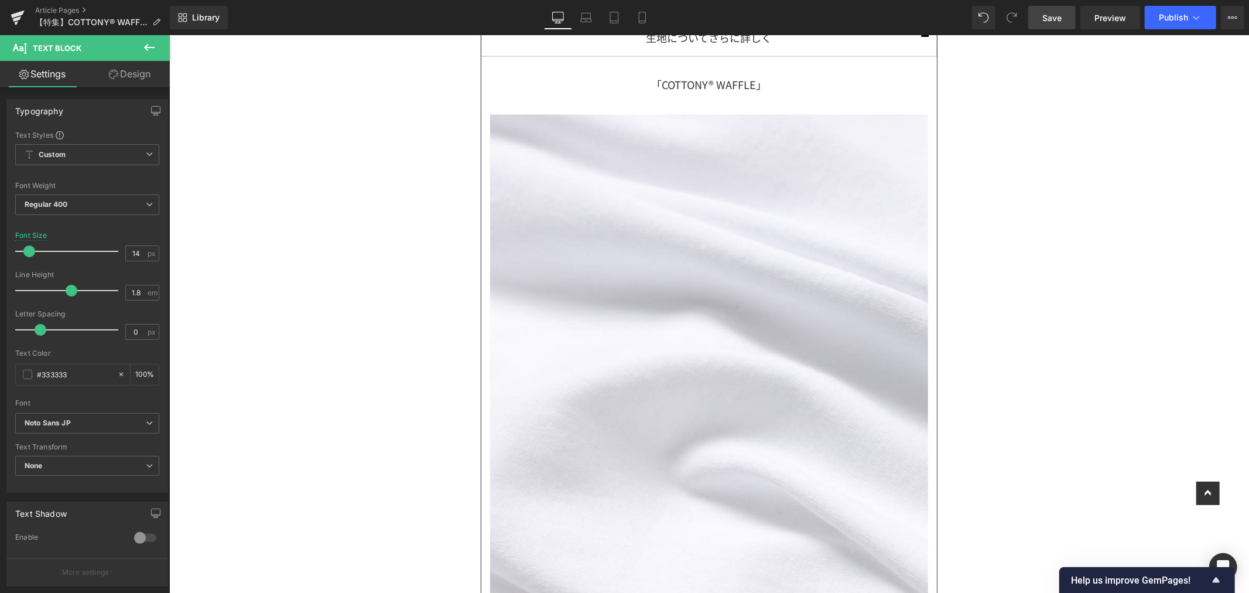
scroll to position [2082, 0]
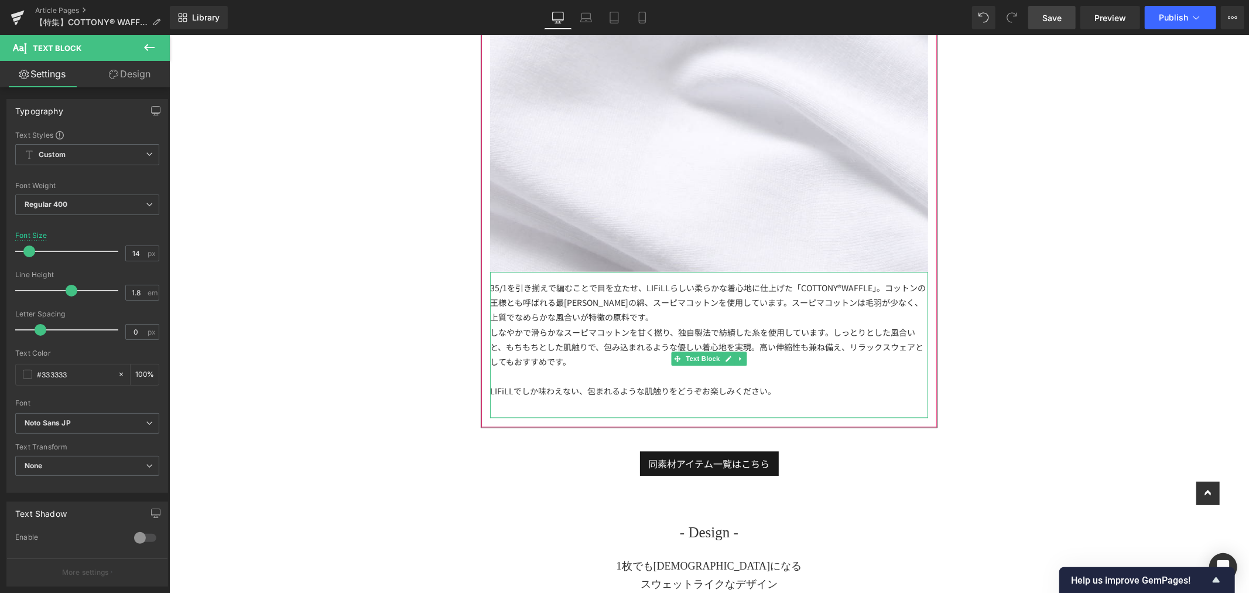
click at [858, 301] on span "35/1を引き揃えで編むことで目を立たせ、LIFiLLらしい柔らかな着心地に仕上げた「COTTONY®WAFFLE」。コットンの王様とも呼ばれる最高峰の綿、ス…" at bounding box center [708, 301] width 436 height 41
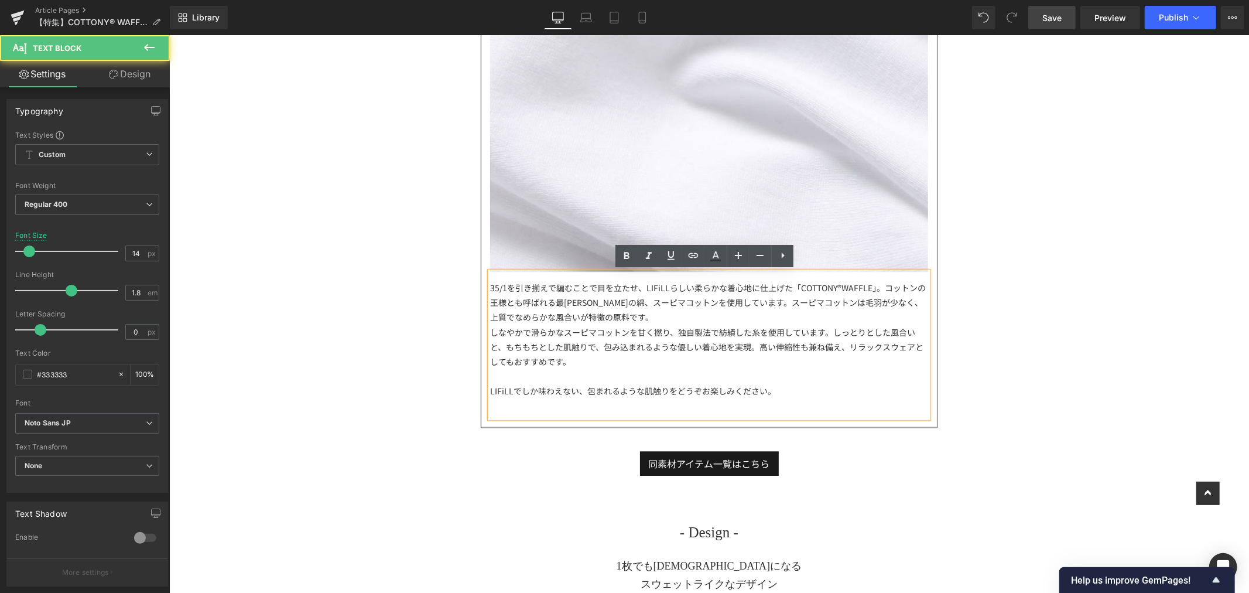
click at [803, 317] on div "35/1を引き揃えで編むことで目を立たせ、LIFiLLらしい柔らかな着心地に仕上げた「COTTONY®WAFFLE」。コットンの王様とも呼ばれる最高峰の綿、ス…" at bounding box center [709, 302] width 438 height 45
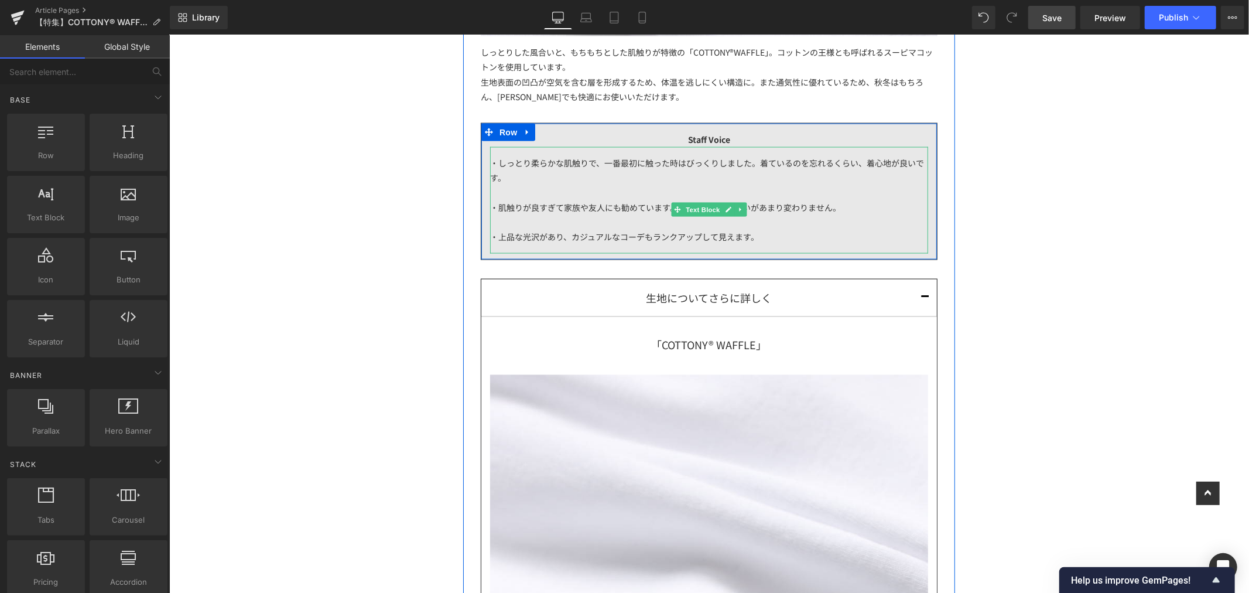
scroll to position [1302, 0]
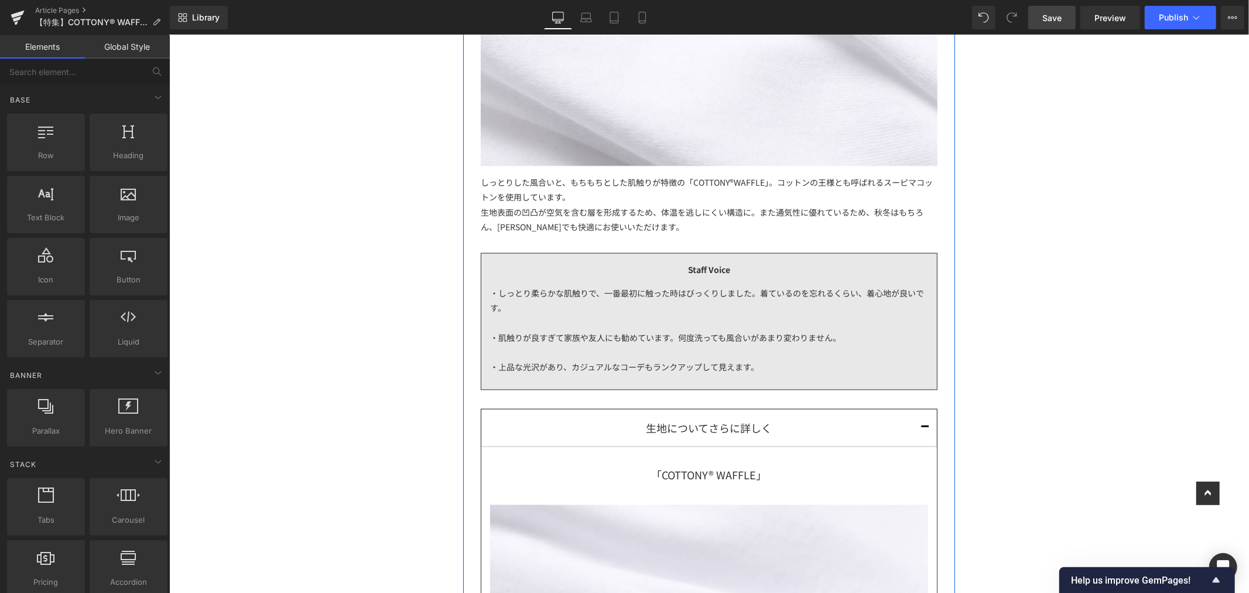
click at [772, 288] on div "・しっとり柔らかな肌触りで、一番最初に触った時はびっくりしました。着ているのを忘れるくらい、着心地が良いです。 ・肌触りが良すぎて家族や友人にも勧めています。…" at bounding box center [709, 329] width 438 height 107
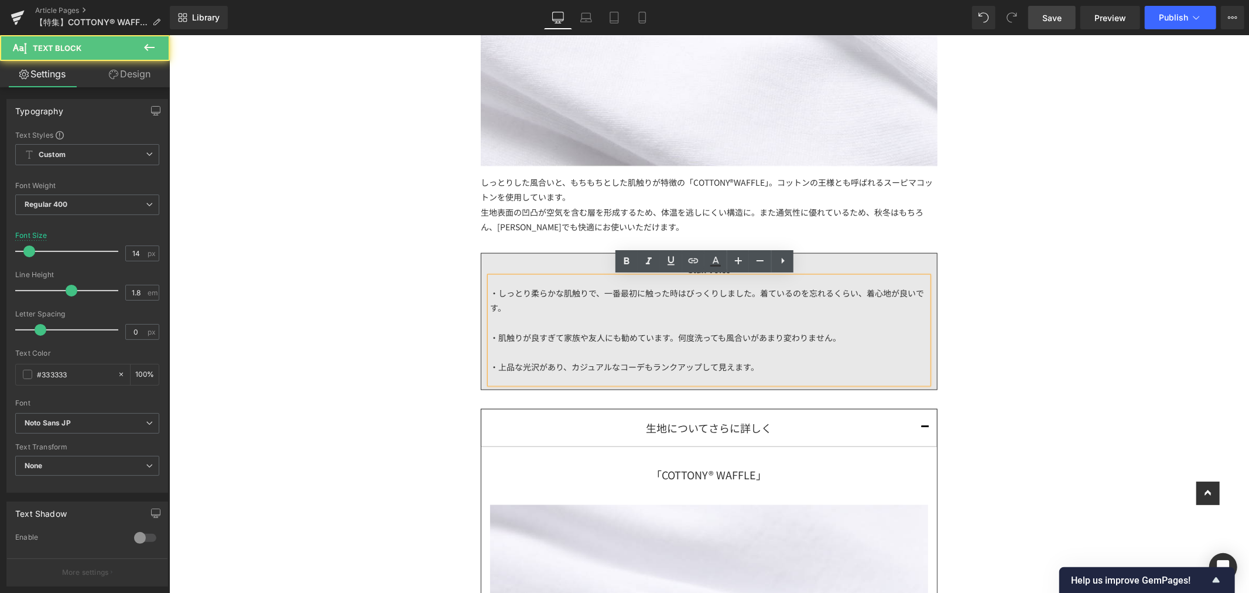
click at [520, 299] on div "・しっとり柔らかな肌触りで、一番最初に触った時はびっくりしました。着ているのを忘れるくらい、着心地が良いです。 ・肌触りが良すぎて家族や友人にも勧めています。…" at bounding box center [709, 329] width 438 height 107
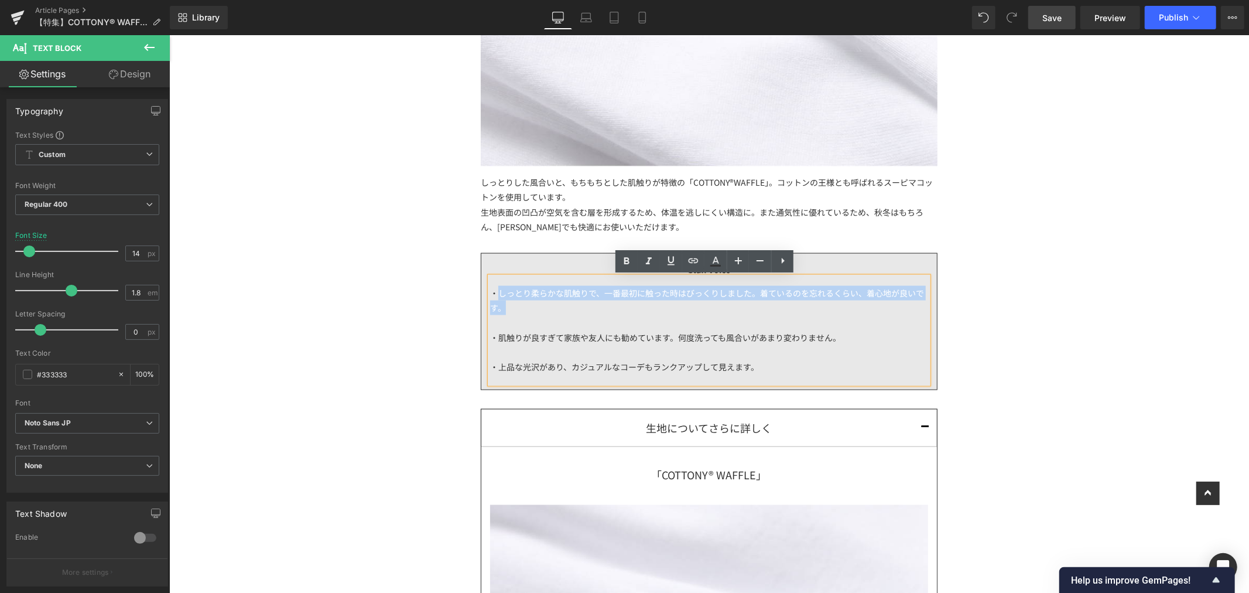
drag, startPoint x: 520, startPoint y: 302, endPoint x: 496, endPoint y: 295, distance: 25.2
click at [496, 295] on div "・しっとり柔らかな肌触りで、一番最初に触った時はびっくりしました。着ているのを忘れるくらい、着心地が良いです。 ・肌触りが良すぎて家族や友人にも勧めています。…" at bounding box center [709, 329] width 438 height 107
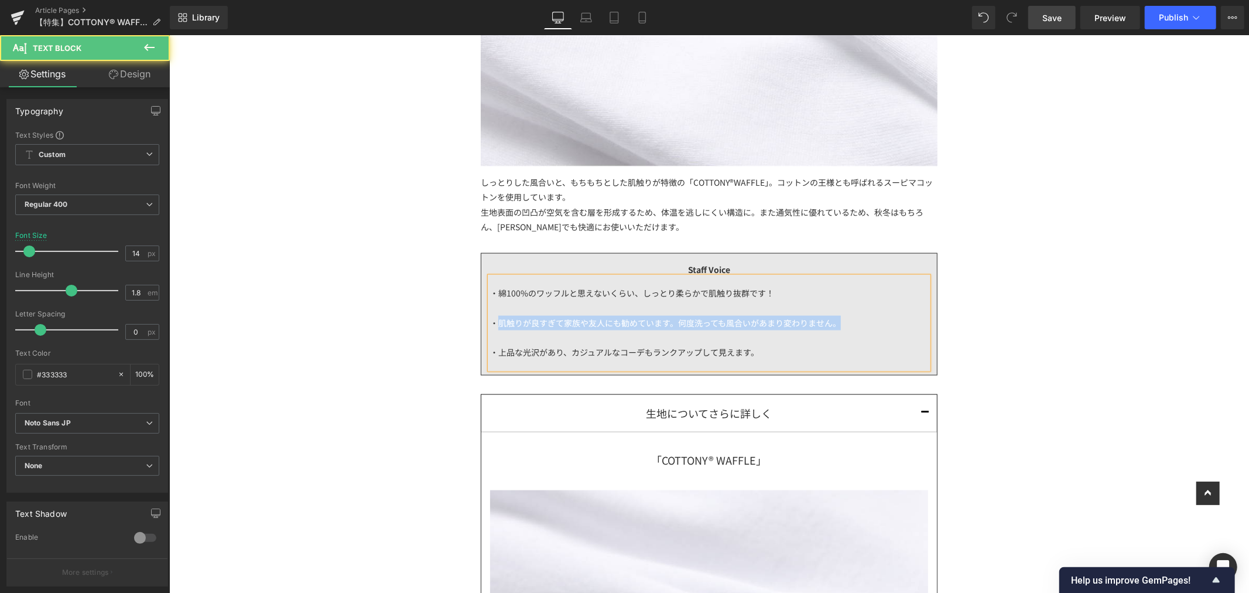
drag, startPoint x: 494, startPoint y: 322, endPoint x: 896, endPoint y: 323, distance: 401.3
click at [896, 323] on div "・肌触りが良すぎて家族や友人にも勧めています。何度洗っても風合いがあまり変わりません。" at bounding box center [709, 322] width 438 height 15
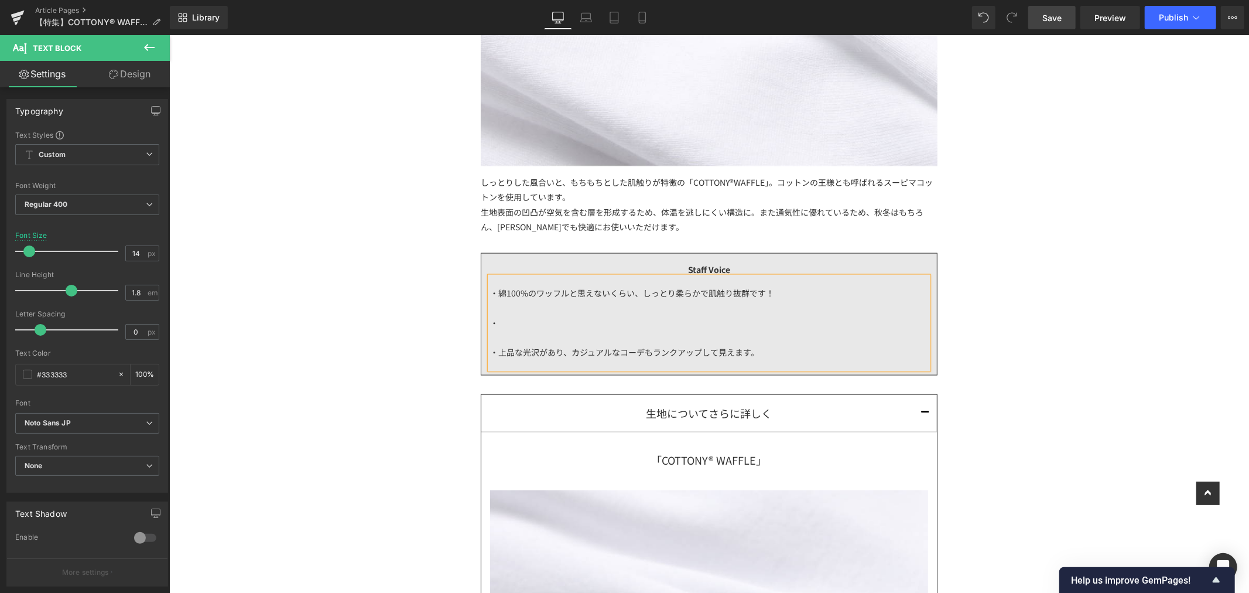
click at [613, 326] on div "・" at bounding box center [709, 322] width 438 height 15
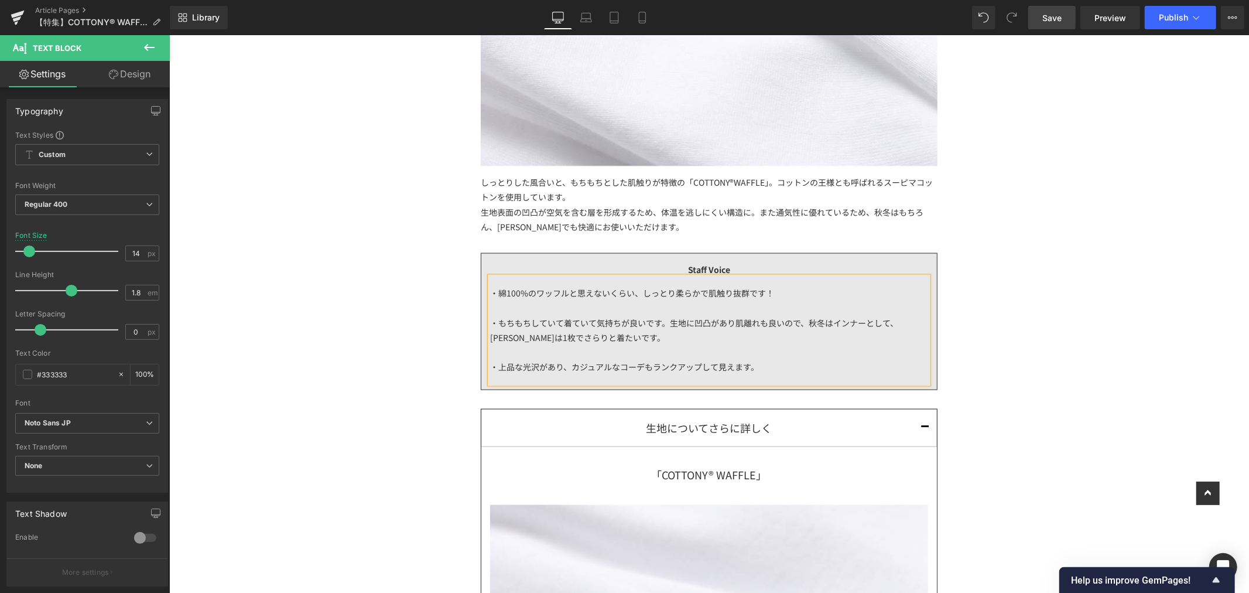
drag, startPoint x: 906, startPoint y: 320, endPoint x: 916, endPoint y: 318, distance: 10.2
click at [908, 319] on div "・もちもちしていて着ていて気持ちが良いです。生地に凹凸があり肌離れも良いので、秋冬はインナーとして、春夏は1枚でさらりと着たいです。" at bounding box center [709, 329] width 438 height 29
click at [772, 375] on div "・綿100%のワッフルと思えないくらい、しっとり柔らかで肌触り抜群です！ ・もちもちしていて着ていて気持ちが良いです。生地に凹凸があり肌離れも良いので、秋冬は…" at bounding box center [709, 329] width 438 height 107
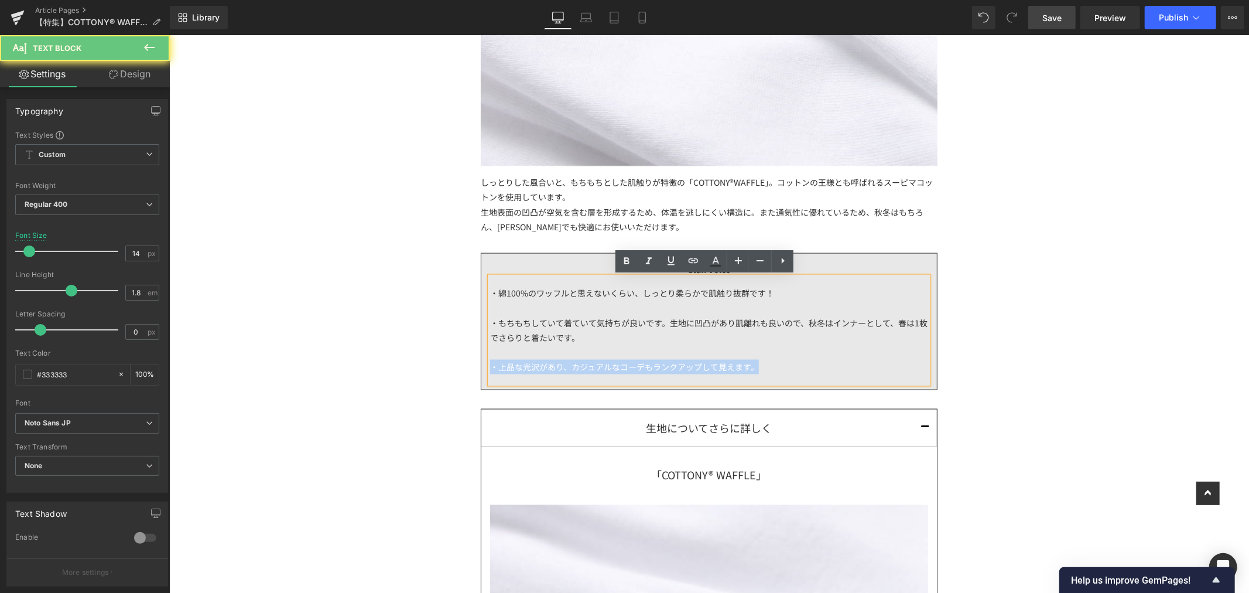
drag, startPoint x: 511, startPoint y: 373, endPoint x: 485, endPoint y: 375, distance: 26.5
click at [490, 375] on div "・綿100%のワッフルと思えないくらい、しっとり柔らかで肌触り抜群です！ ・もちもちしていて着ていて気持ちが良いです。生地に凹凸があり肌離れも良いので、秋冬は…" at bounding box center [709, 329] width 438 height 107
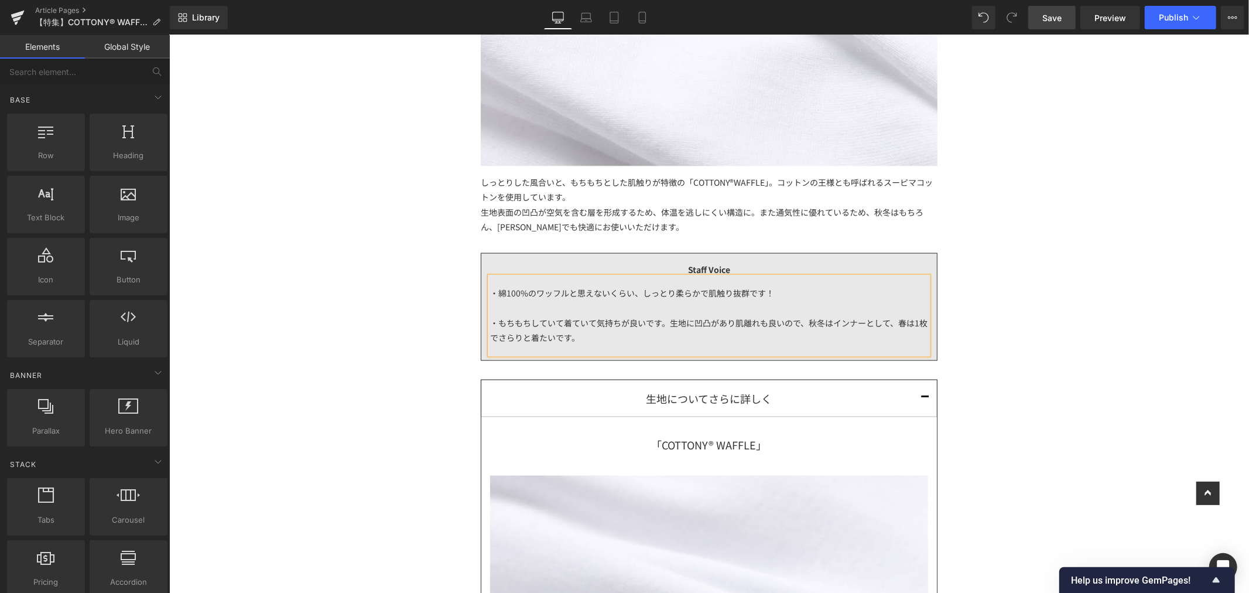
drag, startPoint x: 1049, startPoint y: 319, endPoint x: 1037, endPoint y: 315, distance: 12.4
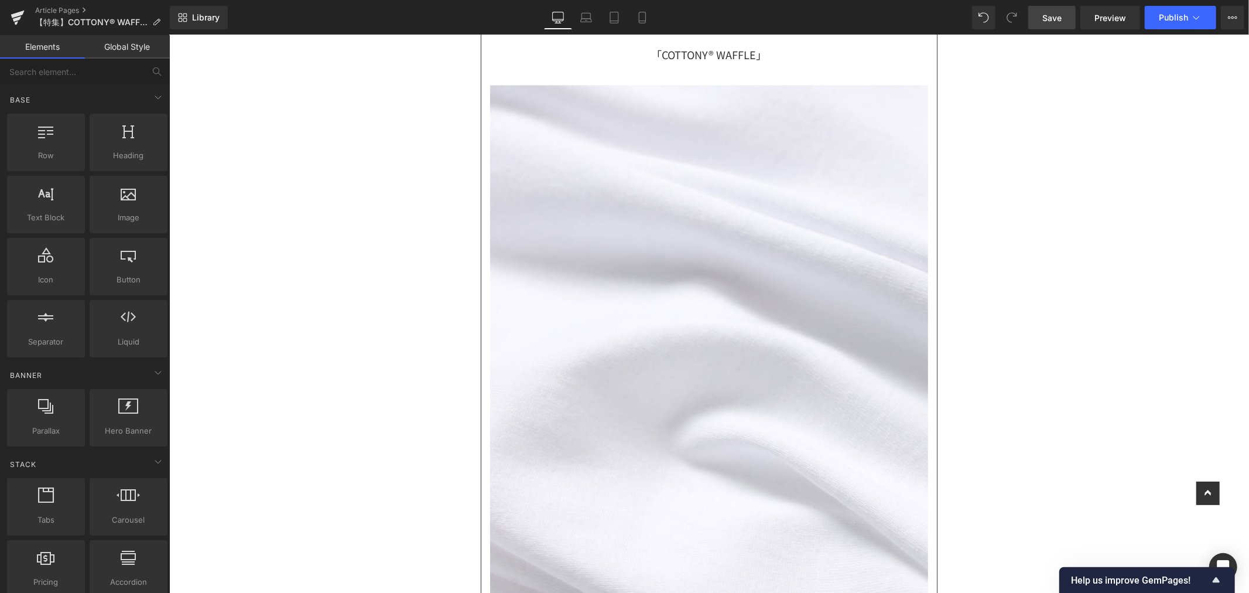
scroll to position [2147, 0]
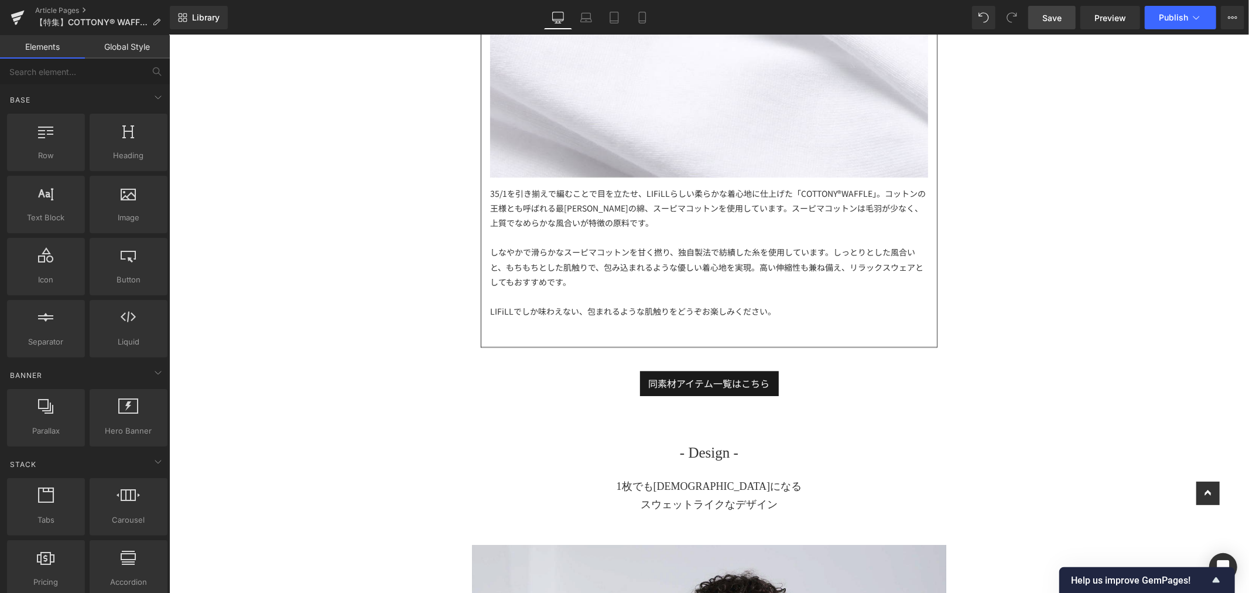
click at [1054, 10] on link "Save" at bounding box center [1052, 17] width 47 height 23
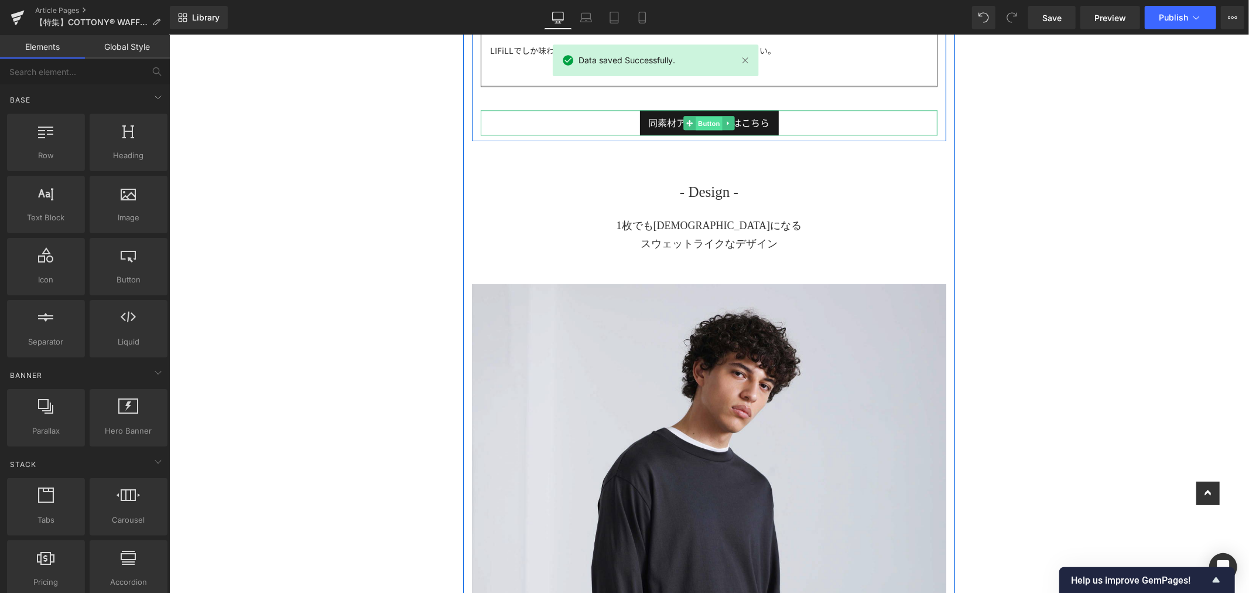
click at [702, 117] on span "Button" at bounding box center [708, 123] width 27 height 14
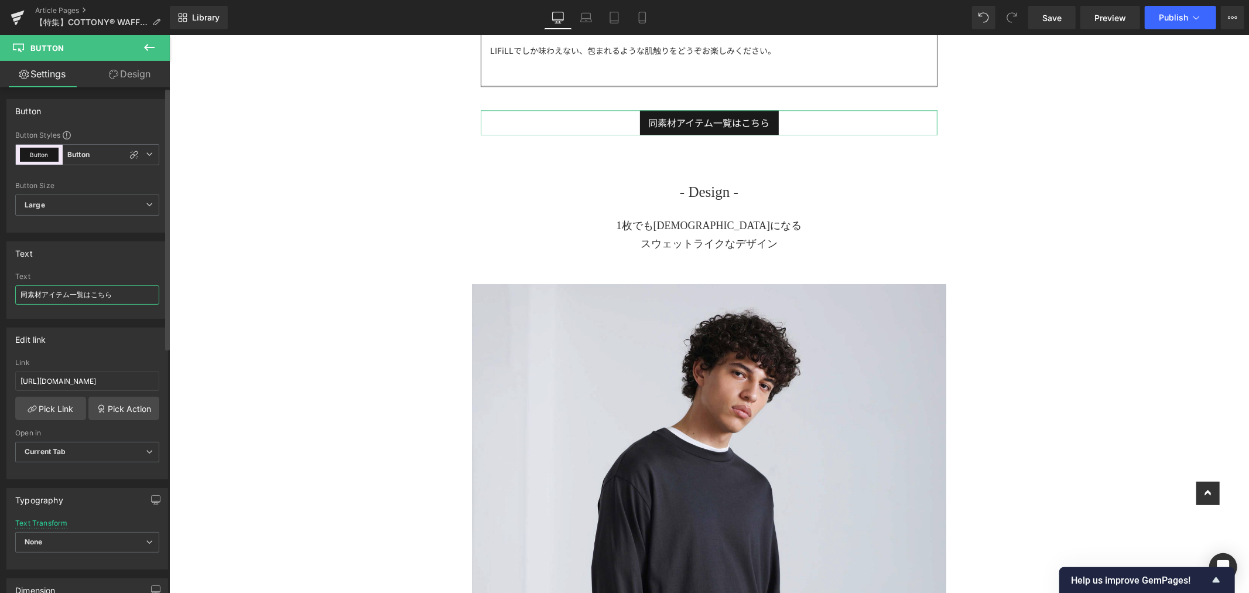
drag, startPoint x: 9, startPoint y: 299, endPoint x: 0, endPoint y: 299, distance: 9.4
click at [0, 299] on div "Text 同素材アイテム一覧はこちら Text 同素材アイテム一覧はこちら" at bounding box center [87, 276] width 175 height 86
type input "商品ページはこちら"
drag, startPoint x: 23, startPoint y: 378, endPoint x: 70, endPoint y: 376, distance: 46.9
click at [23, 378] on input "https://lifill.jp/collections/cottony-tenjiku" at bounding box center [87, 380] width 144 height 19
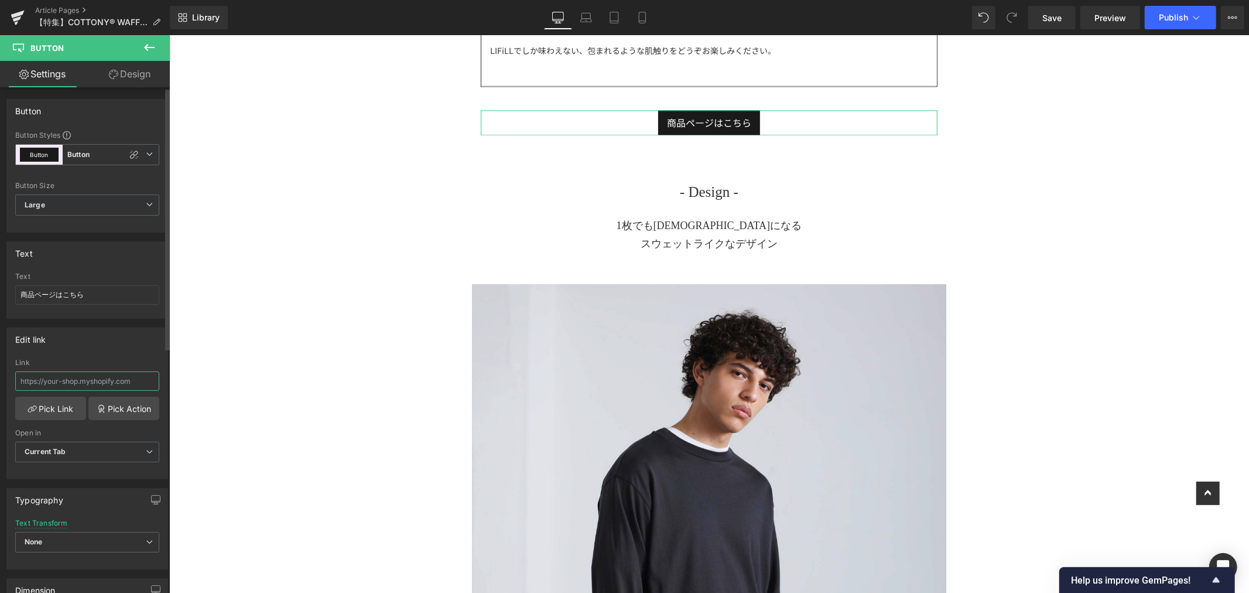
scroll to position [0, 0]
paste input "[URL][DOMAIN_NAME]"
type input "[URL][DOMAIN_NAME]"
click at [122, 354] on div "Edit link https://lifill.jp/products/cottony%c2%ae-waffle-longsleeve-tee Link h…" at bounding box center [87, 403] width 162 height 152
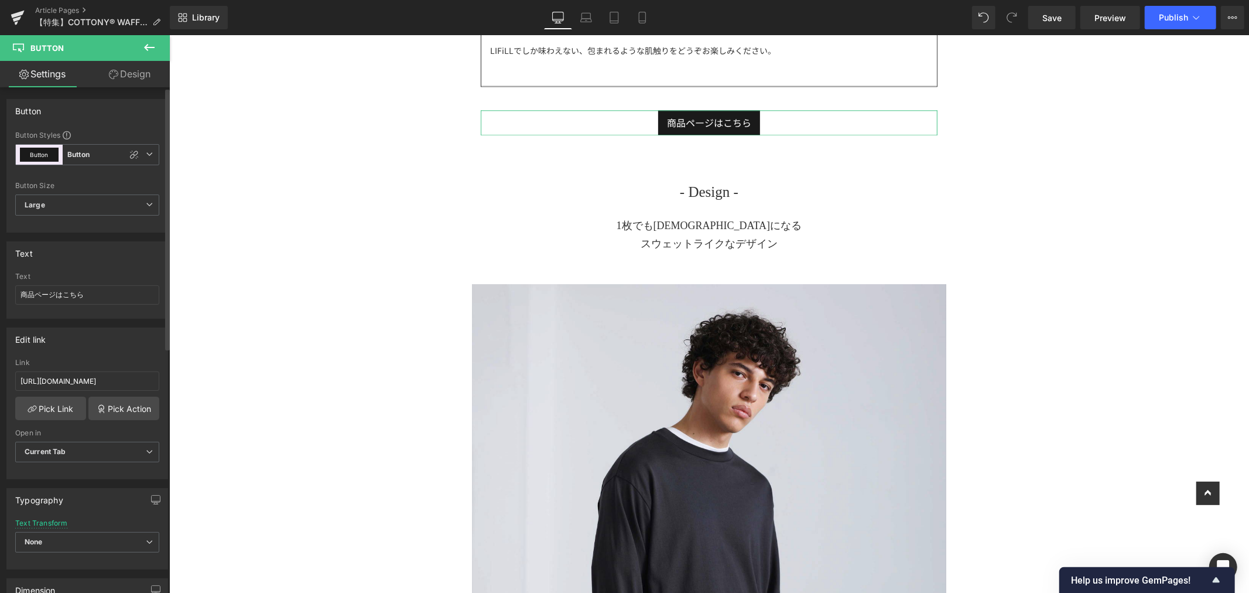
scroll to position [0, 0]
drag, startPoint x: 1050, startPoint y: 19, endPoint x: 1050, endPoint y: 29, distance: 10.5
click at [1050, 19] on span "Save" at bounding box center [1052, 18] width 19 height 12
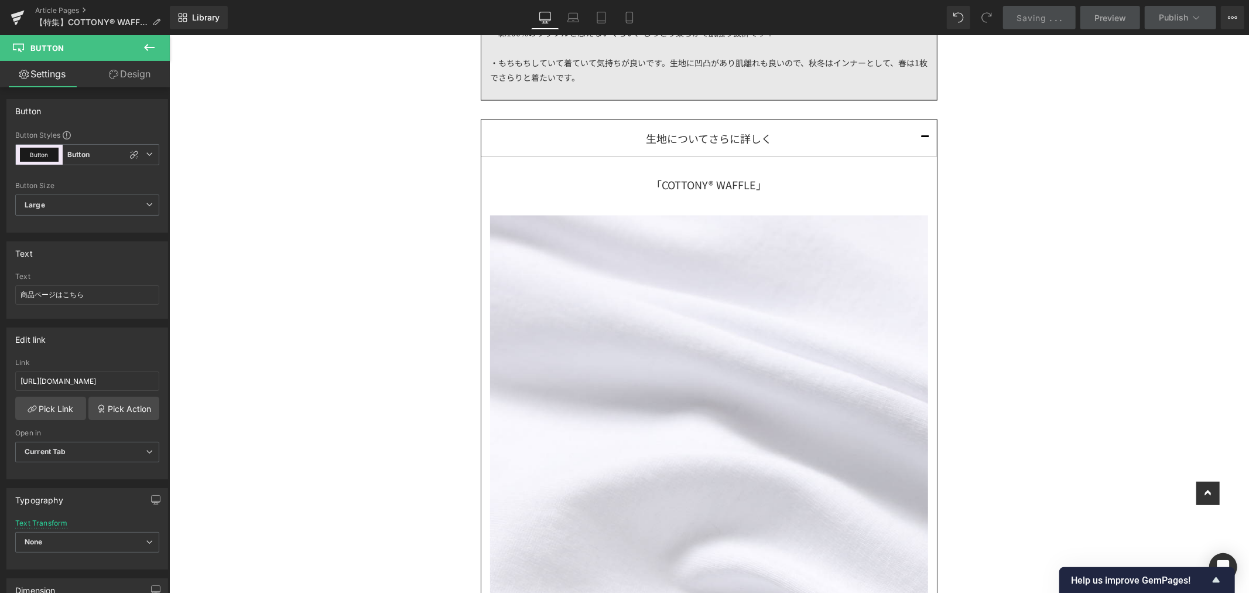
scroll to position [1237, 0]
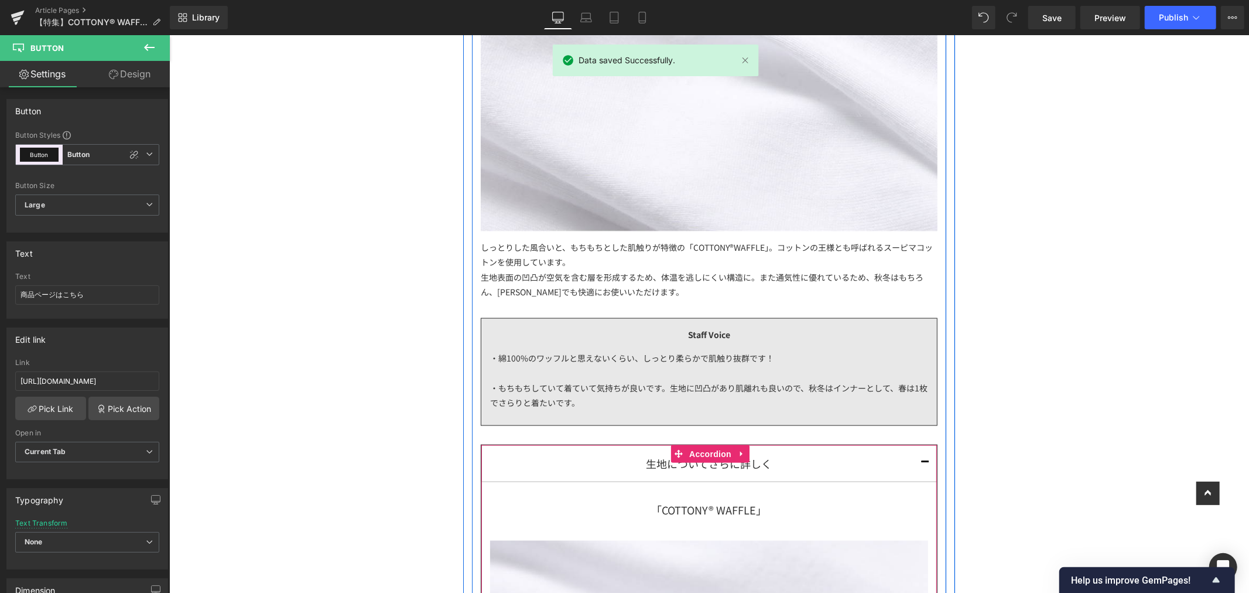
click at [919, 465] on button "button" at bounding box center [924, 463] width 23 height 36
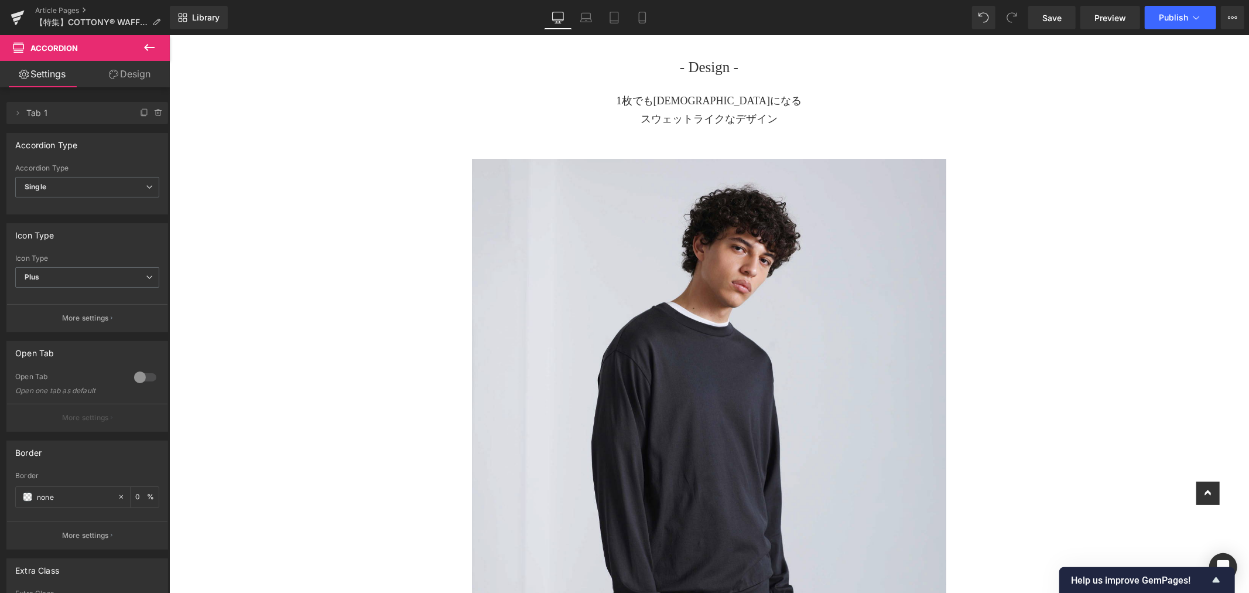
scroll to position [1627, 0]
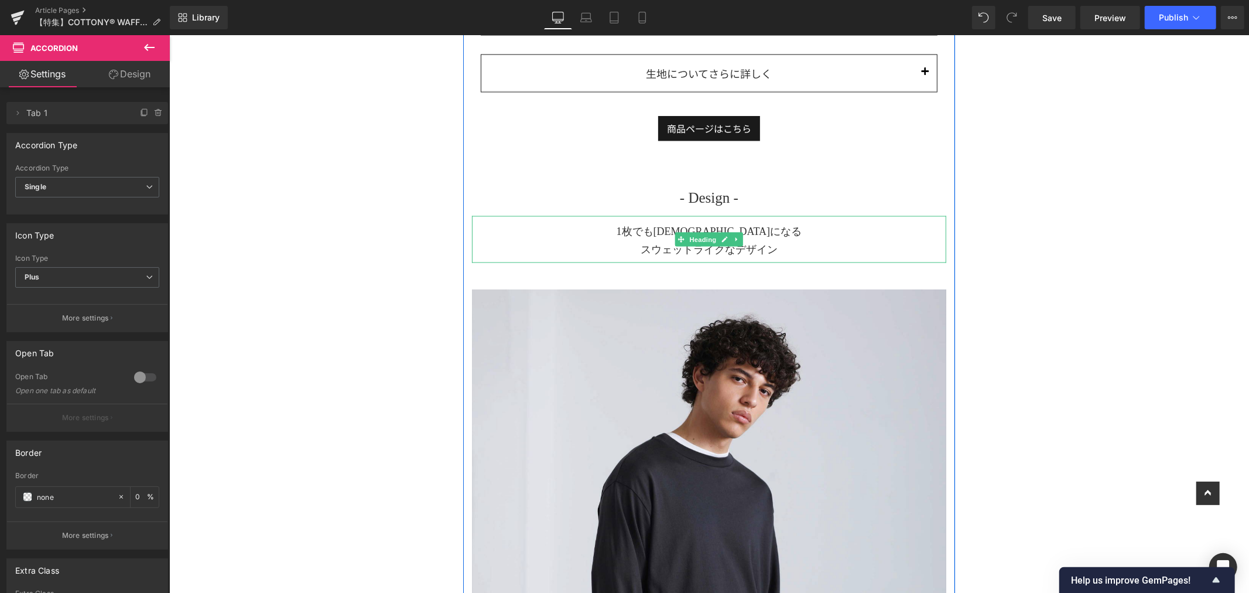
drag, startPoint x: 735, startPoint y: 244, endPoint x: 761, endPoint y: 240, distance: 26.2
click at [736, 242] on link at bounding box center [736, 239] width 12 height 14
click at [787, 243] on h1 "1枚でもサマになる スウェットライクなデザイン" at bounding box center [709, 240] width 474 height 36
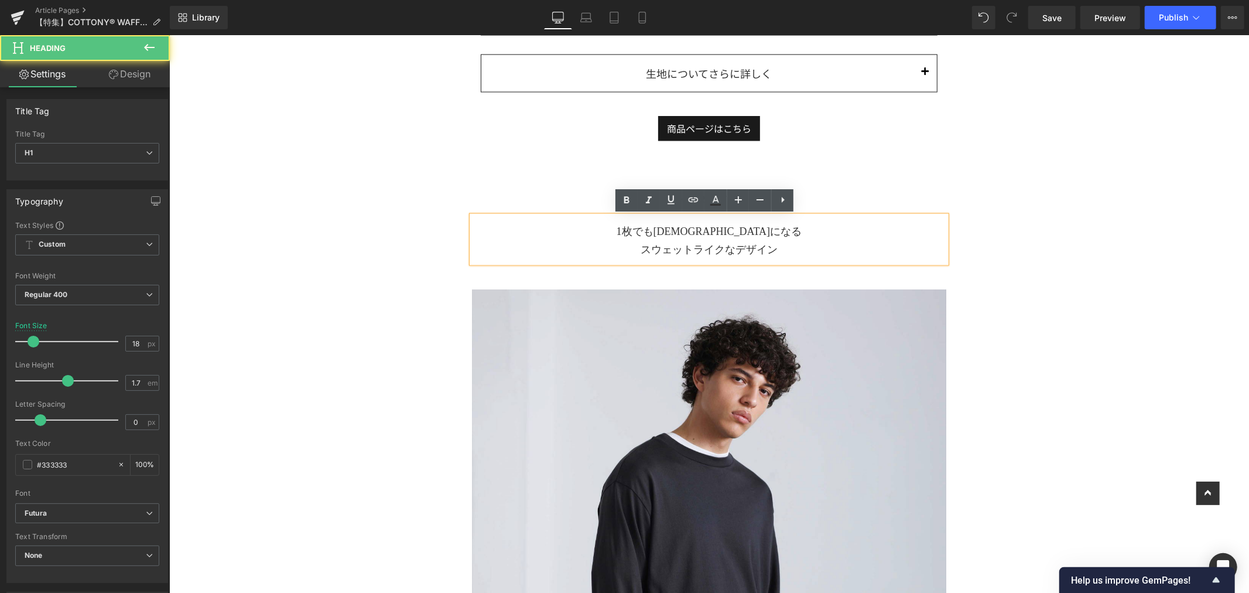
click at [787, 236] on h1 "1枚でもサマになる スウェットライクなデザイン" at bounding box center [709, 240] width 474 height 36
drag, startPoint x: 740, startPoint y: 235, endPoint x: 580, endPoint y: 237, distance: 159.9
click at [580, 237] on h1 "1枚でもサマになる スウェットライクなデザイン" at bounding box center [709, 240] width 474 height 36
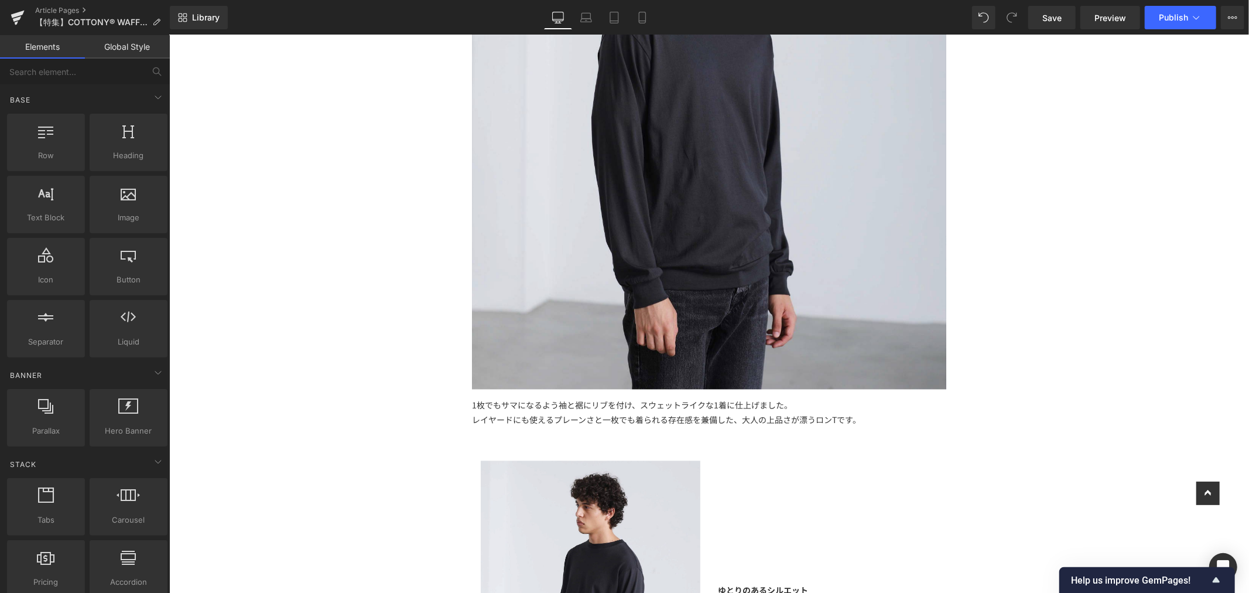
scroll to position [2277, 0]
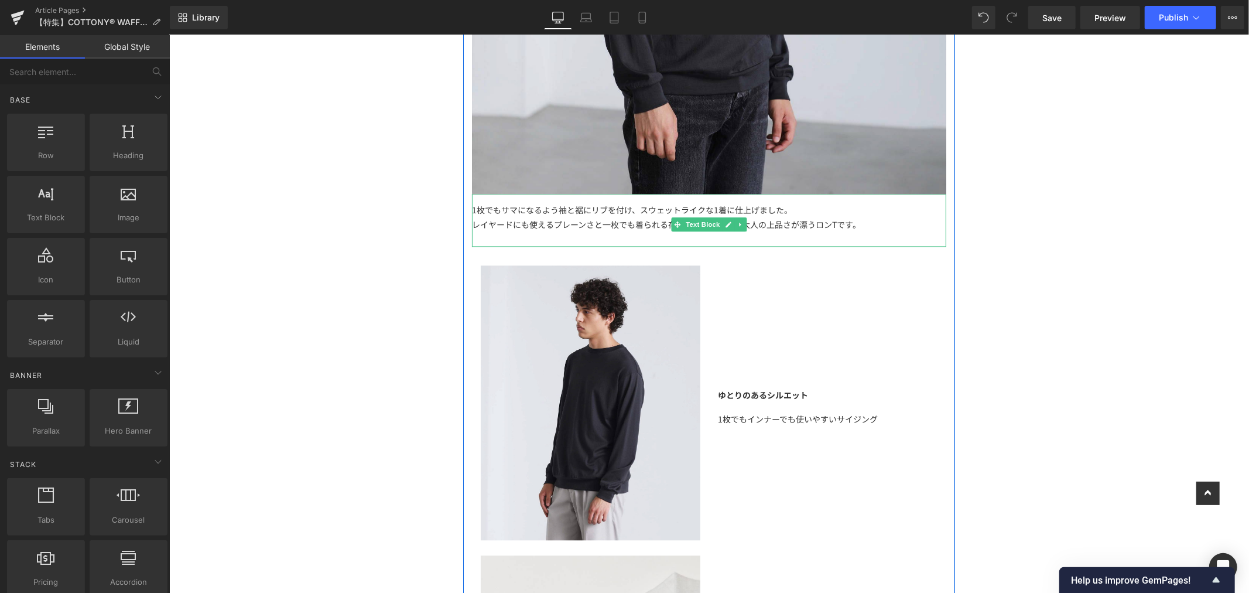
click at [865, 223] on div "レイヤードにも使えるプレーンさと一枚でも着られる存在感を兼備した、大人の上品さが漂うロンTです。" at bounding box center [709, 231] width 474 height 29
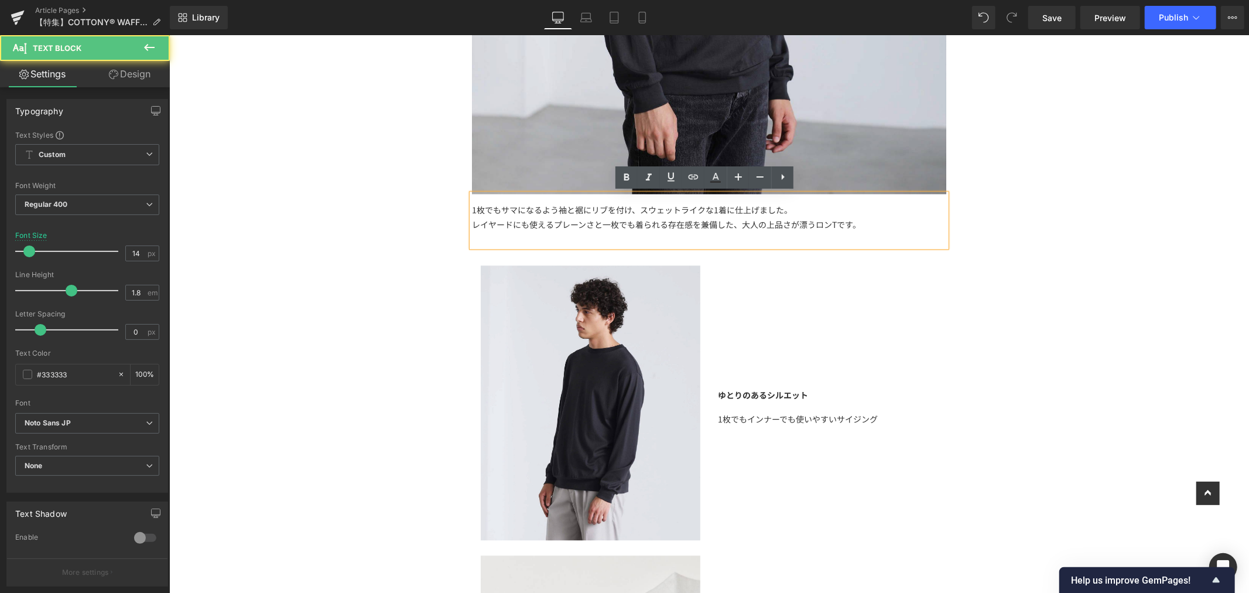
click at [866, 220] on div "レイヤードにも使えるプレーンさと一枚でも着られる存在感を兼備した、大人の上品さが漂うロンTです。" at bounding box center [709, 231] width 474 height 29
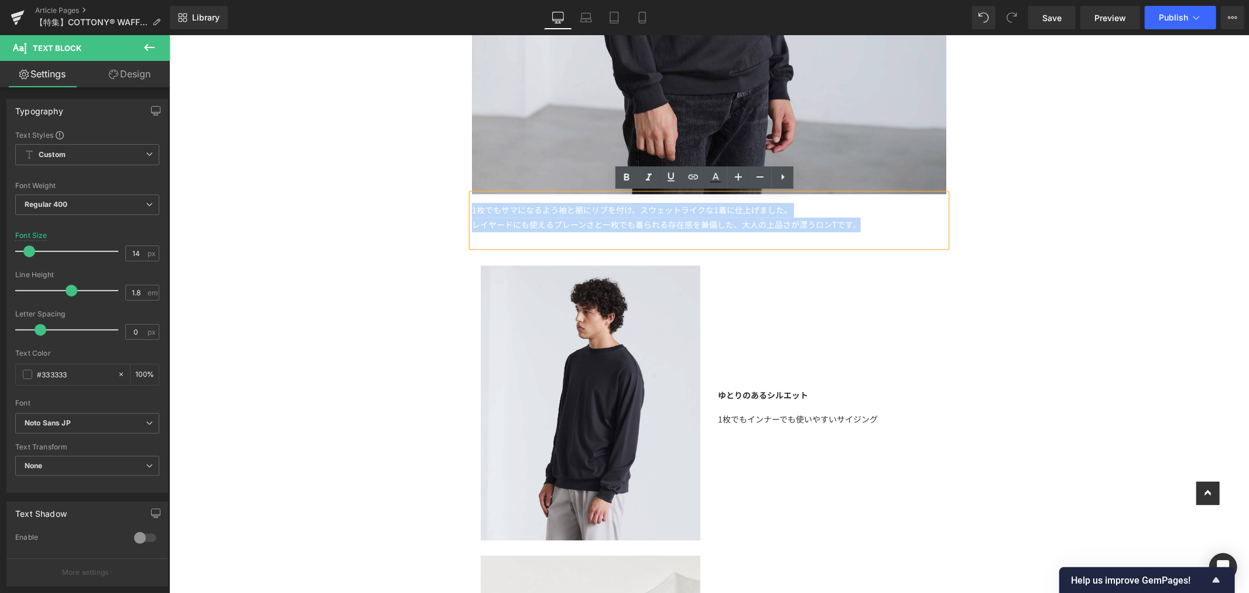
drag, startPoint x: 660, startPoint y: 227, endPoint x: 295, endPoint y: 190, distance: 366.7
click at [295, 190] on div "【特集】 Text Block もっちり感に包まれる、至福の肌触り オールメイドインジャパンの 「 COTTONY® WAFFLE LONGSLEEVE TE…" at bounding box center [709, 501] width 1080 height 5383
click at [709, 213] on div "1枚でもサマになるよう袖と裾にリブを付け、スウェットライクな1着に仕上げました。 レイヤードにも使えるプレーンさと一枚でも着られる存在感を兼備した、大人の上品…" at bounding box center [709, 219] width 474 height 53
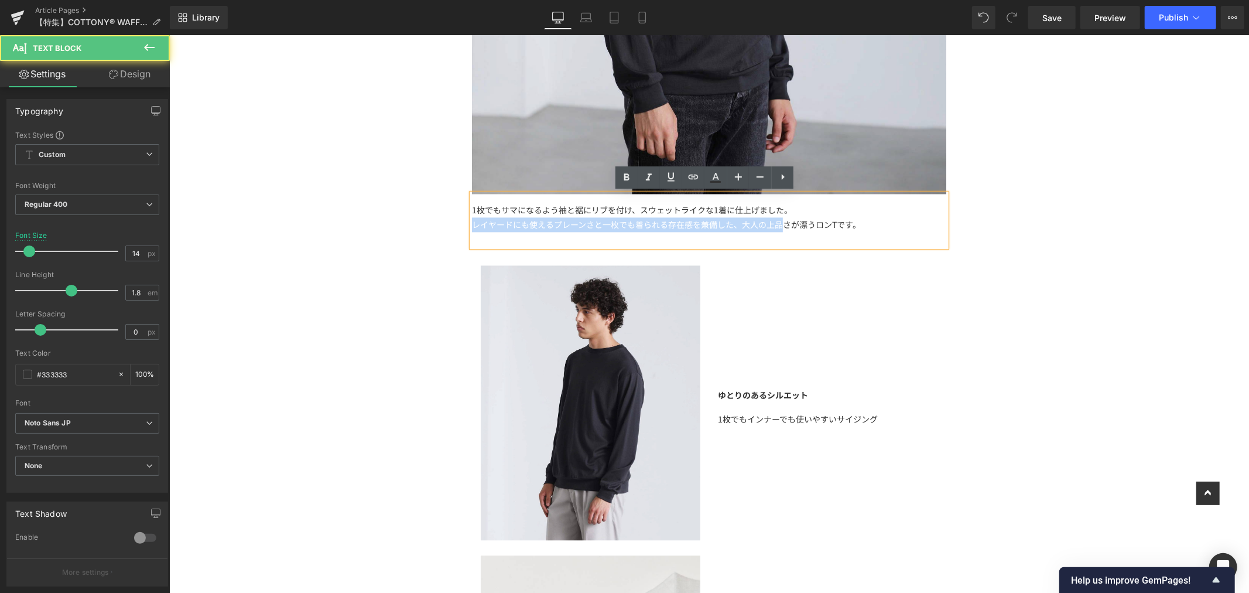
drag, startPoint x: 794, startPoint y: 213, endPoint x: 782, endPoint y: 213, distance: 12.3
click at [776, 216] on div "1枚でもサマになるよう袖と裾にリブを付け、スウェットライクな1着に仕上げました。 レイヤードにも使えるプレーンさと一枚でも着られる存在感を兼備した、大人の上品…" at bounding box center [709, 219] width 474 height 53
click at [794, 206] on div "1枚でもサマになるよう袖と裾にリブを付け、スウェットライクな1着に仕上げました。 レイヤードにも使えるプレーンさと一枚でも着られる存在感を兼備した、大人の上品…" at bounding box center [709, 219] width 474 height 53
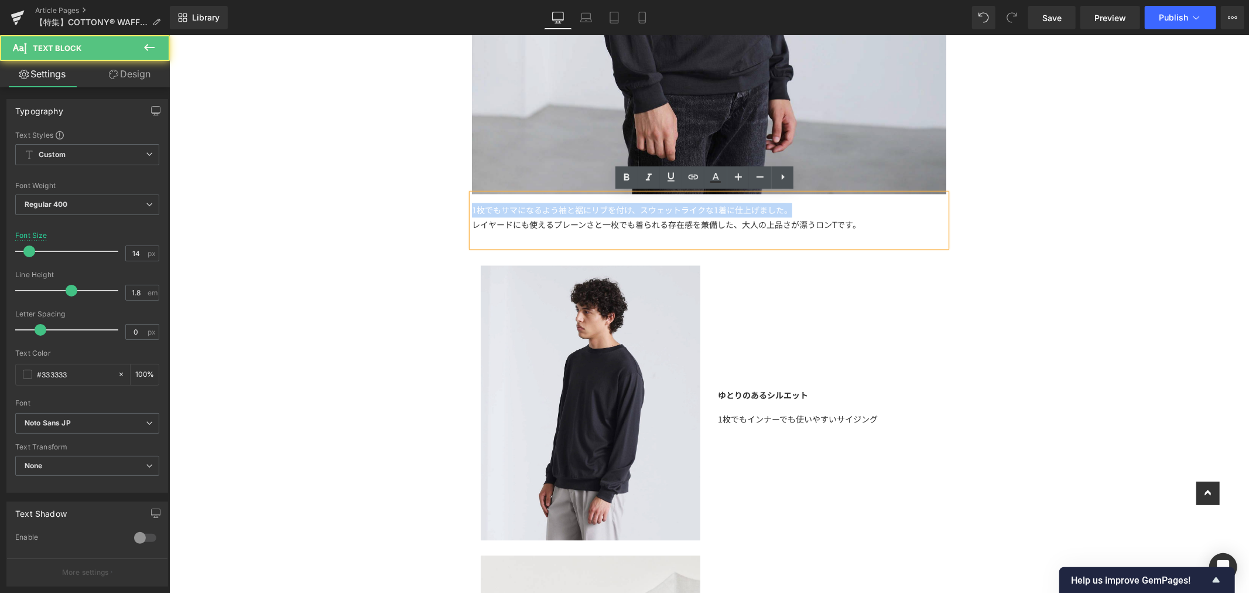
drag, startPoint x: 798, startPoint y: 206, endPoint x: 427, endPoint y: 211, distance: 371.4
click at [427, 211] on div "【特集】 Text Block もっちり感に包まれる、至福の肌触り オールメイドインジャパンの 「 COTTONY® WAFFLE LONGSLEEVE TE…" at bounding box center [709, 501] width 1080 height 5383
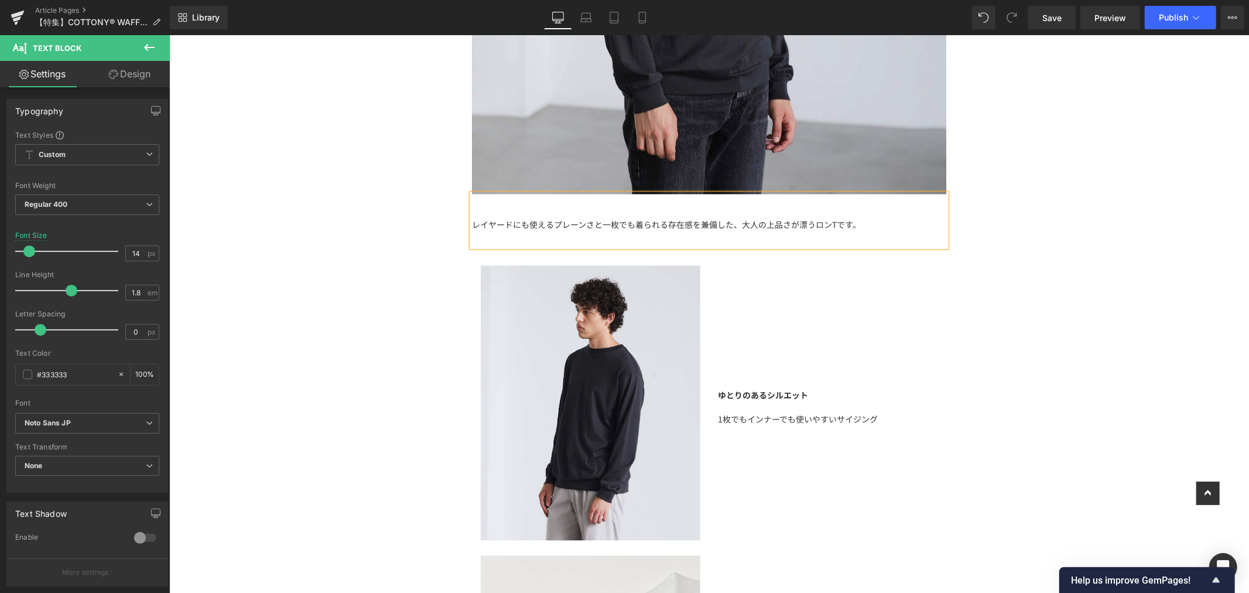
scroll to position [2147, 0]
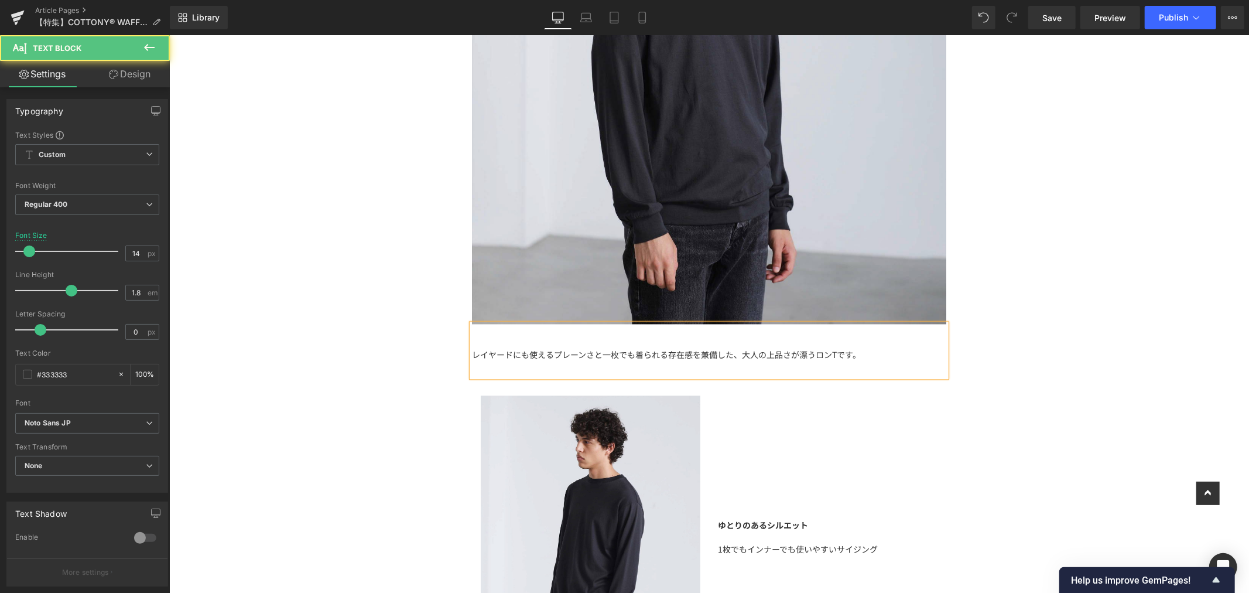
click at [742, 359] on div "レイヤードにも使えるプレーンさと一枚でも着られる存在感を兼備した、大人の上品さが漂うロンTです。" at bounding box center [709, 361] width 474 height 29
click at [729, 354] on div "レイヤードにも使えるプレーンさと一枚でも着られる存在感を兼備した、大人の上品さが漂うロンTです。" at bounding box center [709, 361] width 474 height 29
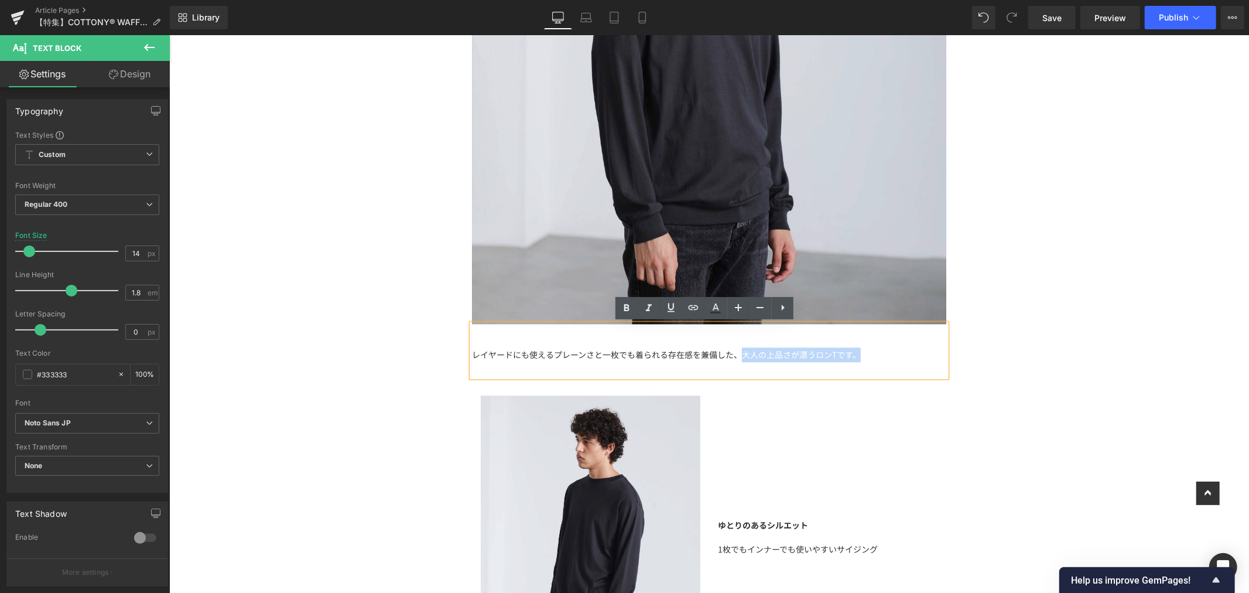
drag, startPoint x: 736, startPoint y: 354, endPoint x: 869, endPoint y: 353, distance: 133.6
click at [869, 353] on div "レイヤードにも使えるプレーンさと一枚でも着られる存在感を兼備した、大人の上品さが漂うロンTです。" at bounding box center [709, 361] width 474 height 29
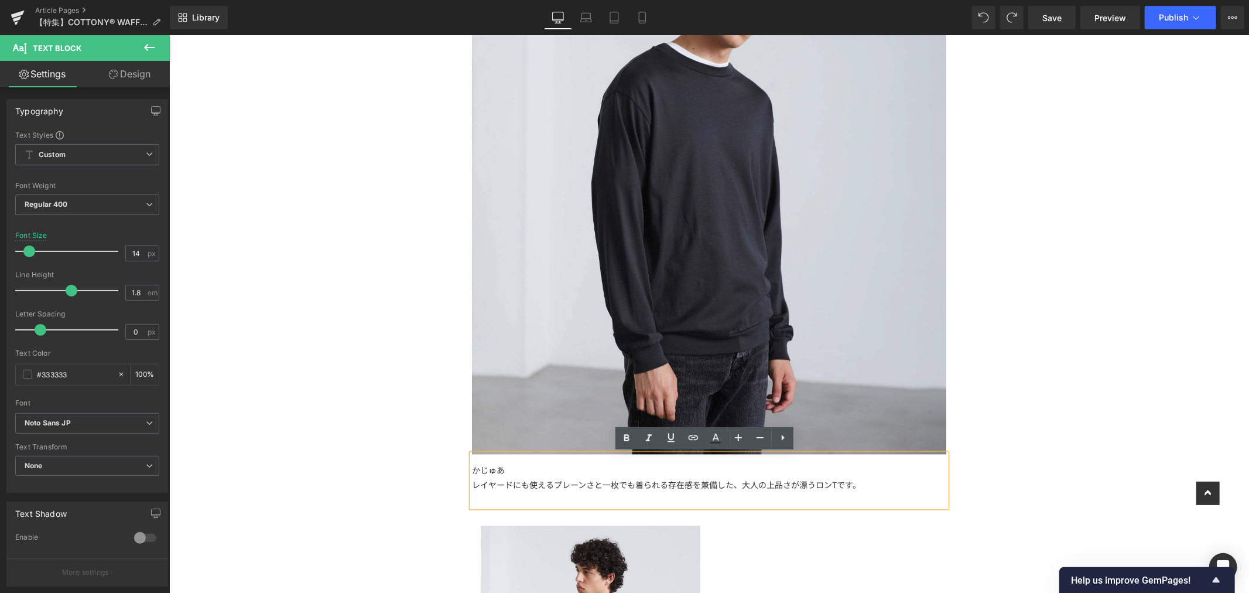
click at [539, 466] on div "かじゅあ レイヤードにも使えるプレーンさと一枚でも着られる存在感を兼備した、大人の上品さが漂うロンTです。" at bounding box center [709, 479] width 474 height 53
drag, startPoint x: 507, startPoint y: 467, endPoint x: 457, endPoint y: 469, distance: 50.4
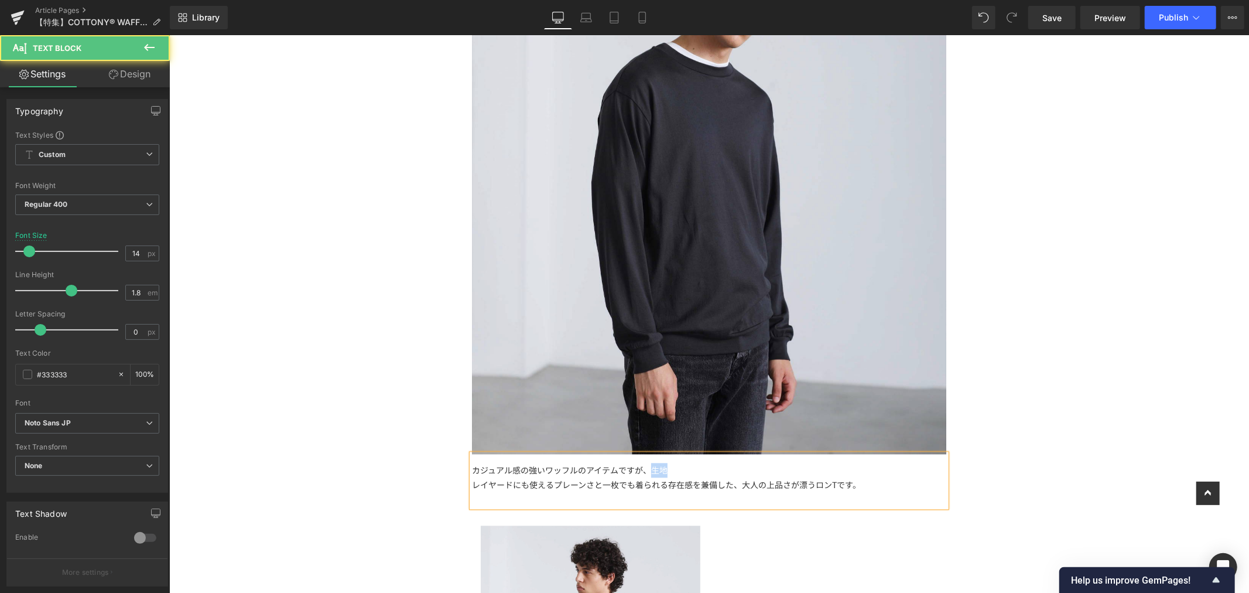
click at [644, 469] on div "カジュアル感の強いワッフルのアイテムですが、生地 レイヤードにも使えるプレーンさと一枚でも着られる存在感を兼備した、大人の上品さが漂うロンTです。" at bounding box center [709, 479] width 474 height 53
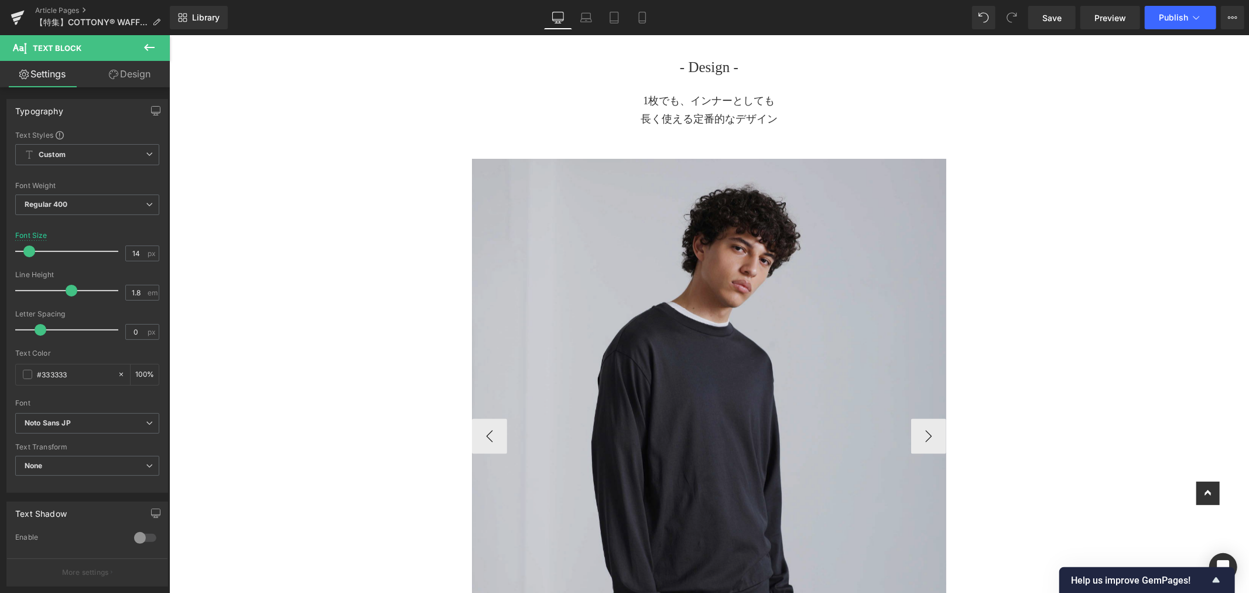
scroll to position [2082, 0]
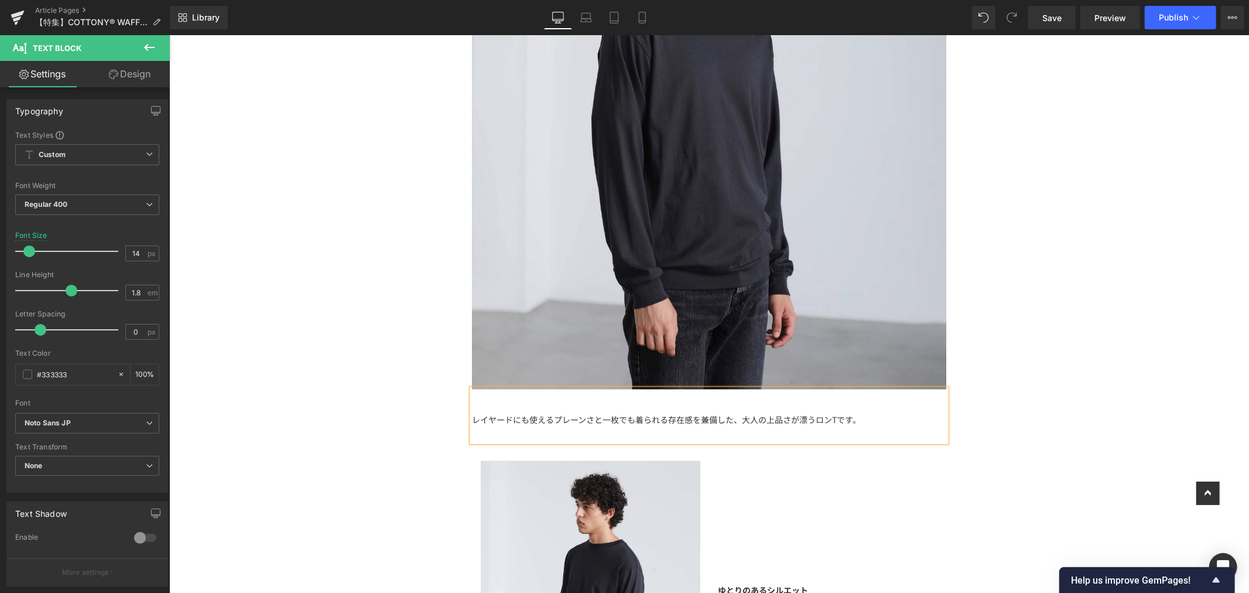
click at [611, 402] on div "レイヤードにも使えるプレーンさと一枚でも着られる存在感を兼備した、大人の上品さが漂うロンTです。" at bounding box center [709, 414] width 474 height 53
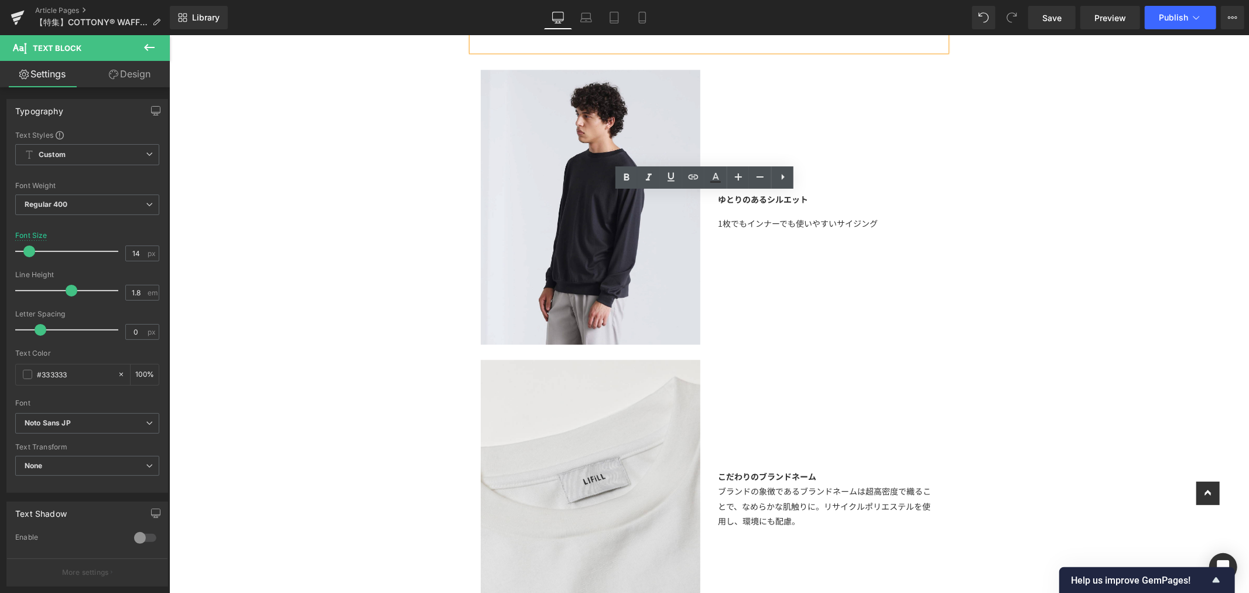
scroll to position [2277, 0]
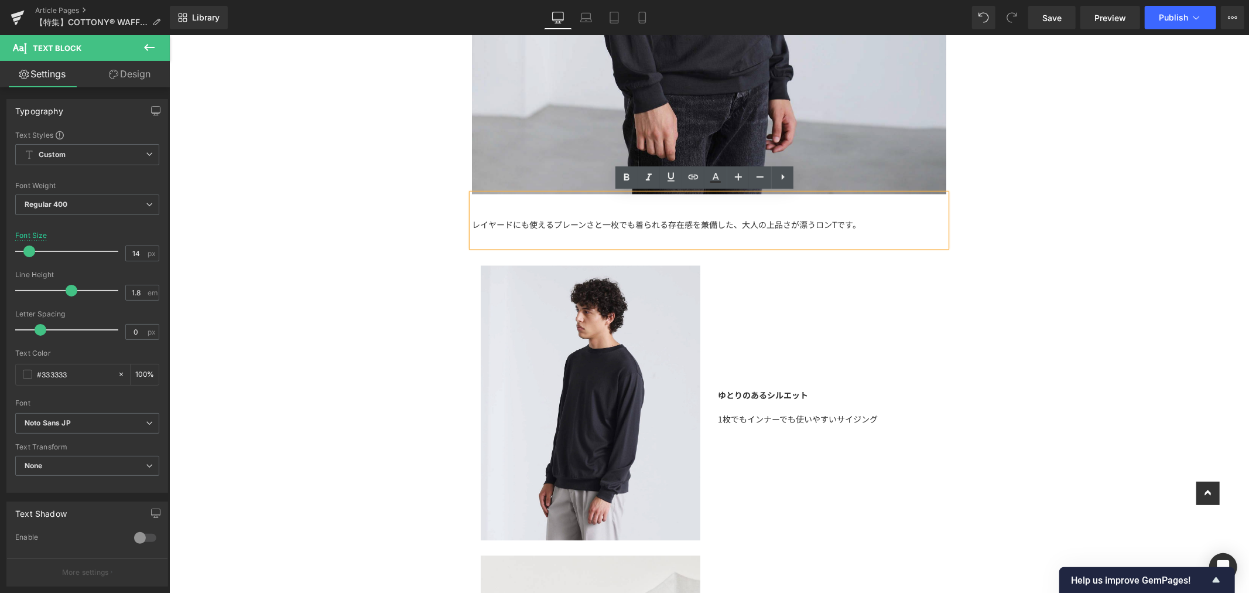
click at [899, 220] on div "レイヤードにも使えるプレーンさと一枚でも着られる存在感を兼備した、大人の上品さが漂うロンTです。" at bounding box center [709, 231] width 474 height 29
drag, startPoint x: 466, startPoint y: 227, endPoint x: 383, endPoint y: 203, distance: 85.9
click at [383, 203] on div "【特集】 Text Block もっちり感に包まれる、至福の肌触り オールメイドインジャパンの 「 COTTONY® WAFFLE LONGSLEEVE TE…" at bounding box center [709, 501] width 1080 height 5383
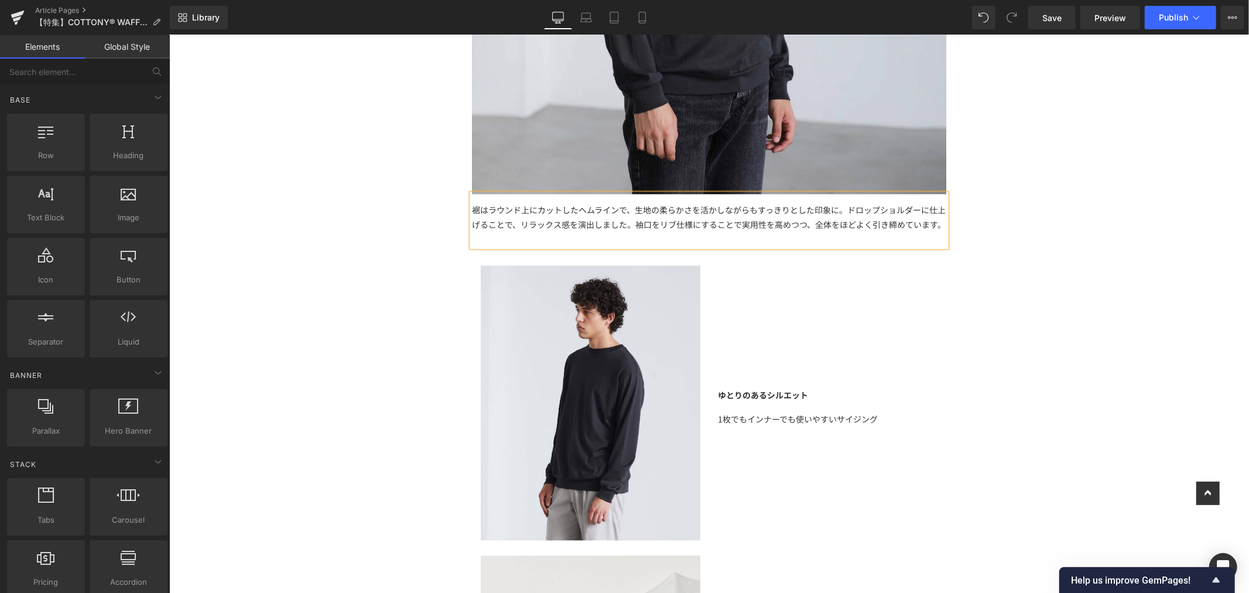
click at [1006, 269] on div "【特集】 Text Block もっちり感に包まれる、至福の肌触り オールメイドインジャパンの 「 COTTONY® WAFFLE LONGSLEEVE TE…" at bounding box center [709, 501] width 1080 height 5383
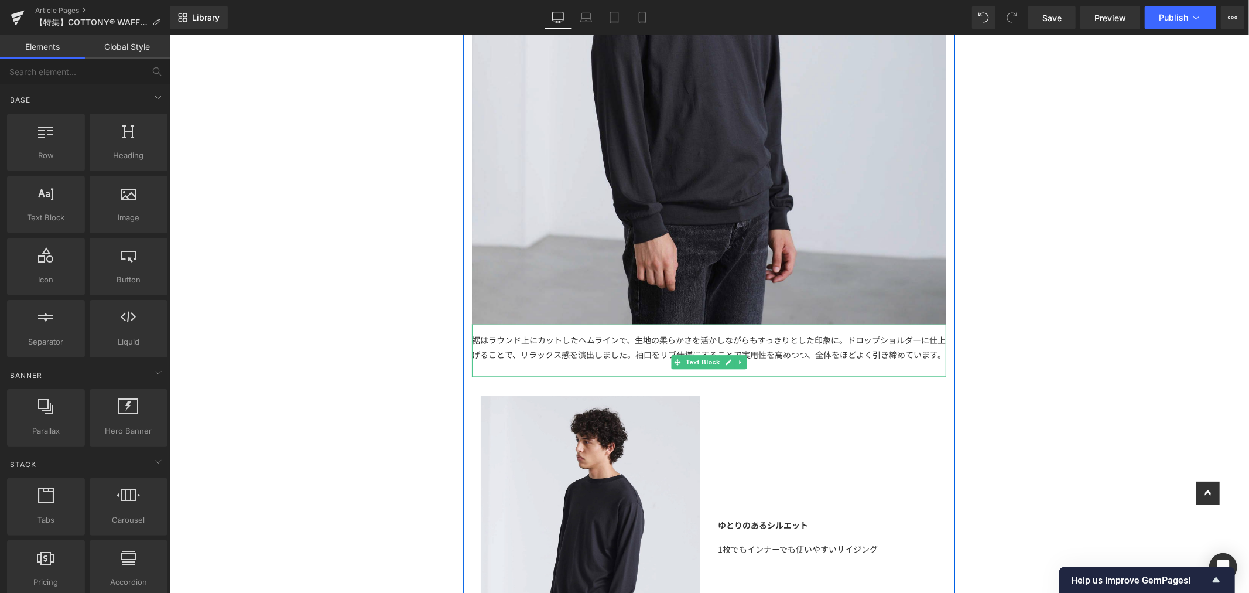
click at [532, 376] on div at bounding box center [709, 368] width 474 height 15
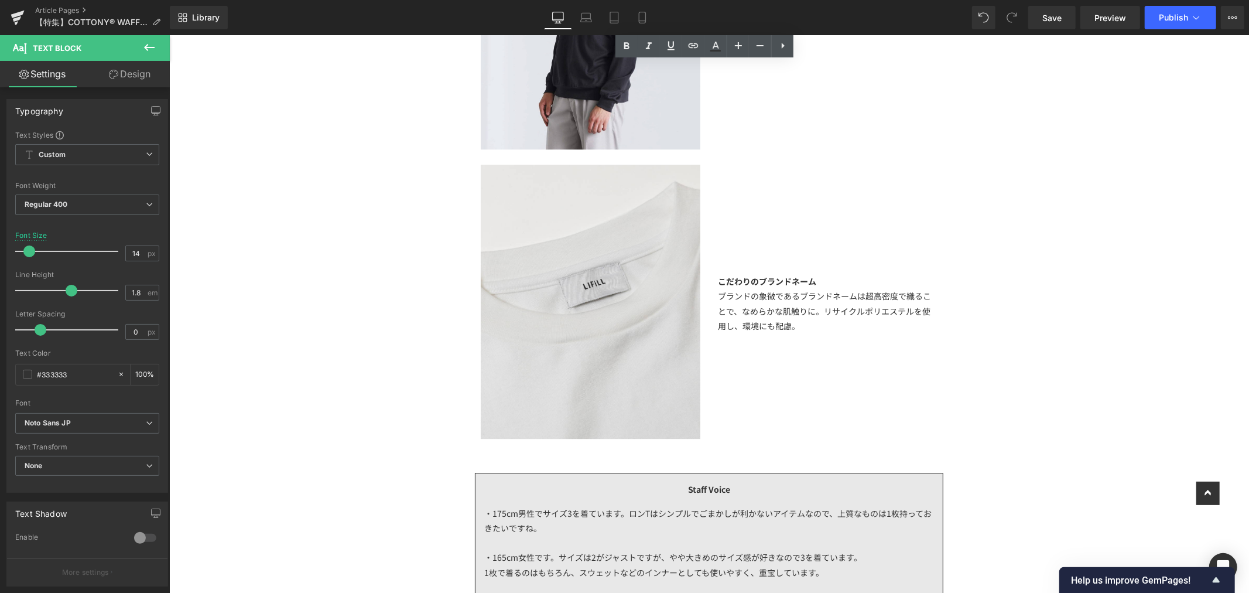
scroll to position [2277, 0]
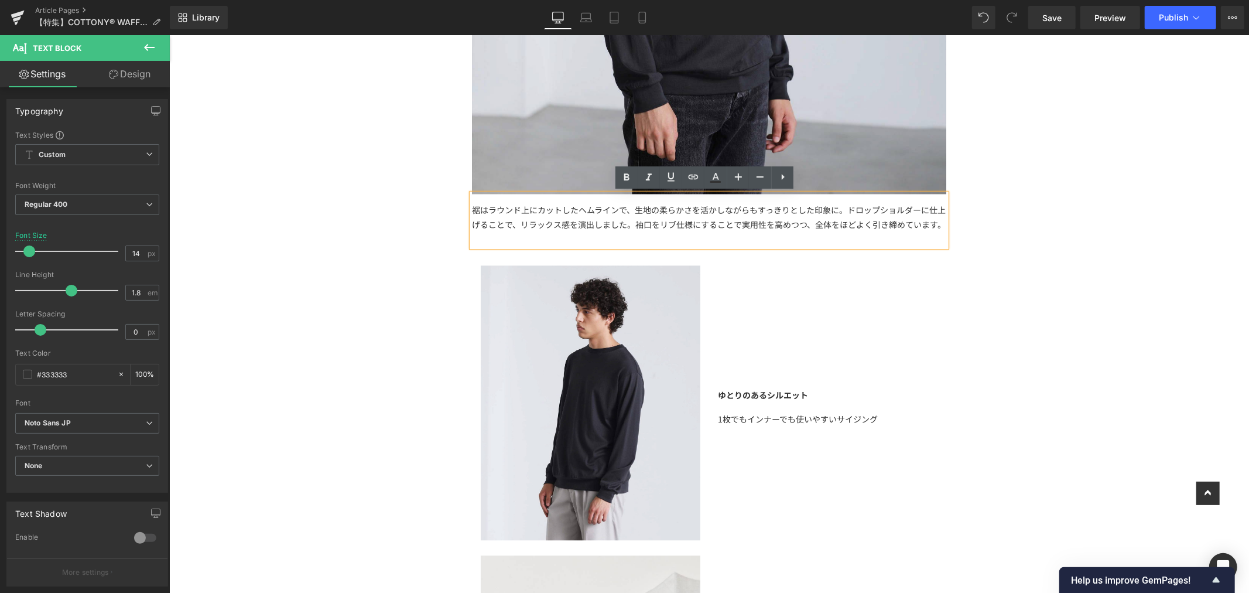
click at [576, 235] on div "裾はラウンド上にカットしたヘムラインで、生地の柔らかさを活かしながらもすっきりとした印象に。ドロップショルダーに仕上げることで、リラックス感を演出しました。袖…" at bounding box center [709, 224] width 474 height 45
click at [737, 246] on div at bounding box center [709, 238] width 474 height 15
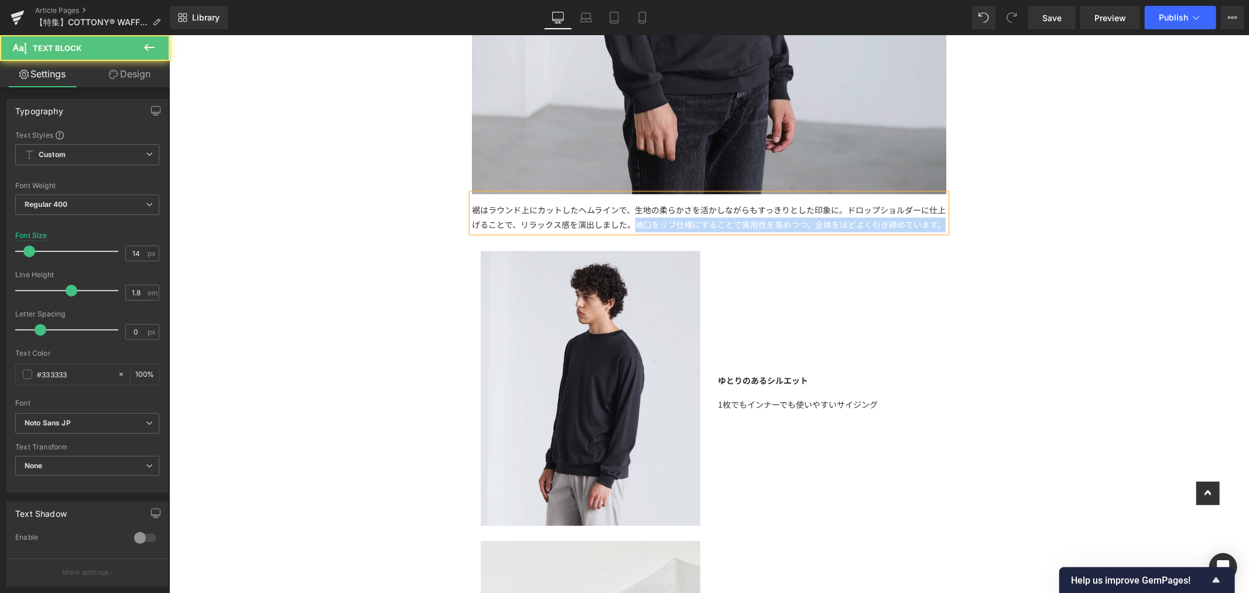
drag, startPoint x: 636, startPoint y: 241, endPoint x: 637, endPoint y: 225, distance: 16.4
click at [637, 226] on div "裾はラウンド上にカットしたヘムラインで、生地の柔らかさを活かしながらもすっきりとした印象に。ドロップショルダーに仕上げることで、リラックス感を演出しました。袖…" at bounding box center [709, 216] width 474 height 29
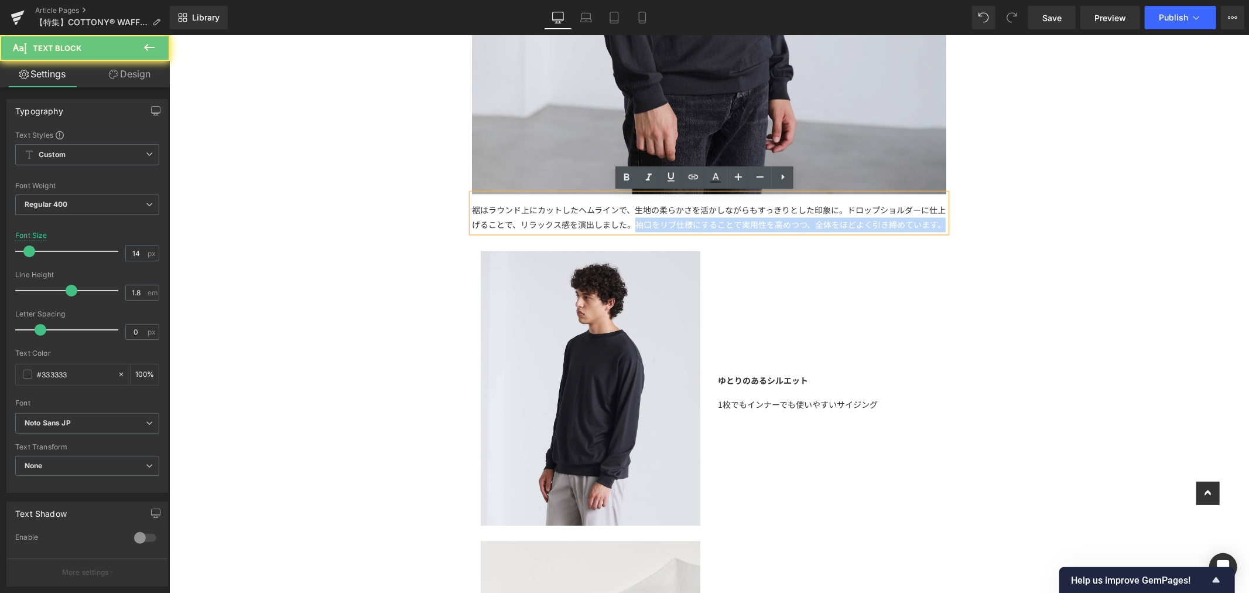
click at [637, 224] on div "裾はラウンド上にカットしたヘムラインで、生地の柔らかさを活かしながらもすっきりとした印象に。ドロップショルダーに仕上げることで、リラックス感を演出しました。袖…" at bounding box center [709, 216] width 474 height 29
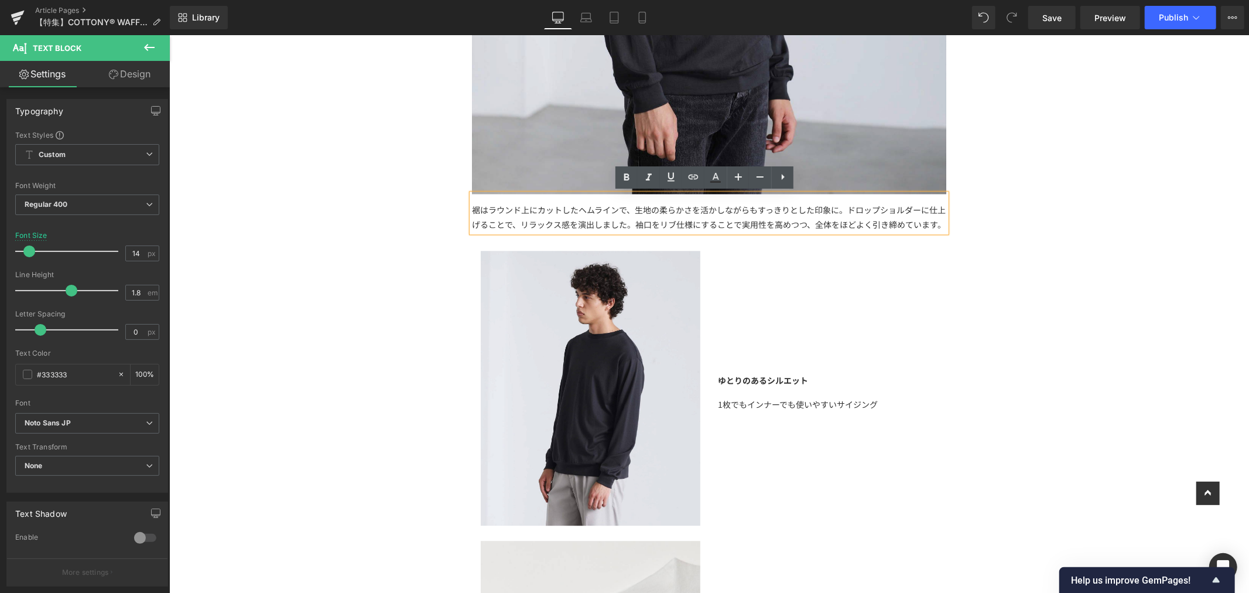
click at [768, 231] on div "裾はラウンド上にカットしたヘムラインで、生地の柔らかさを活かしながらもすっきりとした印象に。ドロップショルダーに仕上げることで、リラックス感を演出しました。袖…" at bounding box center [709, 216] width 474 height 29
drag, startPoint x: 776, startPoint y: 238, endPoint x: 637, endPoint y: 226, distance: 138.8
click at [637, 226] on div "裾はラウンド上にカットしたヘムラインで、生地の柔らかさを活かしながらもすっきりとした印象に。ドロップショルダーに仕上げることで、リラックス感を演出しました。袖…" at bounding box center [709, 216] width 474 height 29
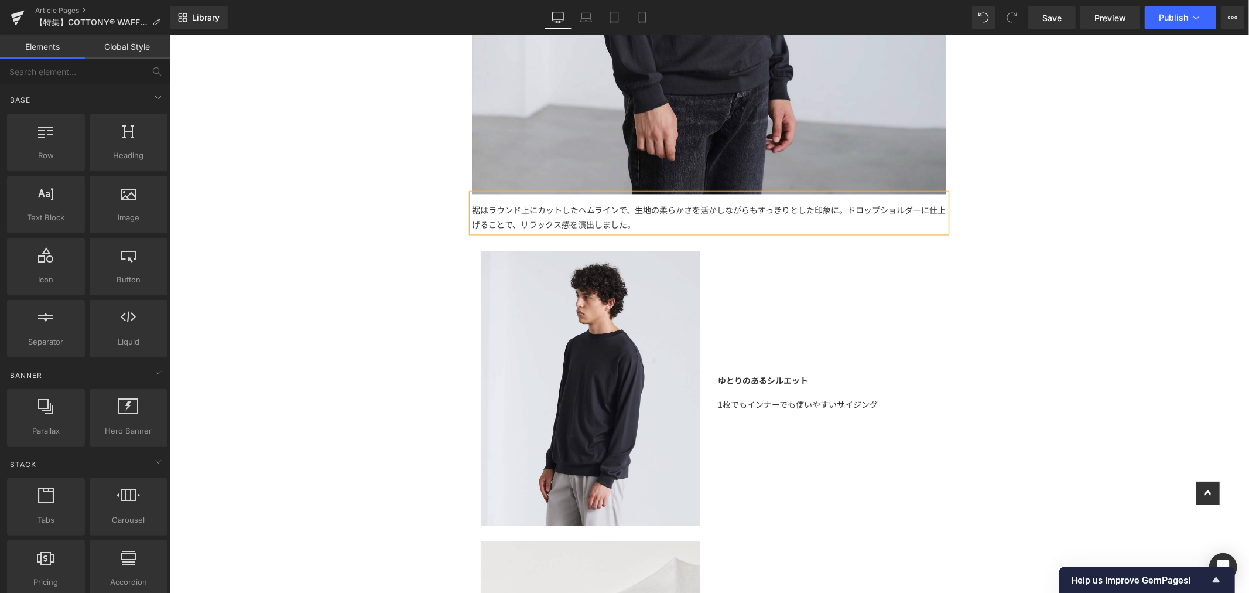
click at [979, 339] on div "【特集】 Text Block もっちり感に包まれる、至福の肌触り オールメイドインジャパンの 「 COTTONY® WAFFLE LONGSLEEVE TE…" at bounding box center [709, 493] width 1080 height 5367
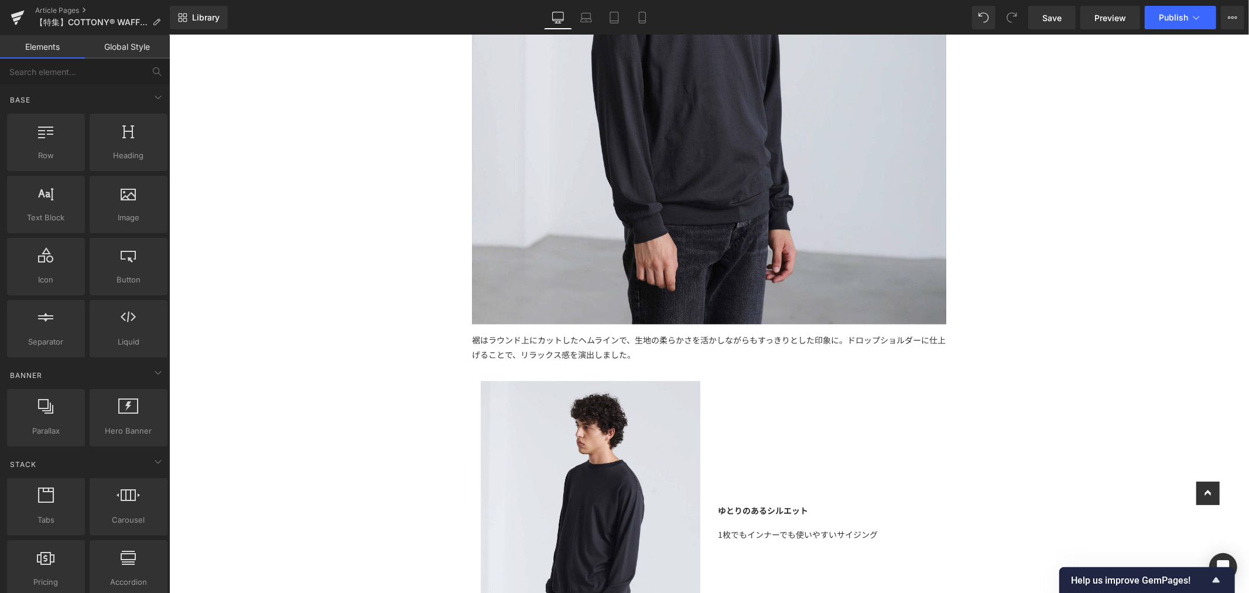
scroll to position [2473, 0]
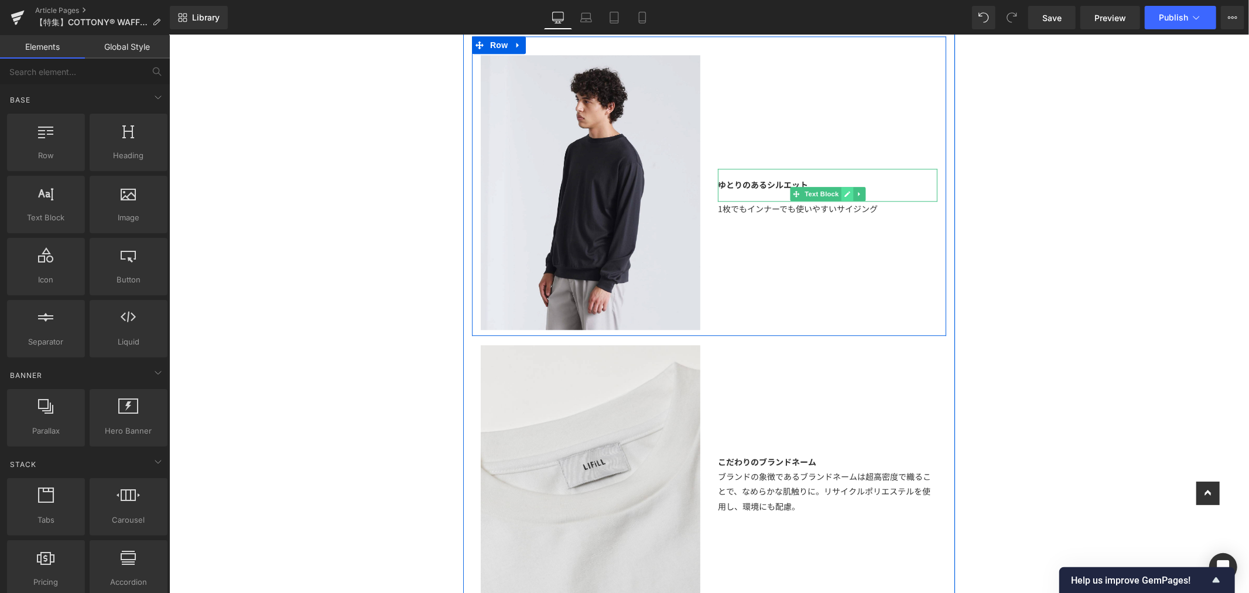
click at [841, 186] on link at bounding box center [847, 193] width 12 height 14
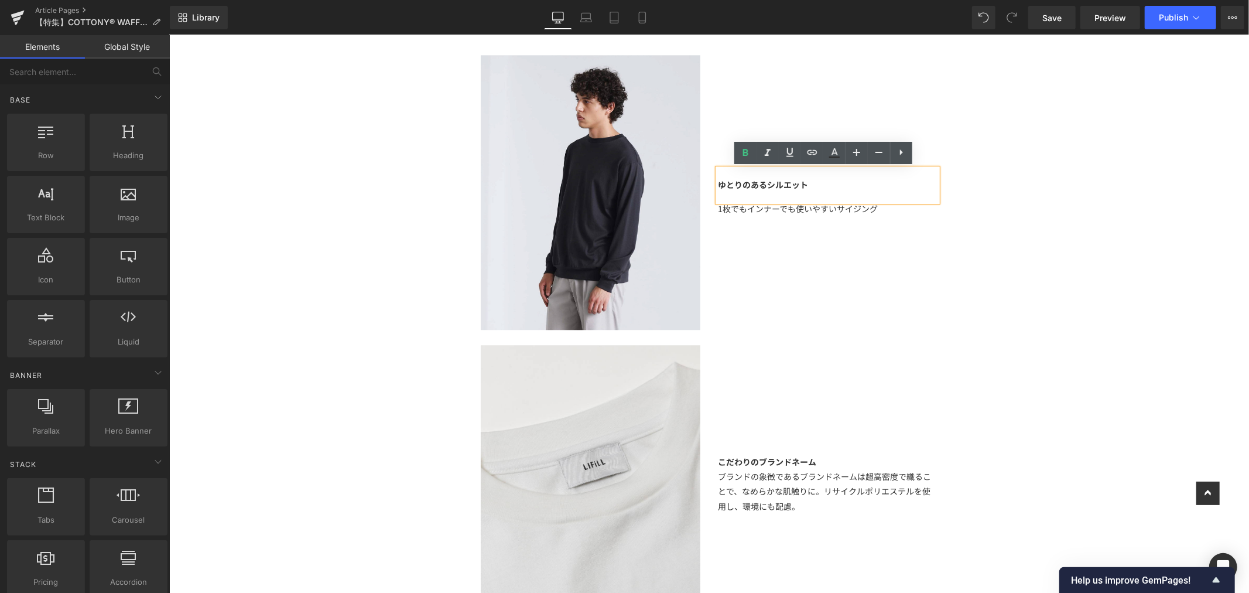
click at [834, 182] on div "ゆとりのあるシルエット" at bounding box center [828, 184] width 220 height 33
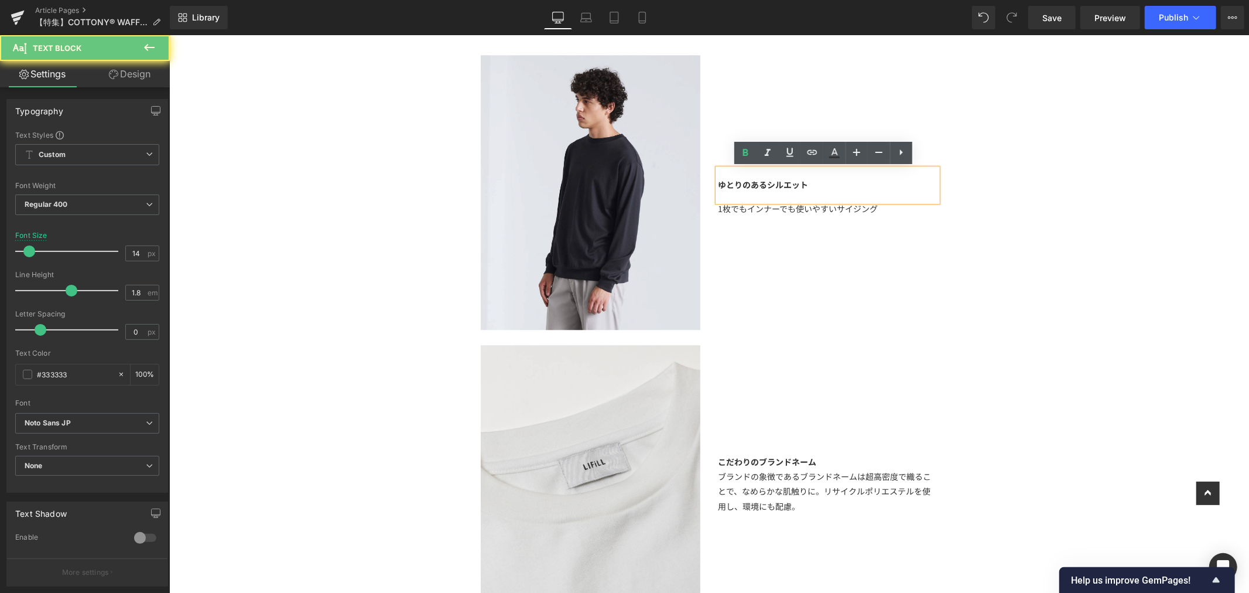
click at [828, 187] on div "ゆとりのあるシルエット" at bounding box center [828, 184] width 220 height 33
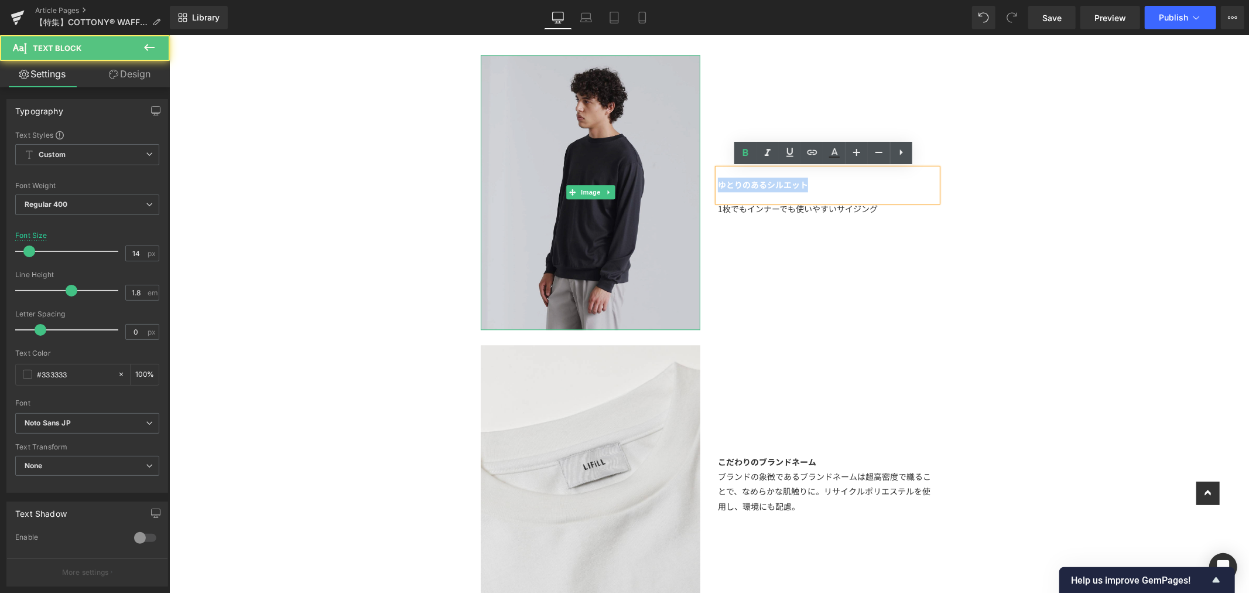
drag, startPoint x: 817, startPoint y: 189, endPoint x: 674, endPoint y: 171, distance: 143.5
click at [674, 171] on div "Image ゆとりのあるシルエット Text Block 1枚でもインナーでも使いやすいサイジング Text Block Row 32px" at bounding box center [709, 185] width 474 height 299
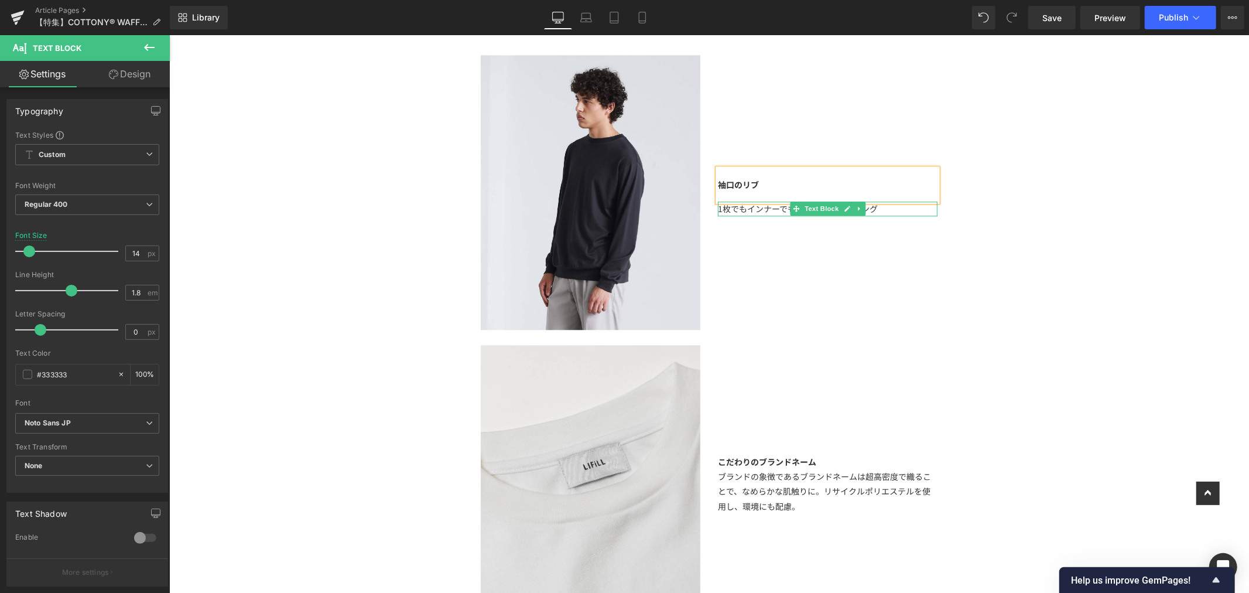
click at [893, 213] on div "1枚でもインナーでも使いやすいサイジング Text Block" at bounding box center [828, 208] width 220 height 15
click at [895, 212] on div "1枚でもインナーでも使いやすいサイジング" at bounding box center [828, 208] width 220 height 15
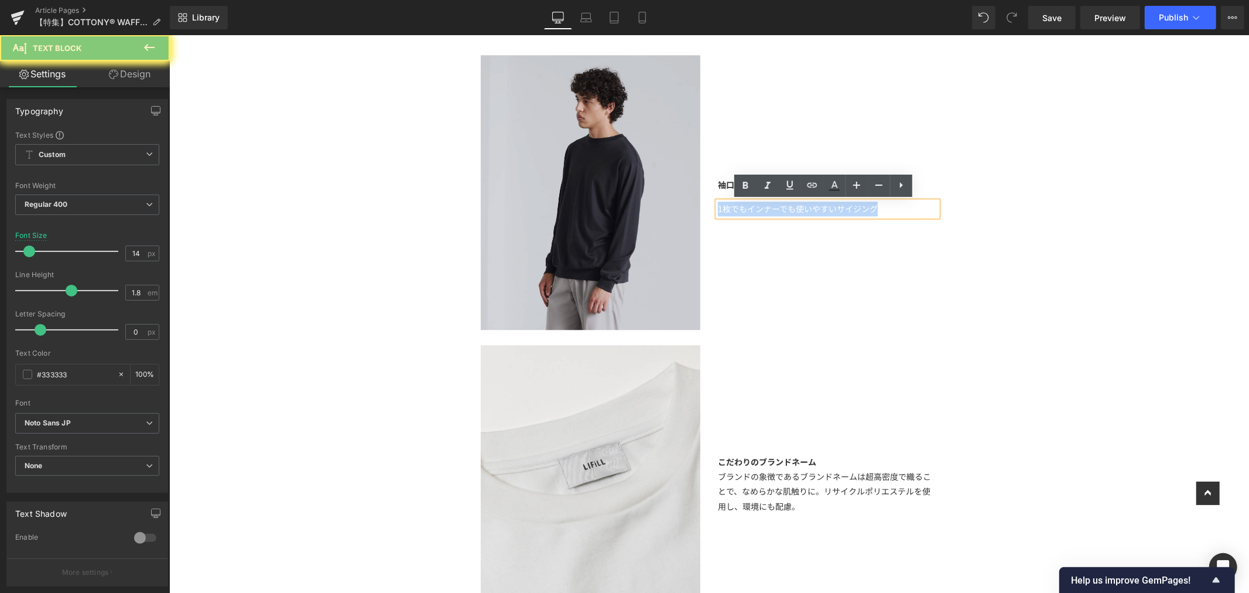
click at [691, 207] on div "Image 袖口のリブ Text Block 1枚でもインナーでも使いやすいサイジング Text Block Row 32px" at bounding box center [709, 185] width 474 height 299
paste div
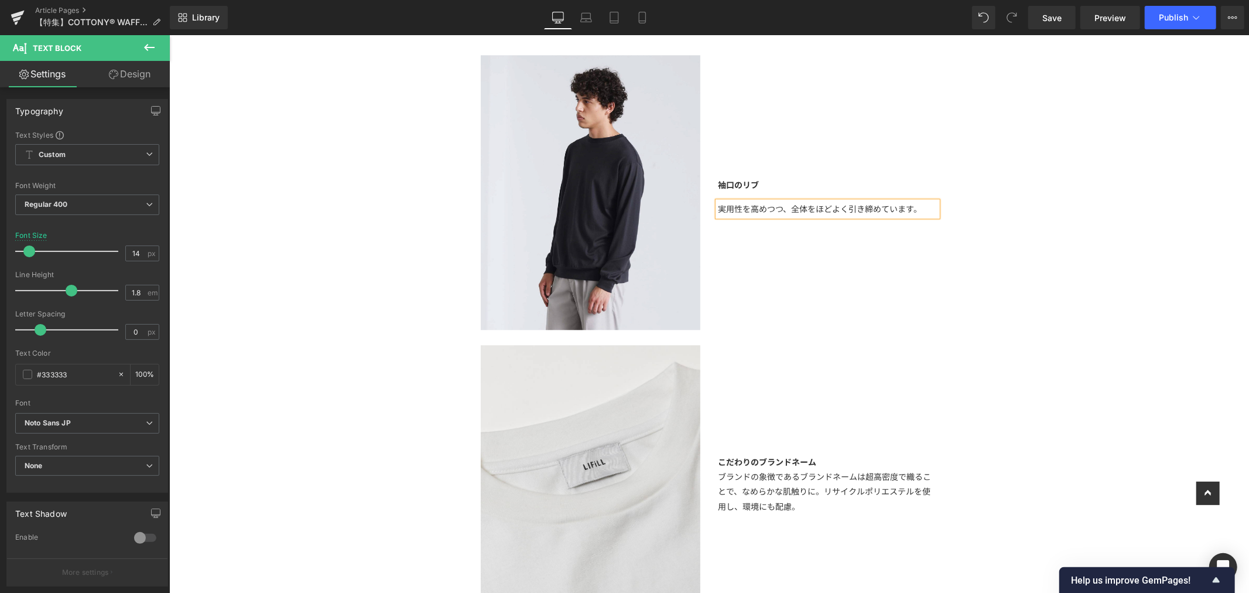
click at [1013, 244] on div "【特集】 Text Block もっちり感に包まれる、至福の肌触り オールメイドインジャパンの 「 COTTONY® WAFFLE LONGSLEEVE TE…" at bounding box center [709, 297] width 1080 height 5367
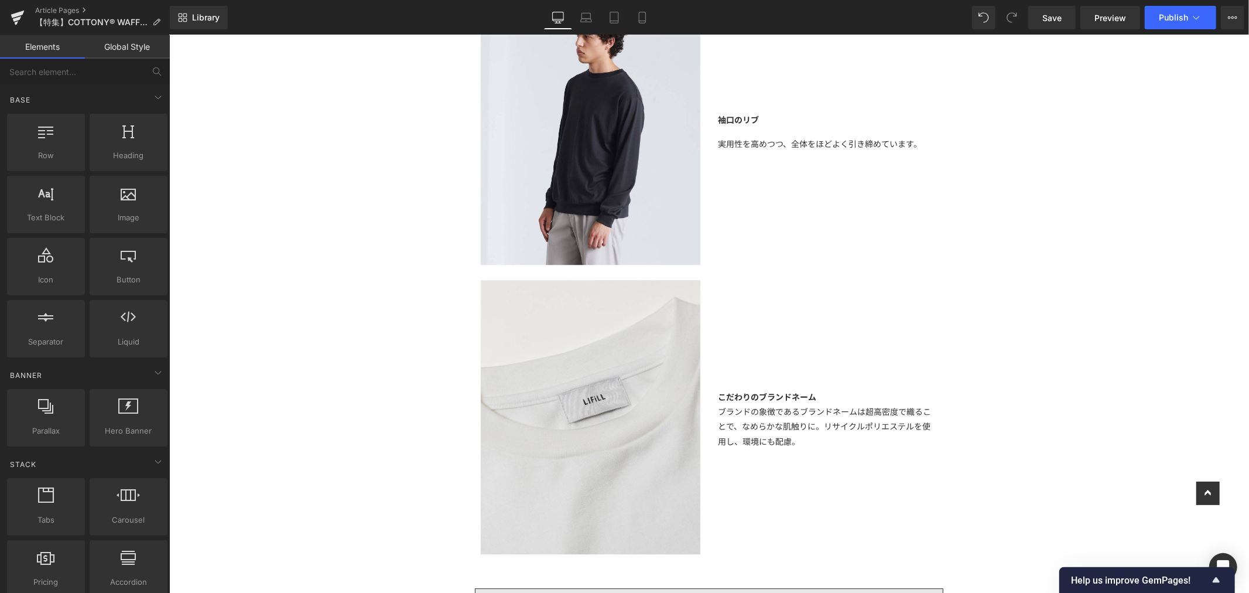
scroll to position [2863, 0]
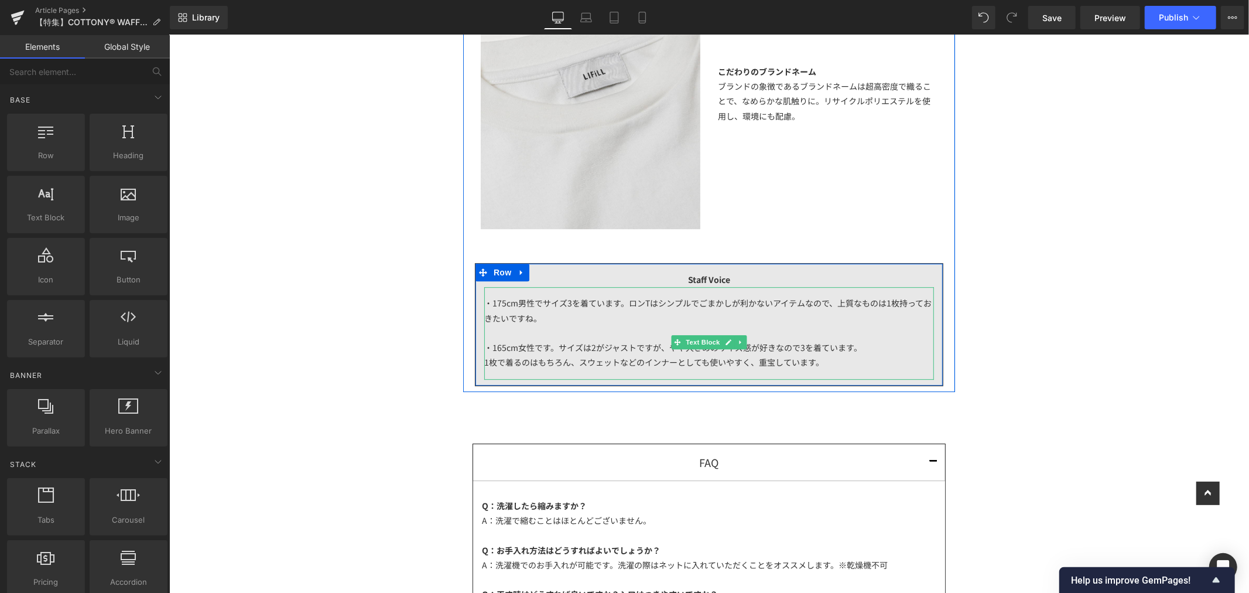
click at [804, 322] on div "・175cm男性でサイズ3を着ています。ロンTはシンプルでごまかしが利かないアイテムなので、上質なものは1枚持っておきたいですね。 ・165cm女性です。サイ…" at bounding box center [709, 332] width 450 height 92
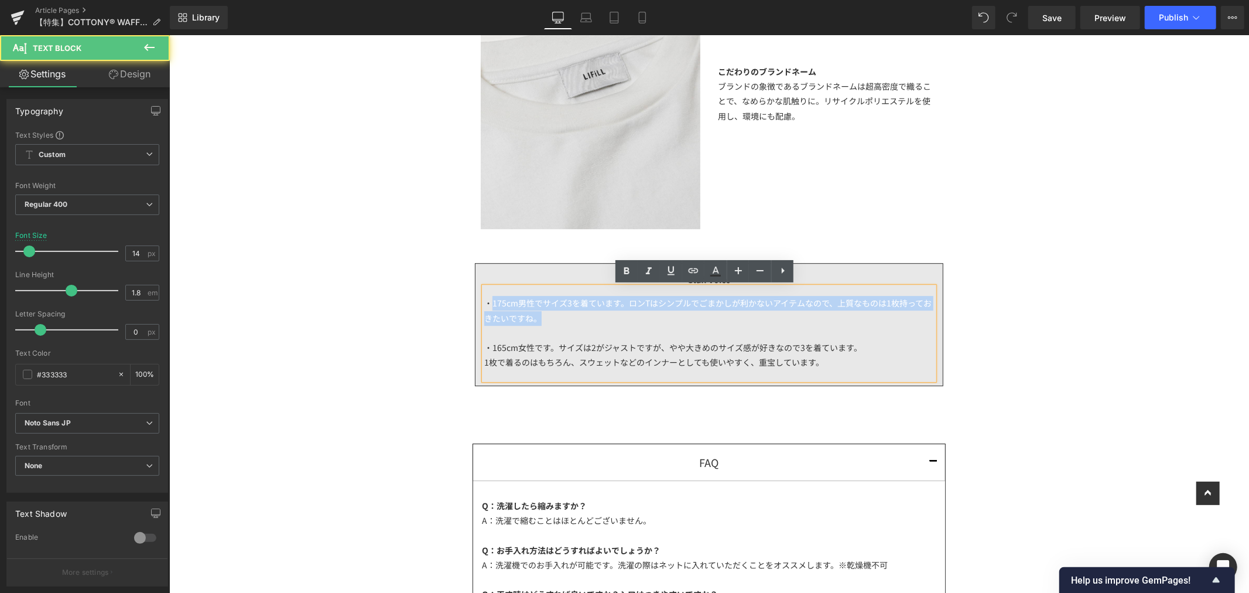
drag, startPoint x: 542, startPoint y: 324, endPoint x: 488, endPoint y: 306, distance: 57.4
click at [488, 306] on div "・175cm男性でサイズ3を着ています。ロンTはシンプルでごまかしが利かないアイテムなので、上質なものは1枚持っておきたいですね。 ・165cm女性です。サイ…" at bounding box center [709, 332] width 450 height 92
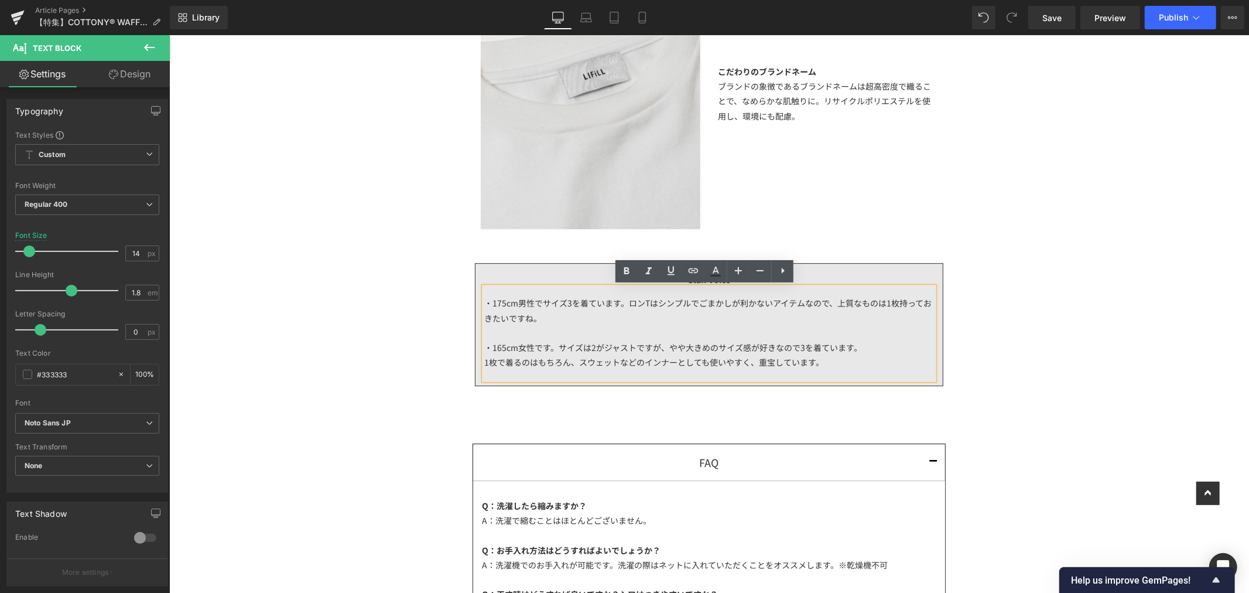
drag, startPoint x: 558, startPoint y: 332, endPoint x: 578, endPoint y: 335, distance: 19.6
click at [558, 332] on div "・165cm女性です。サイズは2がジャストですが、やや大きめのサイズ感が好きなので3を着ています。" at bounding box center [709, 339] width 450 height 29
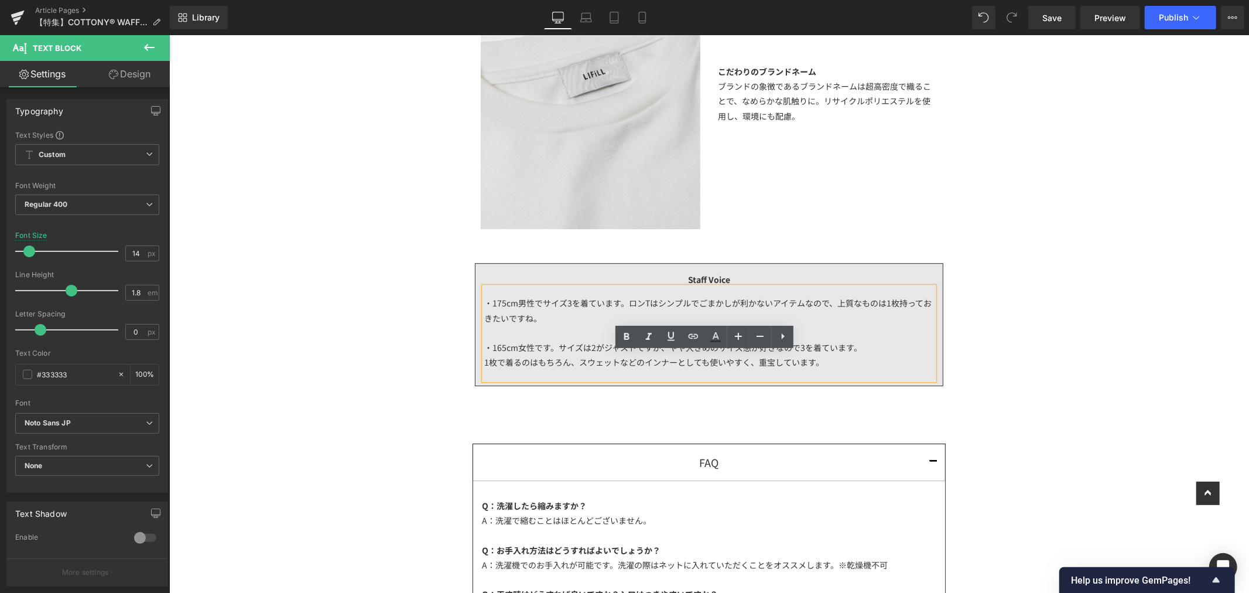
scroll to position [2798, 0]
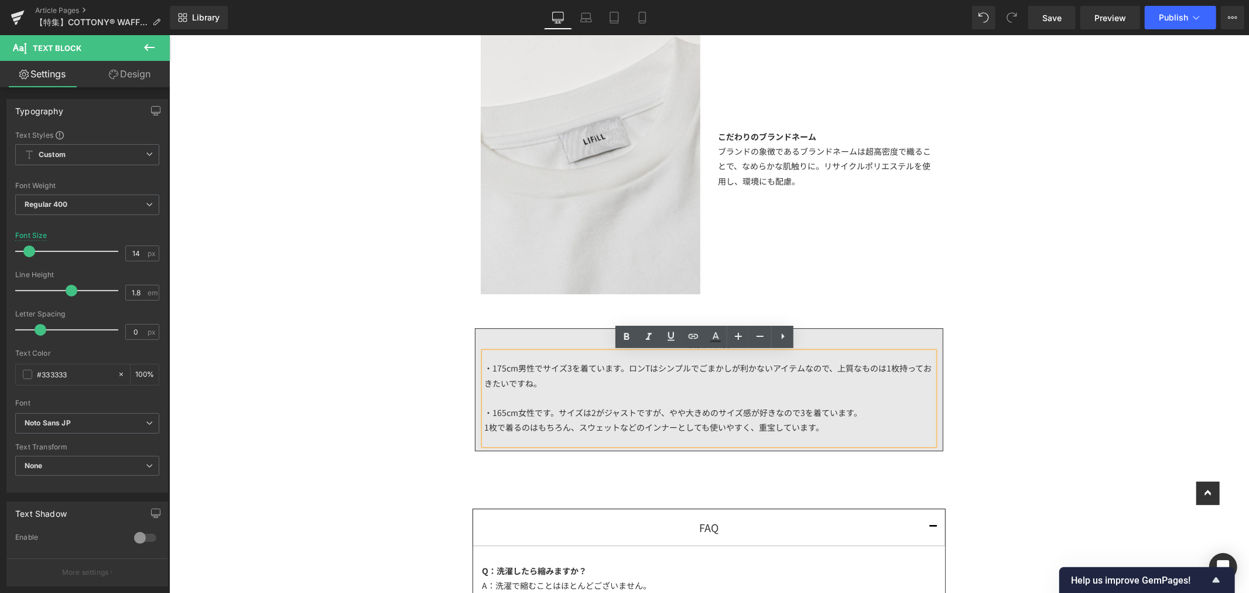
click at [497, 366] on div "・175cm男性でサイズ3を着ています。ロンTはシンプルでごまかしが利かないアイテムなので、上質なものは1枚持っておきたいですね。 ・165cm女性です。サイ…" at bounding box center [709, 397] width 450 height 92
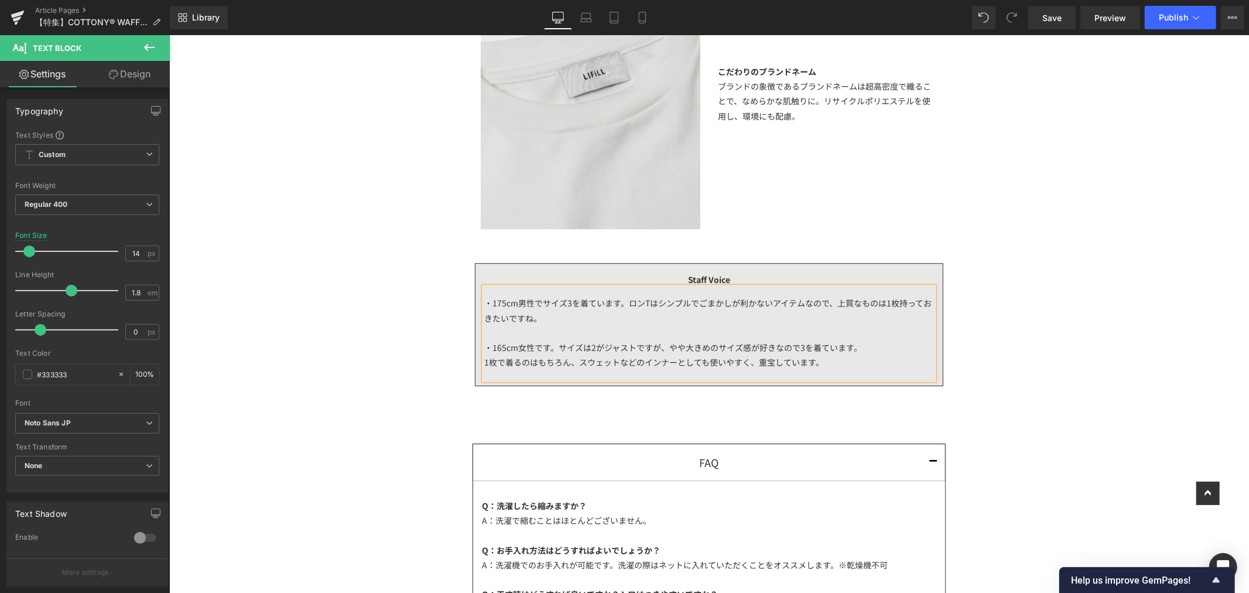
click at [544, 316] on div "・175cm男性でサイズ3を着ています。ロンTはシンプルでごまかしが利かないアイテムなので、上質なものは1枚持っておきたいですね。 ・165cm女性です。サイ…" at bounding box center [709, 332] width 450 height 92
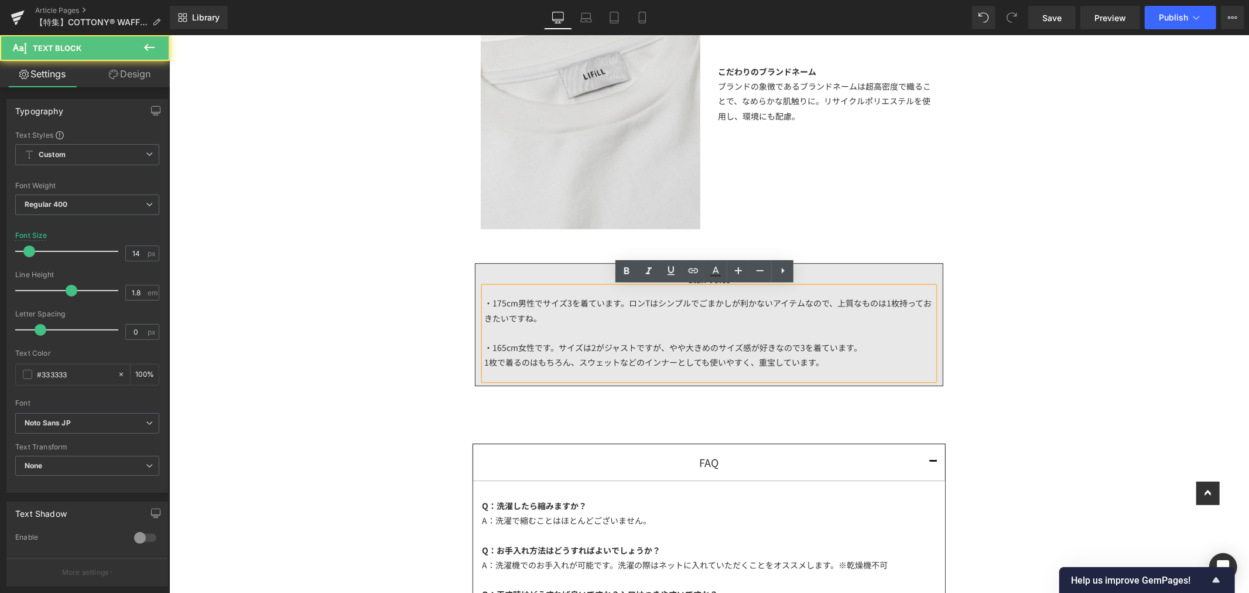
click at [565, 301] on div "・175cm男性でサイズ3を着ています。ロンTはシンプルでごまかしが利かないアイテムなので、上質なものは1枚持っておきたいですね。 ・165cm女性です。サイ…" at bounding box center [709, 332] width 450 height 92
click at [566, 312] on div "・175cm男性でサイズ3を着ています。ロンTはシンプルでごまかしが利かないアイテムなので、上質なものは1枚持っておきたいですね。 ・165cm女性です。サイ…" at bounding box center [709, 332] width 450 height 92
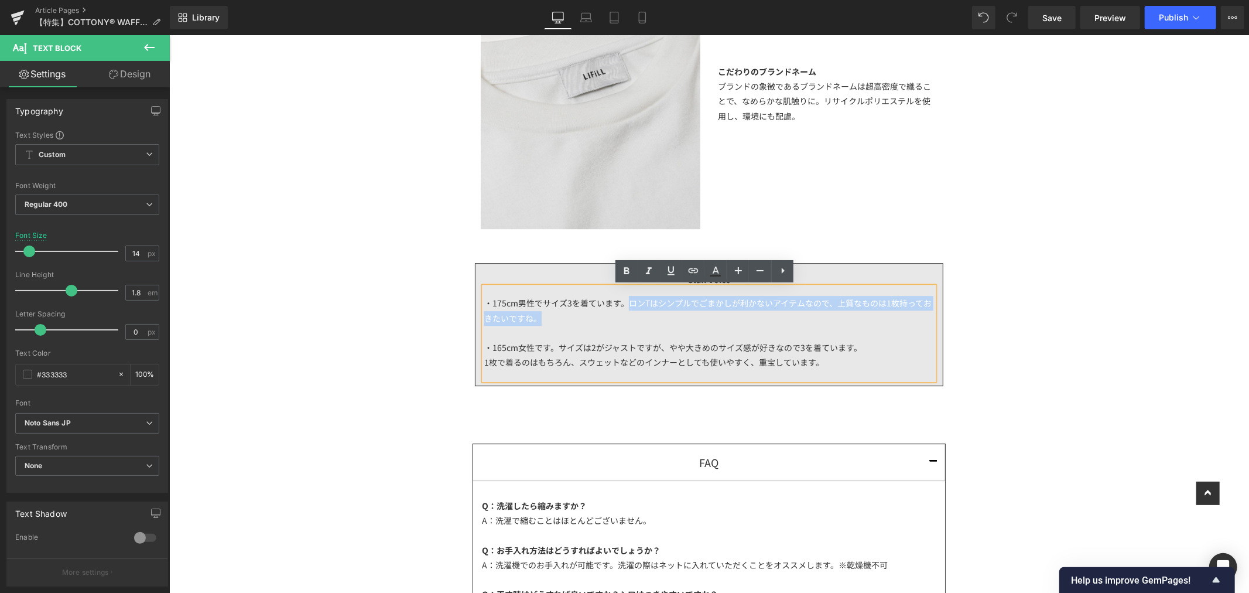
drag, startPoint x: 574, startPoint y: 312, endPoint x: 621, endPoint y: 304, distance: 47.5
click at [621, 304] on div "・175cm男性でサイズ3を着ています。ロンTはシンプルでごまかしが利かないアイテムなので、上質なものは1枚持っておきたいですね。 ・165cm女性です。サイ…" at bounding box center [709, 332] width 450 height 92
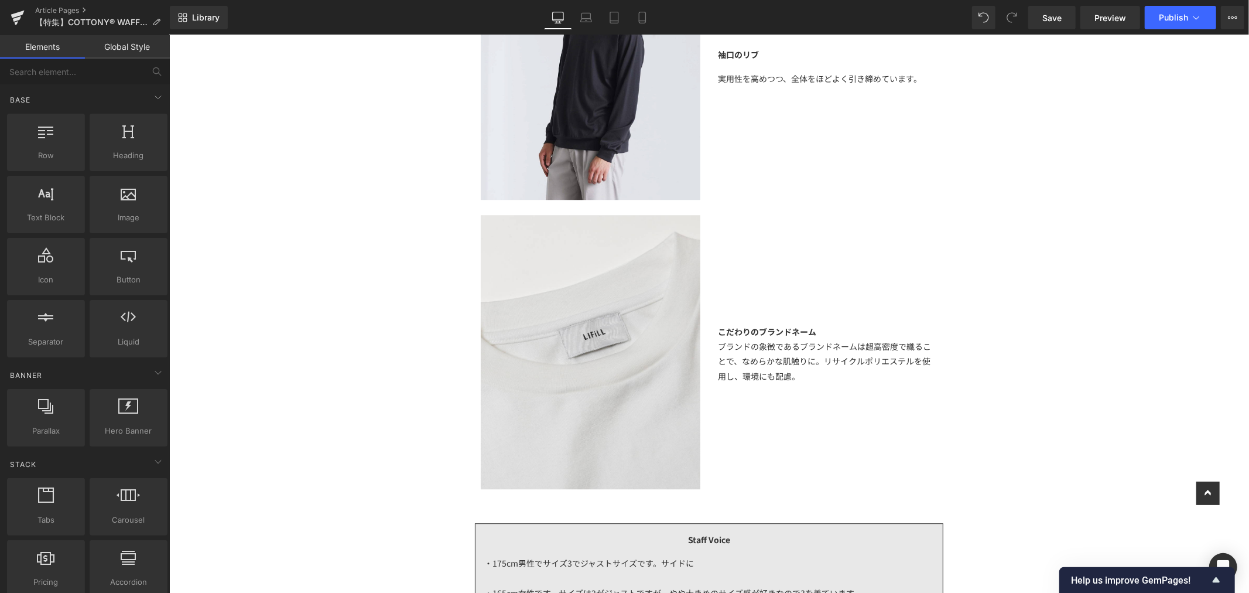
scroll to position [2343, 0]
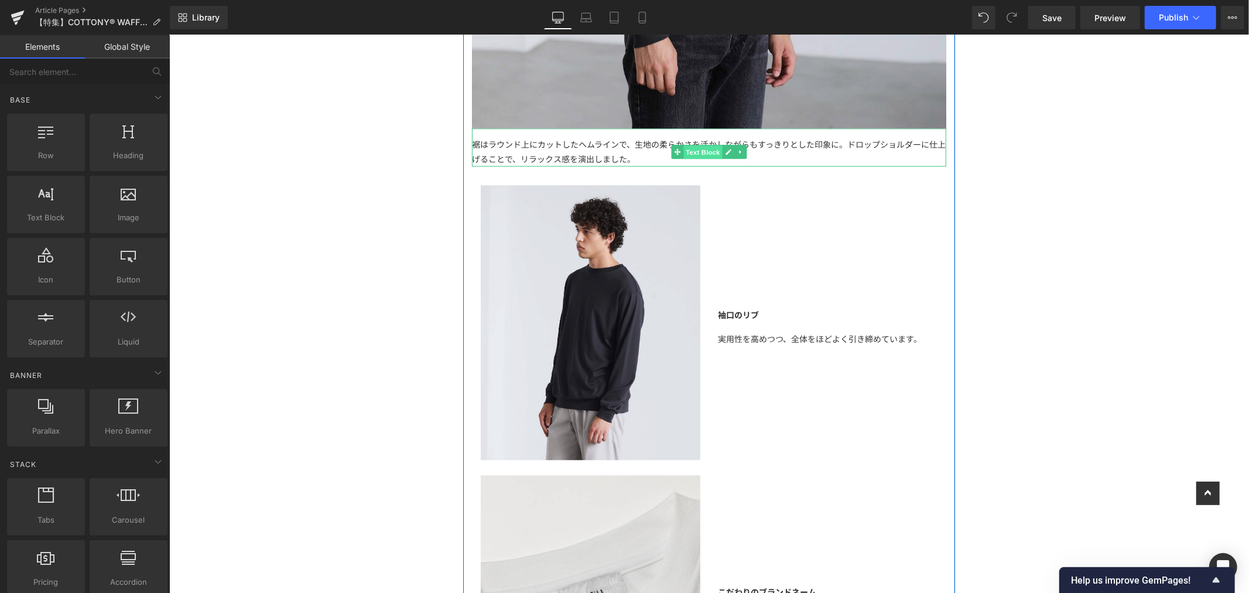
click at [683, 155] on span "Text Block" at bounding box center [702, 152] width 39 height 14
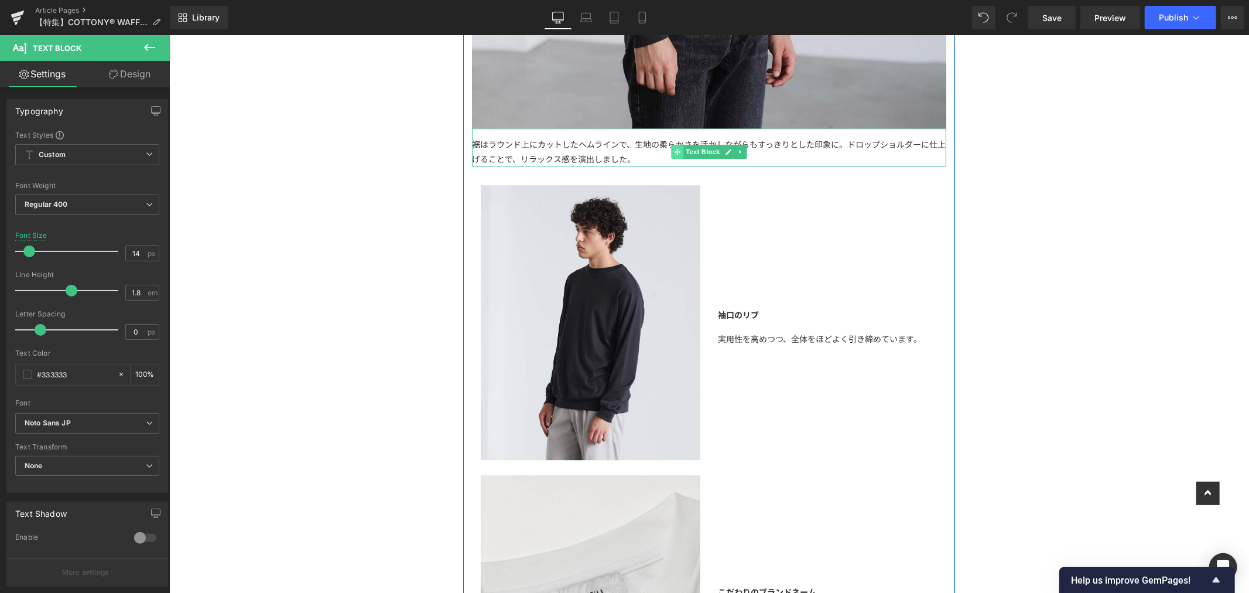
click at [671, 156] on span at bounding box center [677, 151] width 12 height 14
click at [649, 161] on div "裾はラウンド上にカットしたヘムラインで、生地の柔らかさを活かしながらもすっきりとした印象に。ドロップショルダーに仕上げることで、リラックス感を演出しました。" at bounding box center [709, 150] width 474 height 29
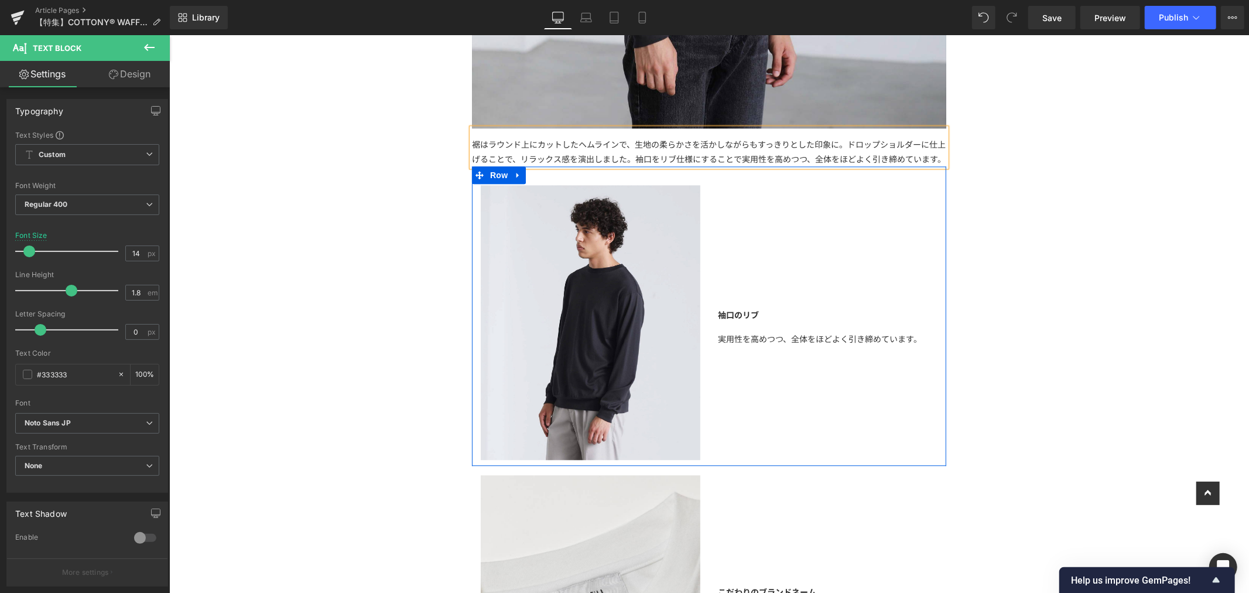
click at [762, 329] on div "袖口のリブ" at bounding box center [828, 314] width 220 height 33
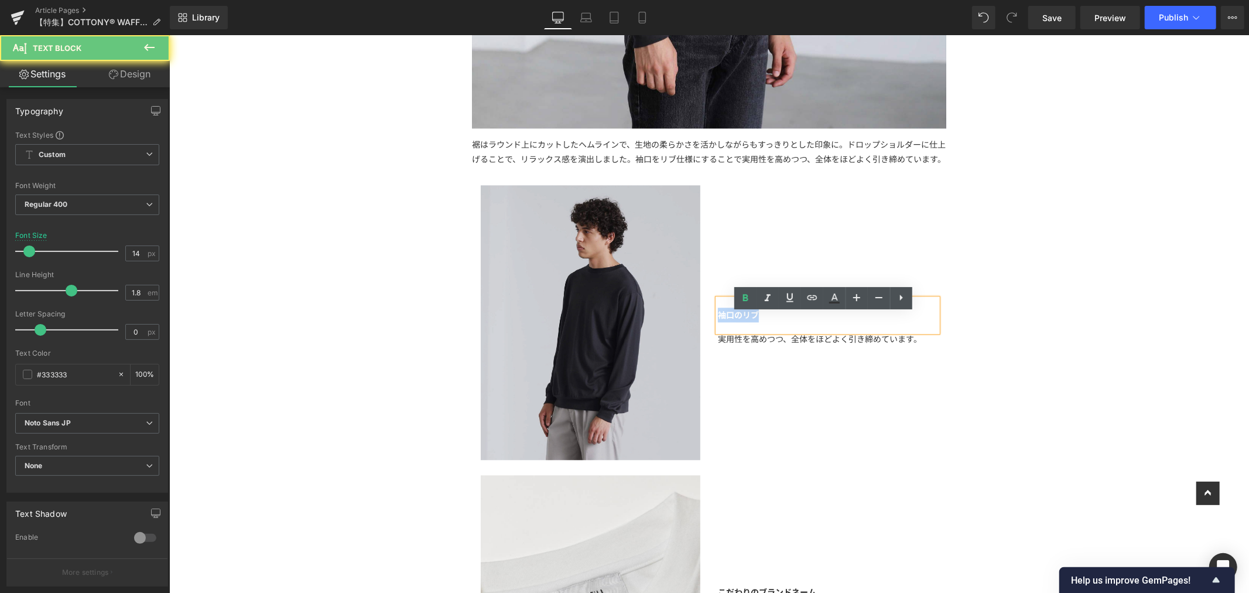
drag, startPoint x: 762, startPoint y: 327, endPoint x: 691, endPoint y: 331, distance: 71.0
click at [691, 331] on div "Image 袖口のリブ Text Block 実用性を高めつつ、全体をほどよく引き締めています。 Text Block Row 32px" at bounding box center [709, 315] width 474 height 299
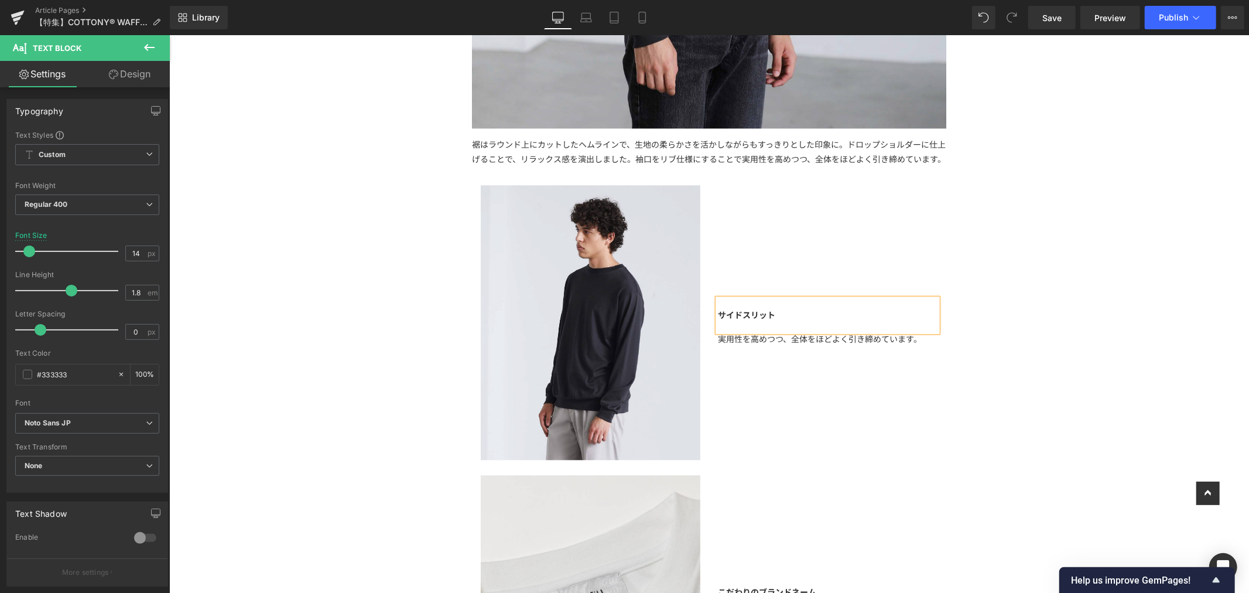
click at [913, 346] on div "実用性を高めつつ、全体をほどよく引き締めています。" at bounding box center [828, 338] width 220 height 15
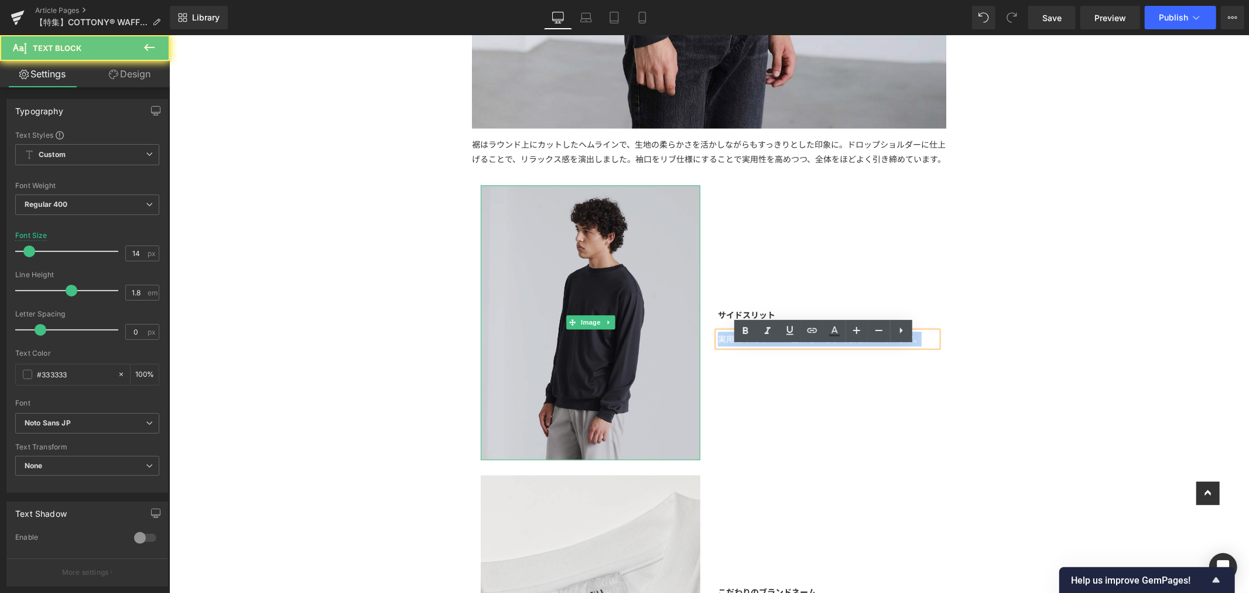
drag, startPoint x: 921, startPoint y: 355, endPoint x: 572, endPoint y: 332, distance: 350.5
click at [572, 332] on div "Image サイドスリット Text Block 実用性を高めつつ、全体をほどよく引き締めています。 Text Block Row 32px" at bounding box center [709, 315] width 474 height 299
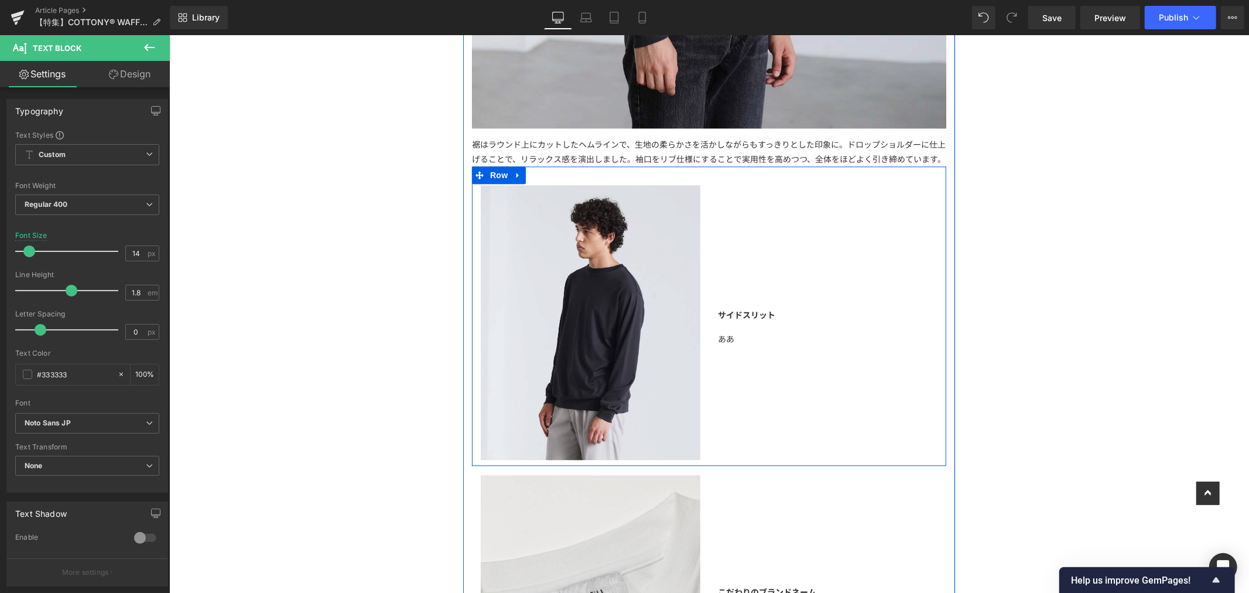
scroll to position [2408, 0]
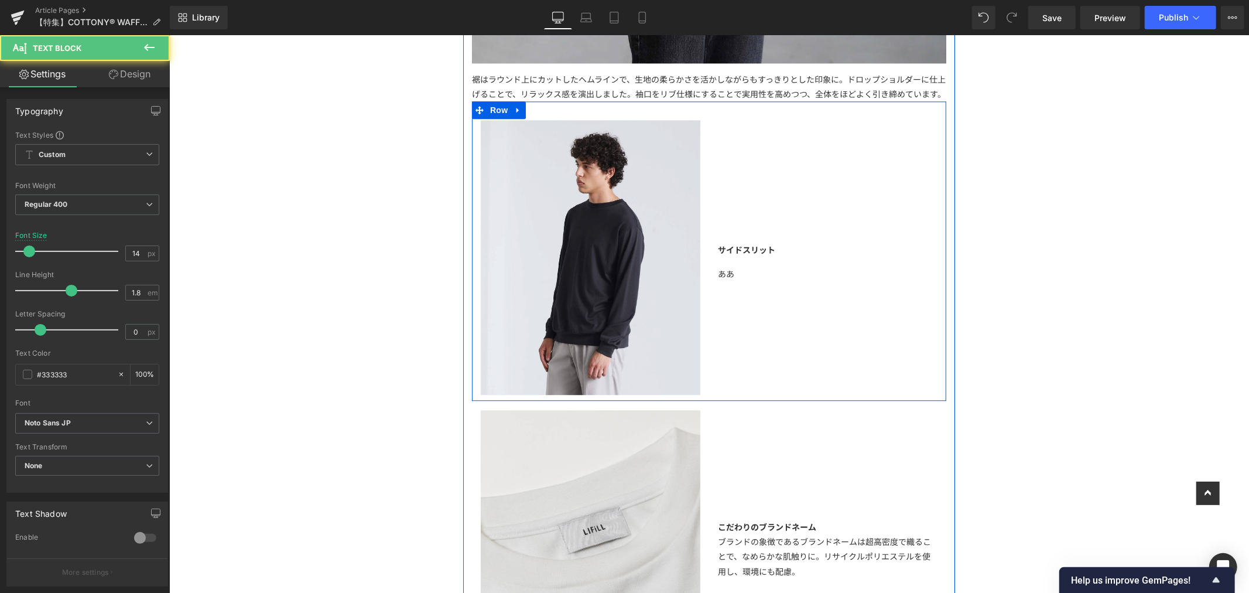
click at [740, 281] on div "ああ" at bounding box center [828, 273] width 220 height 15
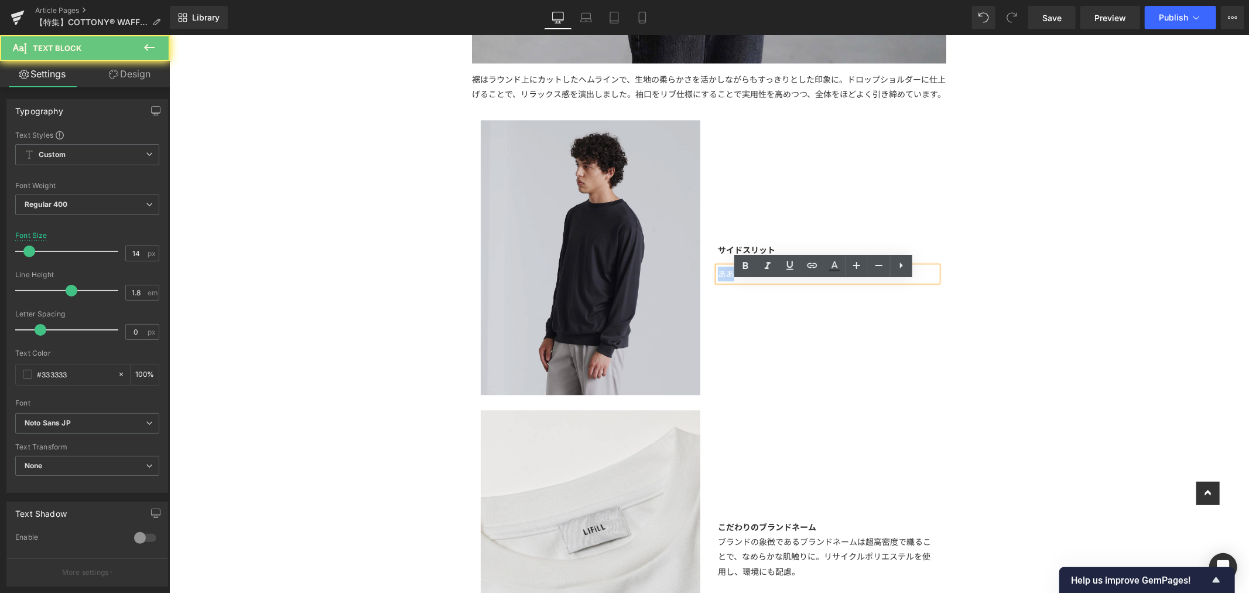
drag, startPoint x: 740, startPoint y: 287, endPoint x: 667, endPoint y: 287, distance: 73.8
click at [667, 287] on div "Image サイドスリット Text Block ああ Text Block Row 32px" at bounding box center [709, 250] width 474 height 299
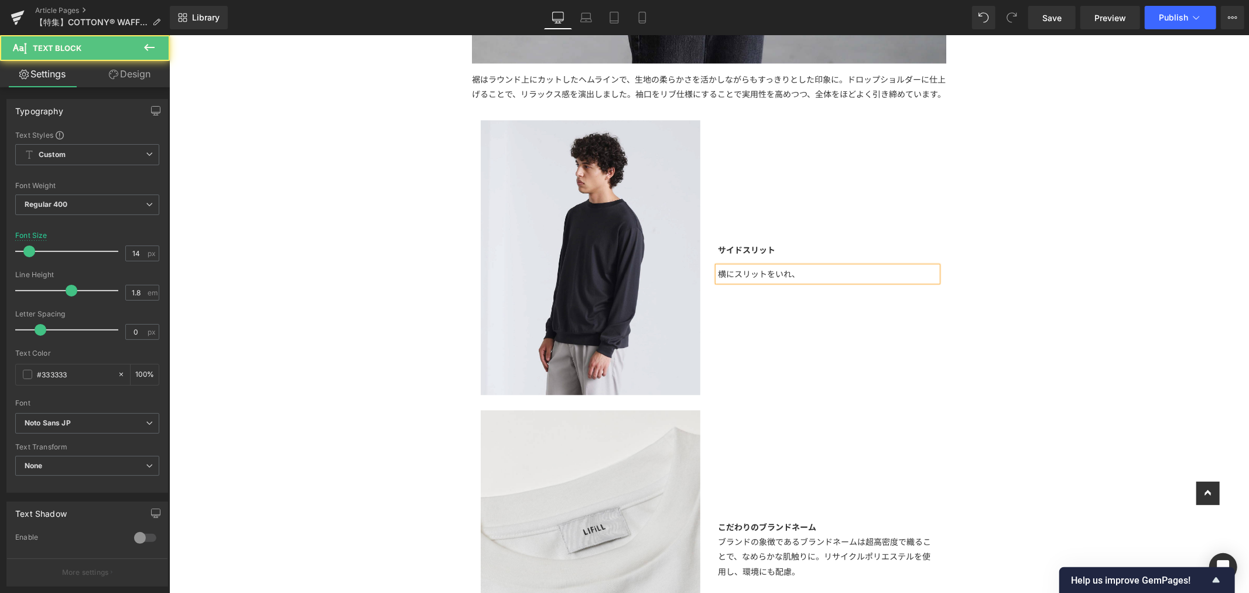
click at [795, 281] on div "横にスリットをいれ、" at bounding box center [828, 273] width 220 height 15
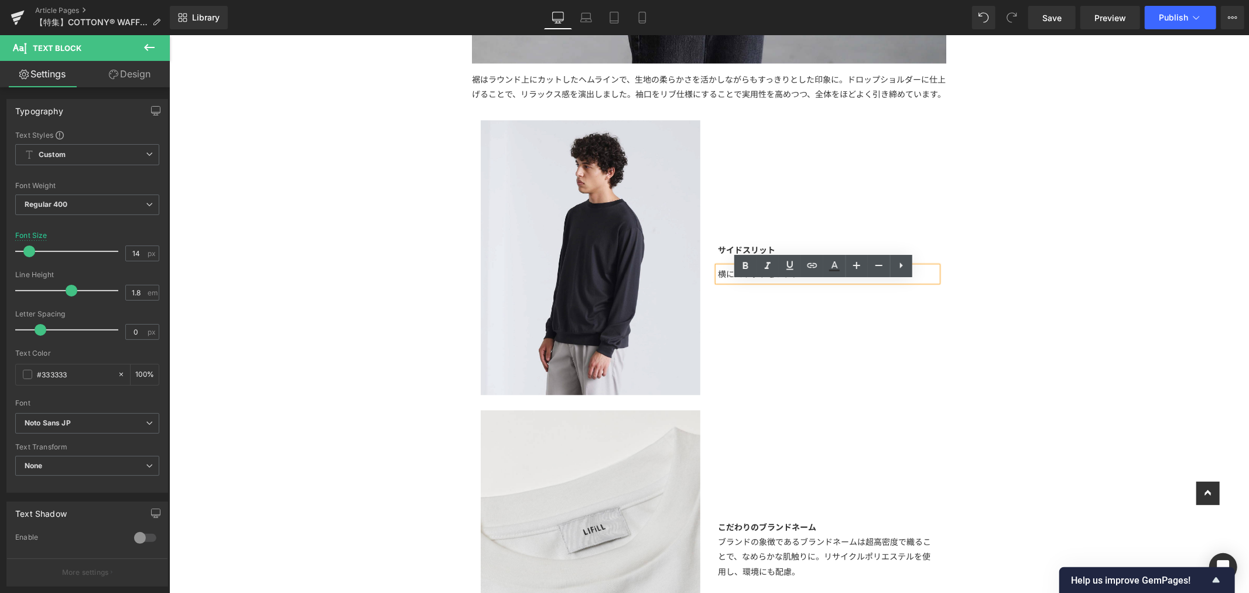
click at [817, 281] on div "横にスリットをいれ、" at bounding box center [828, 273] width 220 height 15
click at [1013, 332] on div "【特集】 Text Block もっちり感に包まれる、至福の肌触り オールメイドインジャパンの 「 COTTONY® WAFFLE LONGSLEEVE TE…" at bounding box center [709, 355] width 1080 height 5353
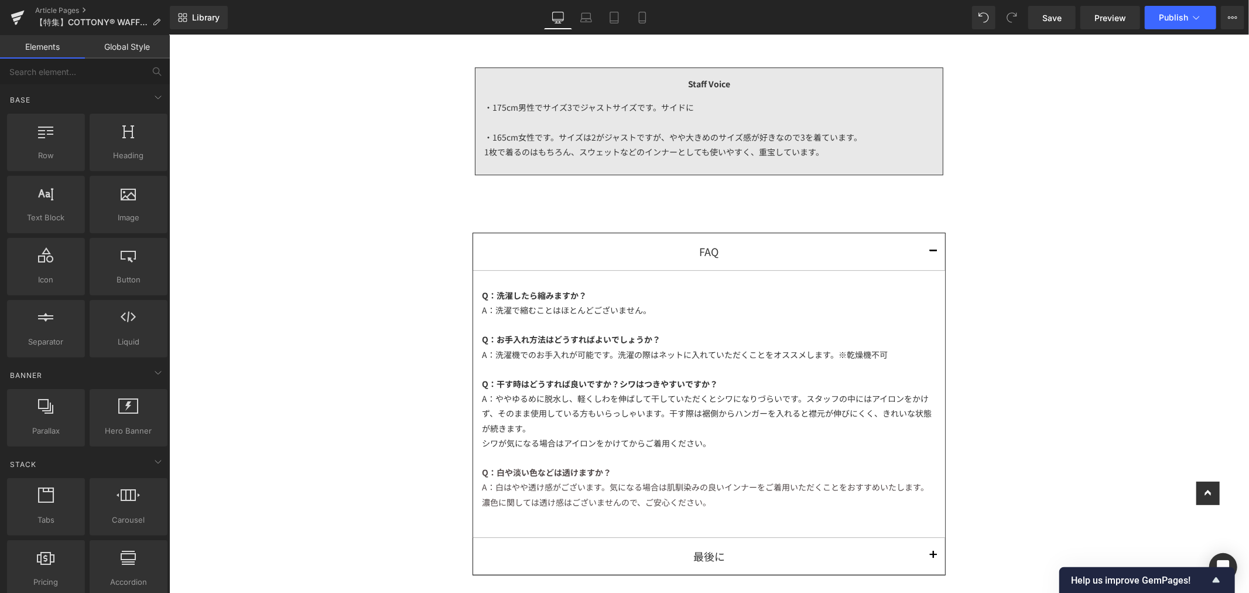
scroll to position [2929, 0]
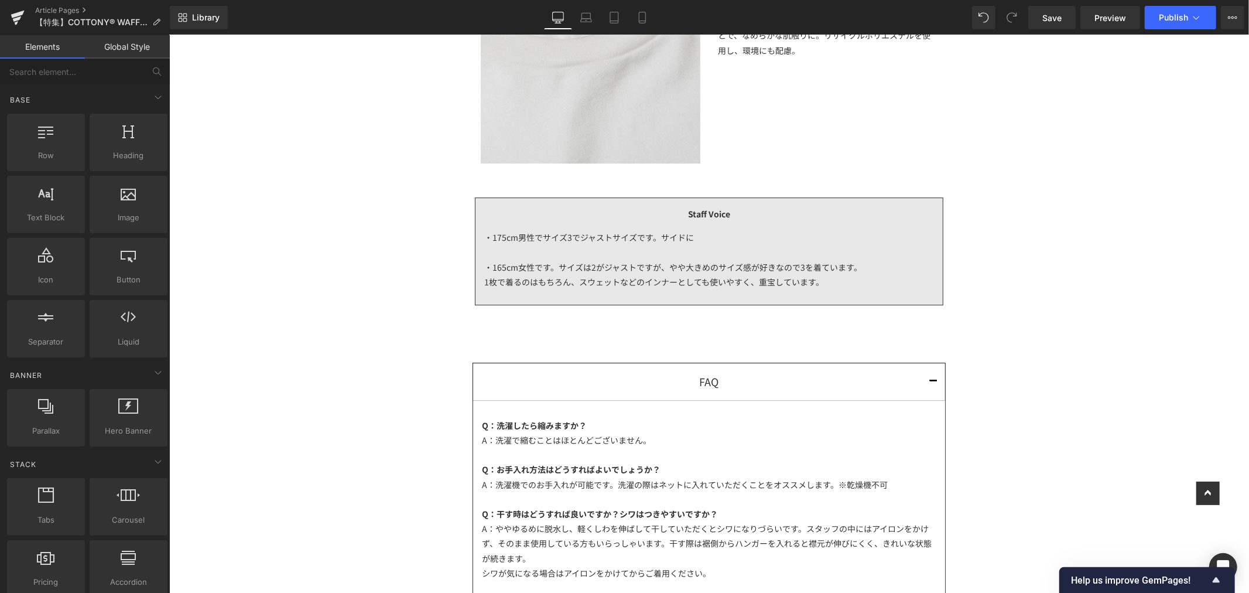
click at [691, 252] on div "・175cm男性でサイズ3でジャストサイズです。サイドに ・165cm女性です。サイズは2がジャストですが、やや大きめのサイズ感が好きなので3を着ています。 …" at bounding box center [709, 259] width 450 height 77
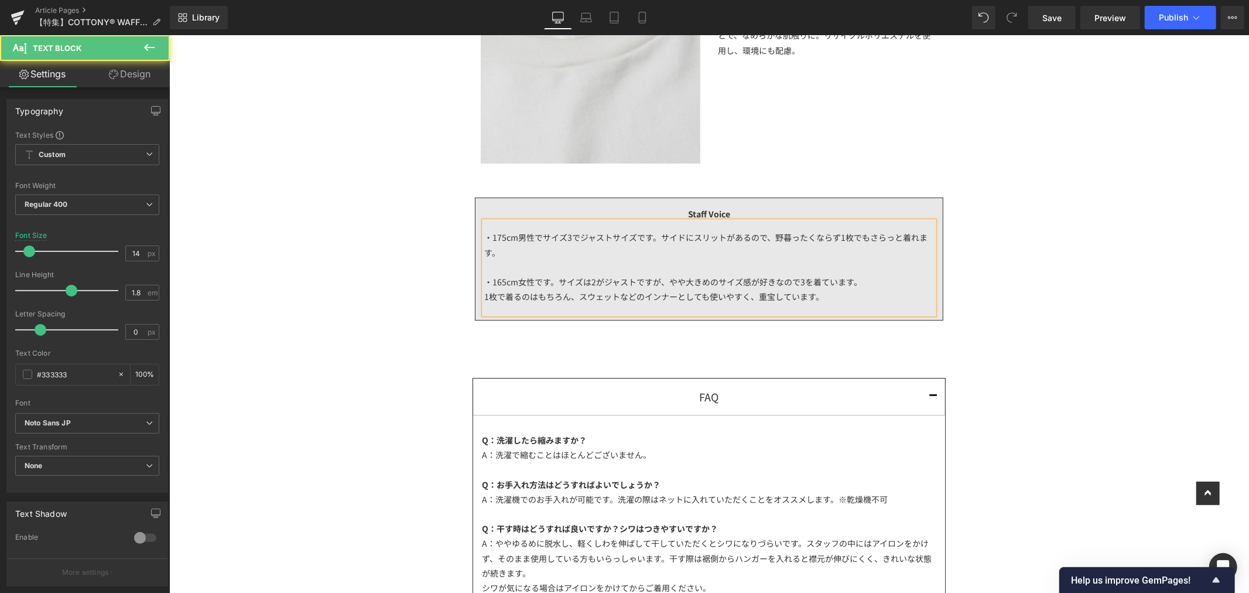
click at [859, 313] on div "・175cm男性でサイズ3でジャストサイズです。サイドにスリットがあるので、野暮ったくならず1枚でもさらっと着れます。 ・165cm女性です。サイズは2がジャ…" at bounding box center [709, 267] width 450 height 92
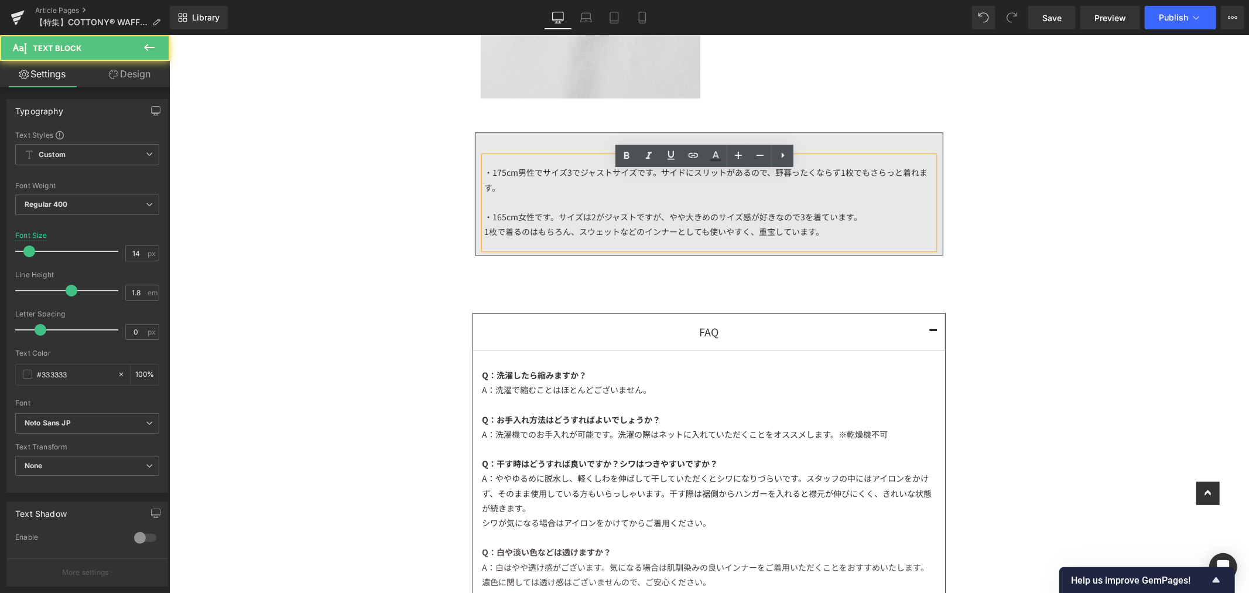
click at [765, 187] on div "・175cm男性でサイズ3でジャストサイズです。サイドにスリットがあるので、野暮ったくならず1枚でもさらっと着れます。 ・165cm女性です。サイズは2がジャ…" at bounding box center [709, 202] width 450 height 92
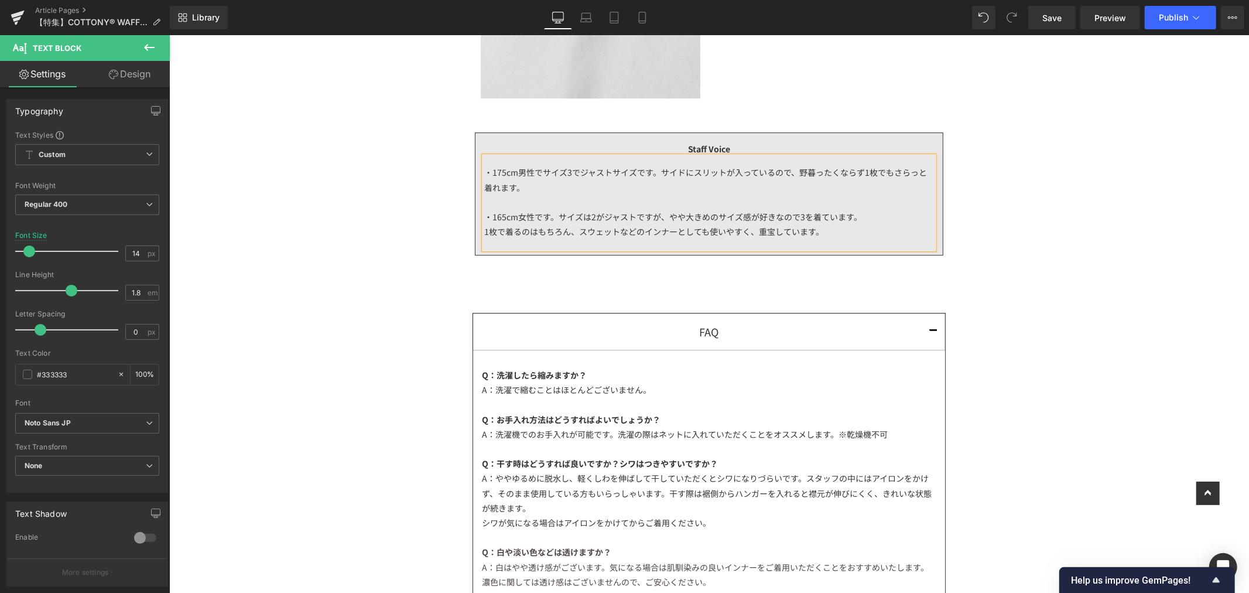
click at [836, 238] on div "1枚で着るのはもちろん、スウェットなどのインナーとしても使いやすく、重宝しています。" at bounding box center [709, 231] width 450 height 15
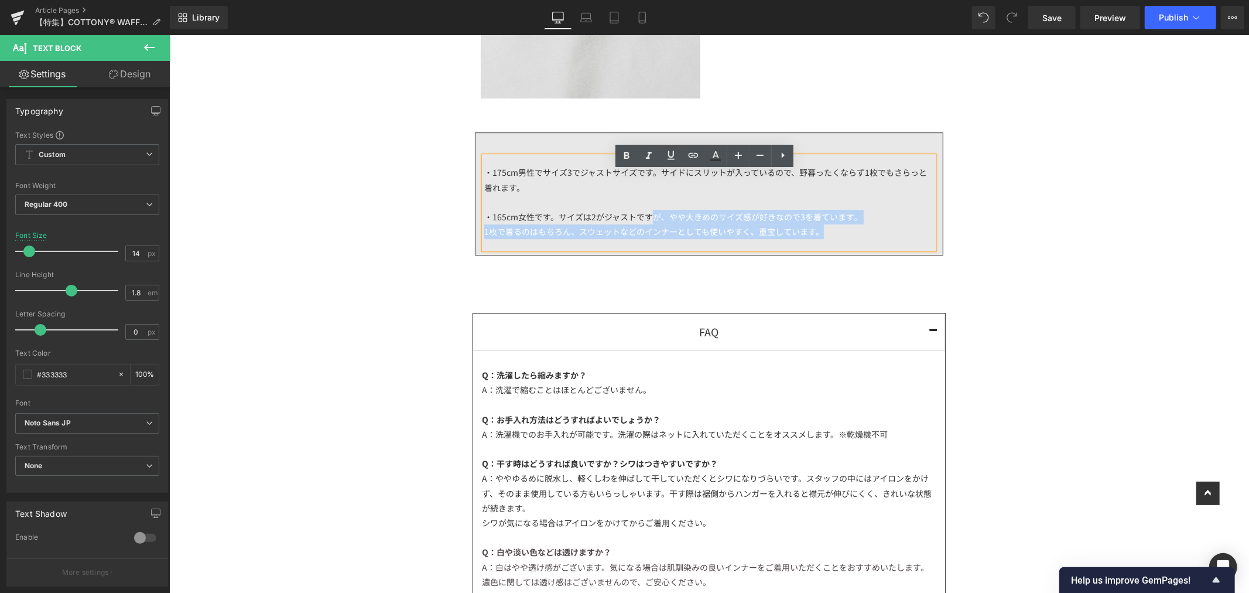
drag, startPoint x: 821, startPoint y: 248, endPoint x: 644, endPoint y: 234, distance: 176.8
click at [644, 234] on div "・175cm男性でサイズ3でジャストサイズです。サイドにスリットが入っているので、野暮ったくならず1枚でもさらっと着れます。 ・165cm女性です。サイズは2…" at bounding box center [709, 202] width 450 height 92
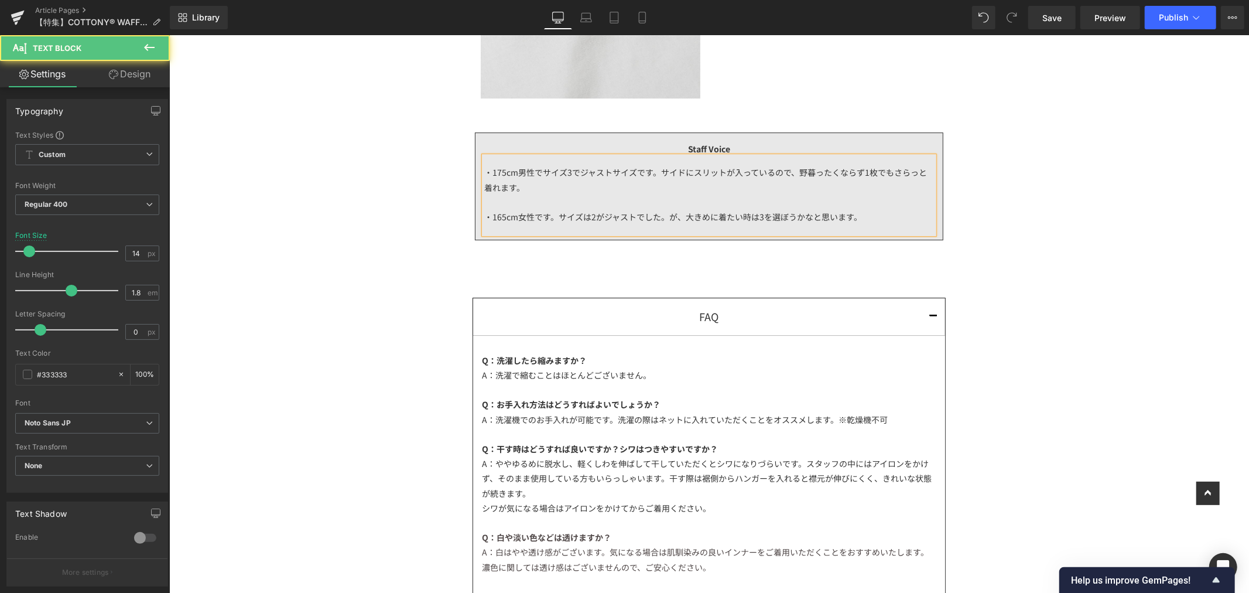
click at [888, 224] on div "・165cm女性です。サイズは2がジャストでした。が、大きめに着たい時は3を選ぼうかなと思います。" at bounding box center [709, 216] width 450 height 15
click at [885, 224] on div "・165cm女性です。サイズは2がジャストでした。が、大きめに着たい時は3を選ぼうかなと思います。" at bounding box center [709, 216] width 450 height 15
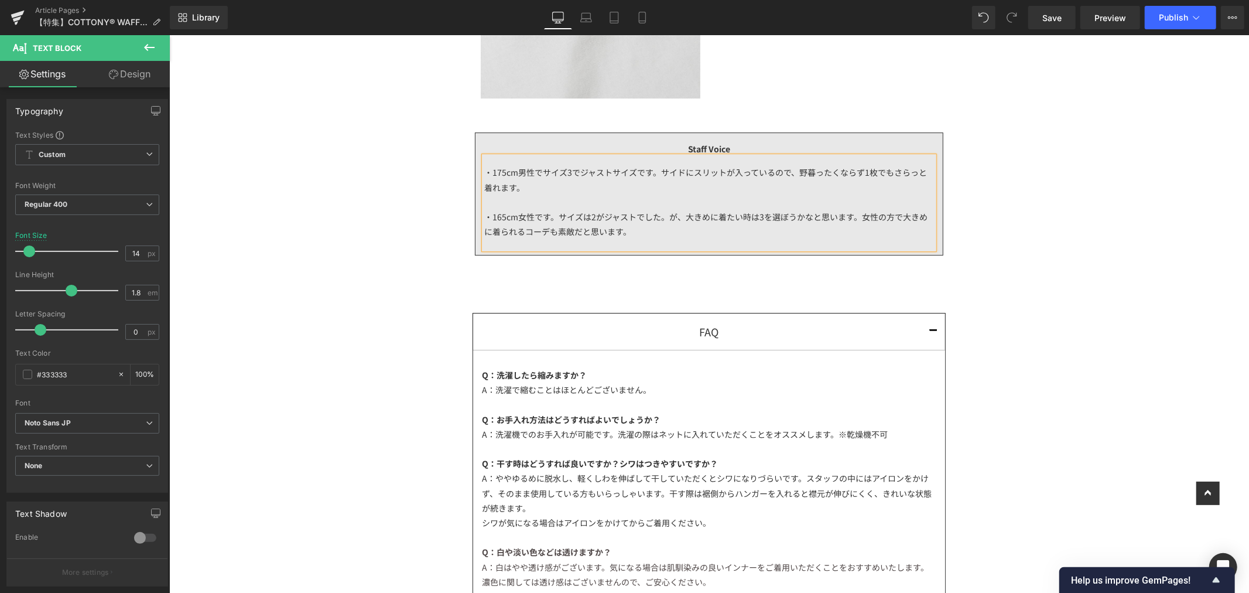
click at [859, 238] on div "・165cm女性です。サイズは2がジャストでした。が、大きめに着たい時は3を選ぼうかなと思います。女性の方で大きめに着られるコーデも素敵だと思います。" at bounding box center [709, 223] width 450 height 29
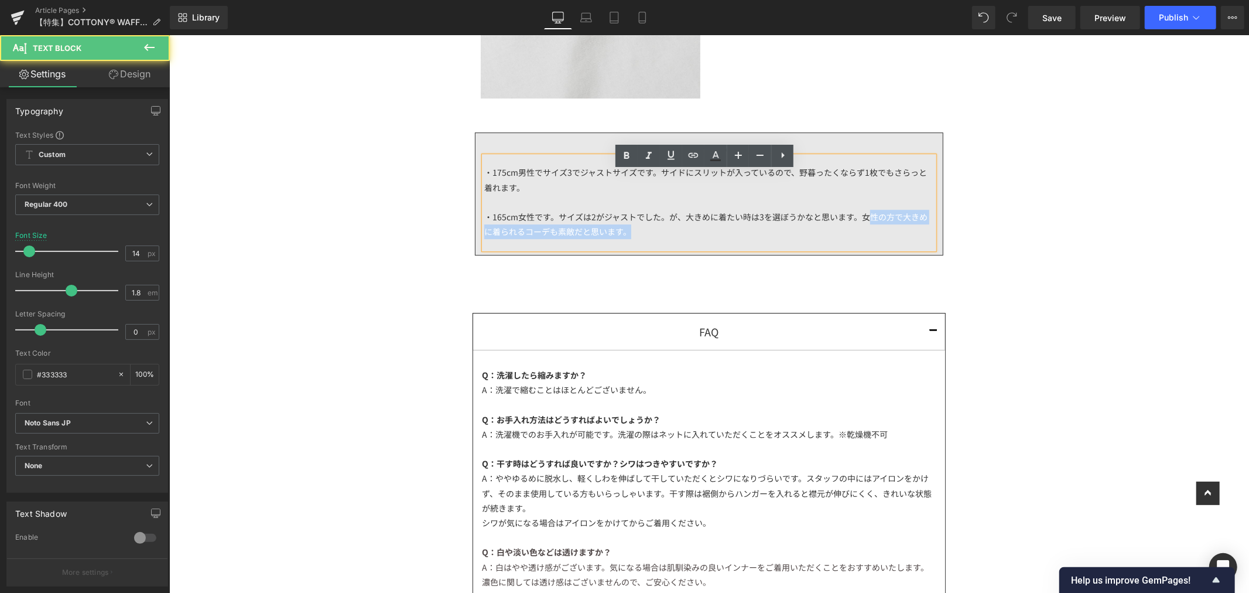
drag, startPoint x: 865, startPoint y: 245, endPoint x: 857, endPoint y: 234, distance: 14.3
click at [861, 233] on div "・165cm女性です。サイズは2がジャストでした。が、大きめに着たい時は3を選ぼうかなと思います。女性の方で大きめに着られるコーデも素敵だと思います。" at bounding box center [709, 223] width 450 height 29
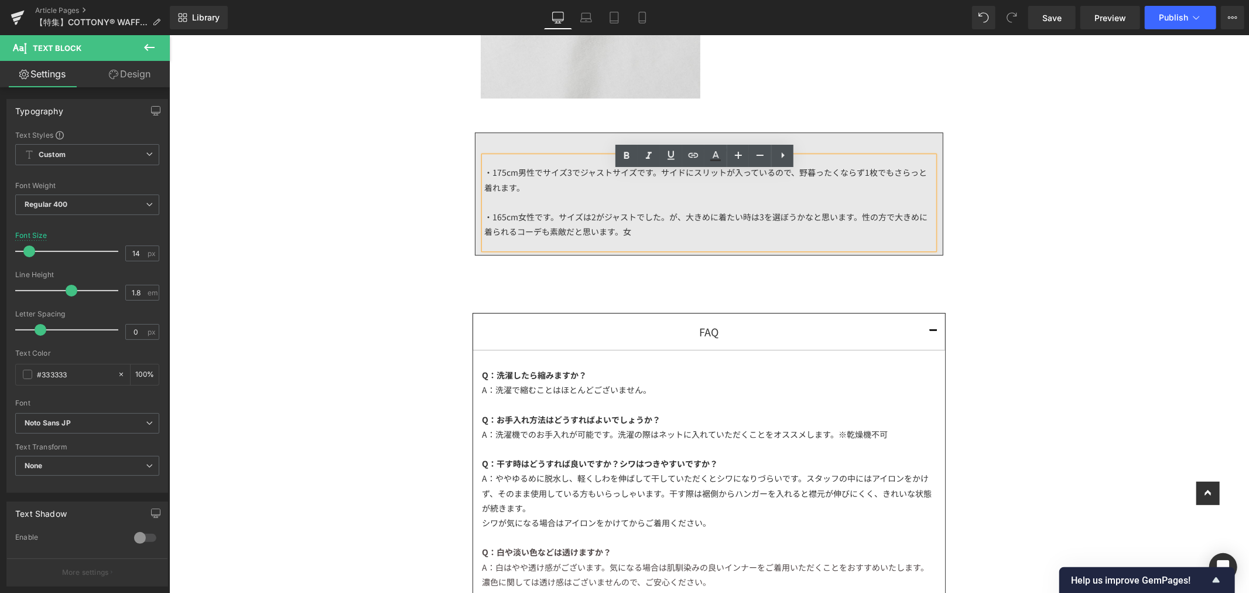
click at [860, 238] on div "・165cm女性です。サイズは2がジャストでした。が、大きめに着たい時は3を選ぼうかなと思います。 性の方で大きめに着られるコーデも素敵だと思います。 女" at bounding box center [709, 223] width 450 height 29
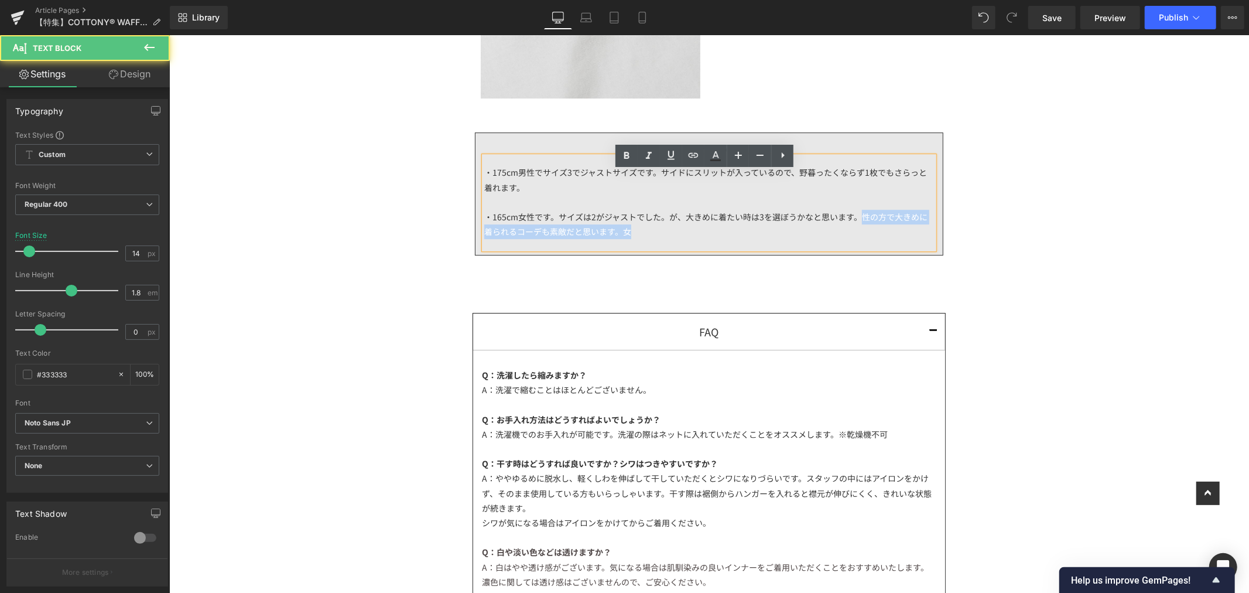
drag, startPoint x: 869, startPoint y: 251, endPoint x: 858, endPoint y: 231, distance: 22.8
click at [858, 231] on div "・165cm女性です。サイズは2がジャストでした。が、大きめに着たい時は3を選ぼうかなと思います。 性の方で大きめに着られるコーデも素敵だと思います。 女" at bounding box center [709, 223] width 450 height 29
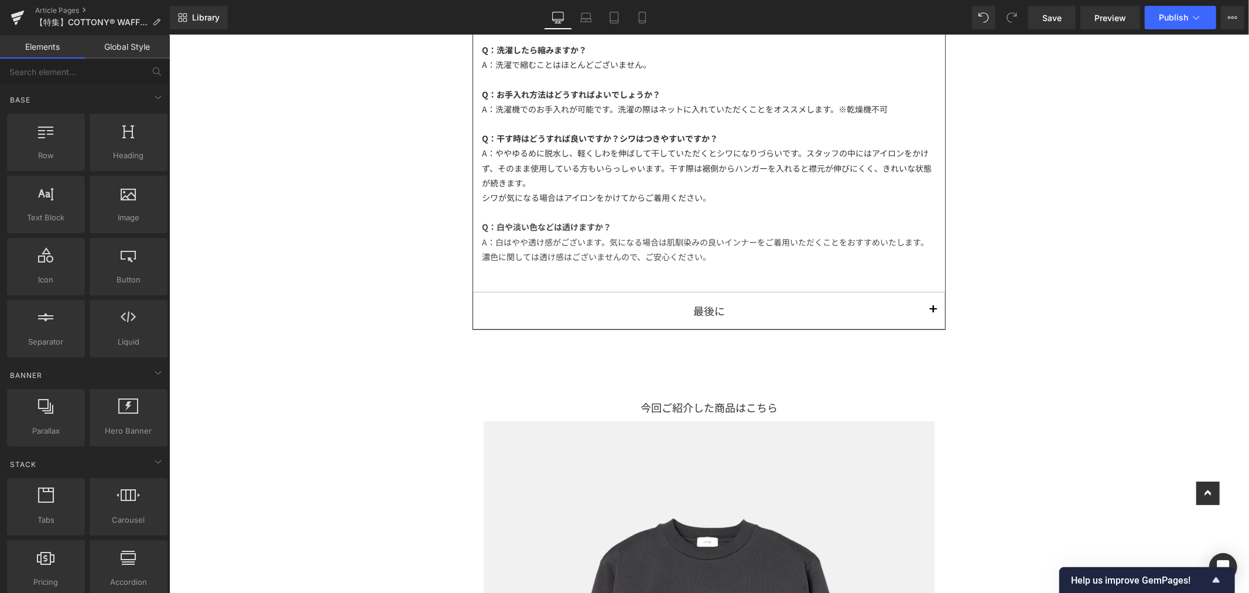
scroll to position [3189, 0]
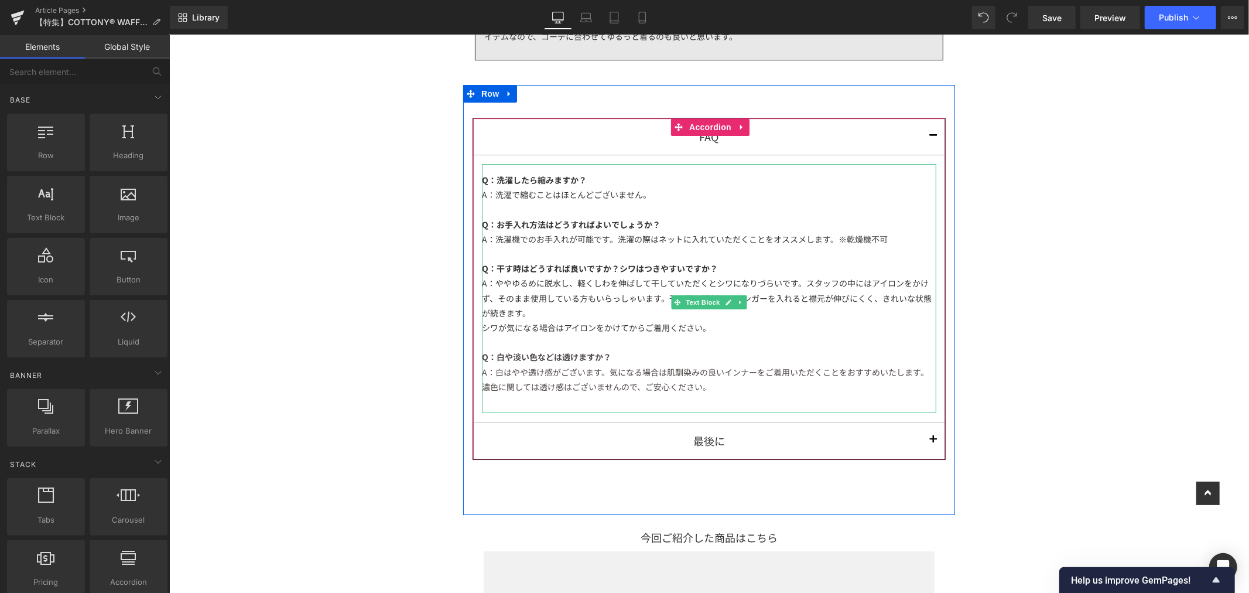
click at [885, 246] on div "A：洗濯機でのお手入れが可能です。洗濯の際はネットに入れていただくことをオススメします。※乾燥機不可" at bounding box center [709, 238] width 455 height 15
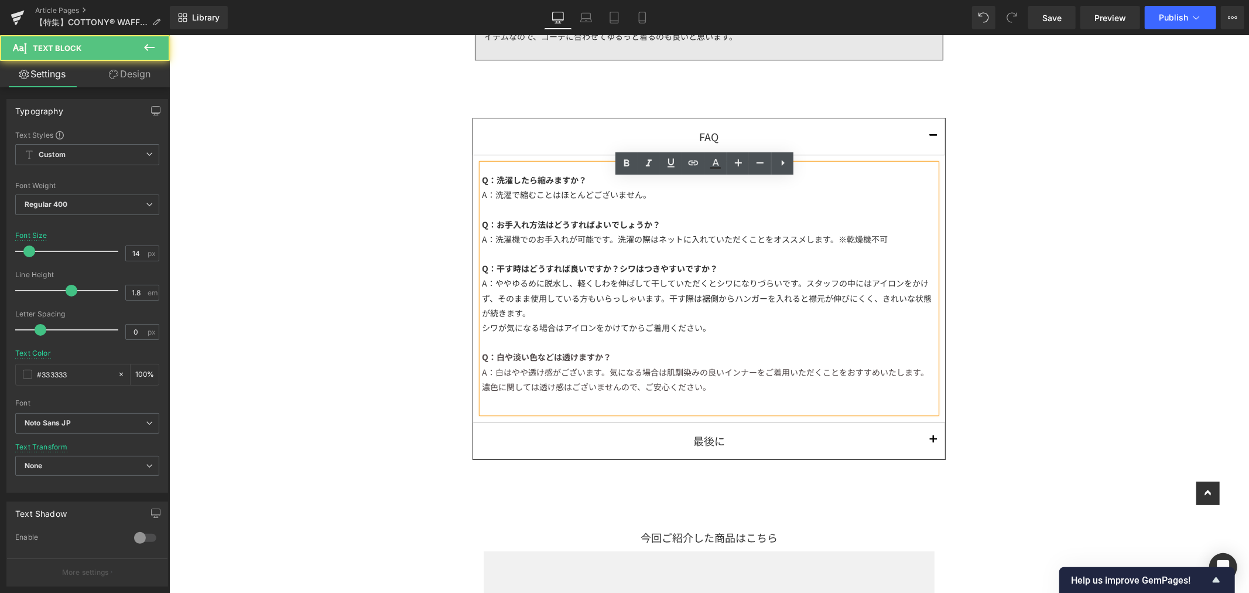
click at [631, 261] on div at bounding box center [709, 253] width 455 height 15
click at [726, 275] on div "Q：干す時はどうすれば良いですか？シワはつきやすいですか？" at bounding box center [709, 268] width 455 height 15
click at [719, 334] on div "シワが気になる場合はアイロンをかけてからご着用ください。" at bounding box center [709, 327] width 455 height 15
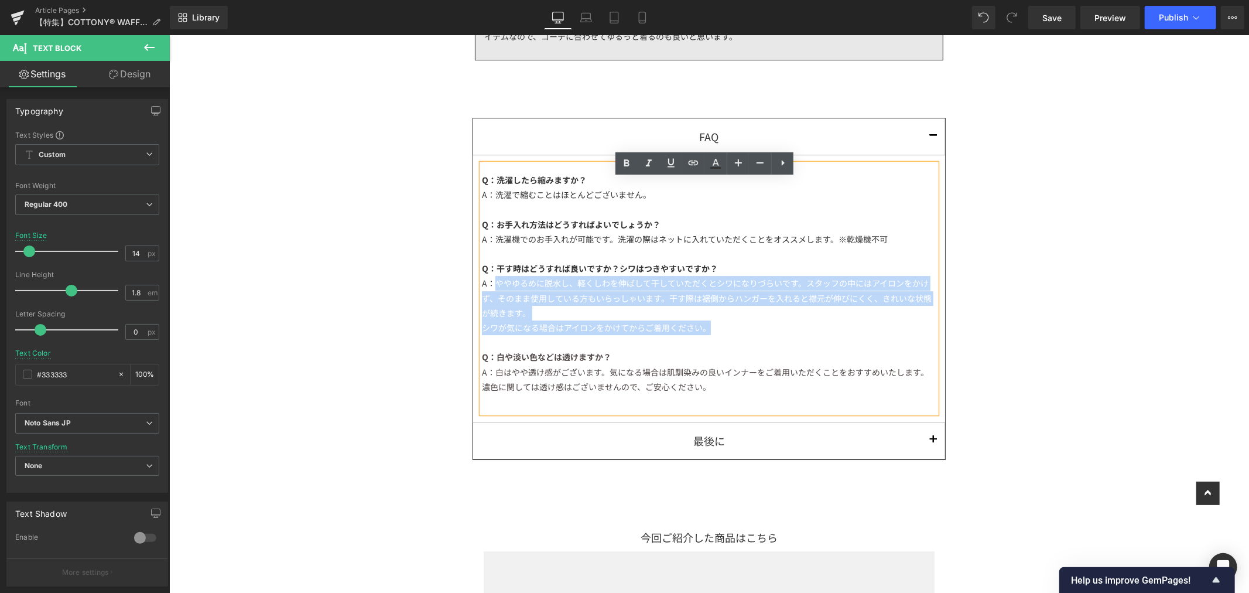
drag, startPoint x: 725, startPoint y: 342, endPoint x: 493, endPoint y: 301, distance: 235.6
click at [493, 301] on div "Q：洗濯したら縮みますか？ A：洗濯で縮むことはほとんどございません。 Q：お手入れ方法はどうすればよいでしょうか？ A：洗濯機でのお手入れが可能です。洗濯の…" at bounding box center [709, 287] width 455 height 249
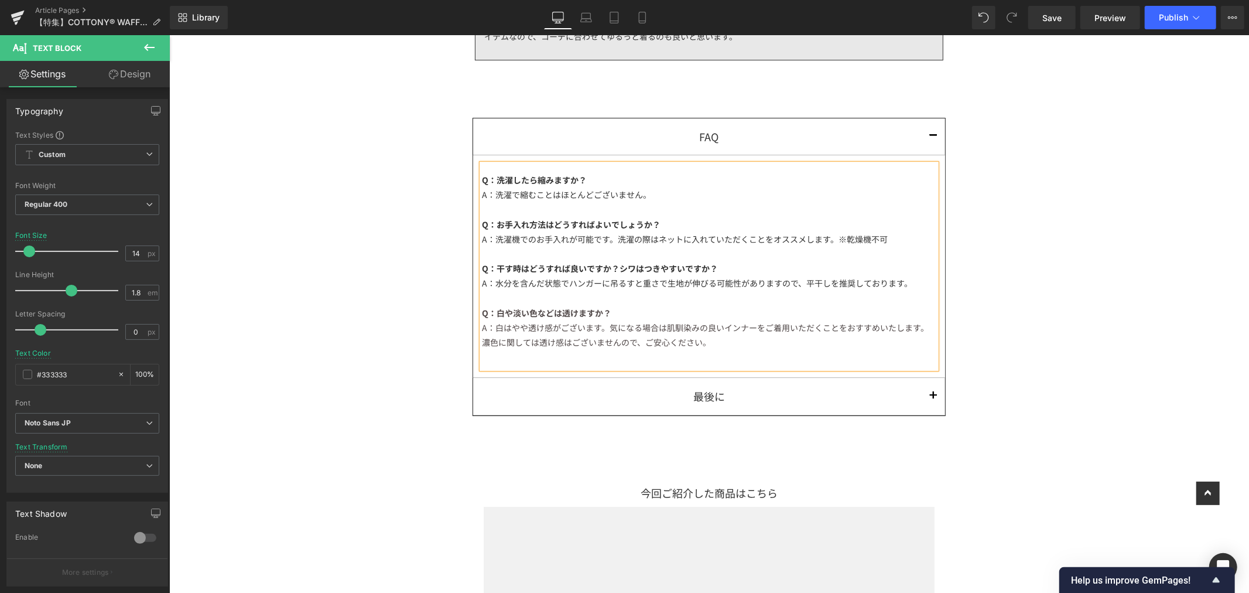
drag, startPoint x: 800, startPoint y: 305, endPoint x: 898, endPoint y: 301, distance: 97.9
click at [800, 290] on div "A：水分を含んだ状態でハンガーに吊るすと重さで生地が伸びる可能性がありますので、平干しを推奨しております。" at bounding box center [709, 282] width 455 height 15
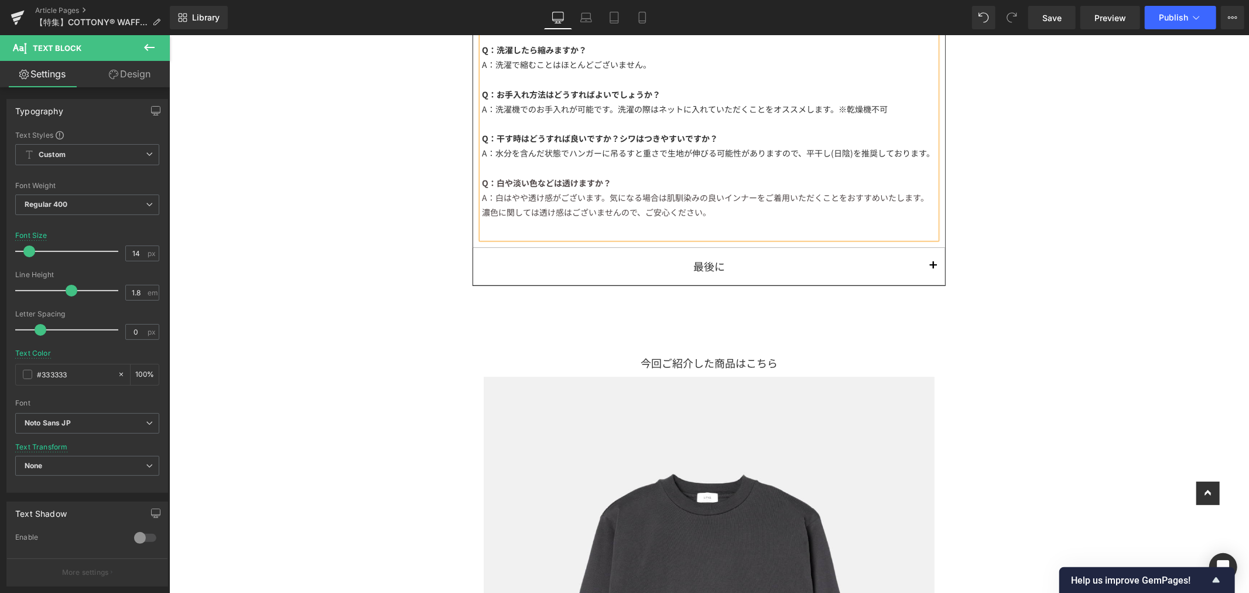
click at [926, 160] on div "A：水分を含んだ状態でハンガーに吊るすと重さで生地が伸びる可能性がありますので、平干し(日陰)を推奨しております。" at bounding box center [709, 152] width 455 height 15
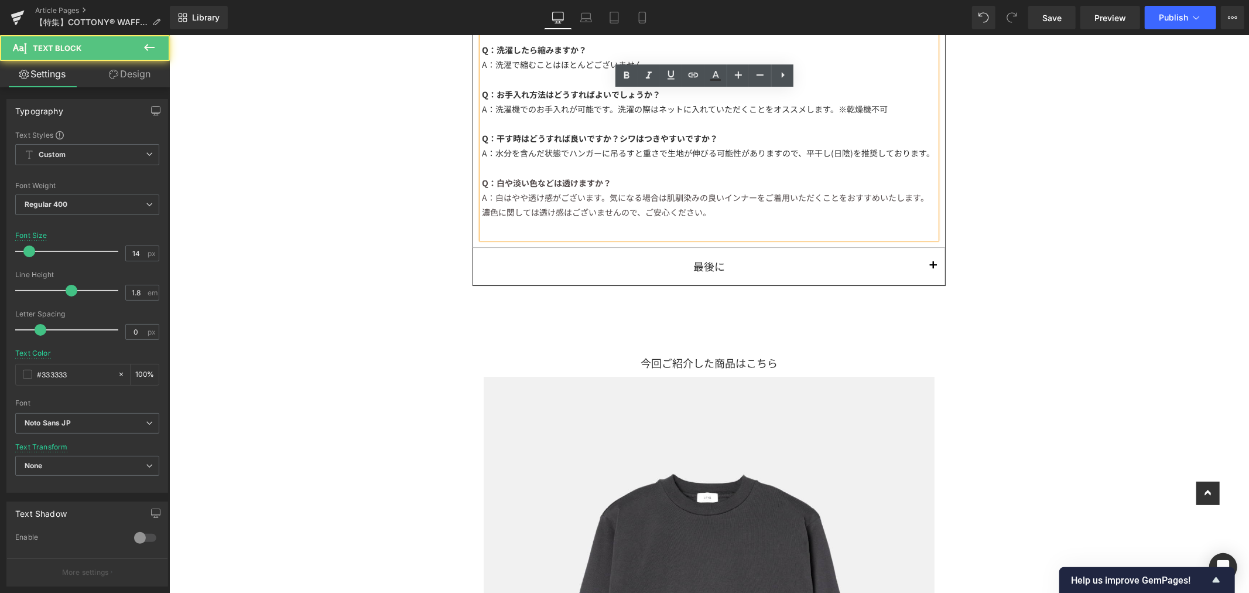
click at [887, 219] on div "濃色に関しては透け感はございませんので、ご安心ください。" at bounding box center [709, 211] width 455 height 15
click at [771, 234] on div "Q：洗濯したら縮みますか？ A：洗濯で縮むことはほとんどございません。 Q：お手入れ方法はどうすればよいでしょうか？ A：洗濯機でのお手入れが可能です。洗濯の…" at bounding box center [709, 135] width 455 height 204
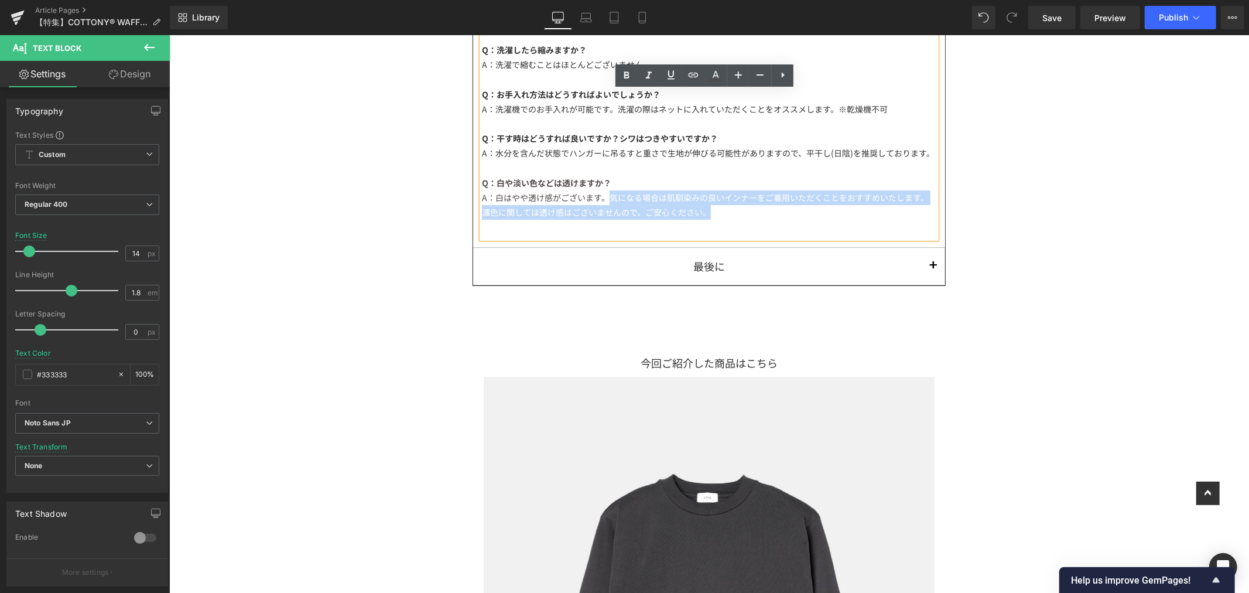
drag, startPoint x: 735, startPoint y: 228, endPoint x: 603, endPoint y: 212, distance: 132.7
click at [603, 212] on div "Q：洗濯したら縮みますか？ A：洗濯で縮むことはほとんどございません。 Q：お手入れ方法はどうすればよいでしょうか？ A：洗濯機でのお手入れが可能です。洗濯の…" at bounding box center [709, 135] width 455 height 204
click at [708, 203] on span "A：白はやや透け感がございます。気になる場合は肌馴染みの良いインナーをご着用いただくことをおすすめいたします。" at bounding box center [705, 197] width 447 height 12
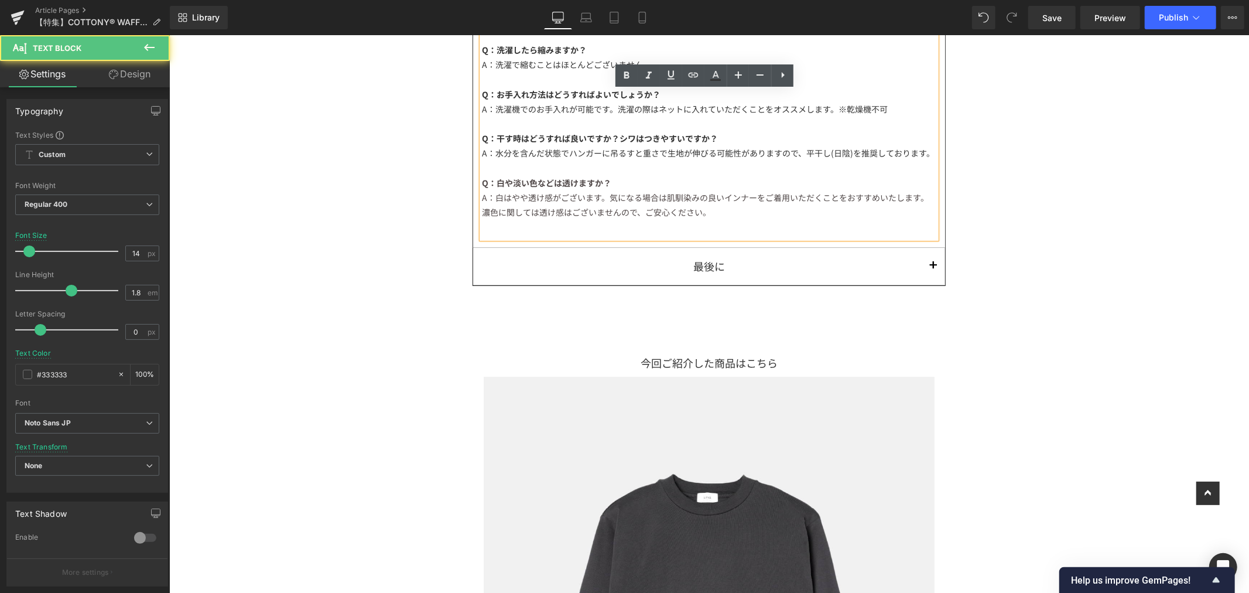
click at [711, 219] on div "濃色に関しては透け感はございませんので、ご安心ください。" at bounding box center [709, 211] width 455 height 15
click at [701, 217] on span "濃色に関しては透け感はございませんので、ご安心ください。" at bounding box center [596, 212] width 229 height 12
click at [635, 217] on span "濃色に関しては透け感はございませんので、ご安心ください。" at bounding box center [596, 212] width 229 height 12
click at [638, 217] on span "濃色に関しては透け感はございませんので、ご安心ください。" at bounding box center [596, 212] width 229 height 12
drag, startPoint x: 630, startPoint y: 231, endPoint x: 467, endPoint y: 237, distance: 162.4
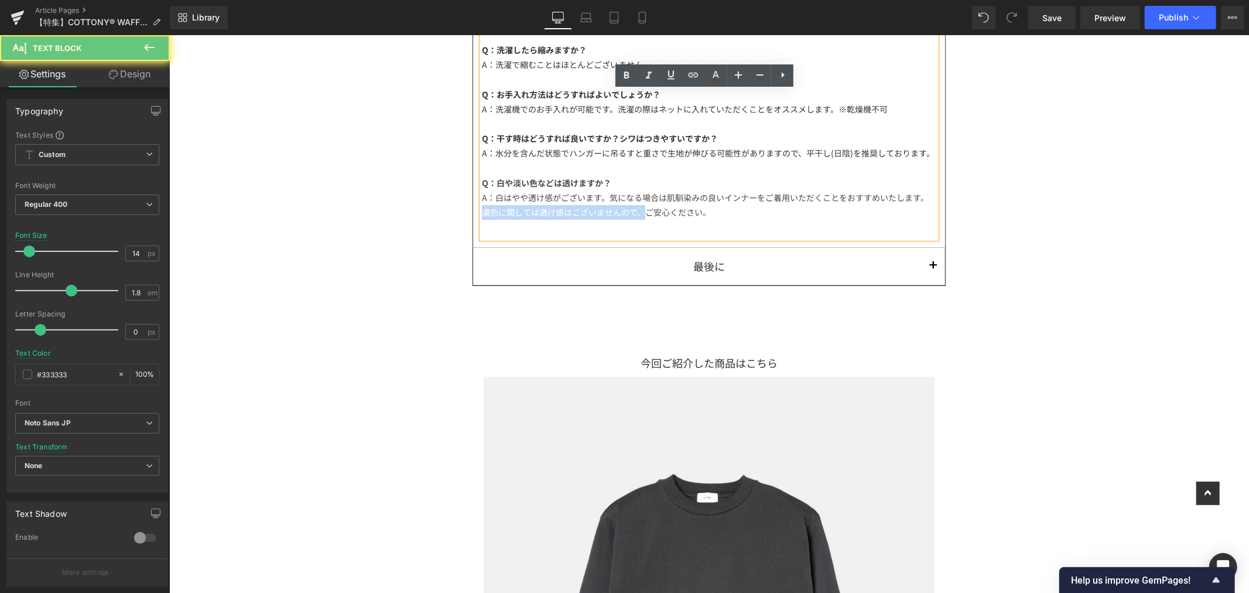
click at [465, 240] on div "FAQ Text Block Q：洗濯したら縮みますか？ A：洗濯で縮むことはほとんどございません。 Q：お手入れ方法はどうすればよいでしょうか？ A：洗濯機…" at bounding box center [709, 146] width 492 height 385
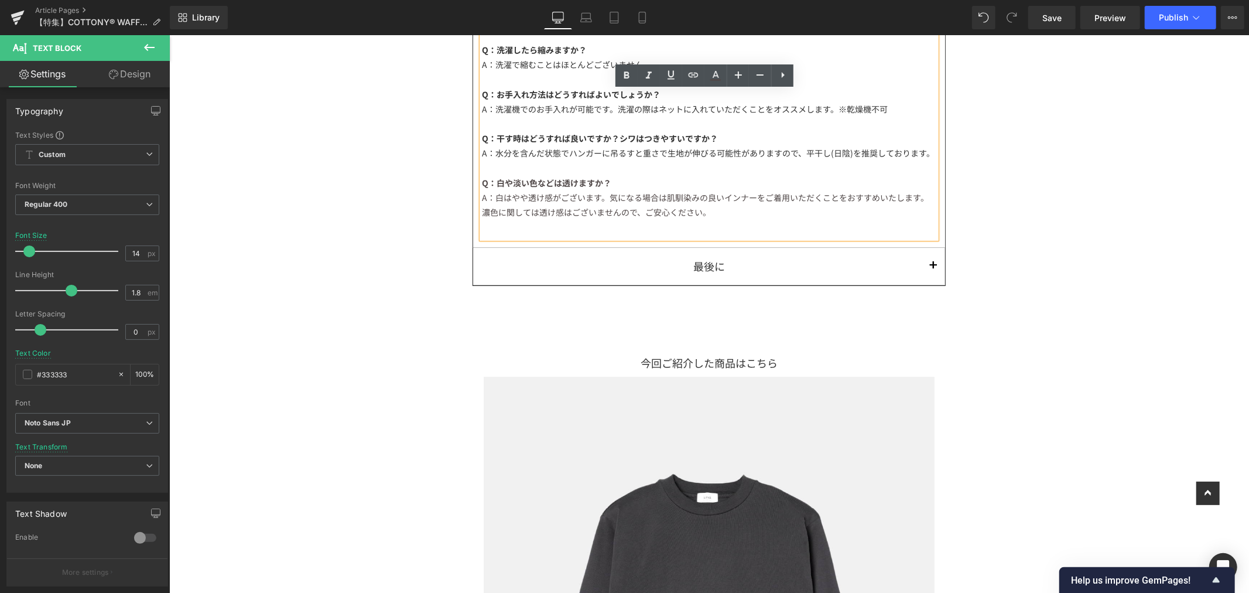
drag, startPoint x: 760, startPoint y: 228, endPoint x: 740, endPoint y: 230, distance: 20.5
click at [760, 219] on div "濃色に関しては透け感はございませんので、ご安心ください。" at bounding box center [709, 211] width 455 height 15
drag, startPoint x: 723, startPoint y: 230, endPoint x: 481, endPoint y: 226, distance: 242.5
click at [482, 219] on div "濃色に関しては透け感はございませんので、ご安心ください。" at bounding box center [709, 211] width 455 height 15
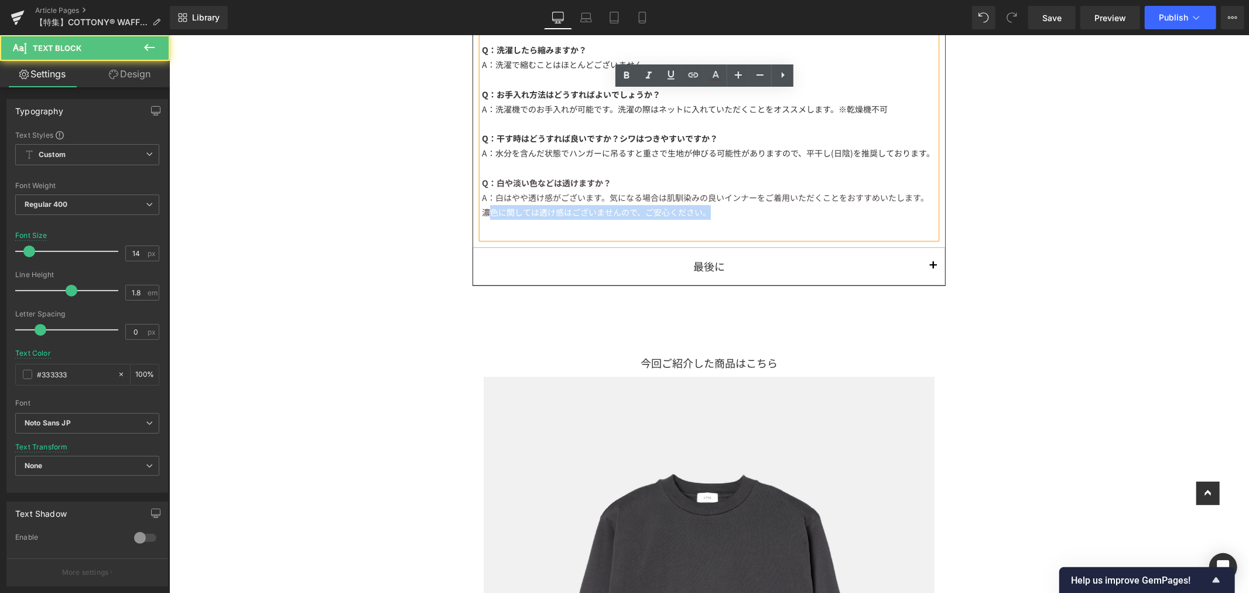
click at [490, 217] on span "濃色に関しては透け感はございませんので、ご安心ください。" at bounding box center [596, 212] width 229 height 12
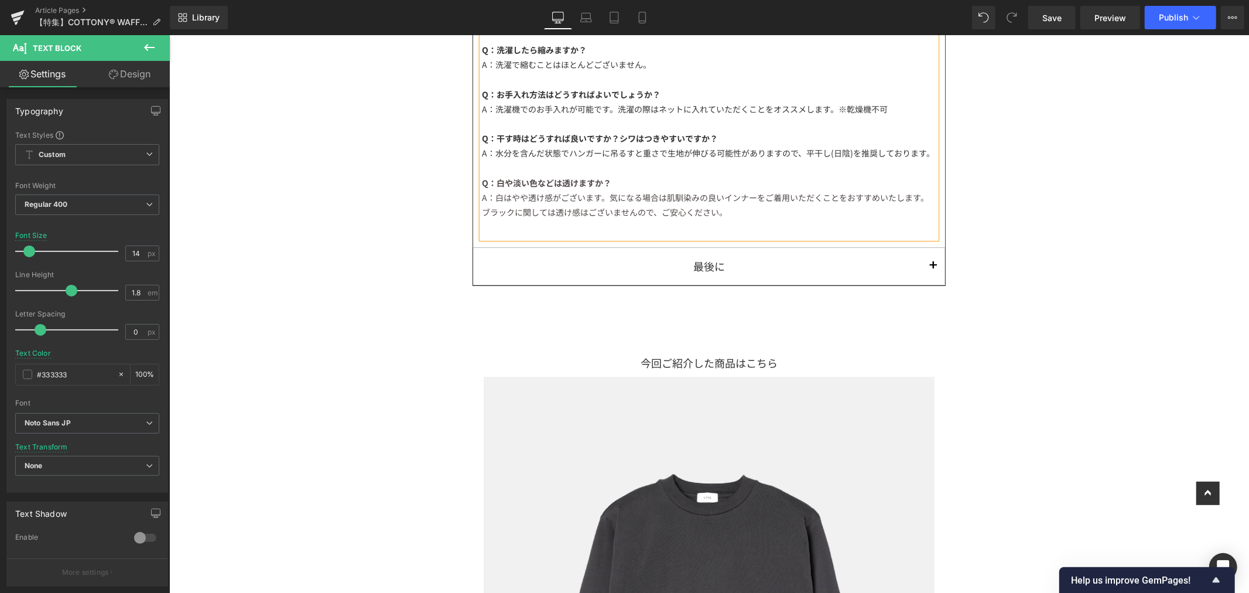
click at [746, 219] on div "ブラックに関しては透け感はございませんので、ご安心ください。" at bounding box center [709, 211] width 455 height 15
click at [809, 219] on div "ブラックに関しては透け感はございませんので、ご安心ください。" at bounding box center [709, 211] width 455 height 15
